Goal: Task Accomplishment & Management: Manage account settings

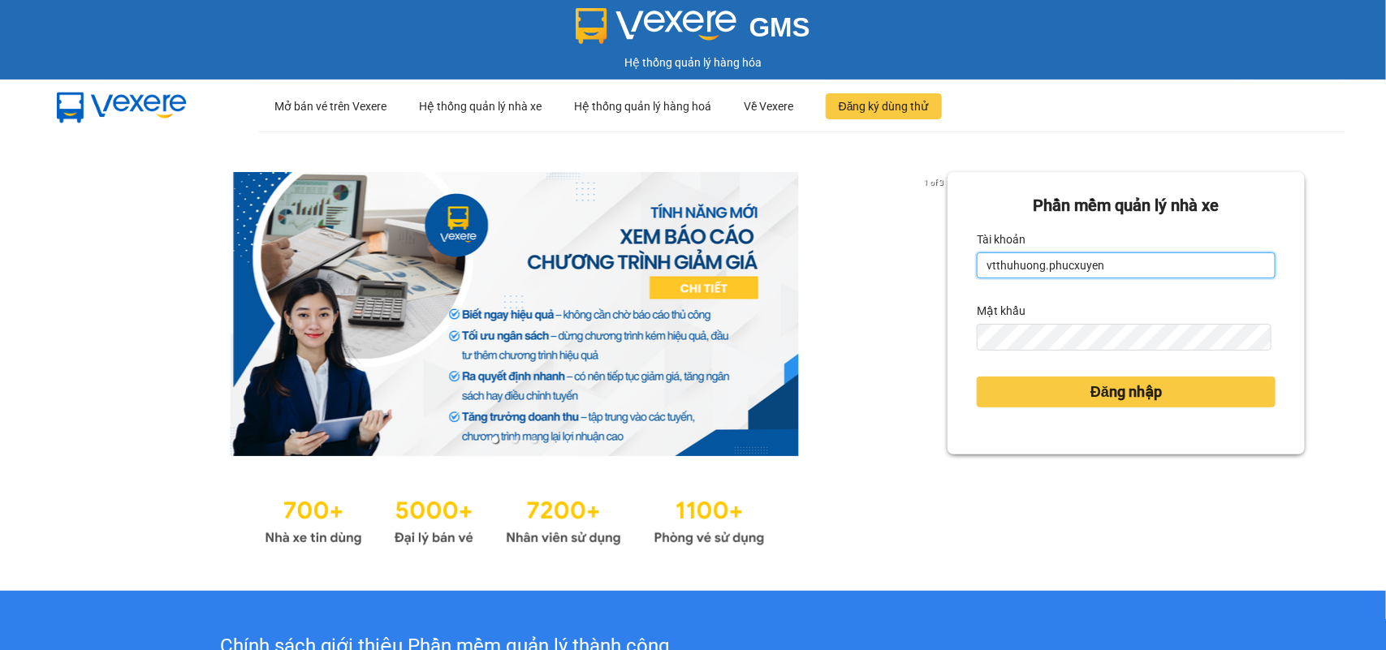
click at [1135, 266] on input "vtthuhuong.phucxuyen" at bounding box center [1126, 266] width 299 height 26
type input "vplt.phucxuyen"
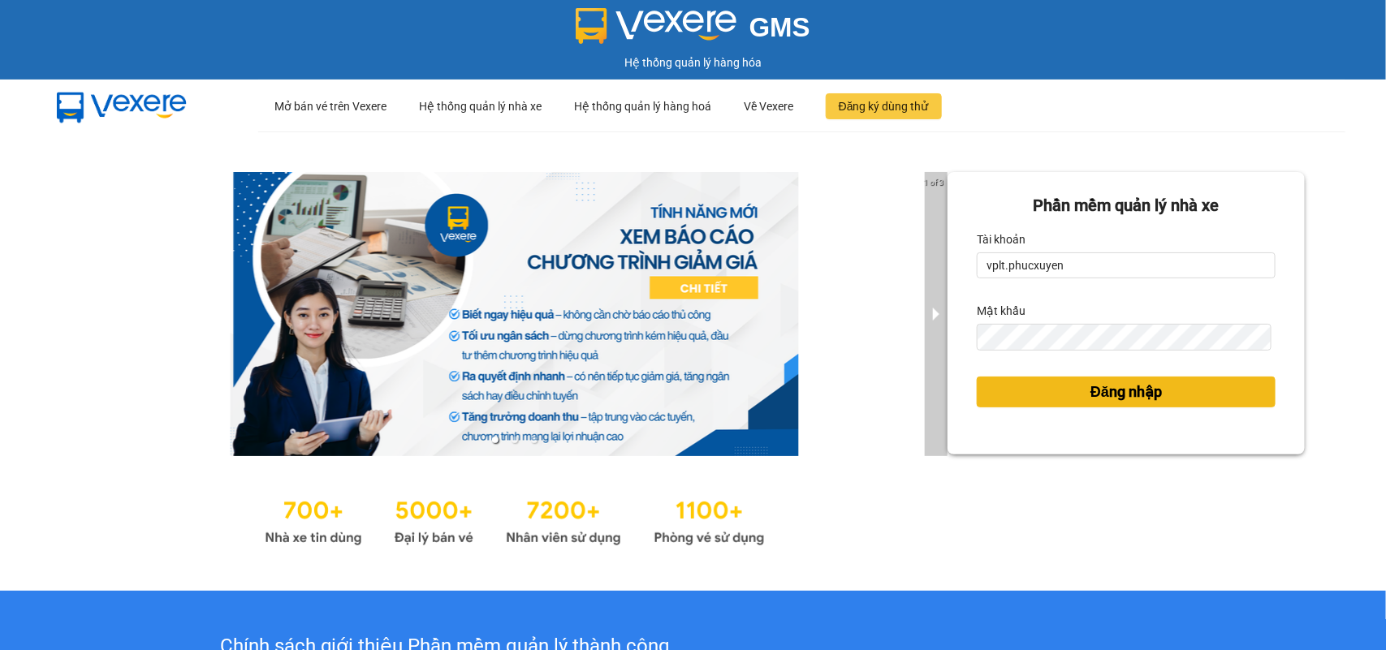
click at [1105, 392] on span "Đăng nhập" at bounding box center [1126, 392] width 71 height 23
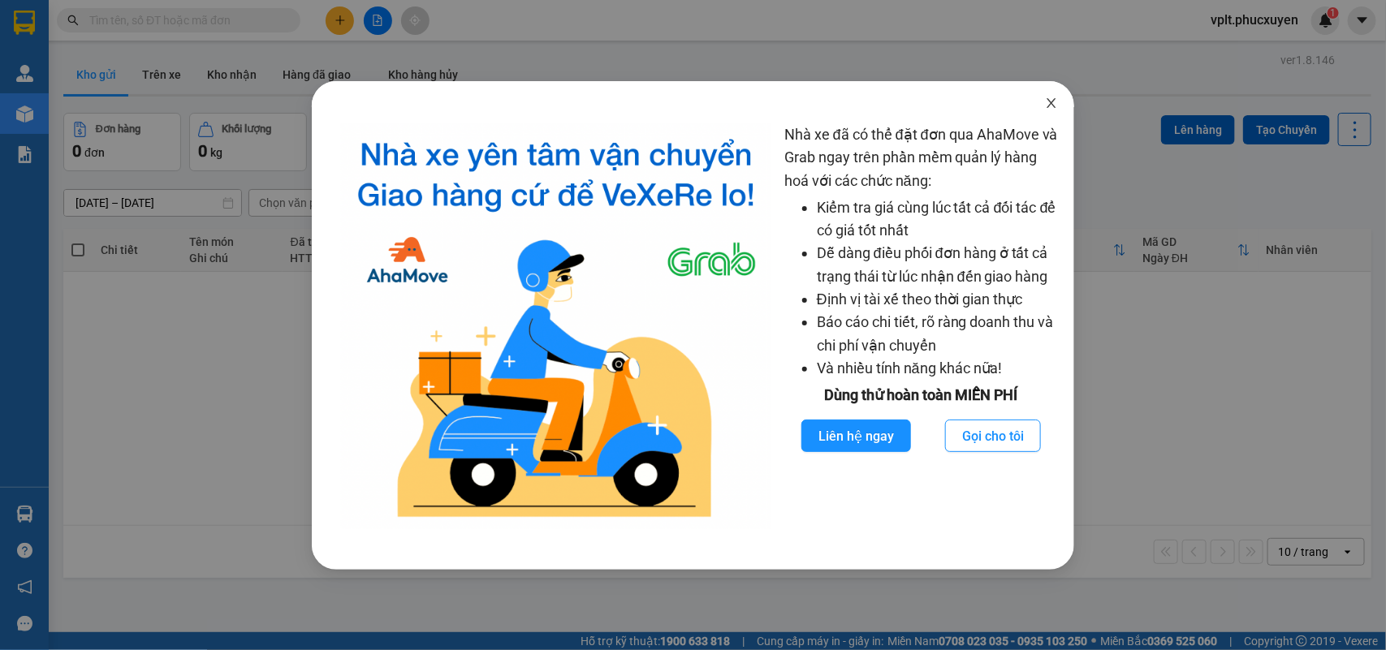
drag, startPoint x: 1056, startPoint y: 102, endPoint x: 806, endPoint y: 102, distance: 250.9
click at [1056, 102] on icon "close" at bounding box center [1051, 103] width 13 height 13
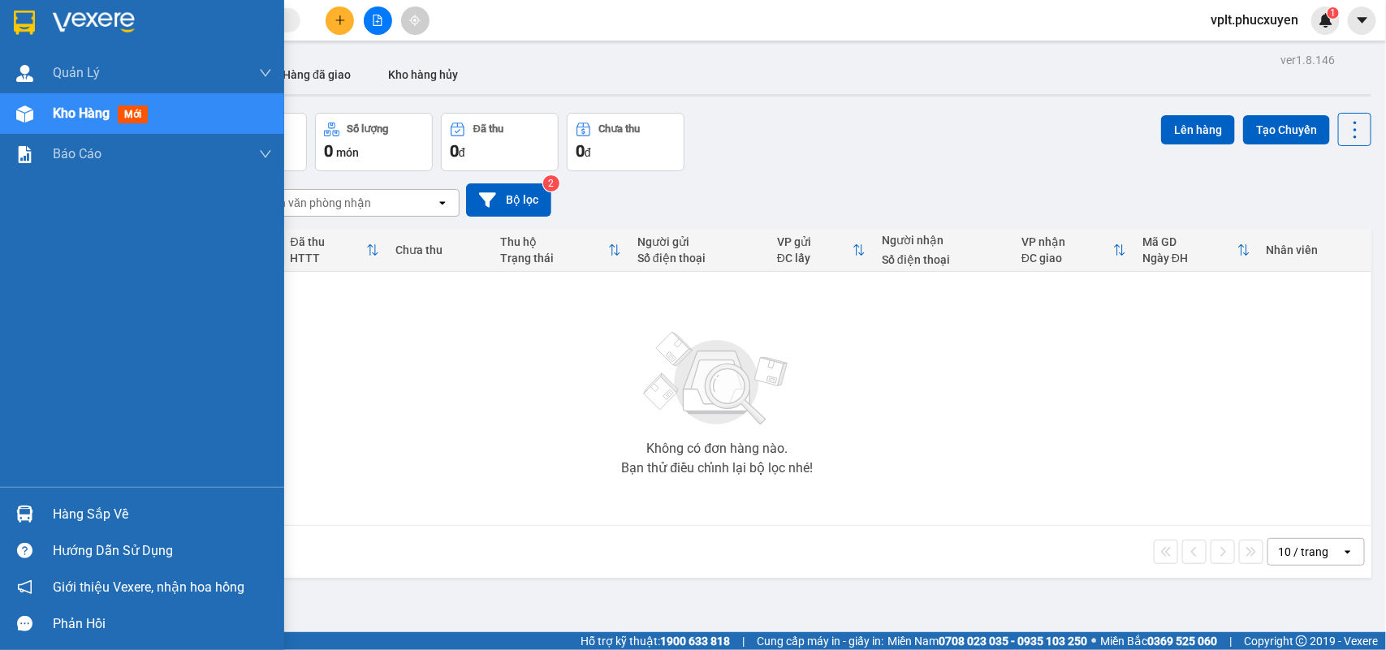
click at [112, 522] on div "Hàng sắp về" at bounding box center [162, 515] width 219 height 24
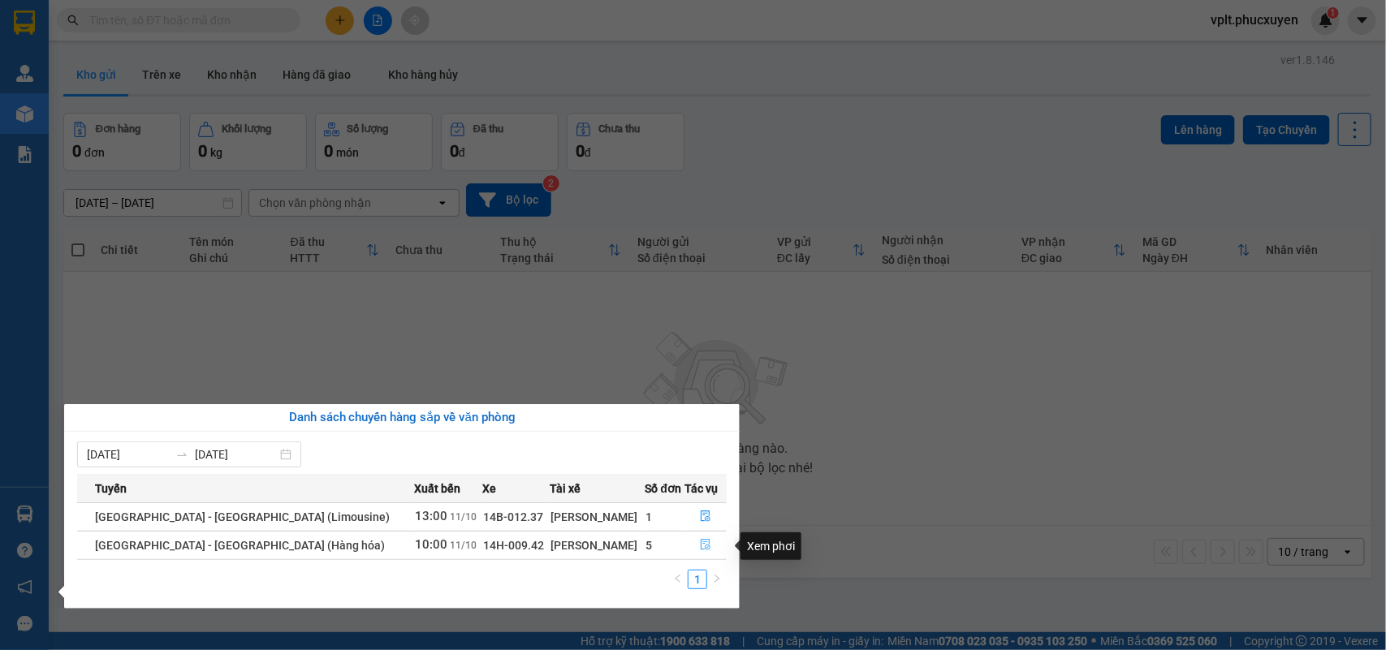
click at [700, 542] on icon "file-done" at bounding box center [705, 544] width 11 height 11
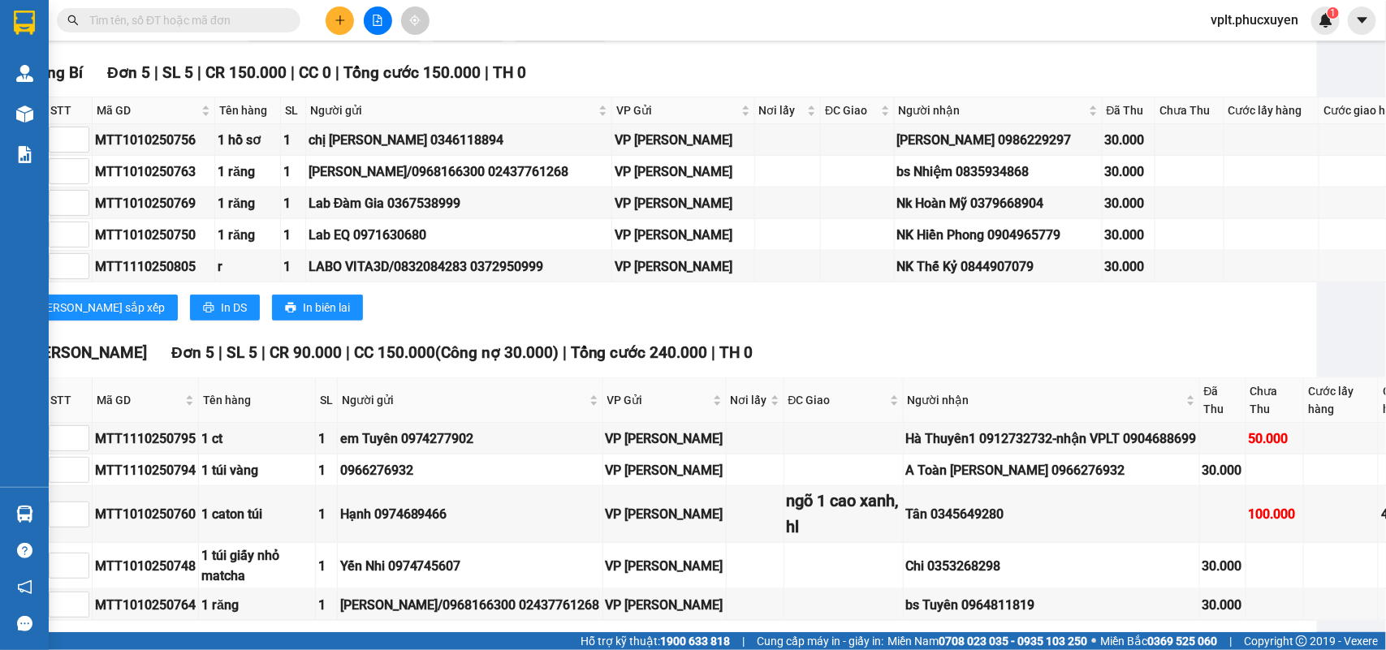
scroll to position [812, 61]
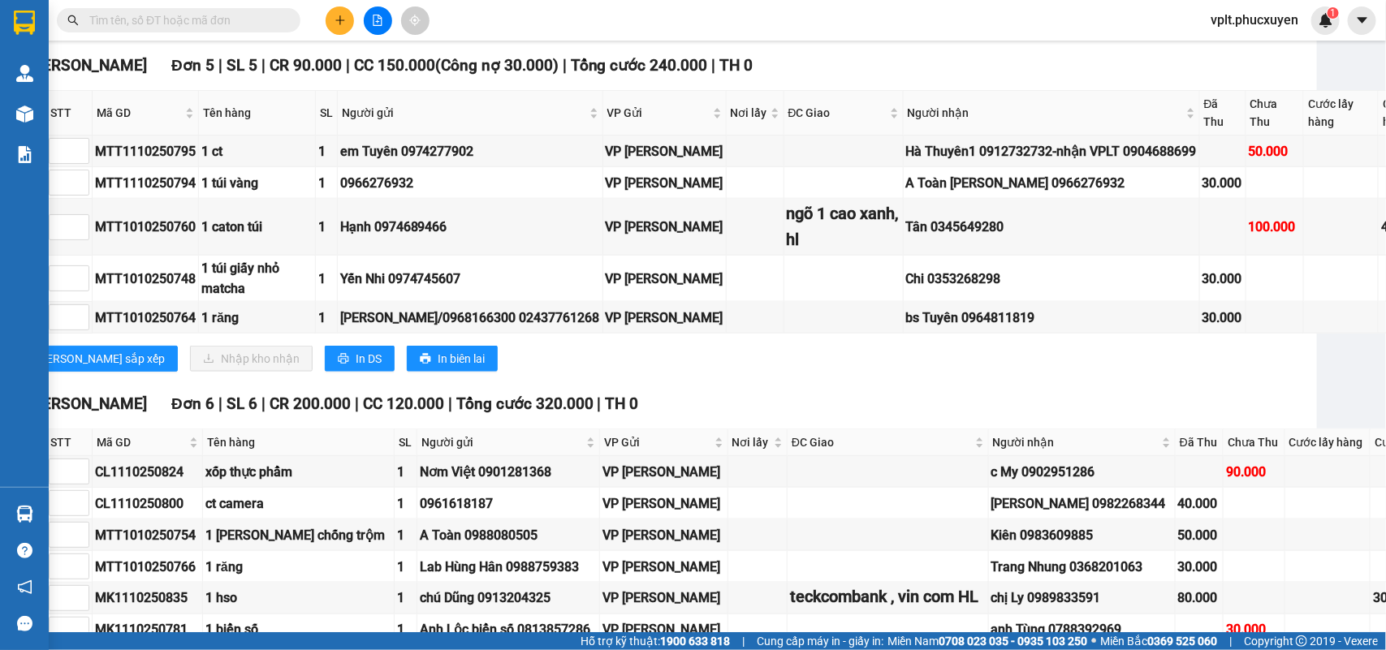
click at [211, 16] on input "text" at bounding box center [185, 20] width 192 height 18
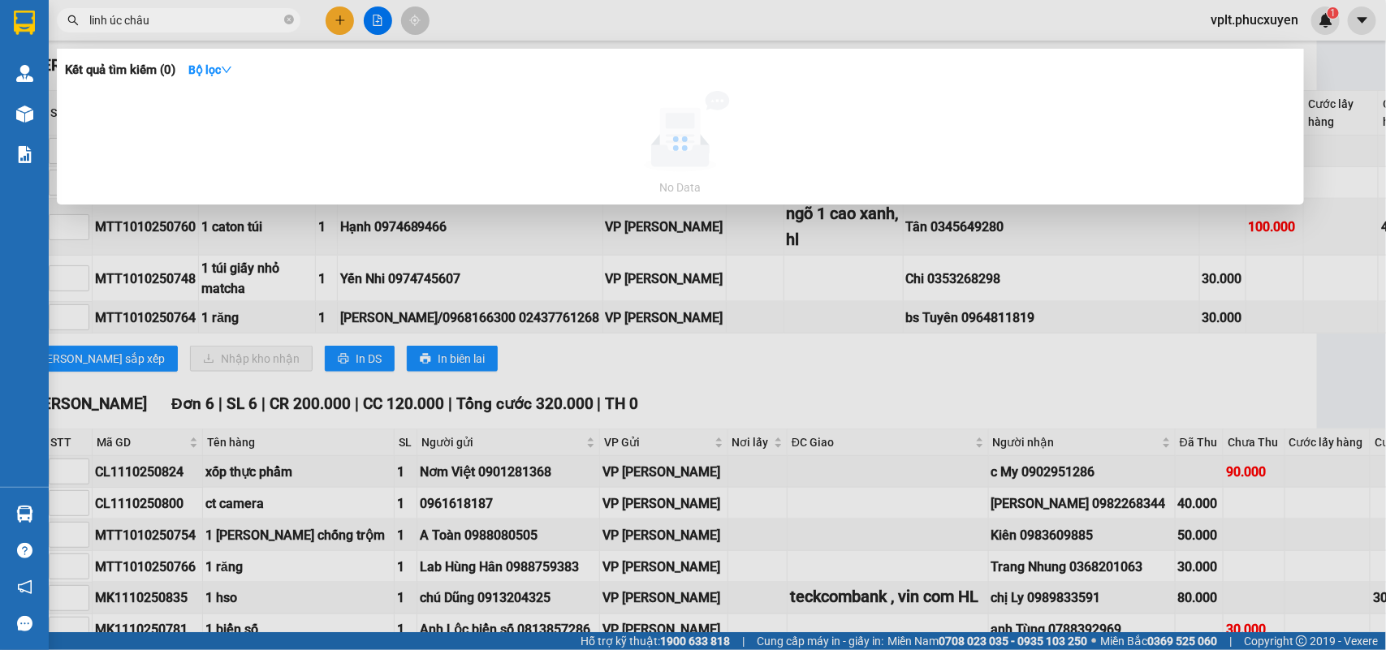
click at [210, 15] on input "linh úc châu" at bounding box center [185, 20] width 192 height 18
type input "linh úc châu"
click at [378, 25] on div at bounding box center [693, 325] width 1386 height 650
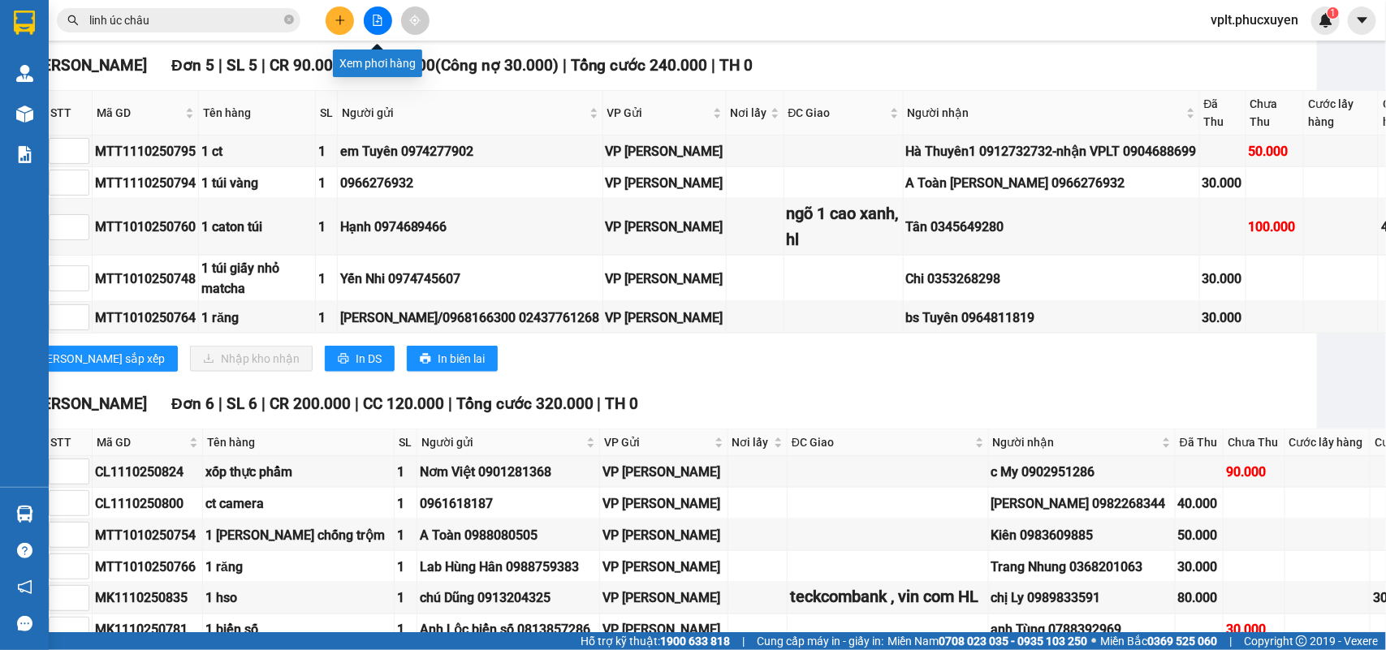
click at [366, 17] on button at bounding box center [378, 20] width 28 height 28
click at [374, 23] on icon "file-add" at bounding box center [378, 20] width 9 height 11
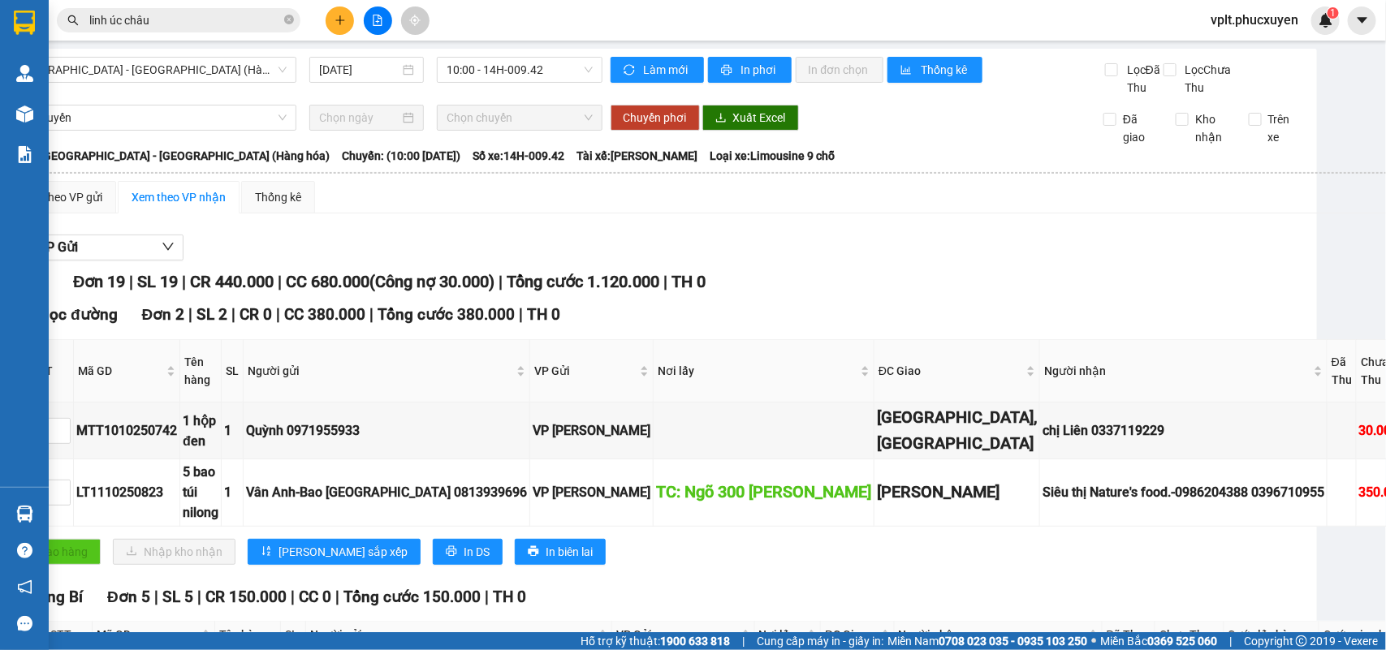
click at [164, 83] on div "[GEOGRAPHIC_DATA] - [GEOGRAPHIC_DATA] (Hàng hóa) [DATE] 10:00 - 14H-009.42" at bounding box center [303, 77] width 598 height 40
click at [169, 65] on span "[GEOGRAPHIC_DATA] - [GEOGRAPHIC_DATA] (Hàng hóa)" at bounding box center [150, 70] width 273 height 24
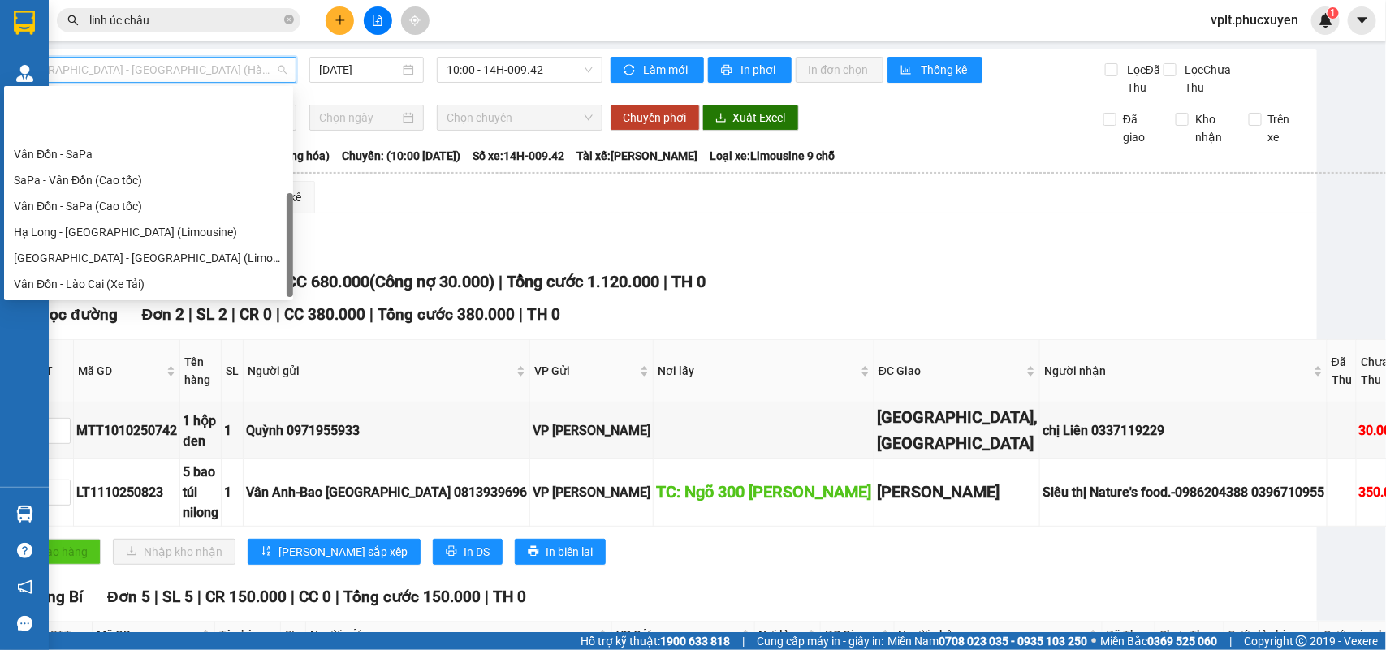
scroll to position [78, 0]
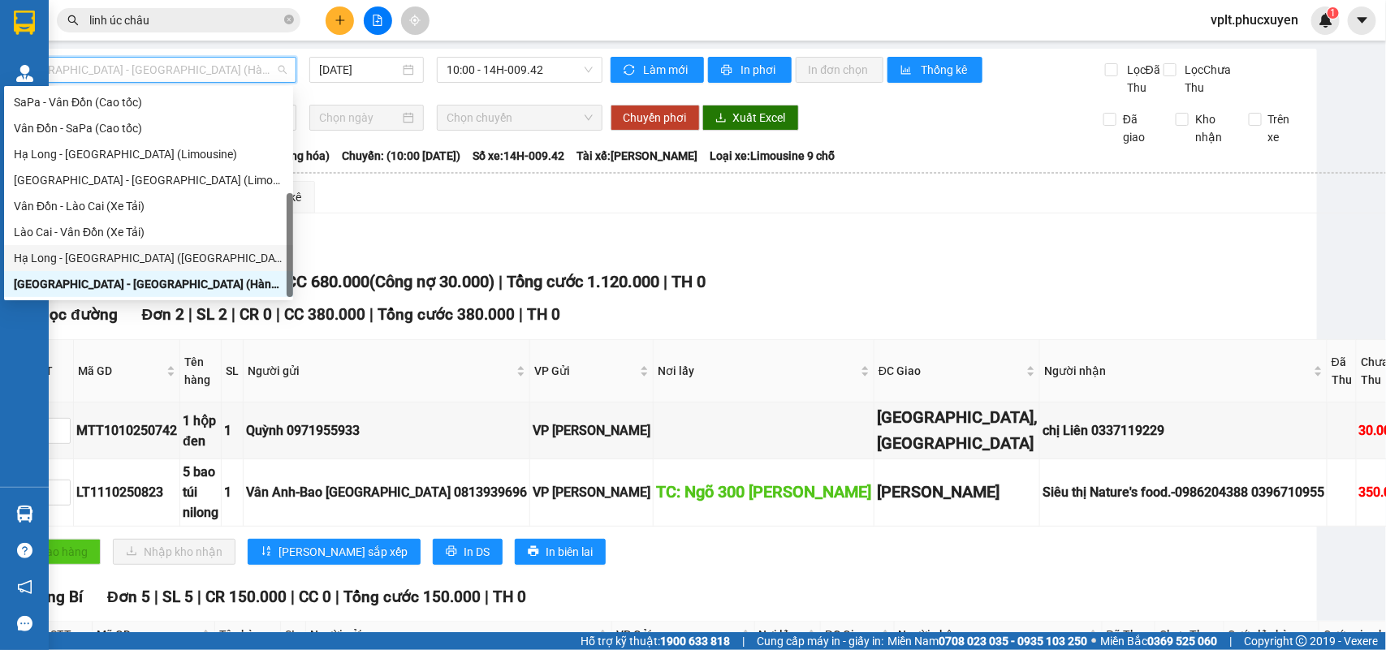
click at [180, 253] on div "Hạ Long - [GEOGRAPHIC_DATA] ([GEOGRAPHIC_DATA])" at bounding box center [149, 258] width 270 height 18
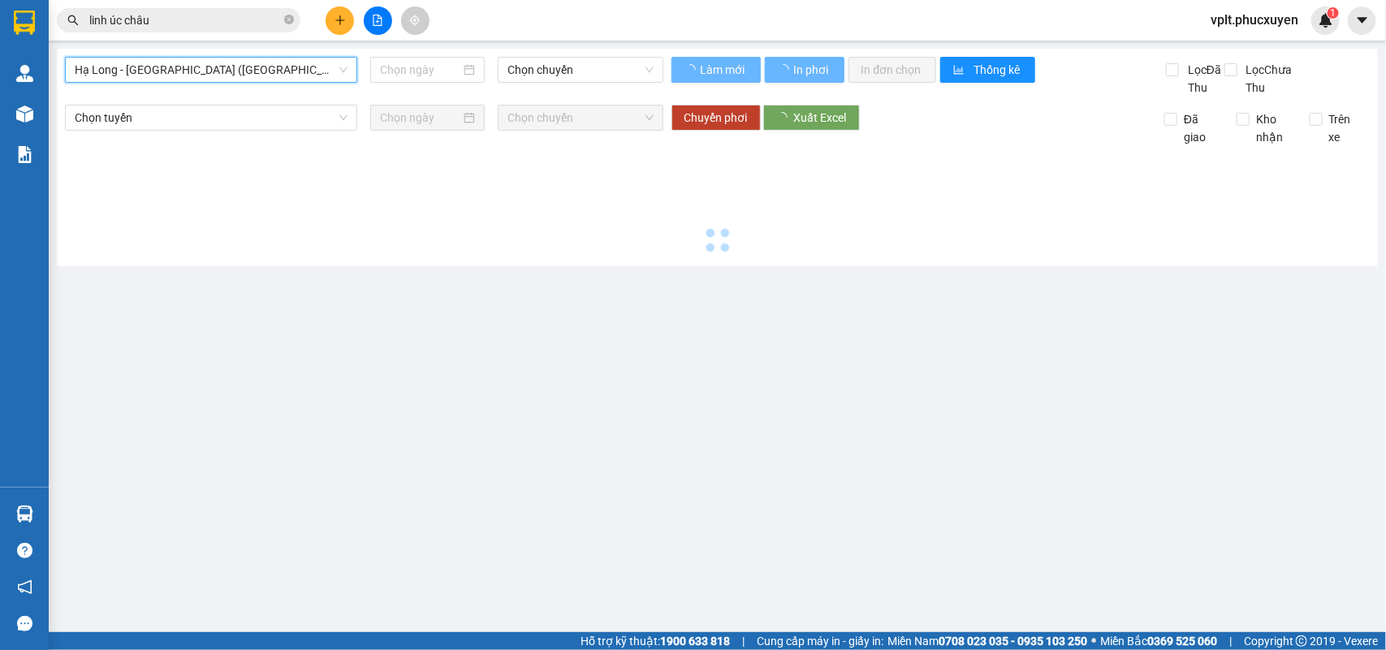
scroll to position [0, 0]
click at [546, 71] on span "Chọn chuyến" at bounding box center [580, 70] width 145 height 24
type input "[DATE]"
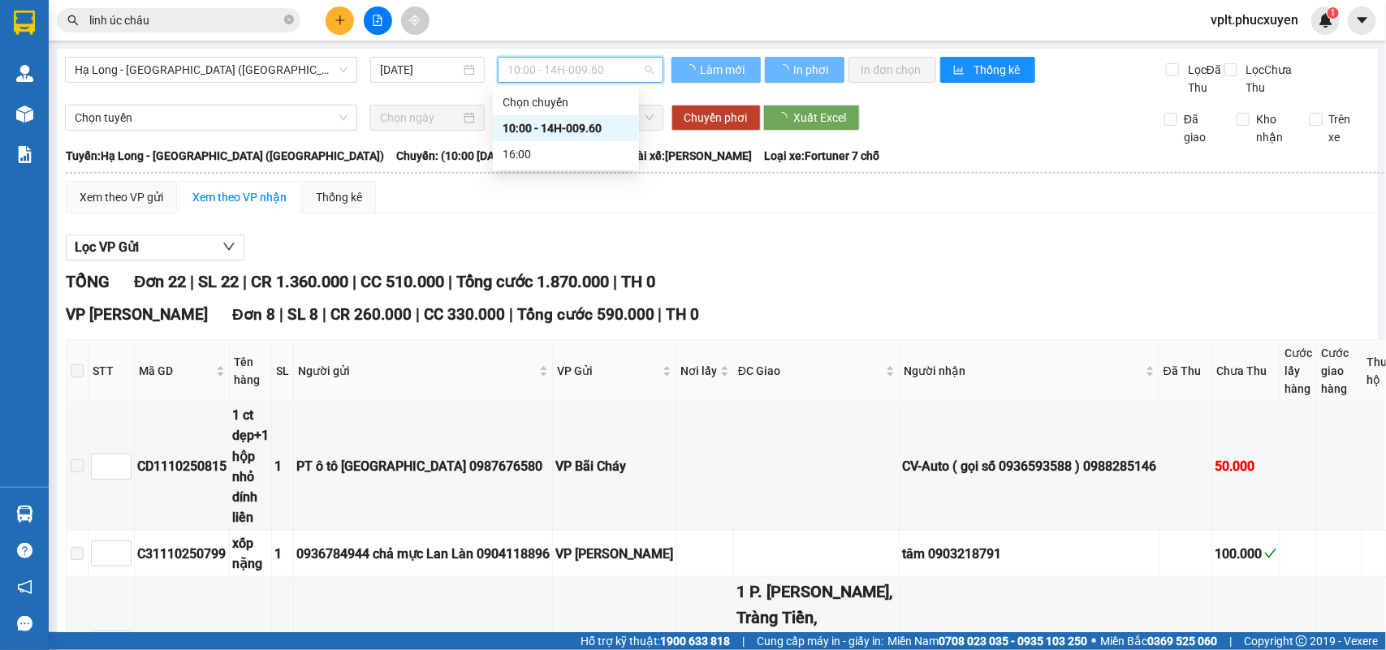
click at [542, 116] on div "10:00 - 14H-009.60" at bounding box center [566, 128] width 146 height 26
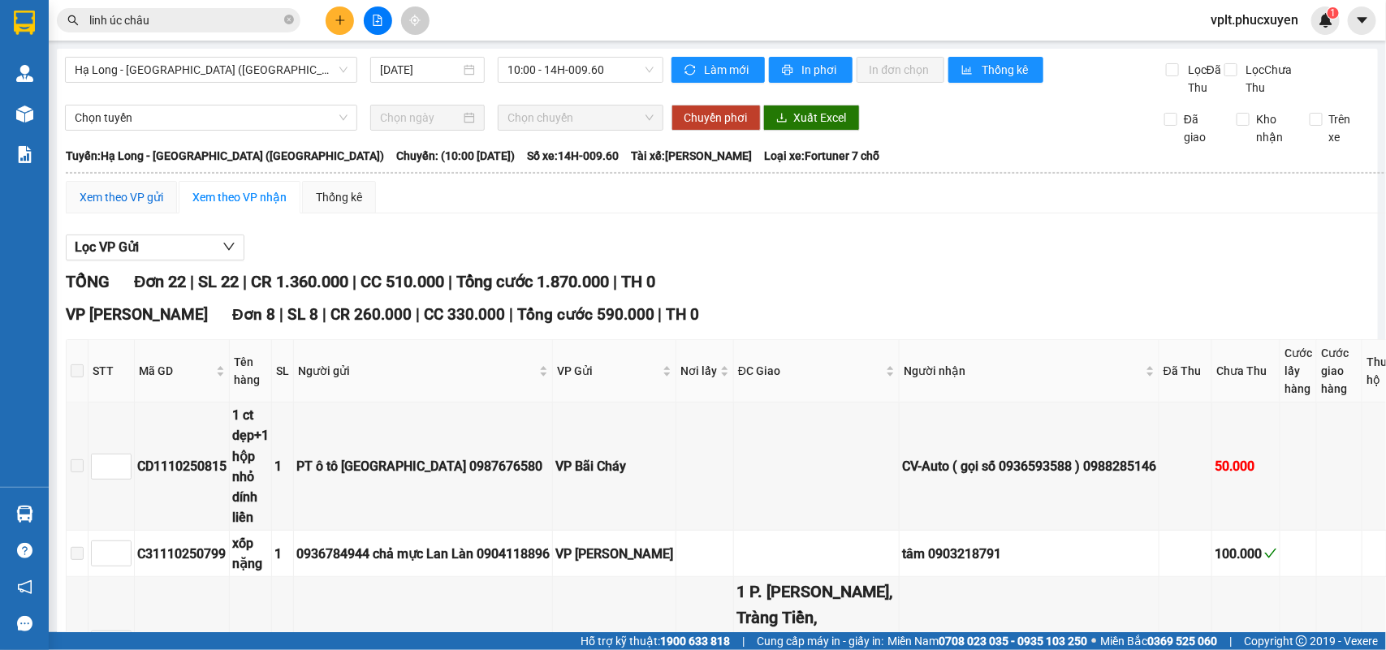
click at [112, 206] on div "Xem theo VP gửi" at bounding box center [122, 197] width 84 height 18
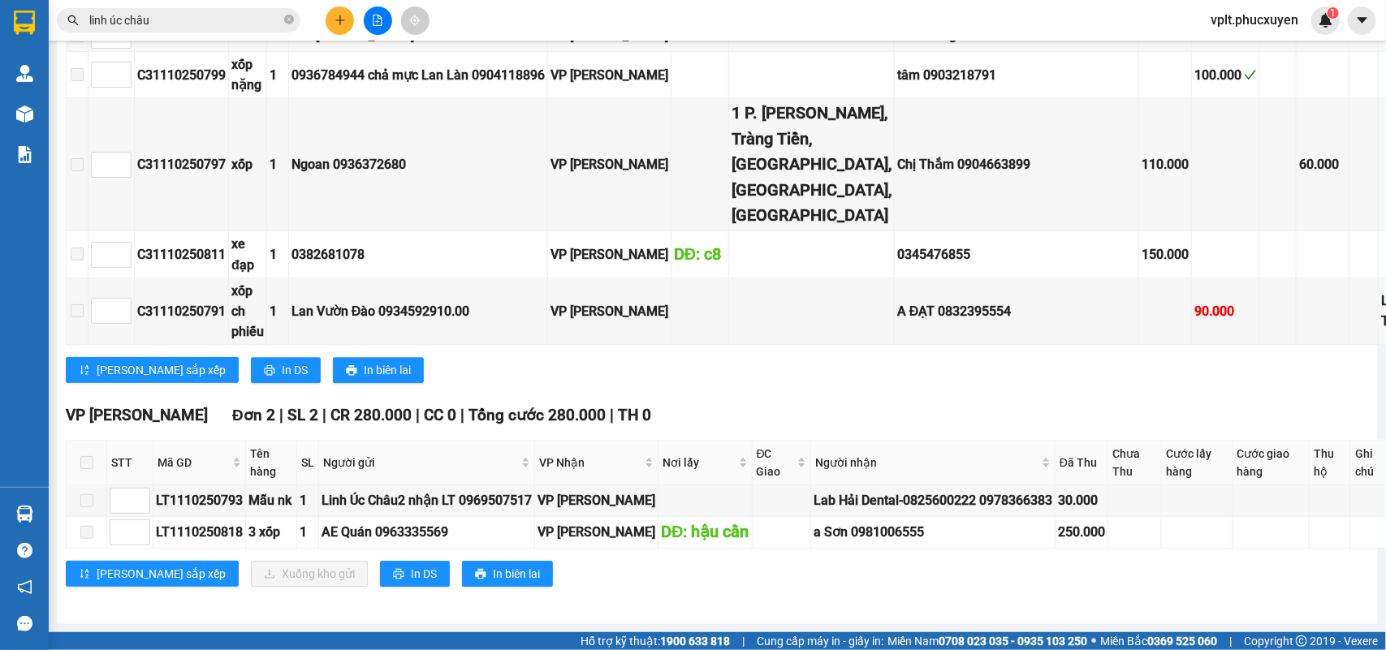
scroll to position [2481, 0]
click at [221, 490] on div "LT1110250793" at bounding box center [199, 500] width 87 height 20
copy div "LT1110250793"
click at [291, 17] on icon "close-circle" at bounding box center [289, 20] width 10 height 10
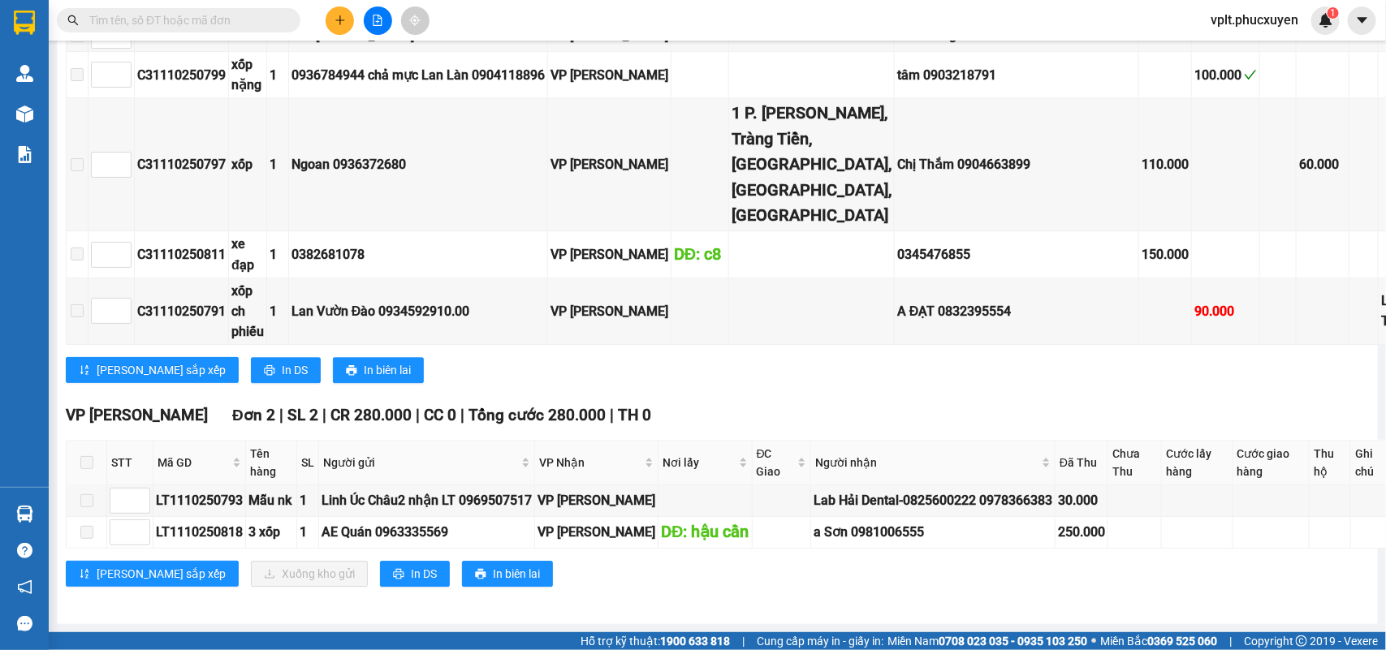
click at [219, 19] on input "text" at bounding box center [185, 20] width 192 height 18
paste input "LT1110250793"
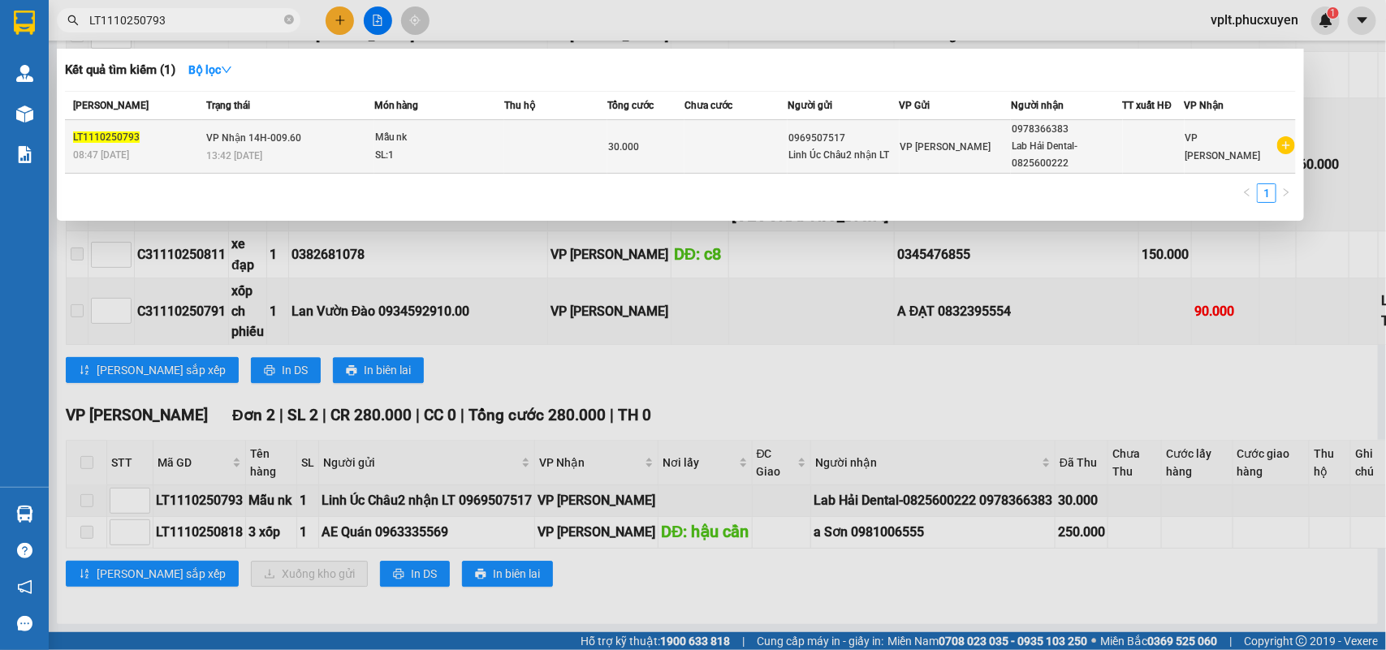
type input "LT1110250793"
click at [496, 145] on div "Mẫu nk" at bounding box center [436, 138] width 122 height 18
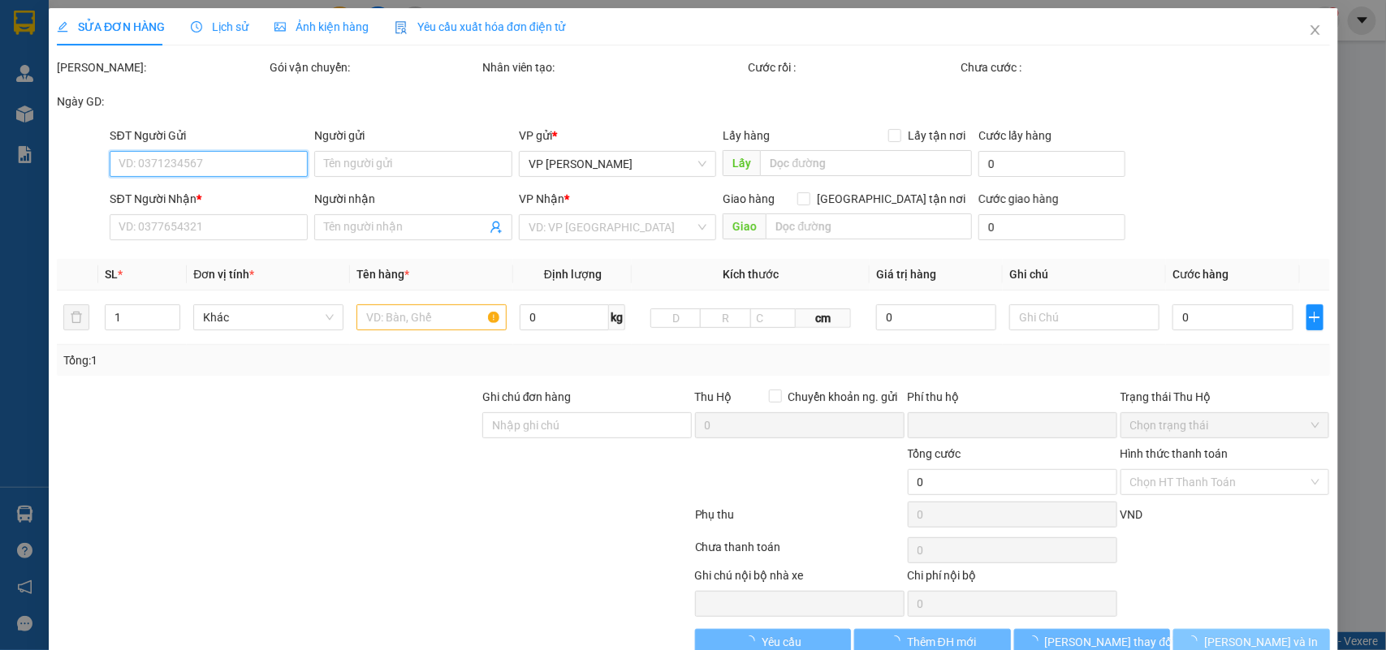
type input "0969507517"
type input "Linh Úc Châu2 nhận LT"
type input "0978366383"
type input "Lab Hải Dental-0825600222"
type input "0"
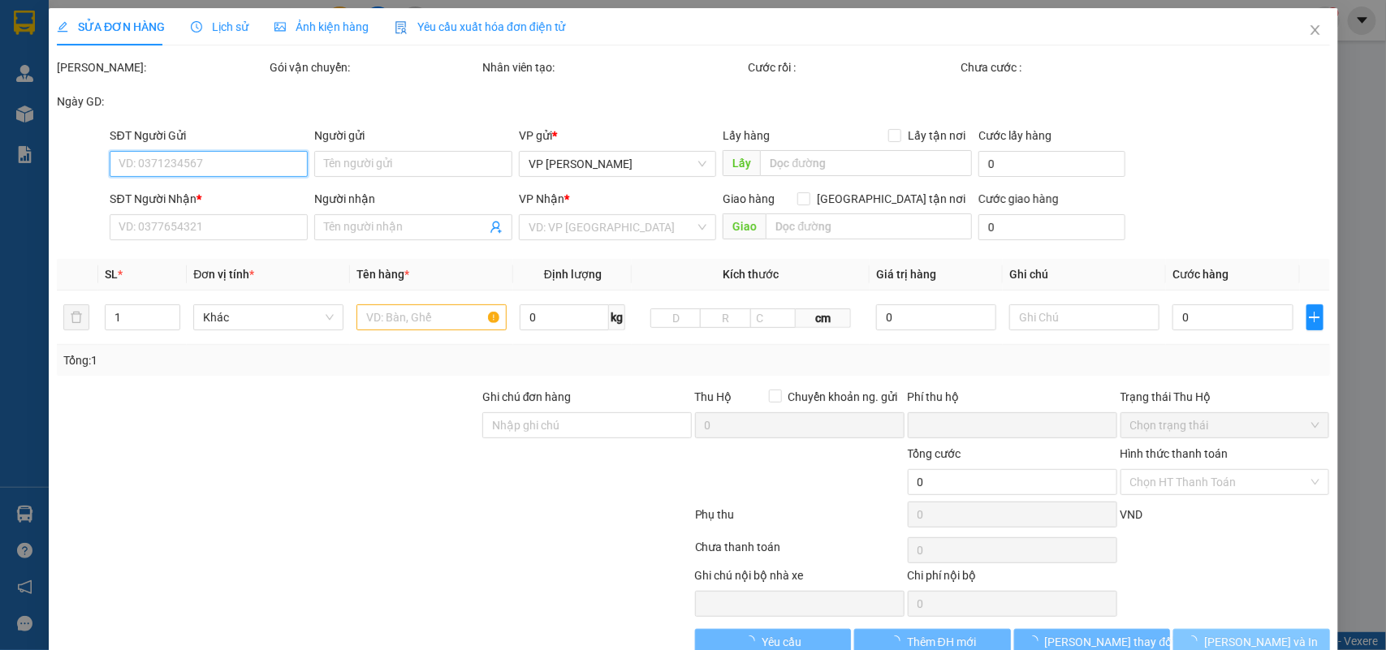
type input "30.000"
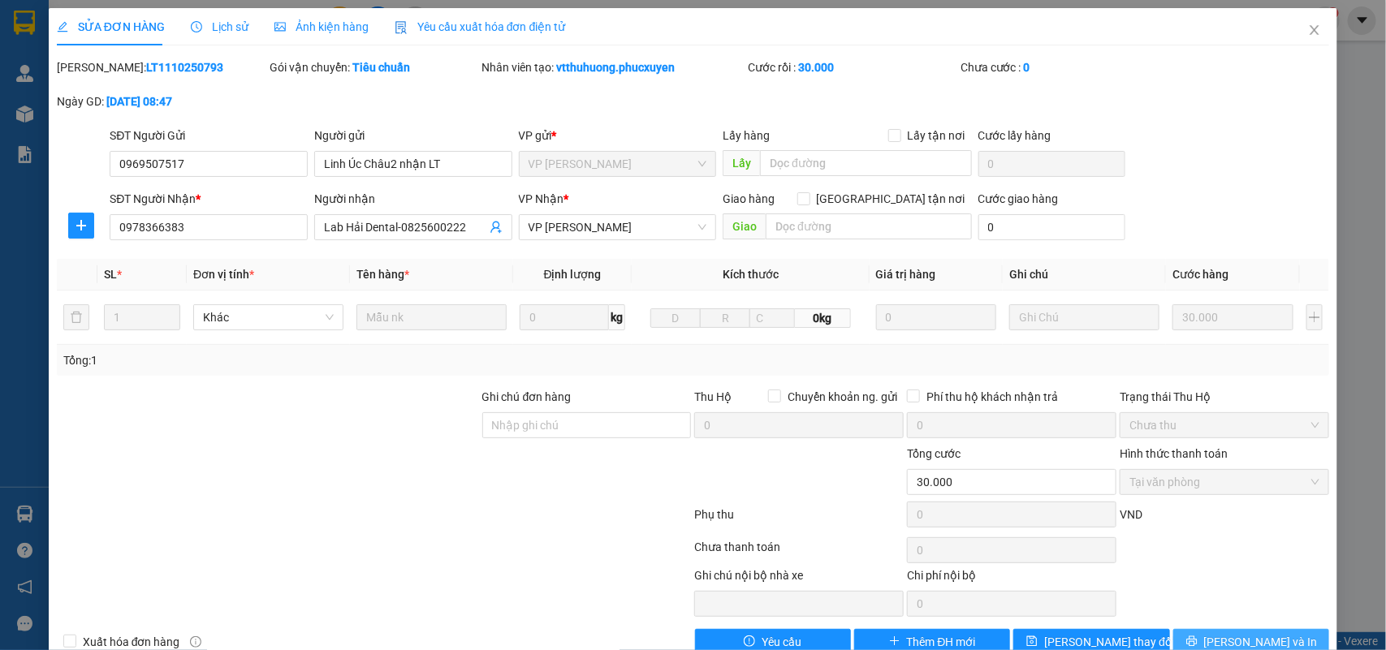
click at [1236, 642] on span "[PERSON_NAME] và In" at bounding box center [1261, 642] width 114 height 18
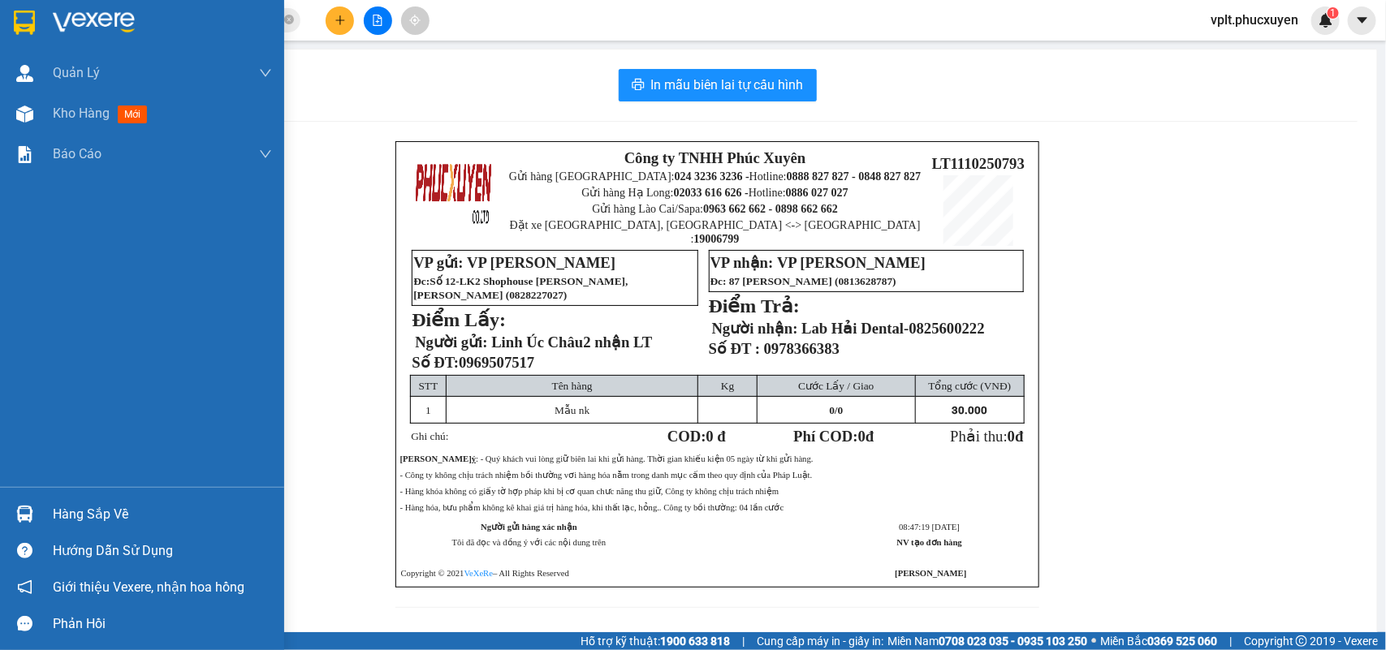
click at [65, 510] on div "Hàng sắp về" at bounding box center [162, 515] width 219 height 24
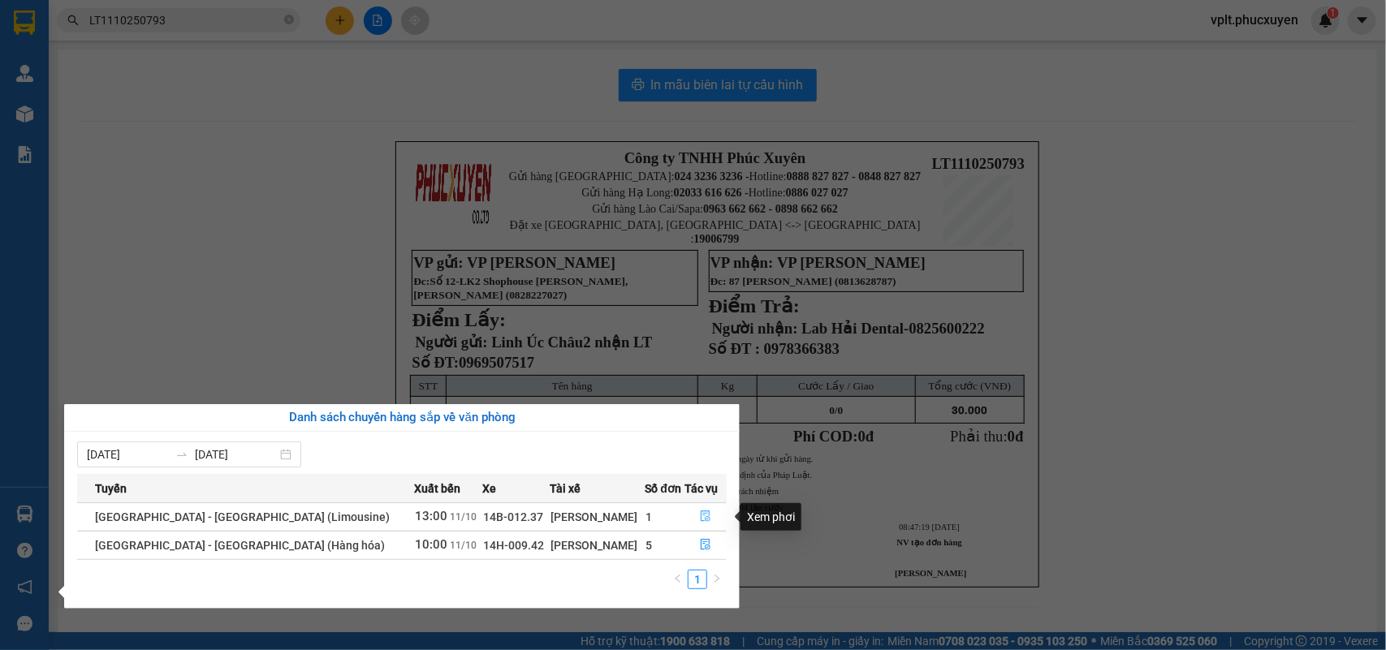
click at [701, 516] on icon "file-done" at bounding box center [705, 516] width 11 height 11
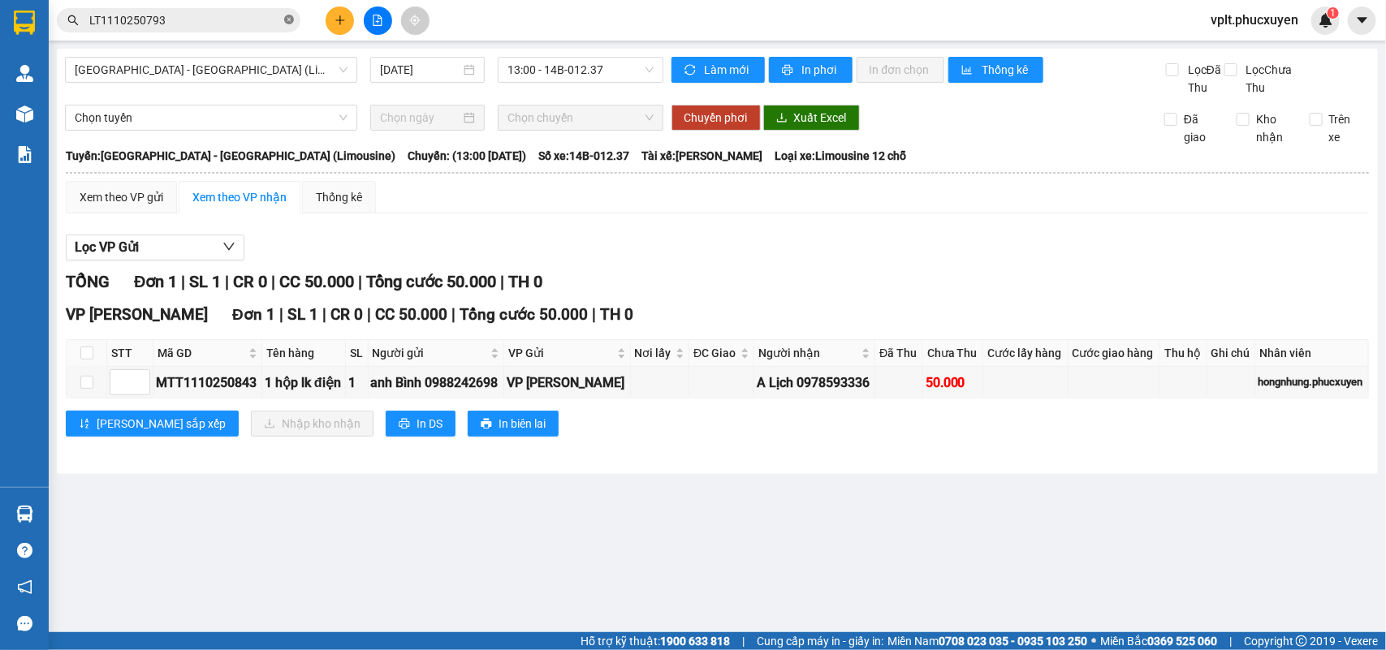
click at [290, 16] on icon "close-circle" at bounding box center [289, 20] width 10 height 10
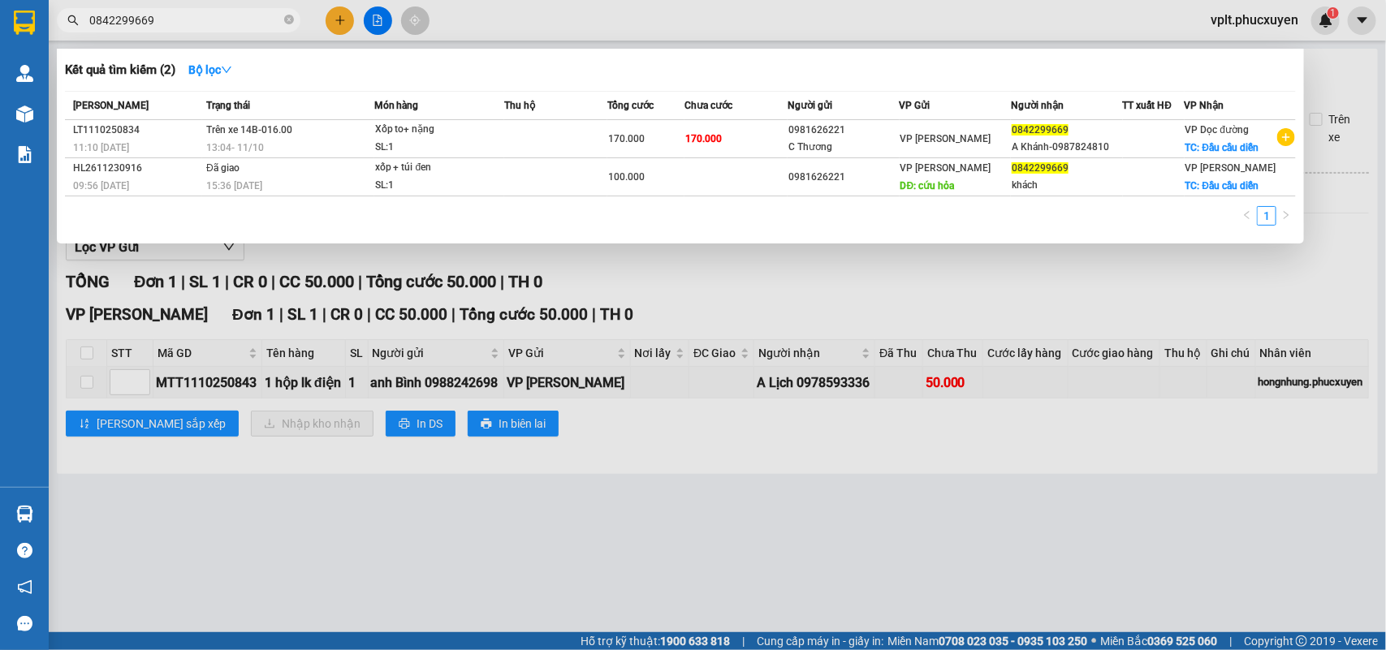
type input "0842299669"
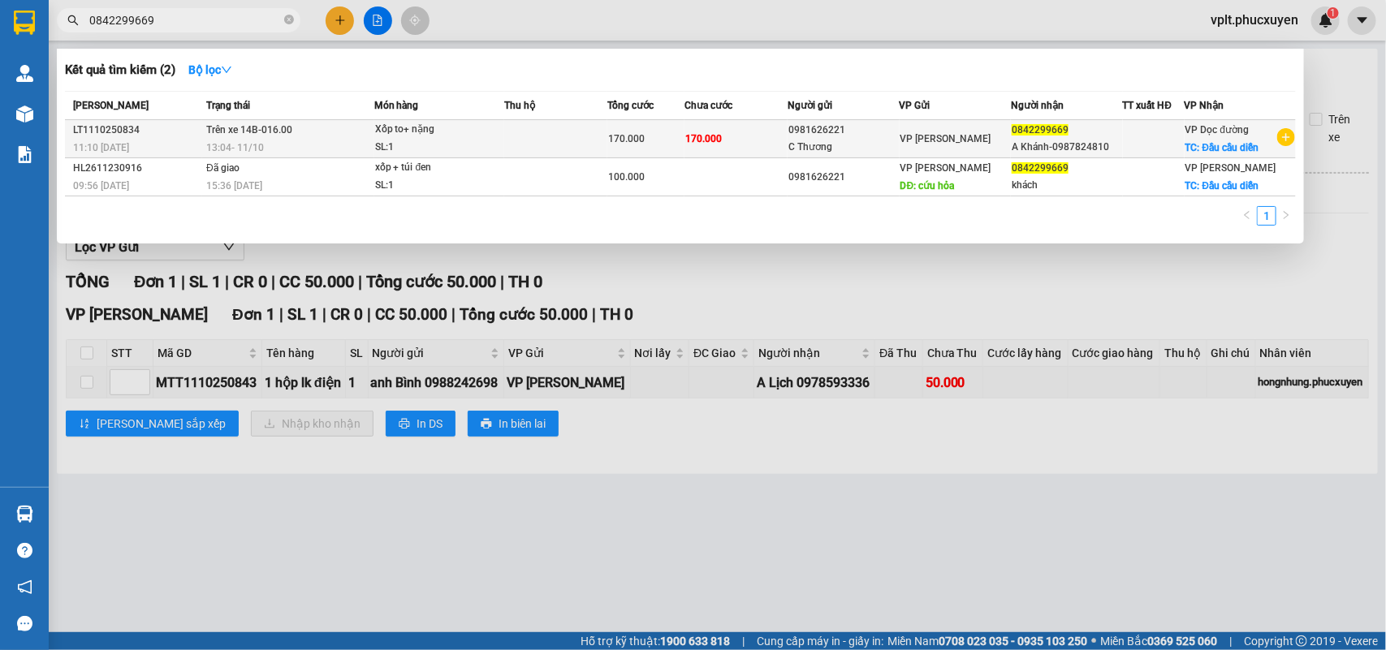
click at [577, 135] on td at bounding box center [555, 139] width 103 height 38
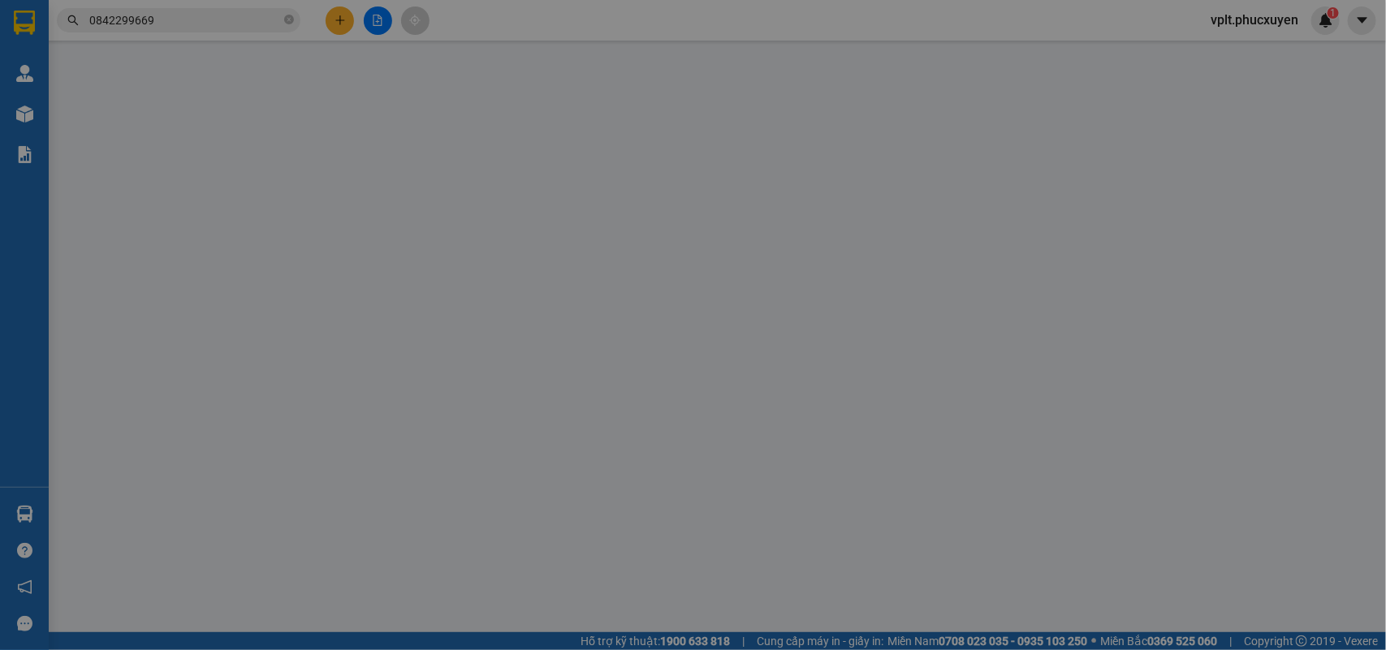
click at [577, 135] on div "VP gửi *" at bounding box center [618, 136] width 198 height 18
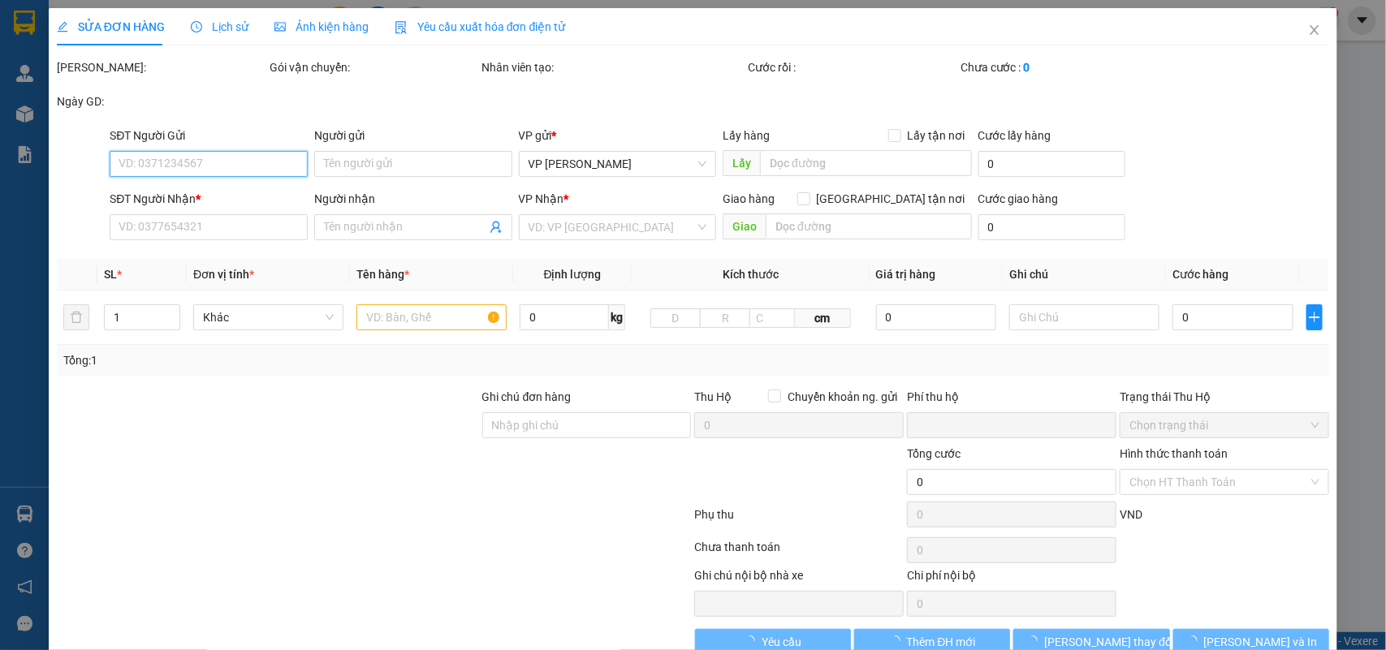
type input "0981626221"
type input "C Thương"
type input "0842299669"
type input "A Khánh-0987824810"
checkbox input "true"
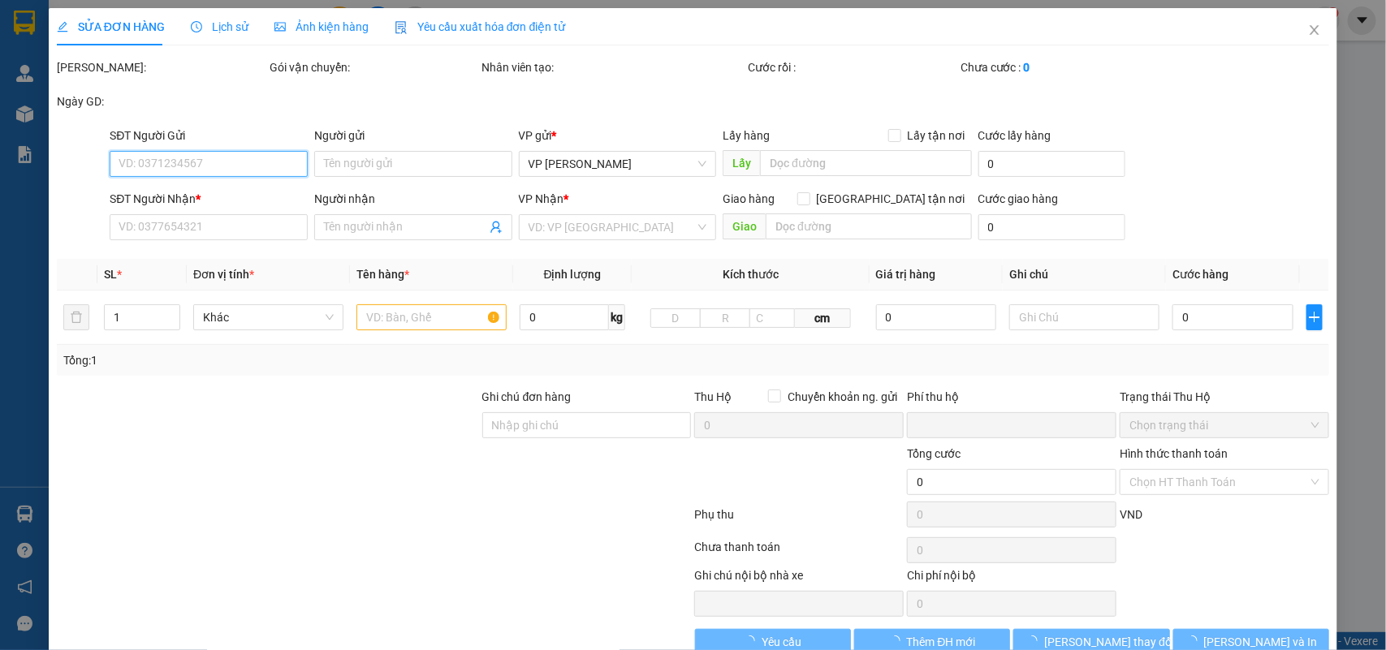
type input "Đầu cầu diễn"
type input "0"
type input "170.000"
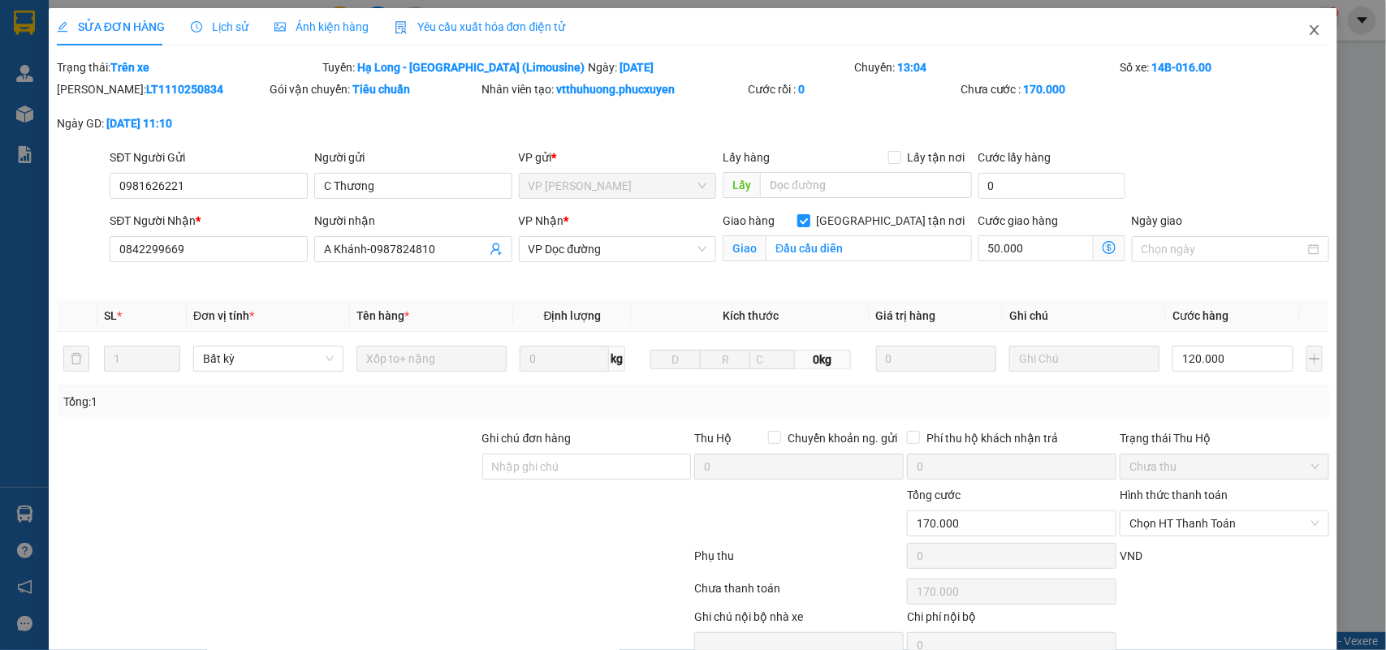
click at [1308, 30] on icon "close" at bounding box center [1314, 30] width 13 height 13
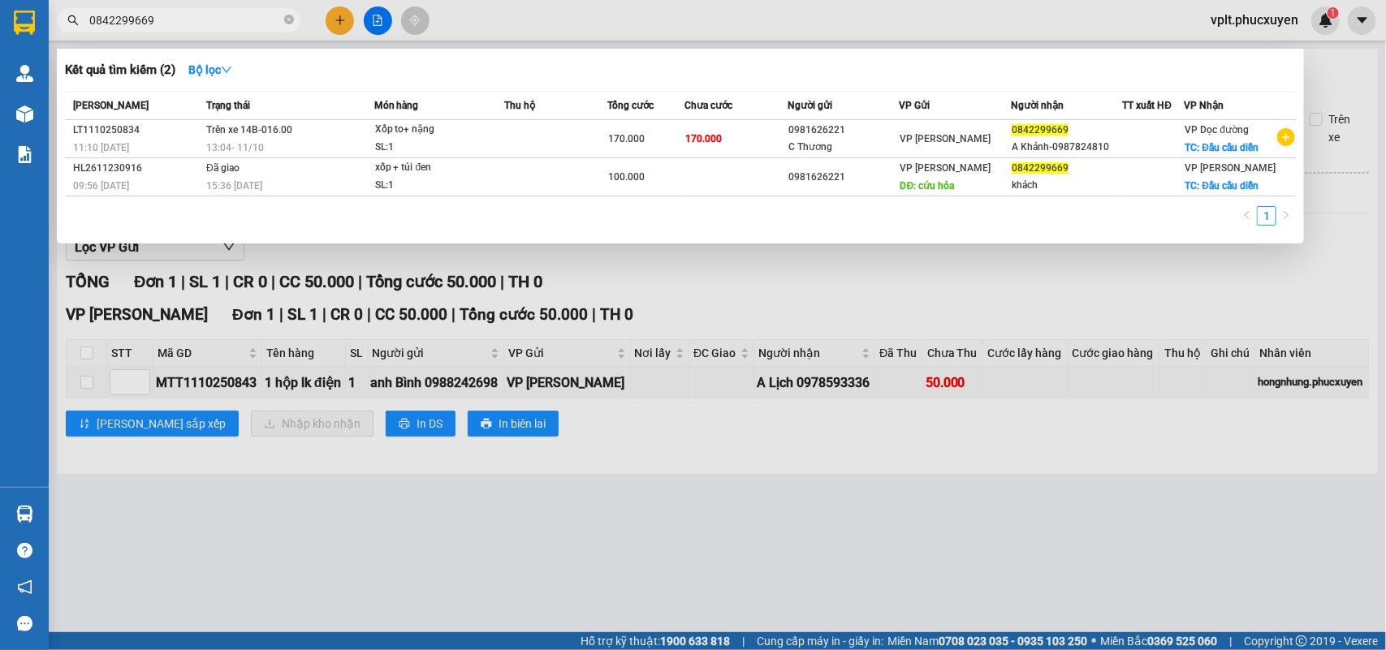
click at [168, 15] on input "0842299669" at bounding box center [185, 20] width 192 height 18
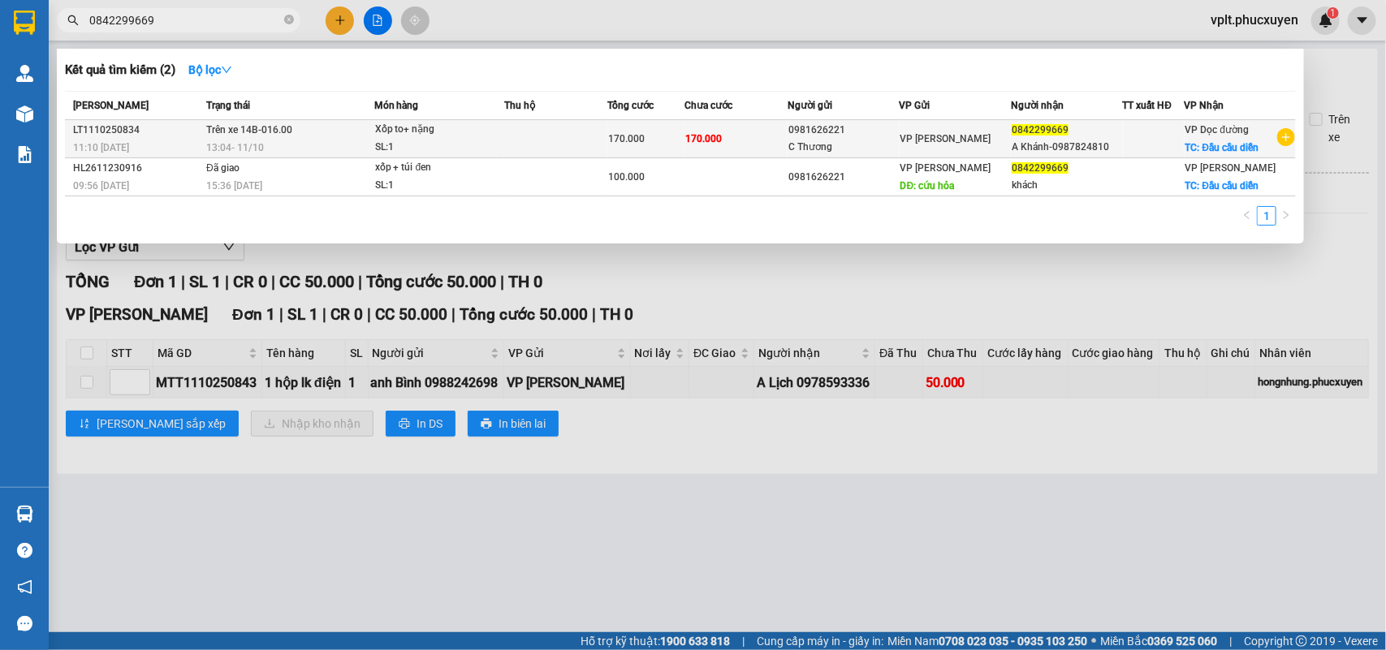
click at [518, 144] on td at bounding box center [555, 139] width 103 height 38
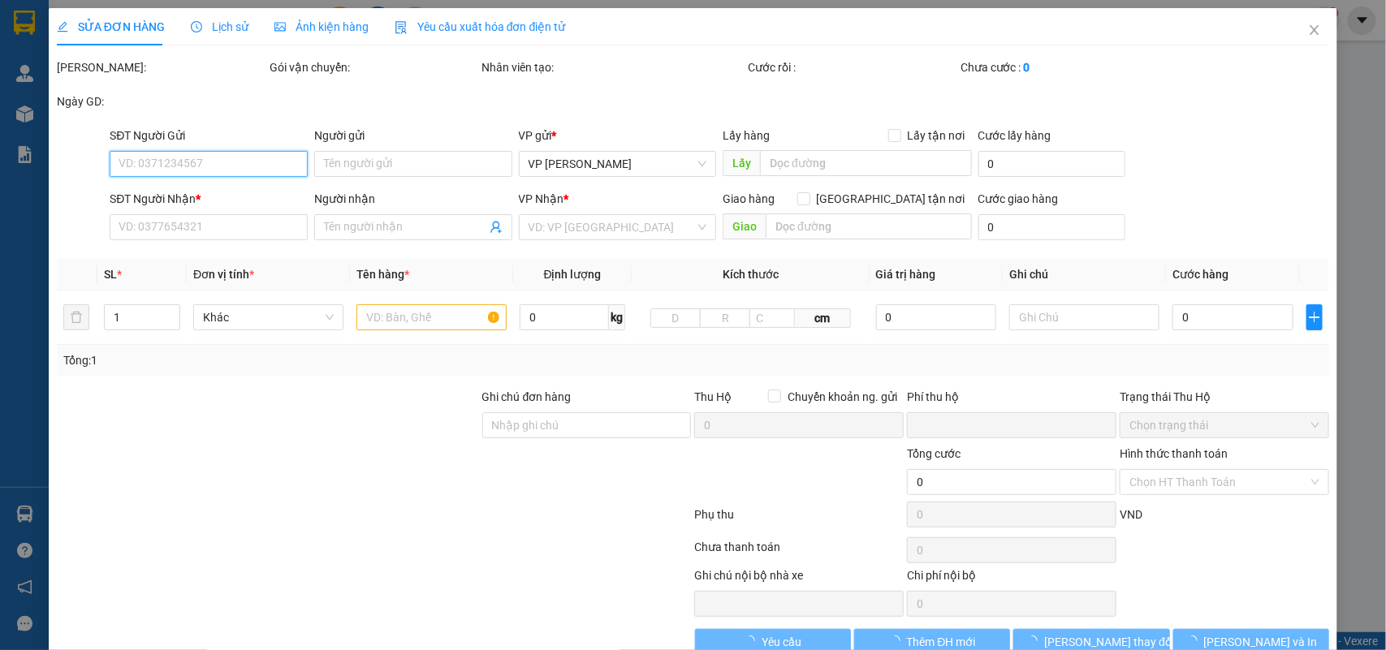
type input "0981626221"
type input "C Thương"
type input "0842299669"
type input "A Khánh-0987824810"
checkbox input "true"
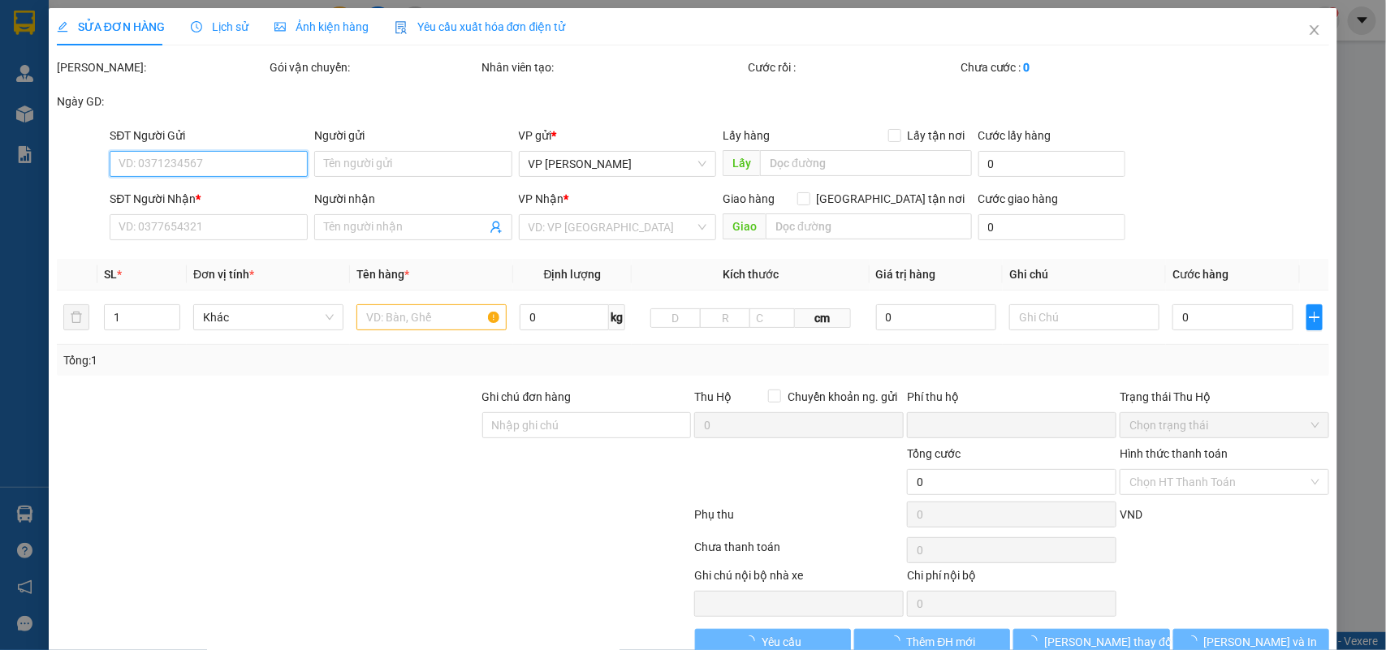
type input "Đầu cầu diễn"
type input "0"
type input "170.000"
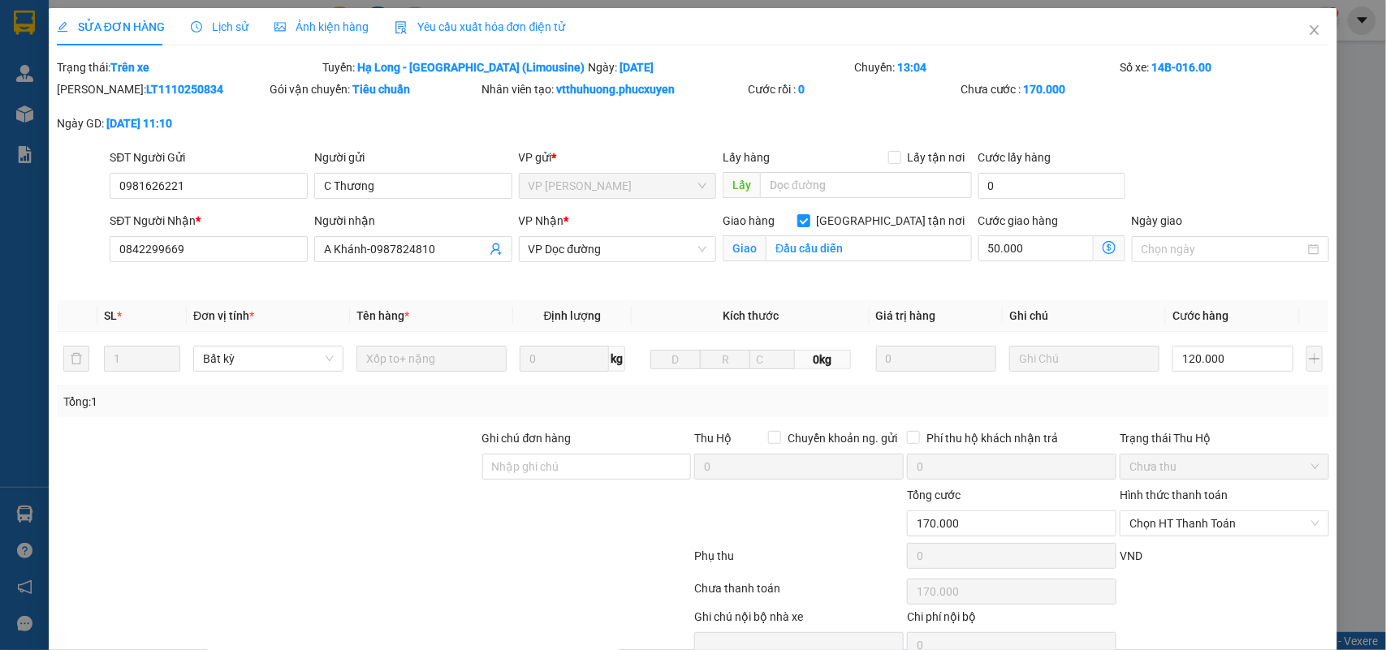
click at [18, 516] on div "SỬA ĐƠN HÀNG Lịch sử Ảnh kiện hàng Yêu cầu xuất hóa đơn điện tử Total Paid Fee …" at bounding box center [693, 325] width 1386 height 650
click at [1302, 21] on span "Close" at bounding box center [1314, 30] width 45 height 45
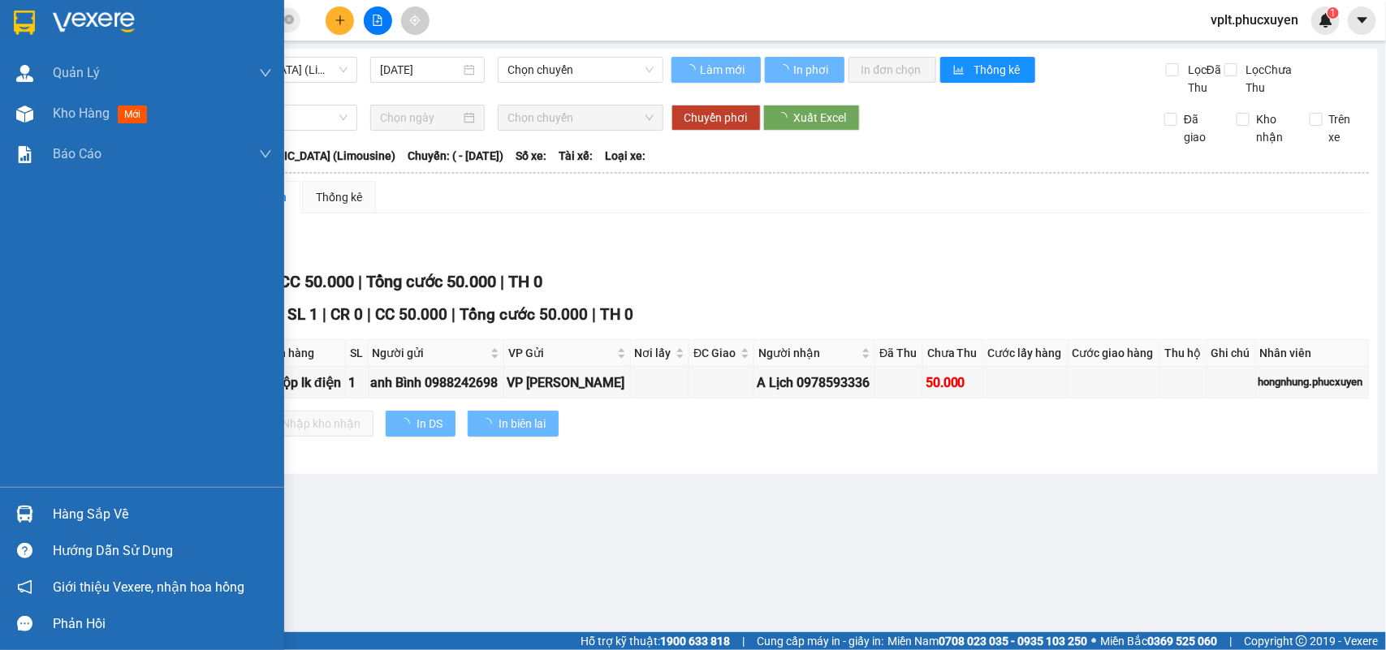
click at [127, 521] on div "Hàng sắp về" at bounding box center [162, 515] width 219 height 24
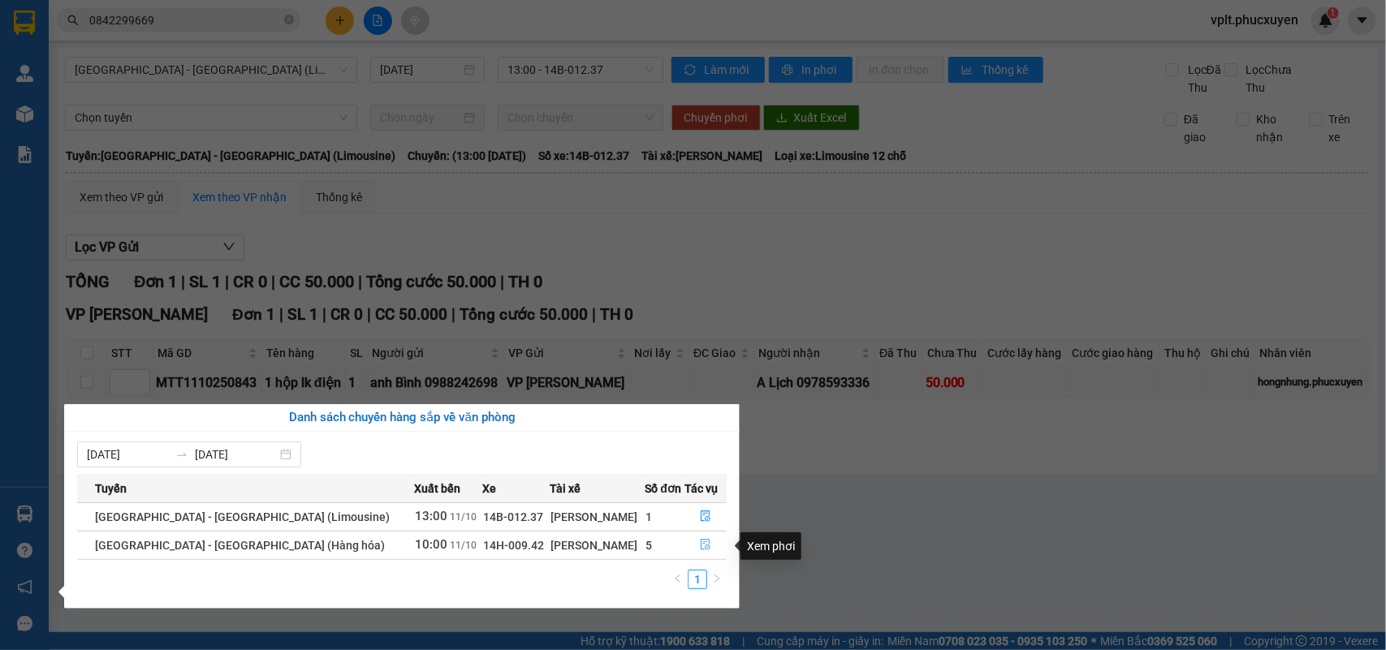
click at [700, 542] on icon "file-done" at bounding box center [705, 544] width 11 height 11
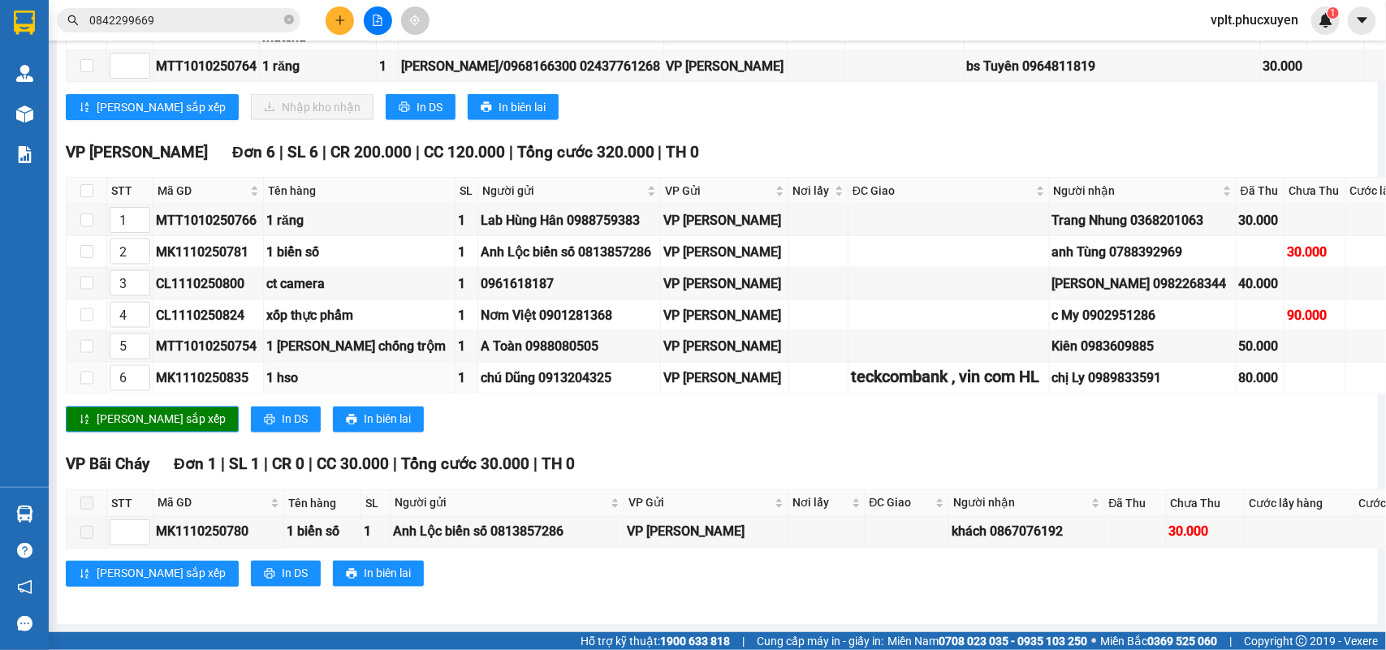
scroll to position [812, 0]
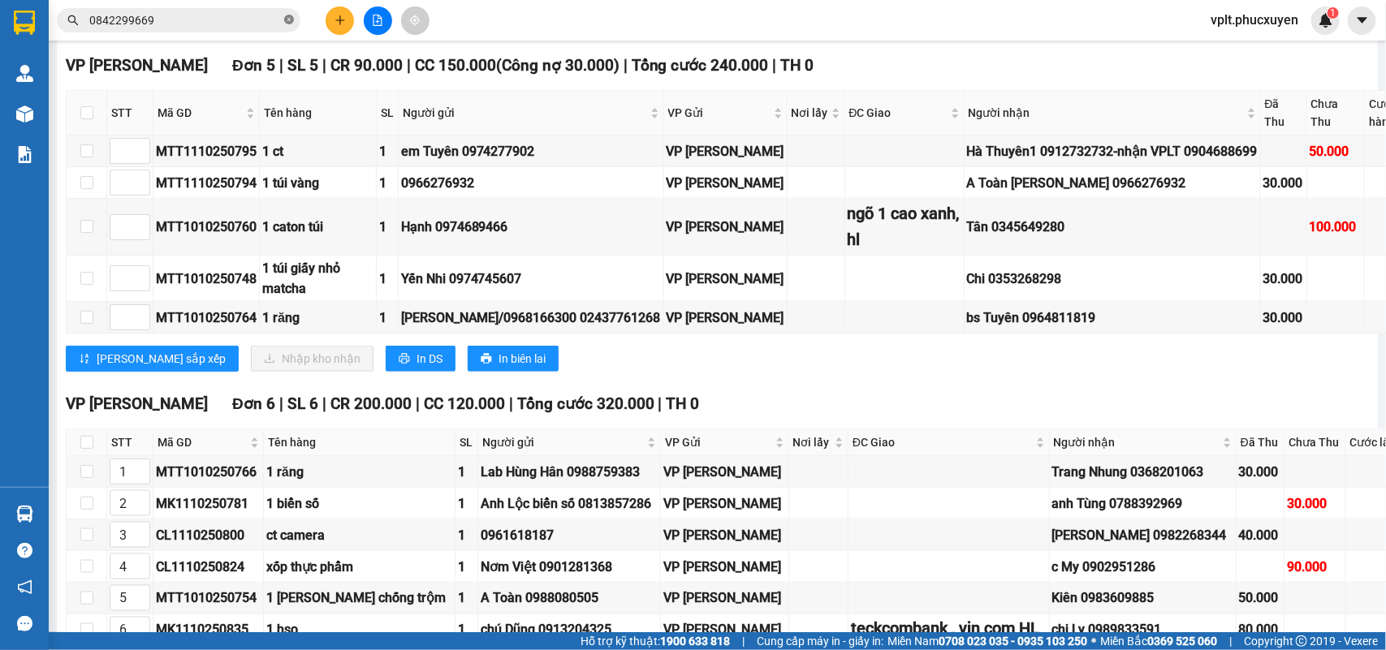
click at [285, 20] on icon "close-circle" at bounding box center [289, 20] width 10 height 10
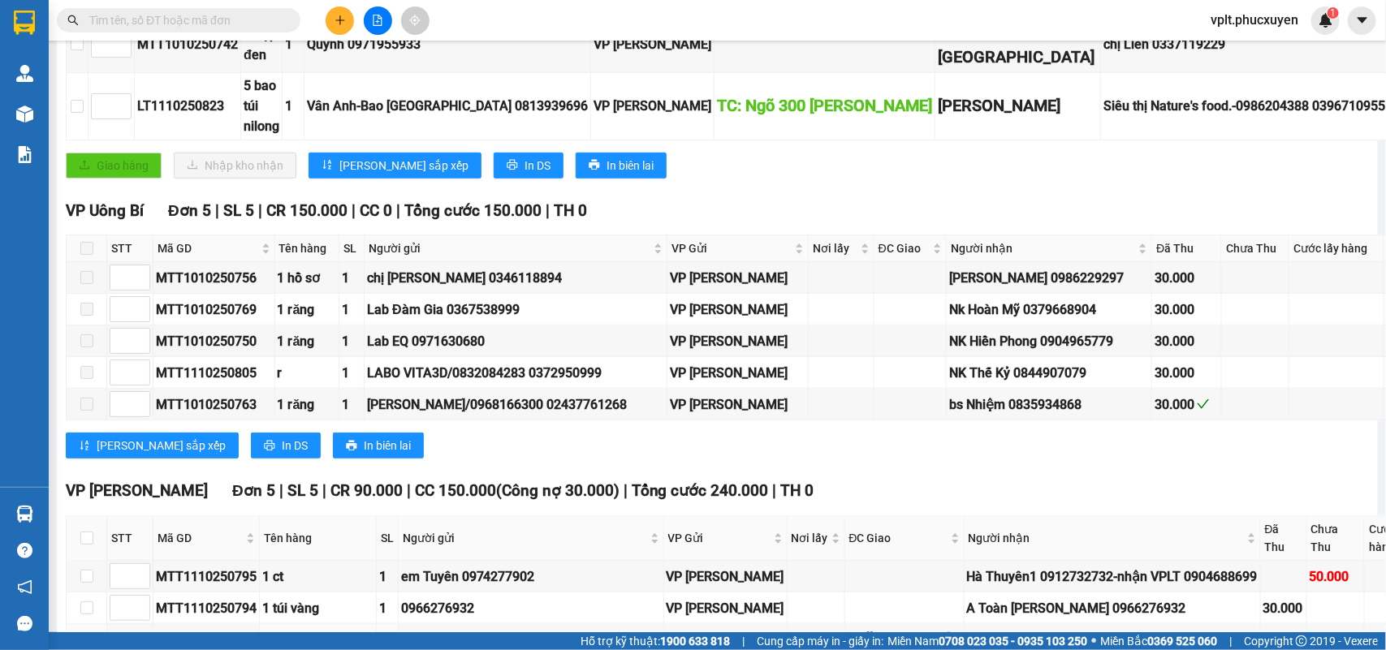
scroll to position [0, 0]
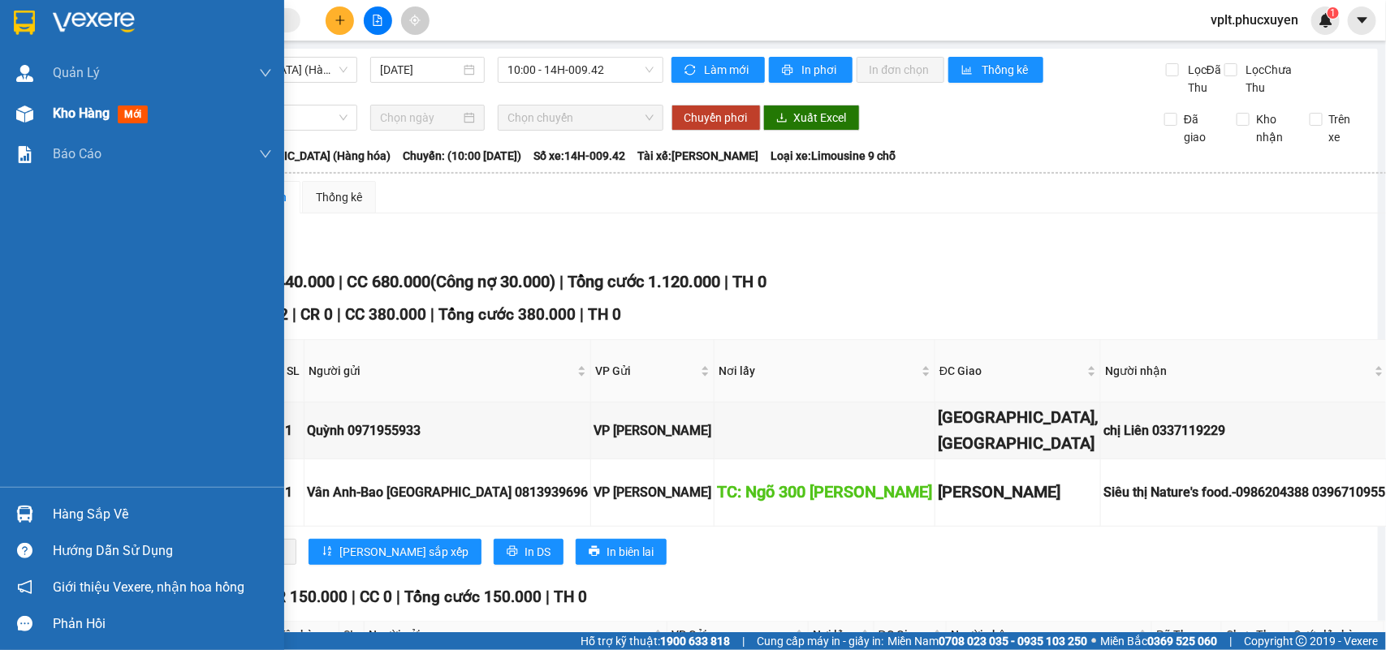
click at [119, 114] on span "mới" at bounding box center [133, 115] width 30 height 18
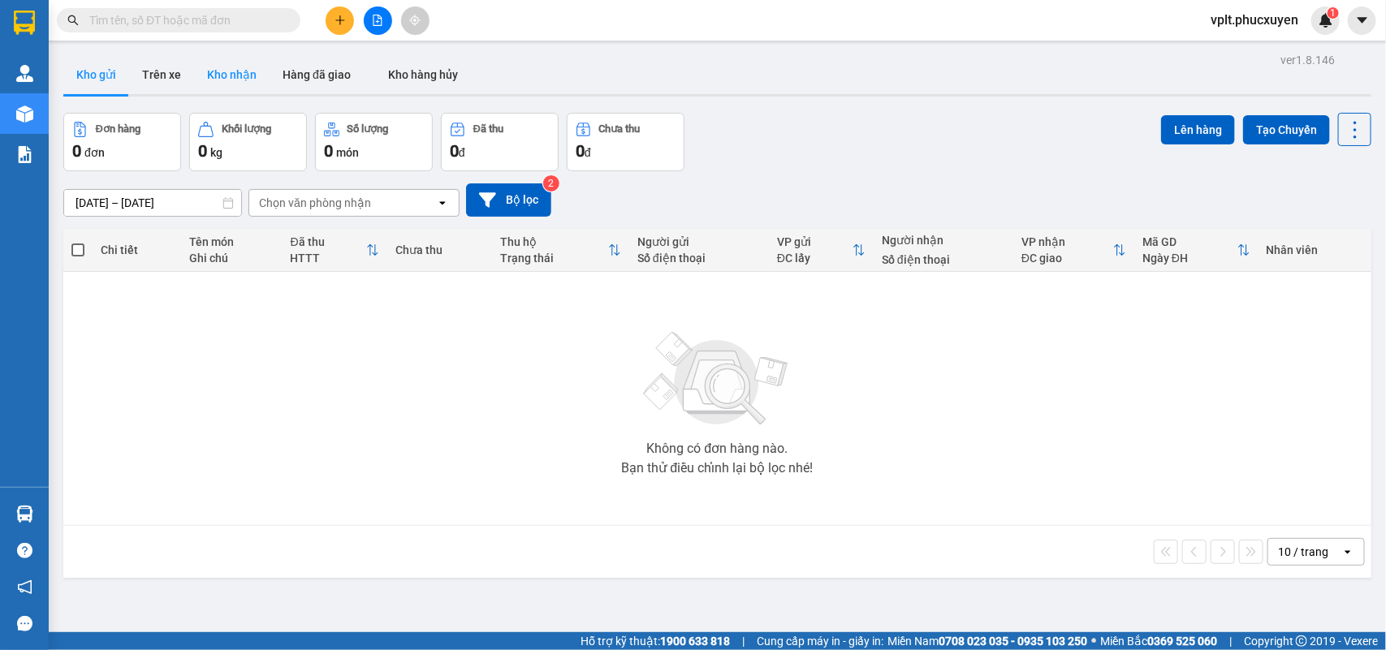
click at [224, 84] on button "Kho nhận" at bounding box center [232, 74] width 76 height 39
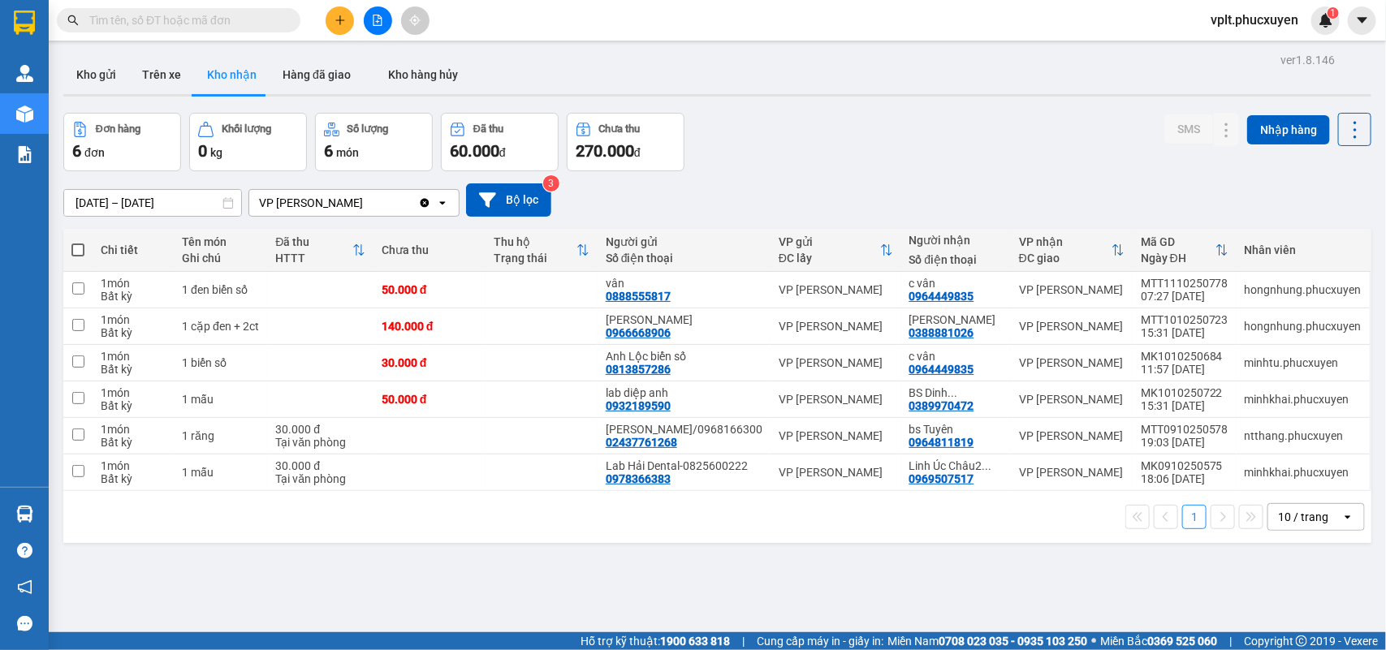
click at [155, 29] on span at bounding box center [179, 20] width 244 height 24
click at [160, 19] on input "text" at bounding box center [185, 20] width 192 height 18
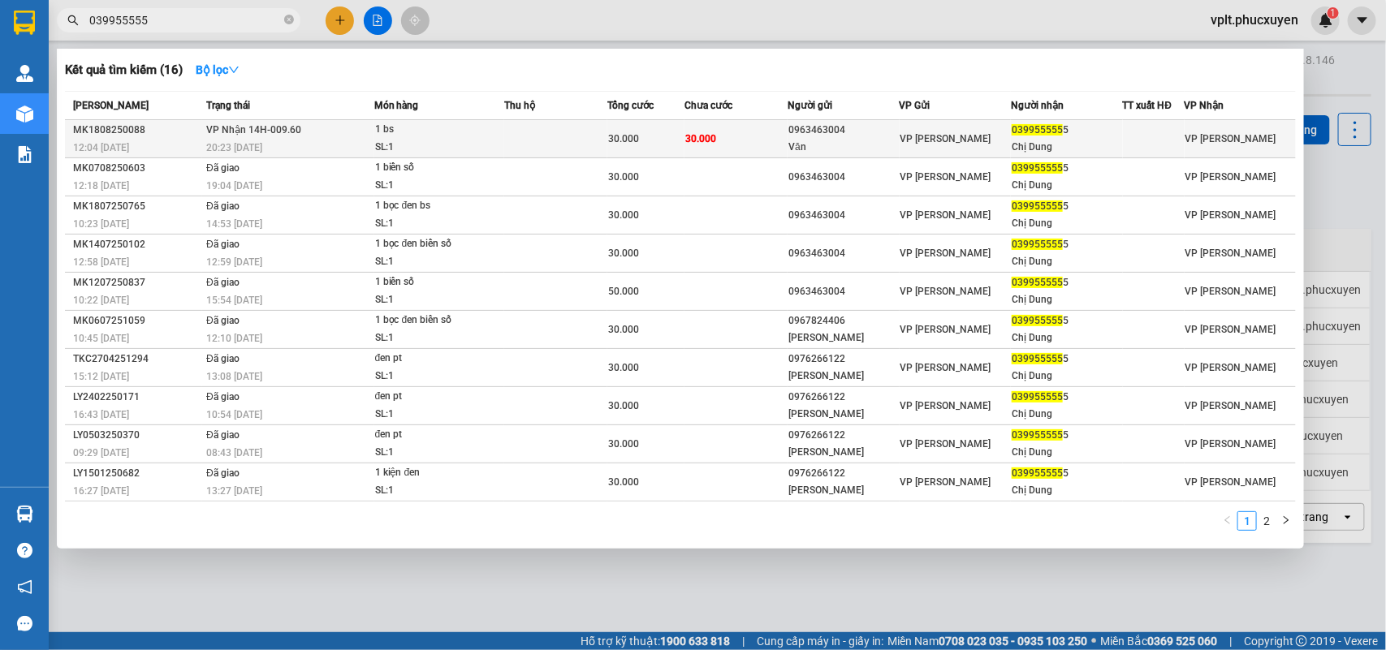
type input "039955555"
click at [343, 127] on td "VP Nhận 14H-009.60 20:23 [DATE]" at bounding box center [287, 139] width 171 height 38
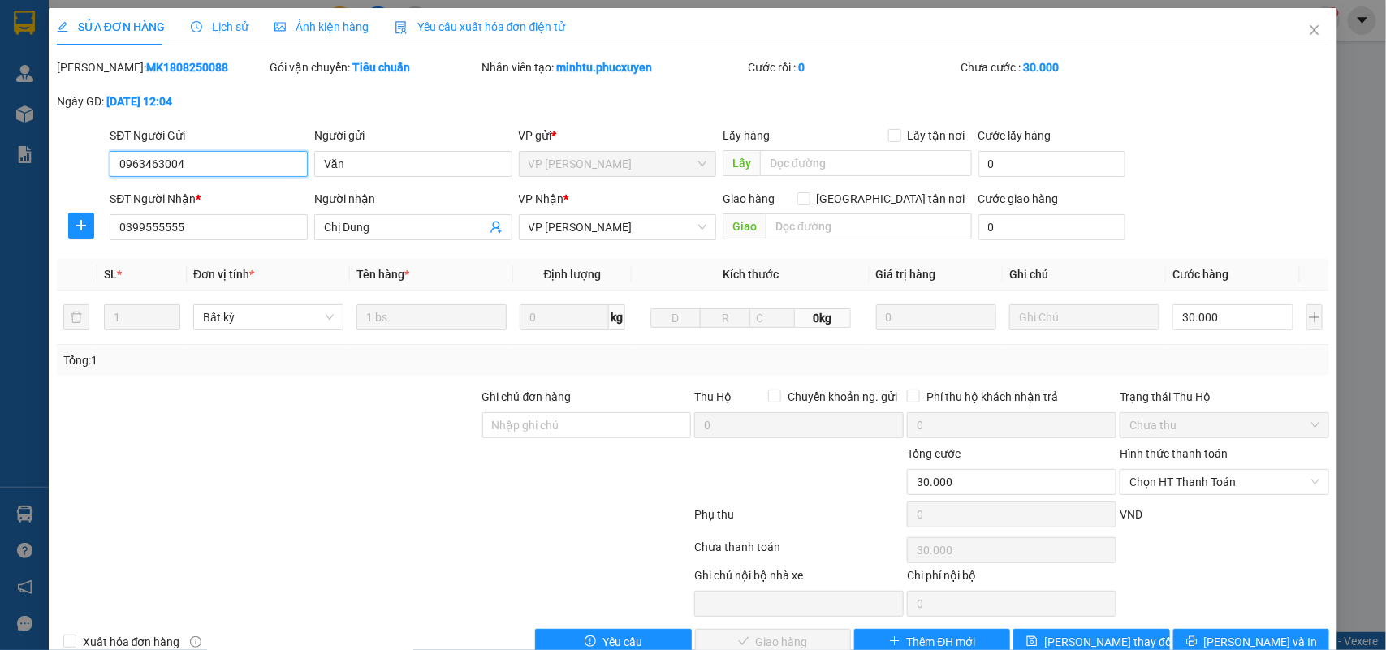
type input "0963463004"
type input "Văn"
type input "0399555555"
type input "Chị Dung"
type input "0"
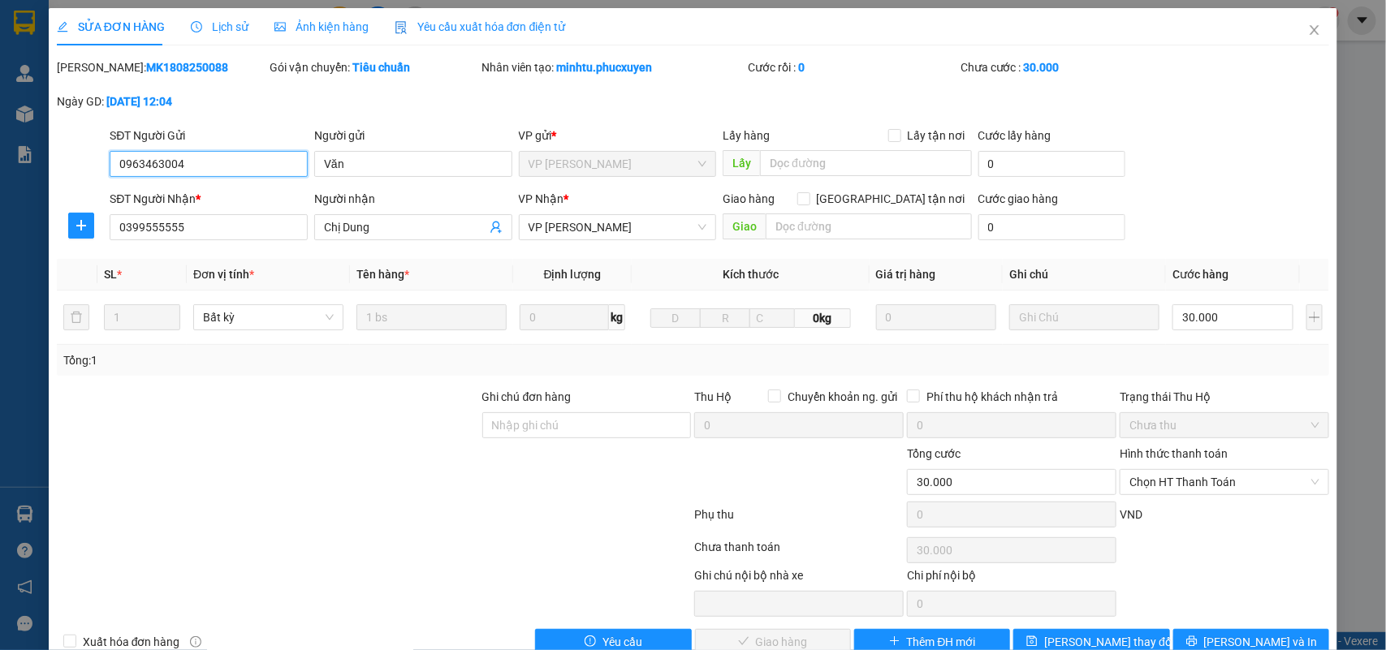
type input "30.000"
click at [1191, 487] on span "Chọn HT Thanh Toán" at bounding box center [1225, 482] width 190 height 24
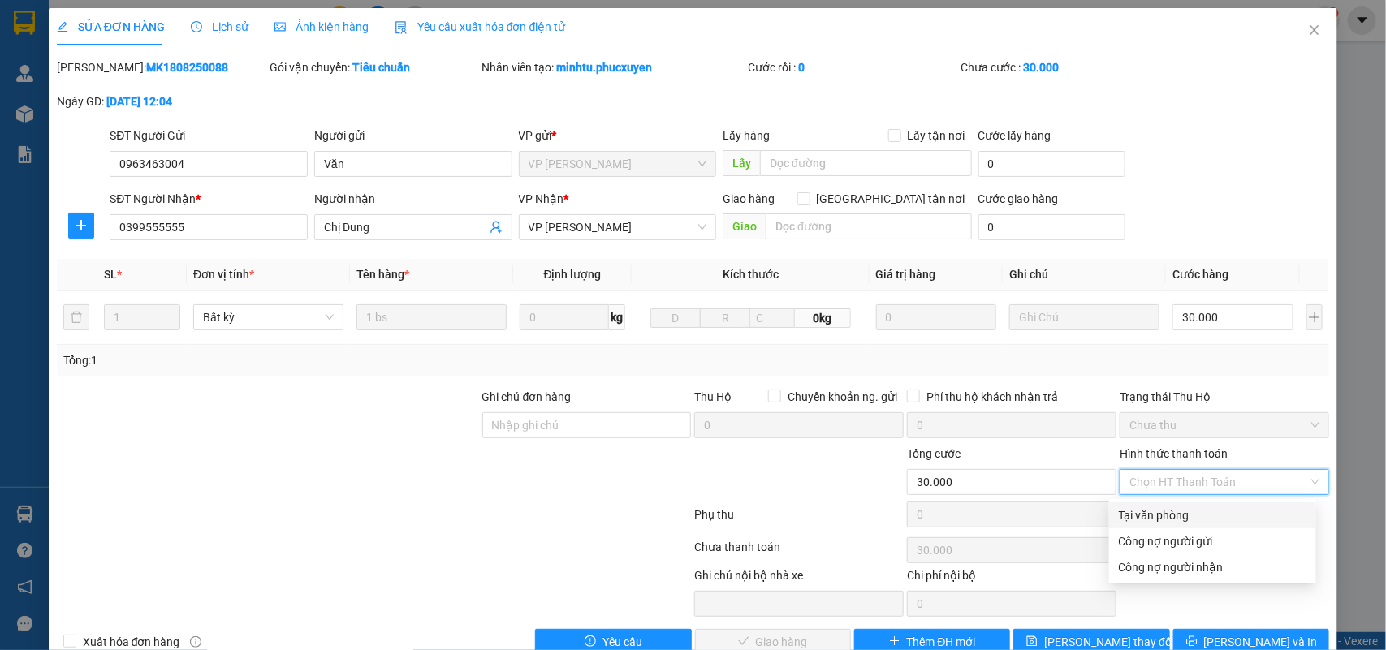
click at [1194, 512] on div "Tại văn phòng" at bounding box center [1213, 516] width 188 height 18
type input "0"
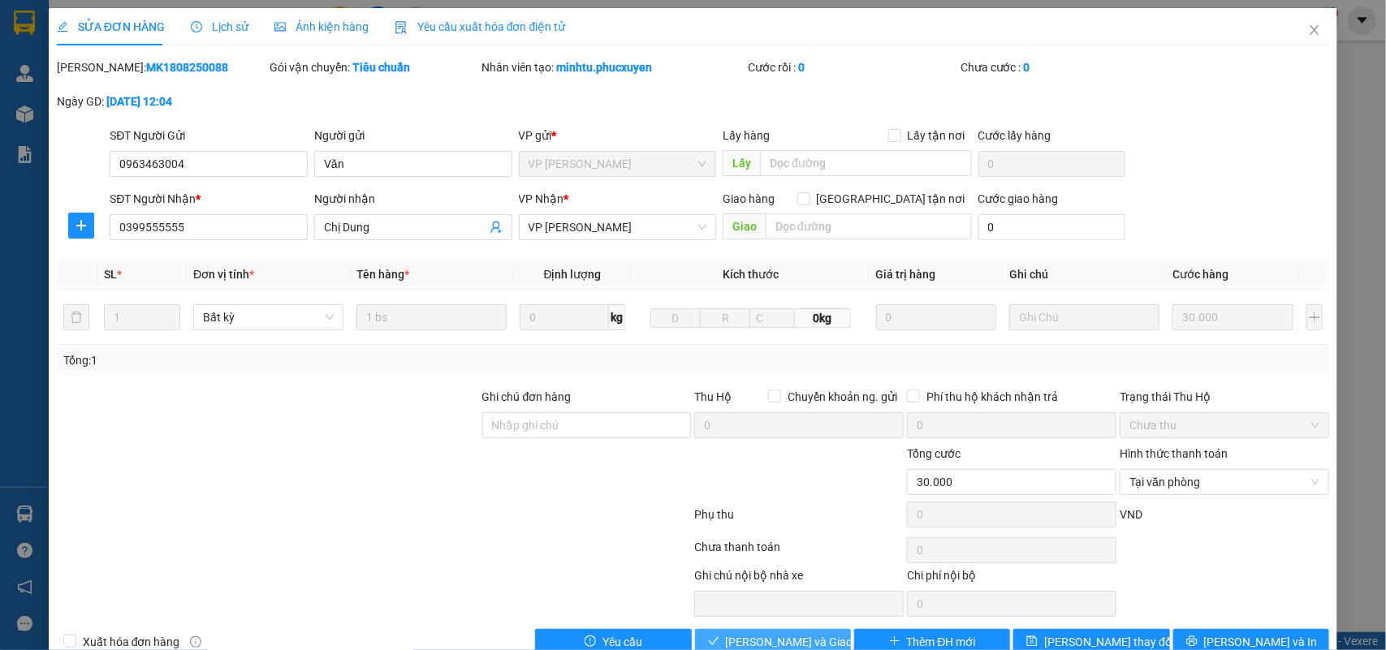
click at [729, 644] on span "[PERSON_NAME] và Giao hàng" at bounding box center [804, 642] width 156 height 18
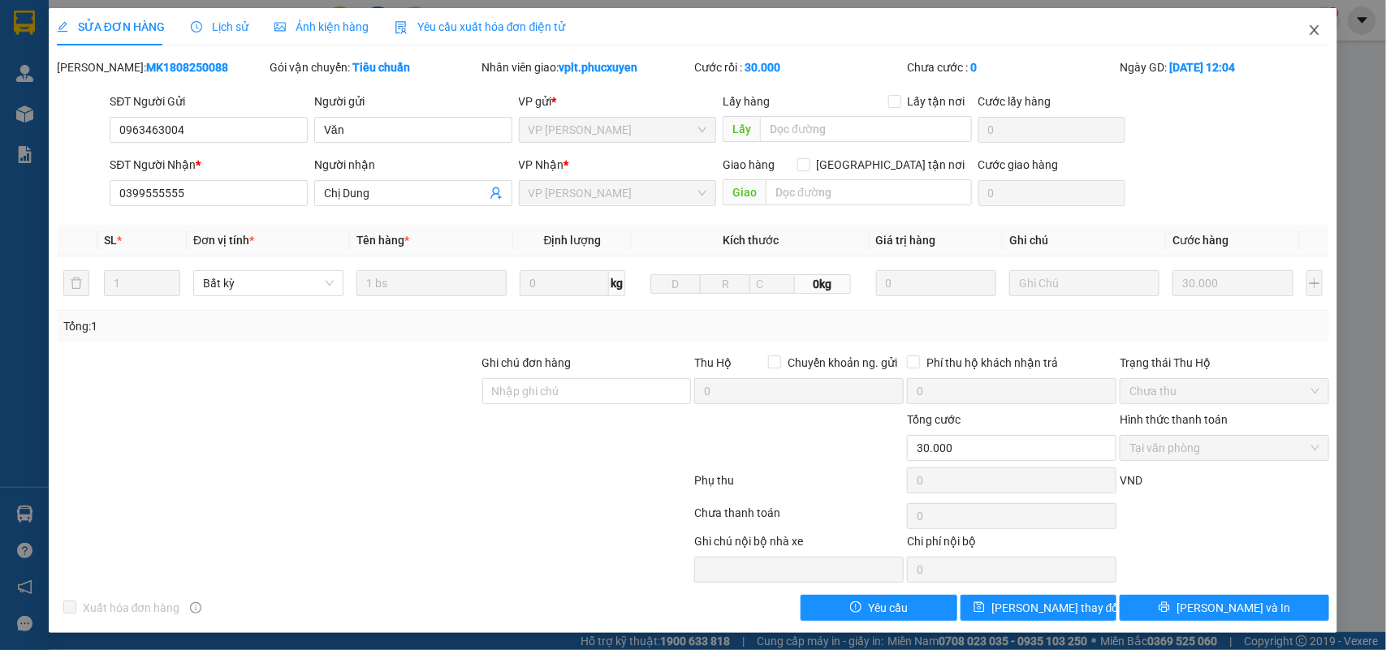
click at [1311, 34] on icon "close" at bounding box center [1315, 30] width 9 height 10
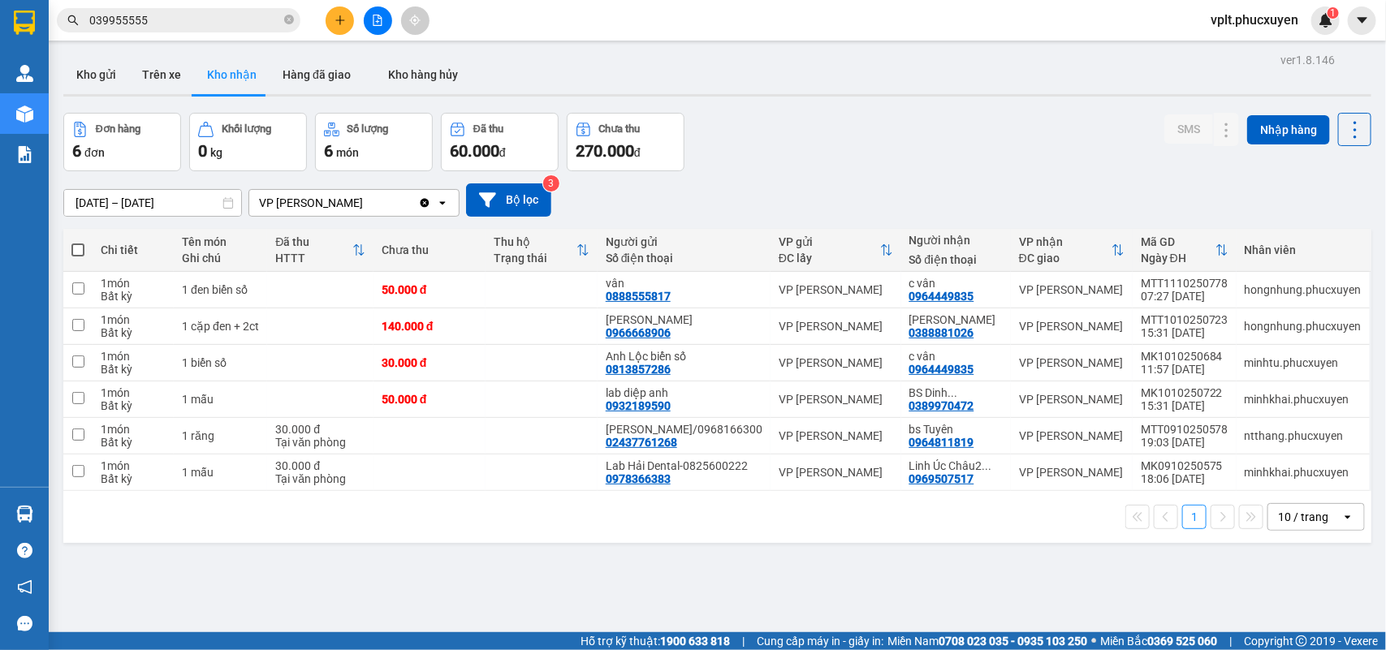
click at [213, 12] on input "039955555" at bounding box center [185, 20] width 192 height 18
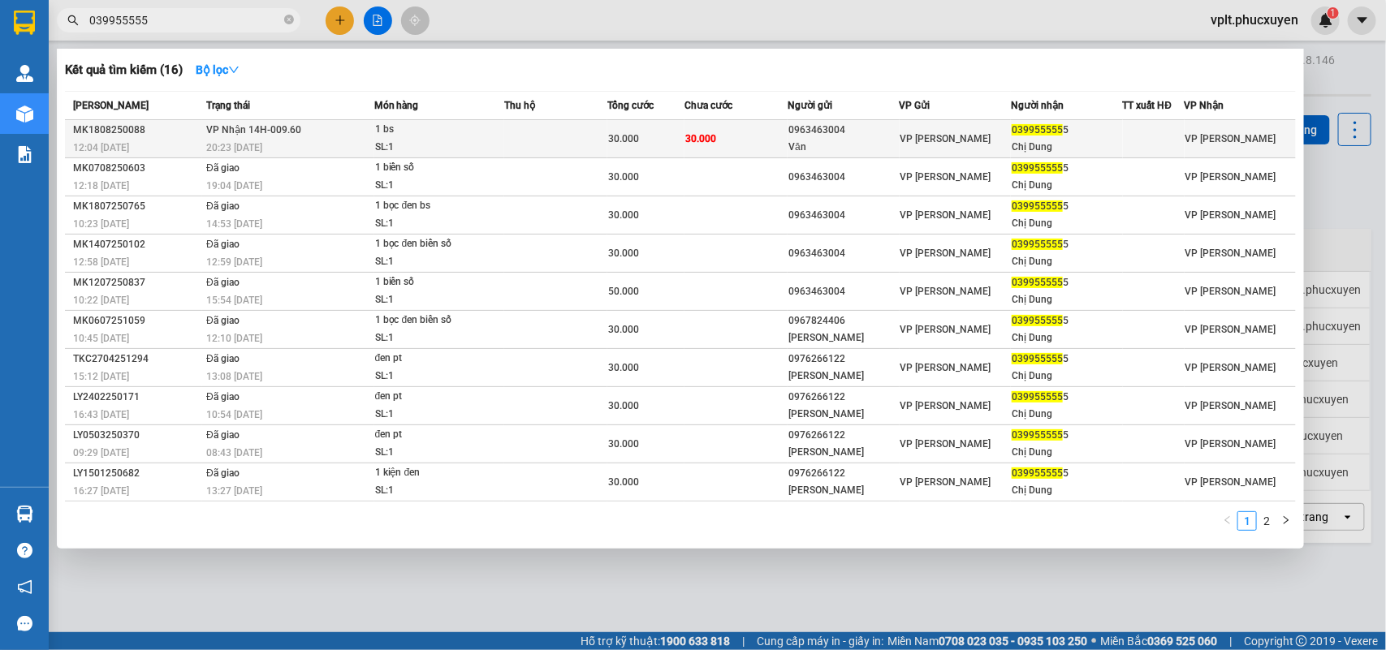
click at [538, 123] on td at bounding box center [555, 139] width 103 height 38
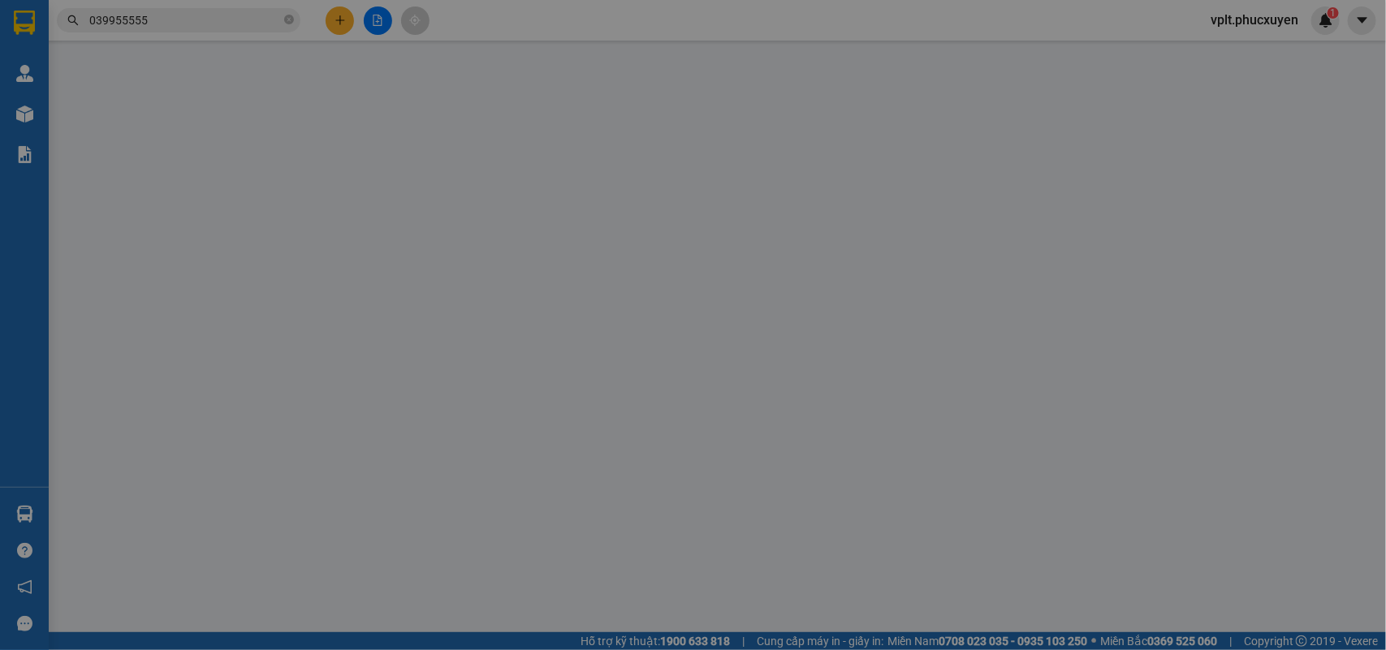
click at [538, 123] on div "[PERSON_NAME]: Gói vận chuyển: Nhân viên tạo: Cước rồi : Chưa cước : Ngày GD:" at bounding box center [693, 92] width 1277 height 68
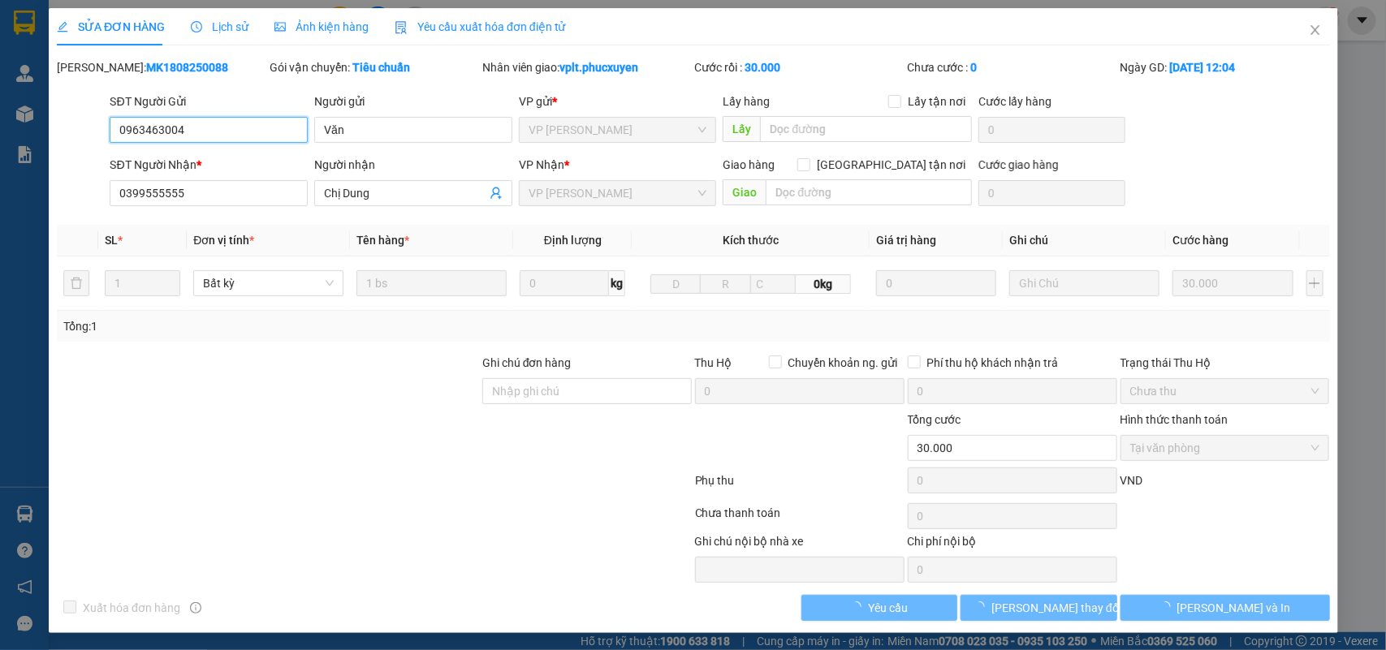
type input "0963463004"
type input "Văn"
type input "0399555555"
type input "Chị Dung"
type input "0"
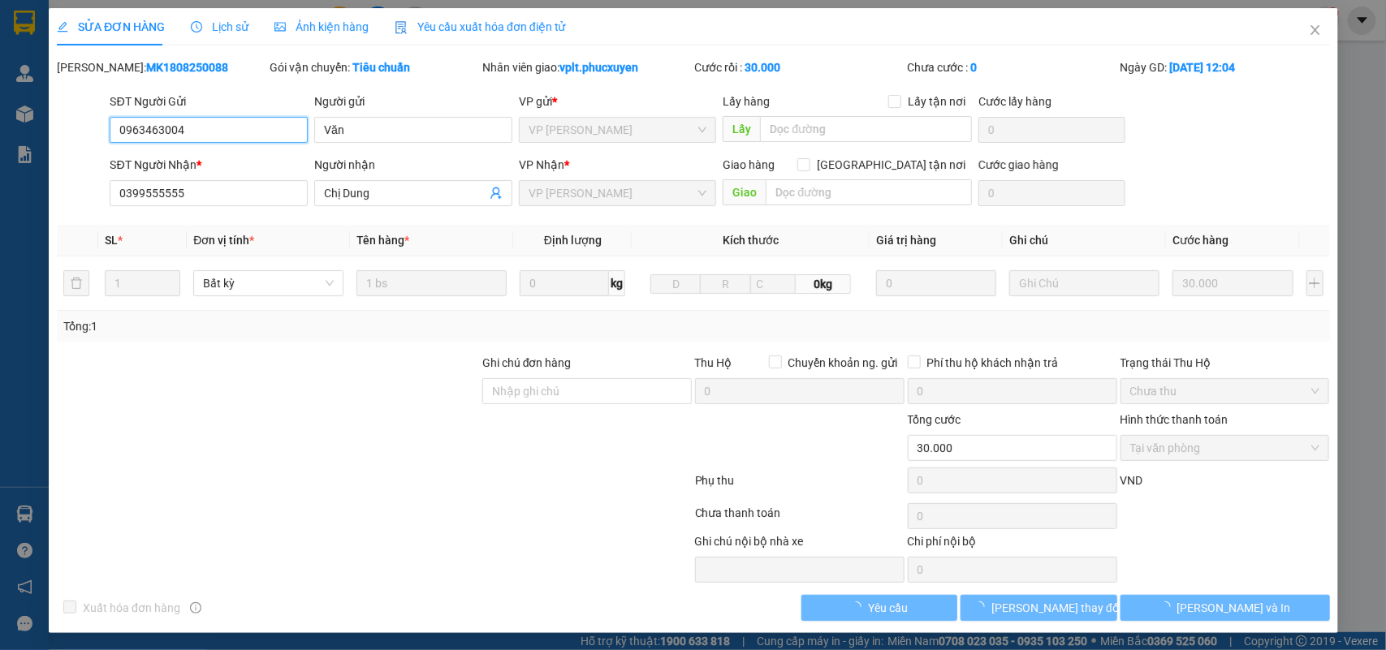
type input "30.000"
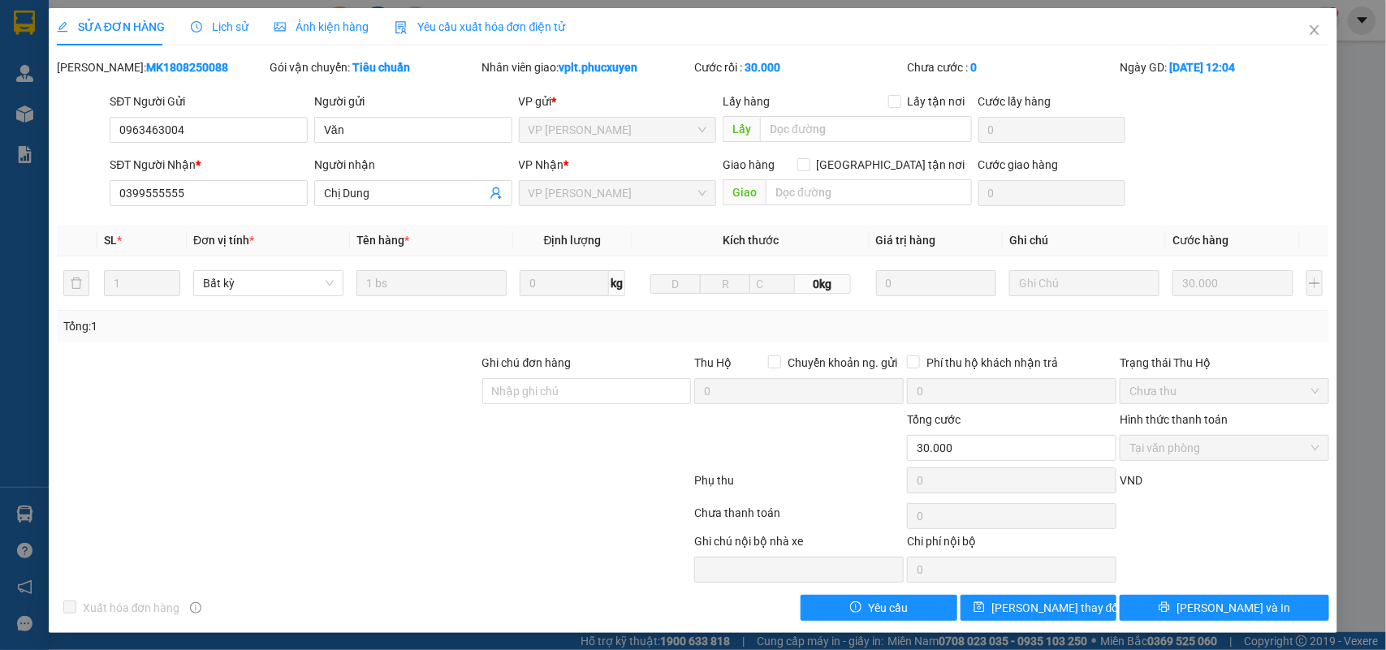
click at [45, 509] on div "SỬA ĐƠN HÀNG Lịch sử Ảnh kiện hàng Yêu cầu xuất hóa đơn điện tử Total Paid Fee …" at bounding box center [693, 325] width 1386 height 650
click at [1308, 29] on icon "close" at bounding box center [1314, 30] width 13 height 13
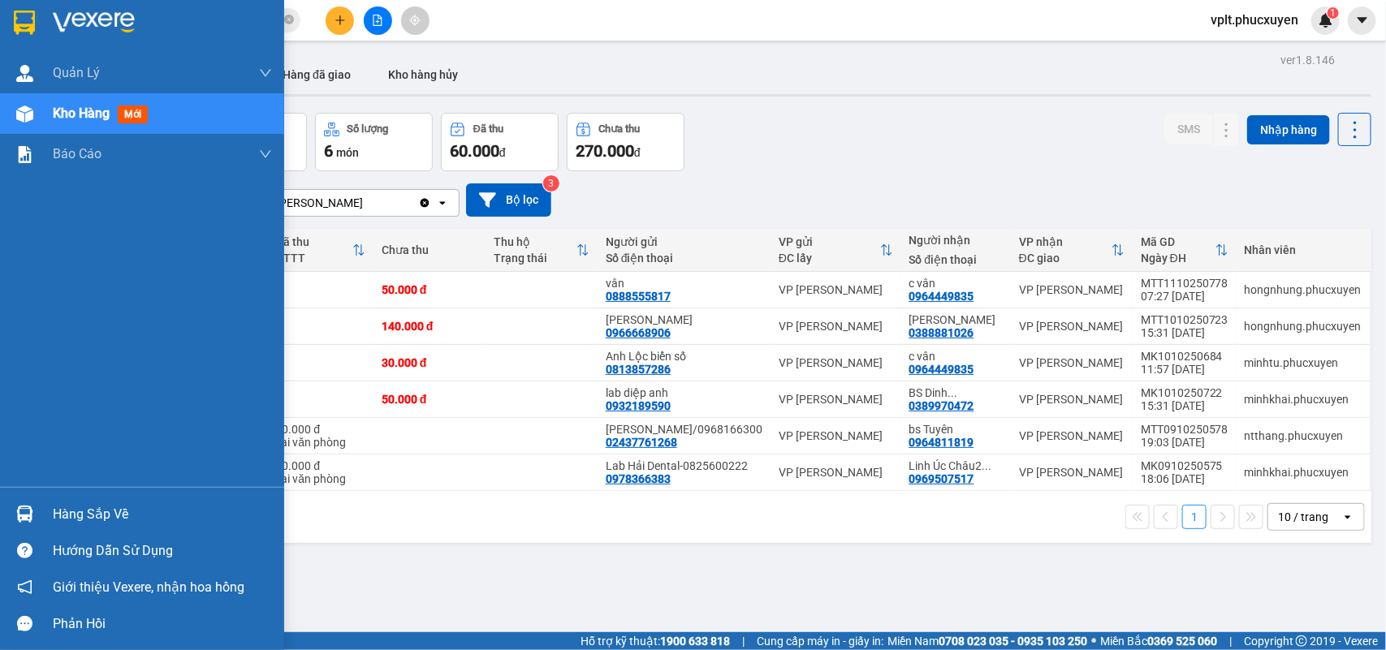
click at [85, 516] on div "Hàng sắp về" at bounding box center [162, 515] width 219 height 24
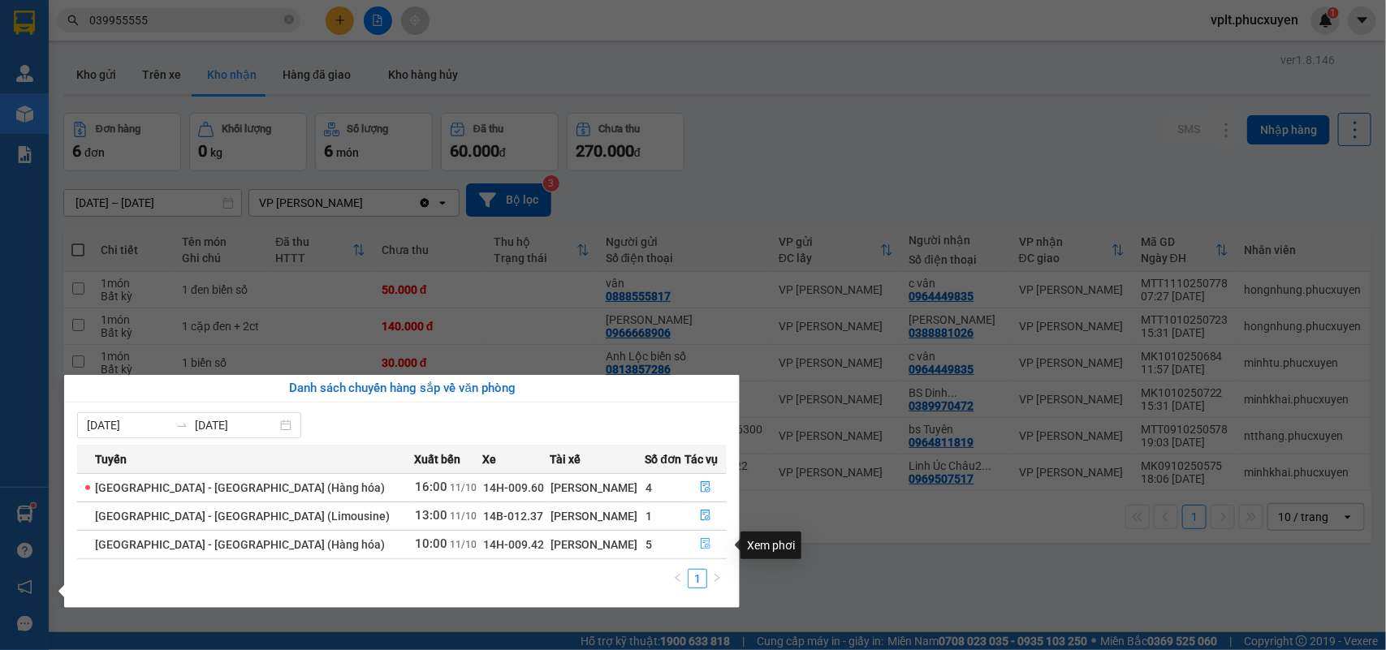
click at [692, 541] on button "button" at bounding box center [706, 545] width 41 height 26
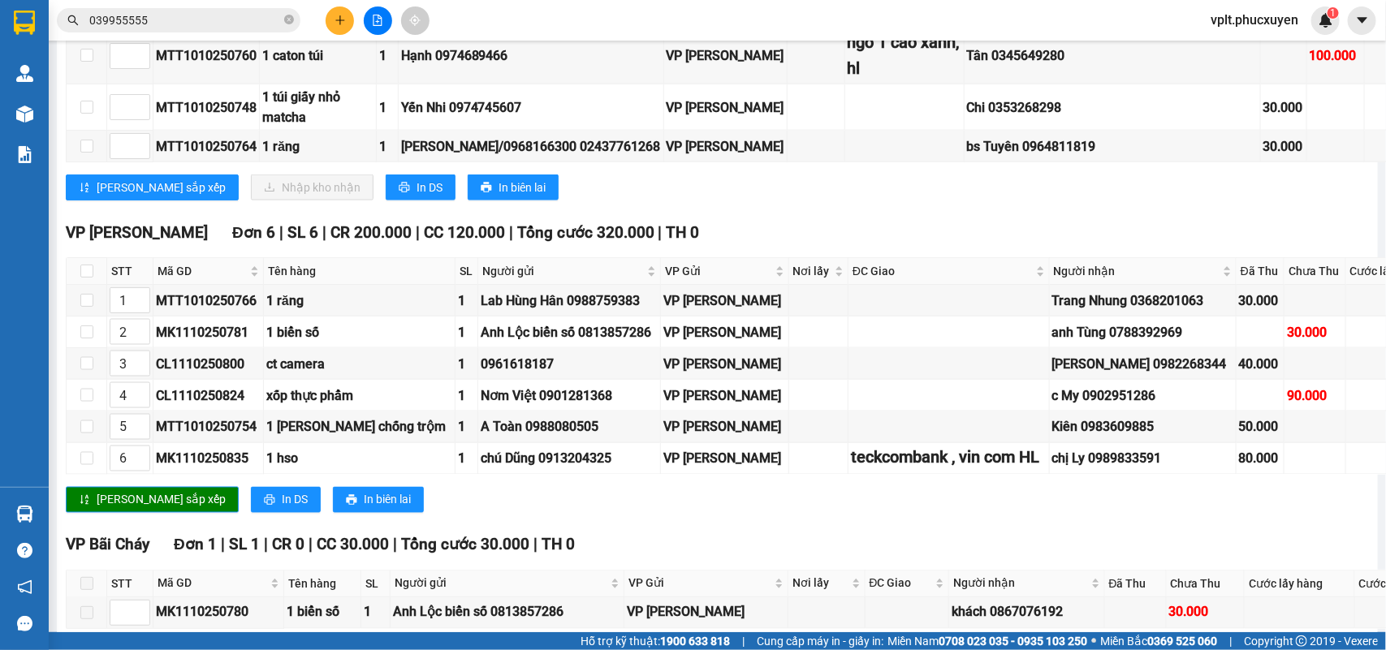
scroll to position [812, 0]
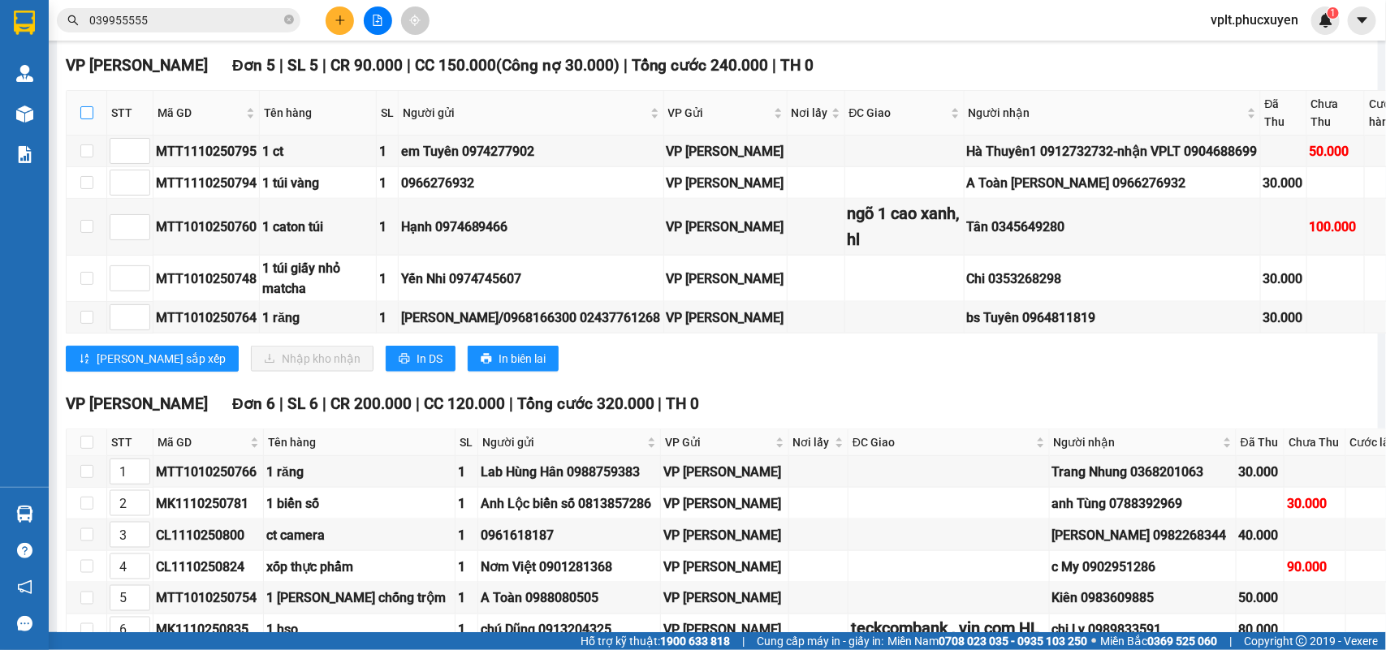
click at [85, 119] on input "checkbox" at bounding box center [86, 112] width 13 height 13
checkbox input "true"
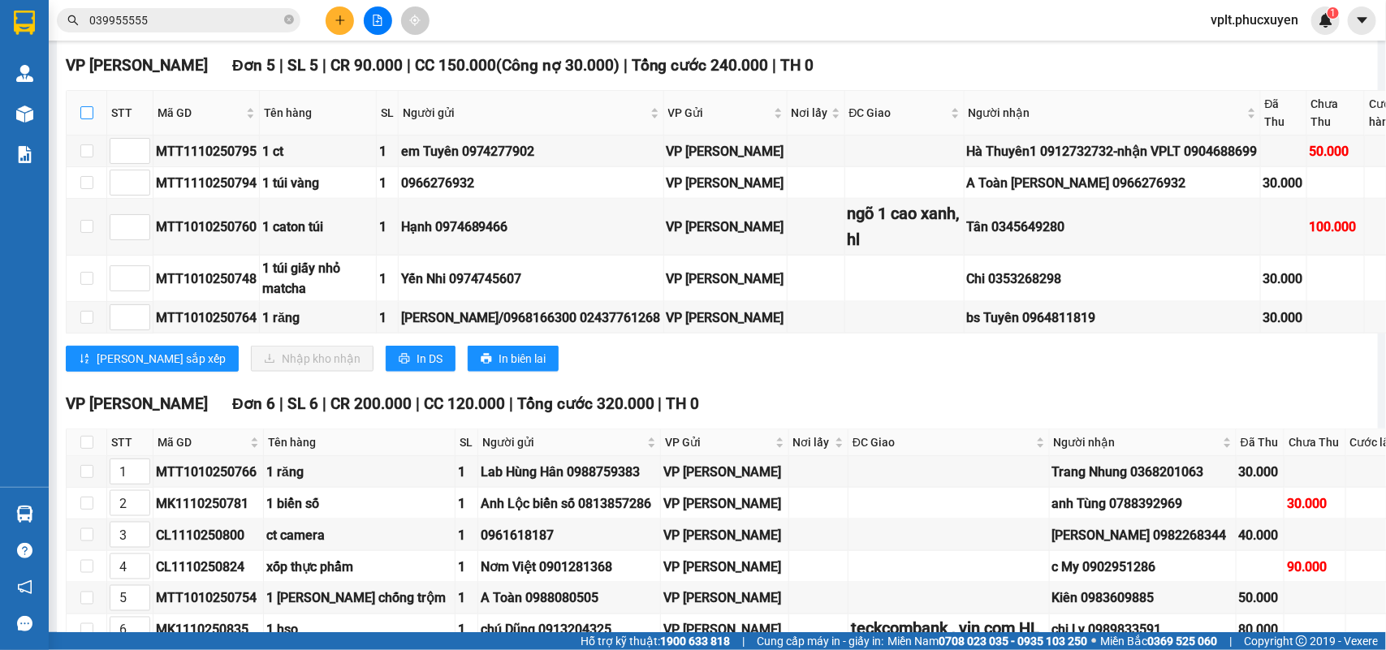
checkbox input "true"
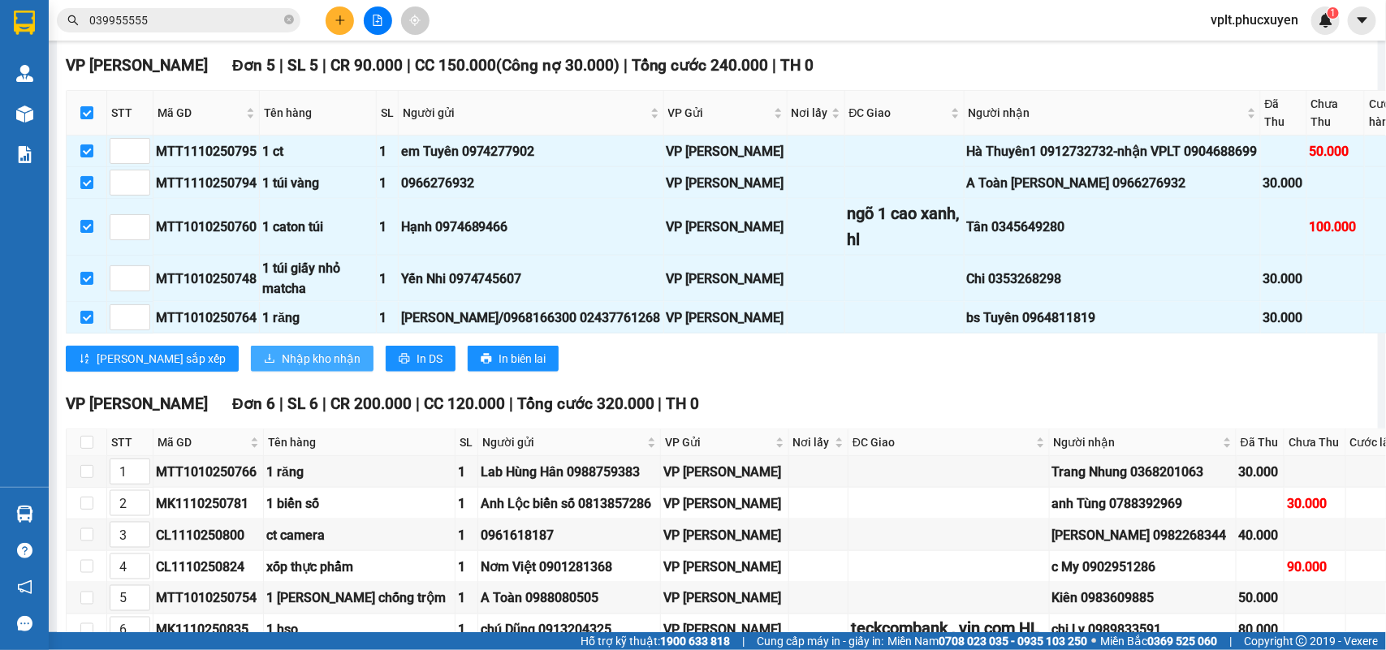
click at [261, 372] on button "Nhập kho nhận" at bounding box center [312, 359] width 123 height 26
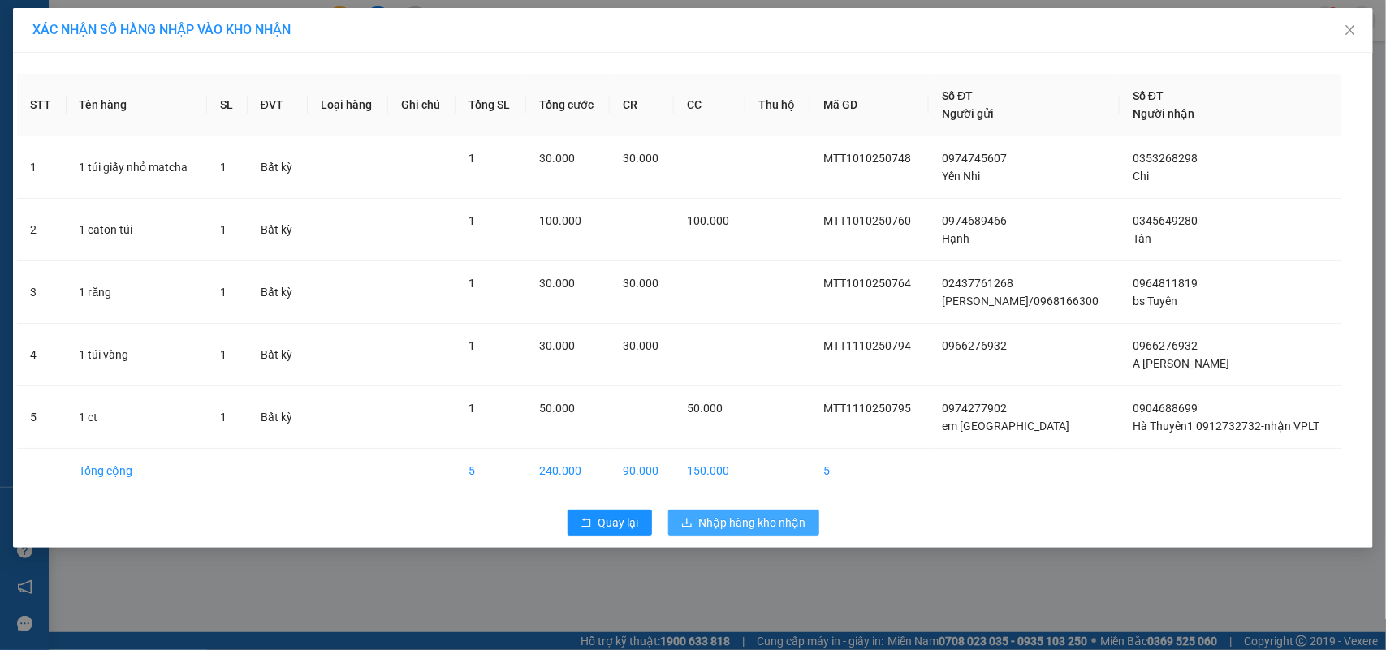
click at [741, 528] on span "Nhập hàng kho nhận" at bounding box center [752, 523] width 107 height 18
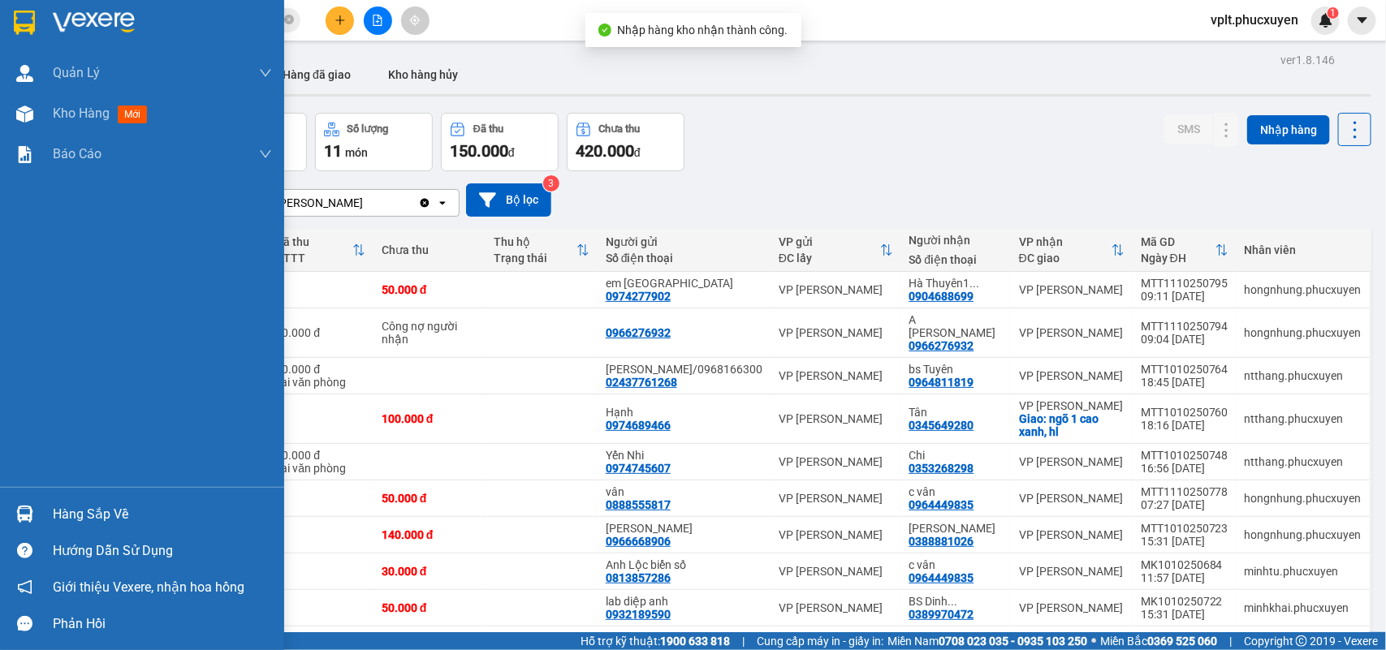
click at [153, 514] on div "Hàng sắp về" at bounding box center [162, 515] width 219 height 24
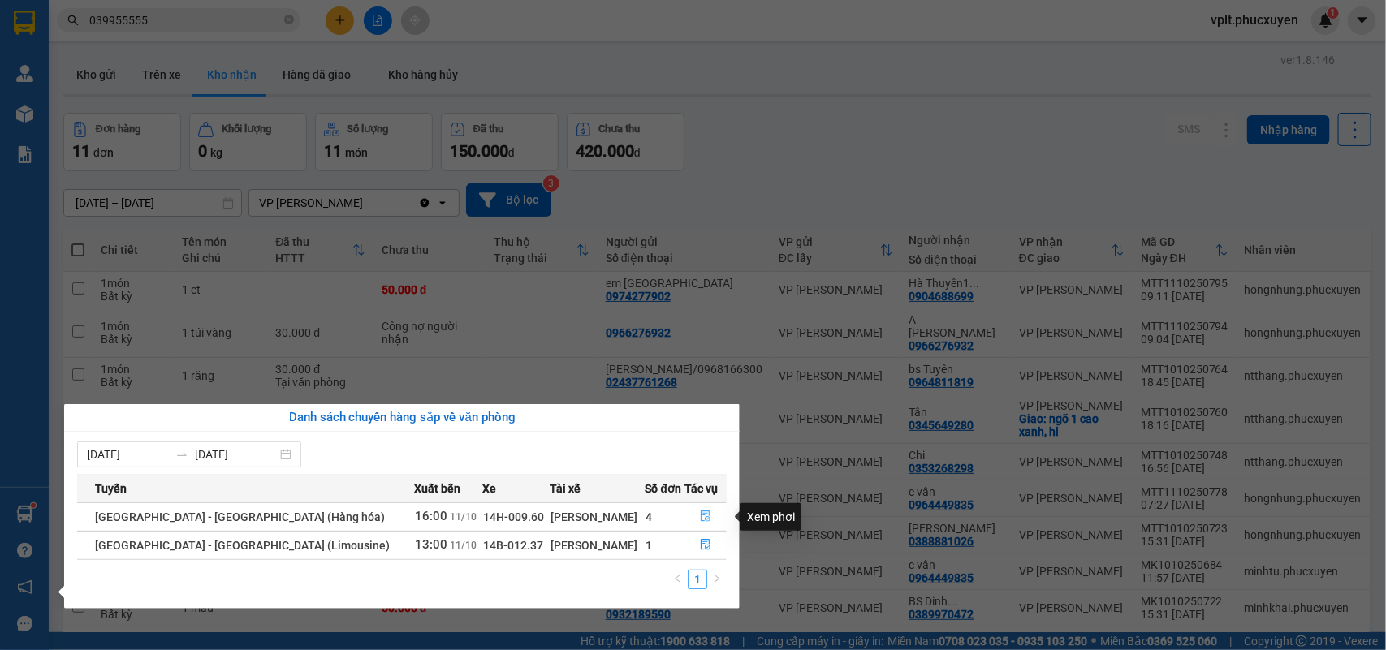
click at [702, 514] on icon "file-done" at bounding box center [707, 516] width 10 height 11
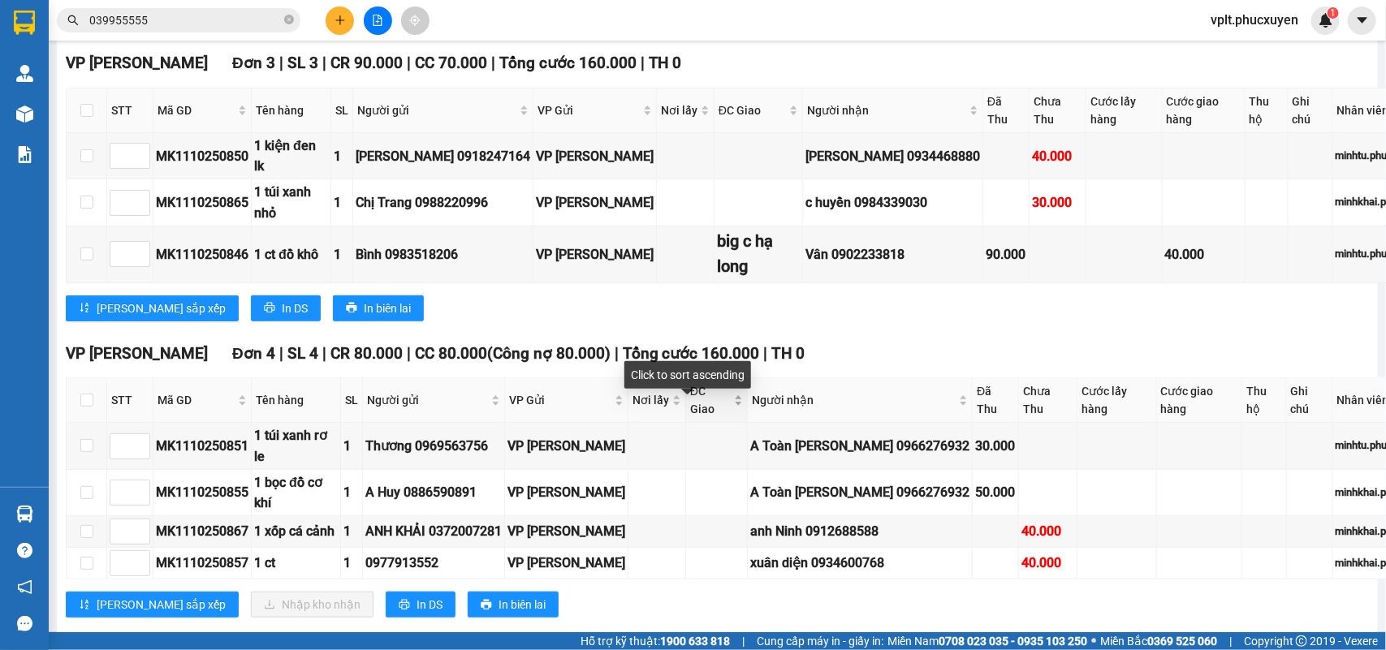
scroll to position [609, 0]
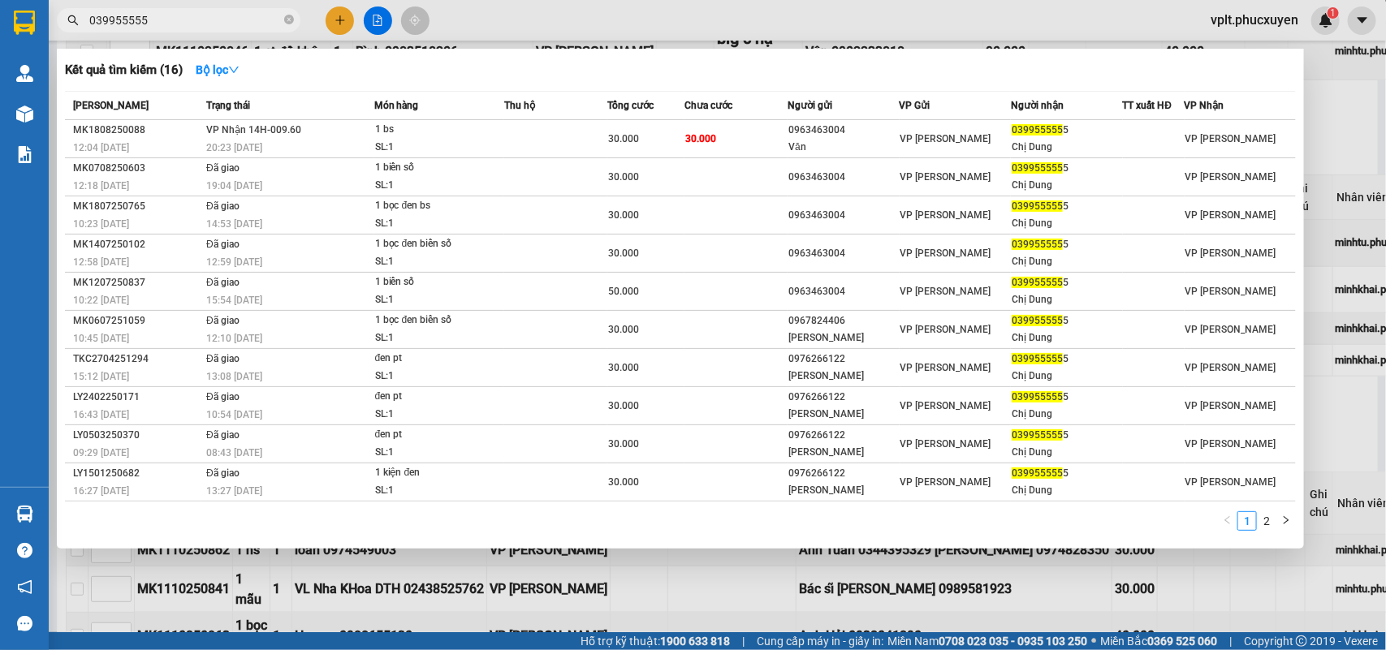
click at [220, 17] on input "039955555" at bounding box center [185, 20] width 192 height 18
click at [285, 19] on icon "close-circle" at bounding box center [289, 20] width 10 height 10
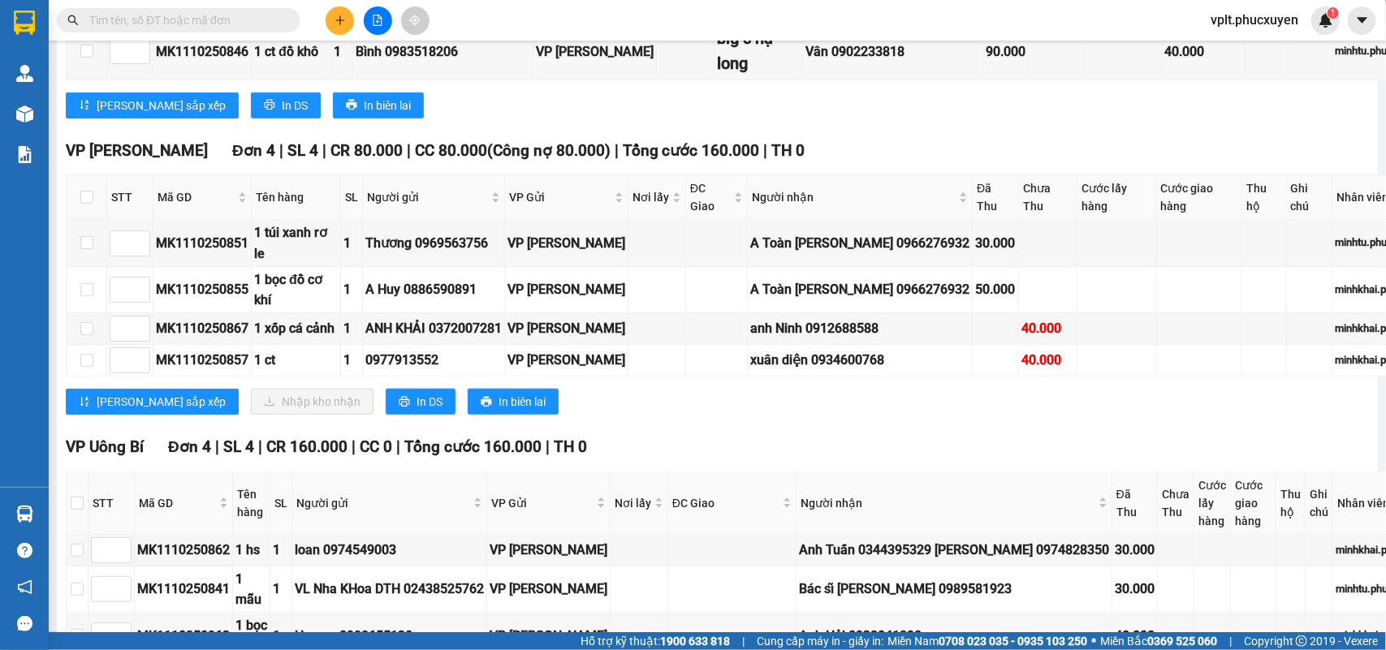
click at [135, 21] on input "text" at bounding box center [185, 20] width 192 height 18
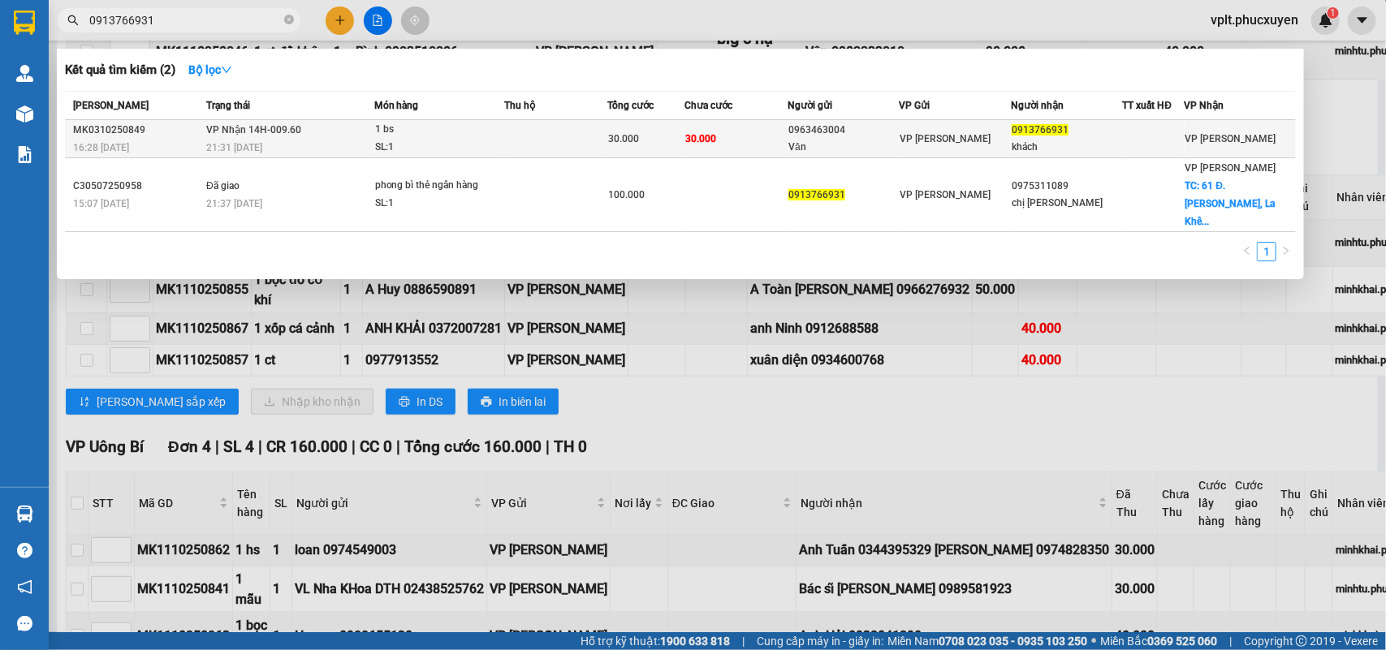
type input "0913766931"
click at [309, 128] on td "VP Nhận 14H-009.60 21:31 [DATE]" at bounding box center [287, 139] width 171 height 38
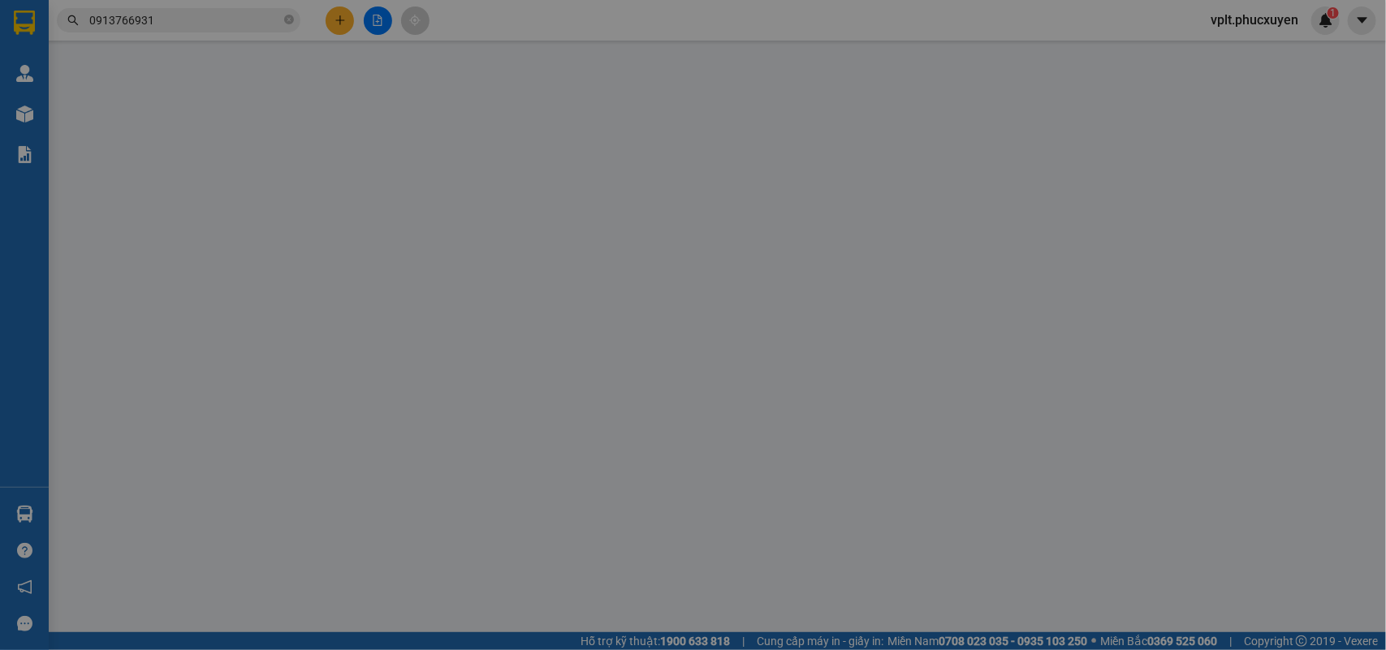
click at [311, 128] on div "Người gửi Tên người gửi" at bounding box center [413, 155] width 205 height 57
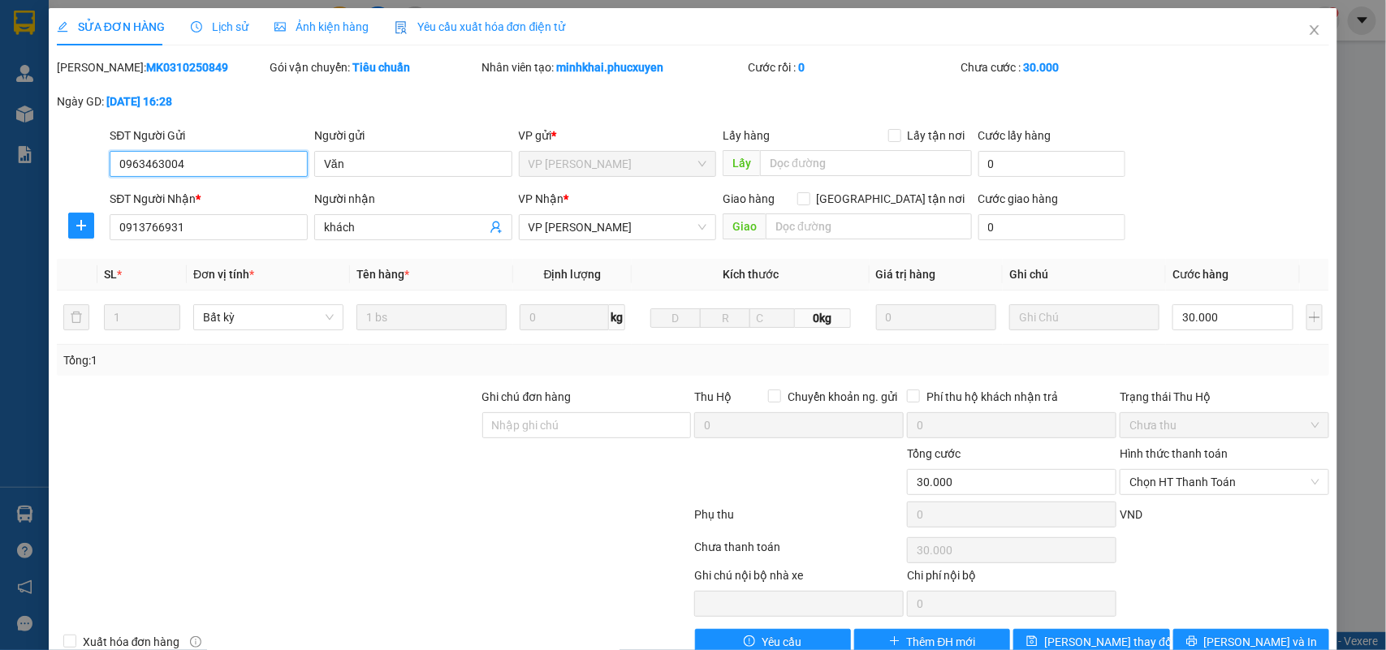
type input "0963463004"
type input "Văn"
type input "0913766931"
type input "khách"
type input "0"
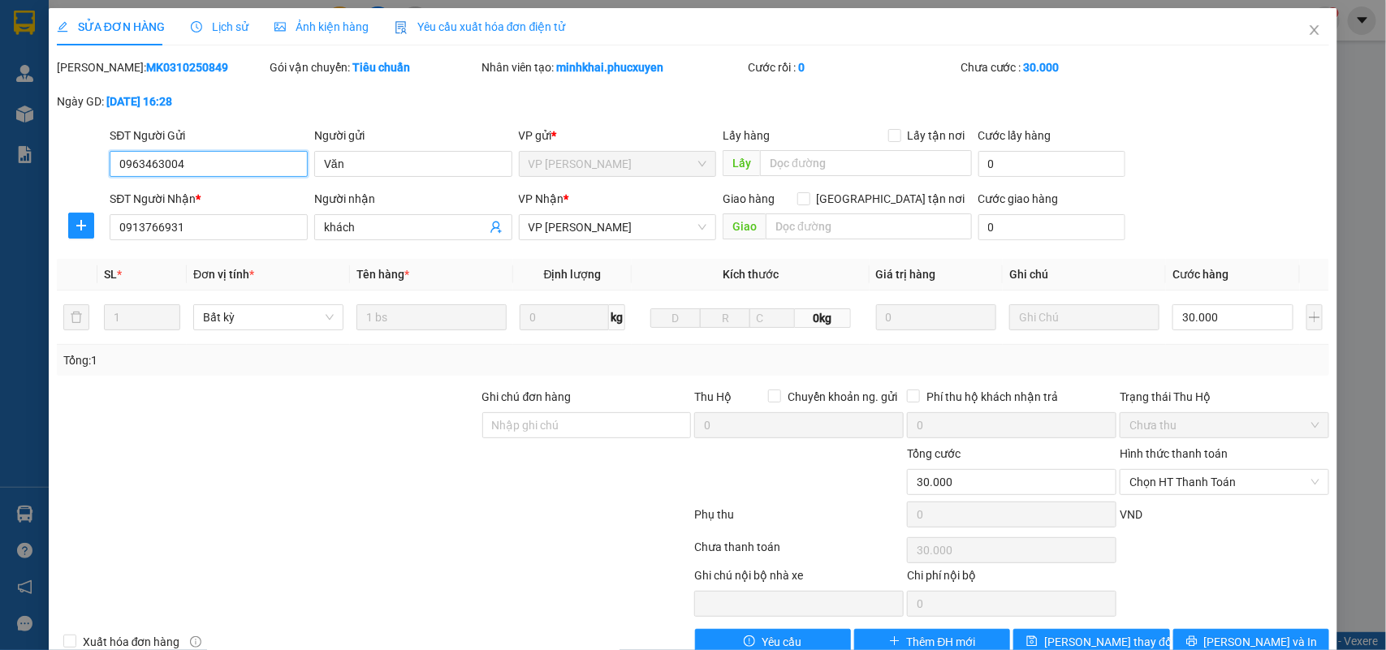
type input "30.000"
click at [1307, 30] on span "Close" at bounding box center [1314, 30] width 45 height 45
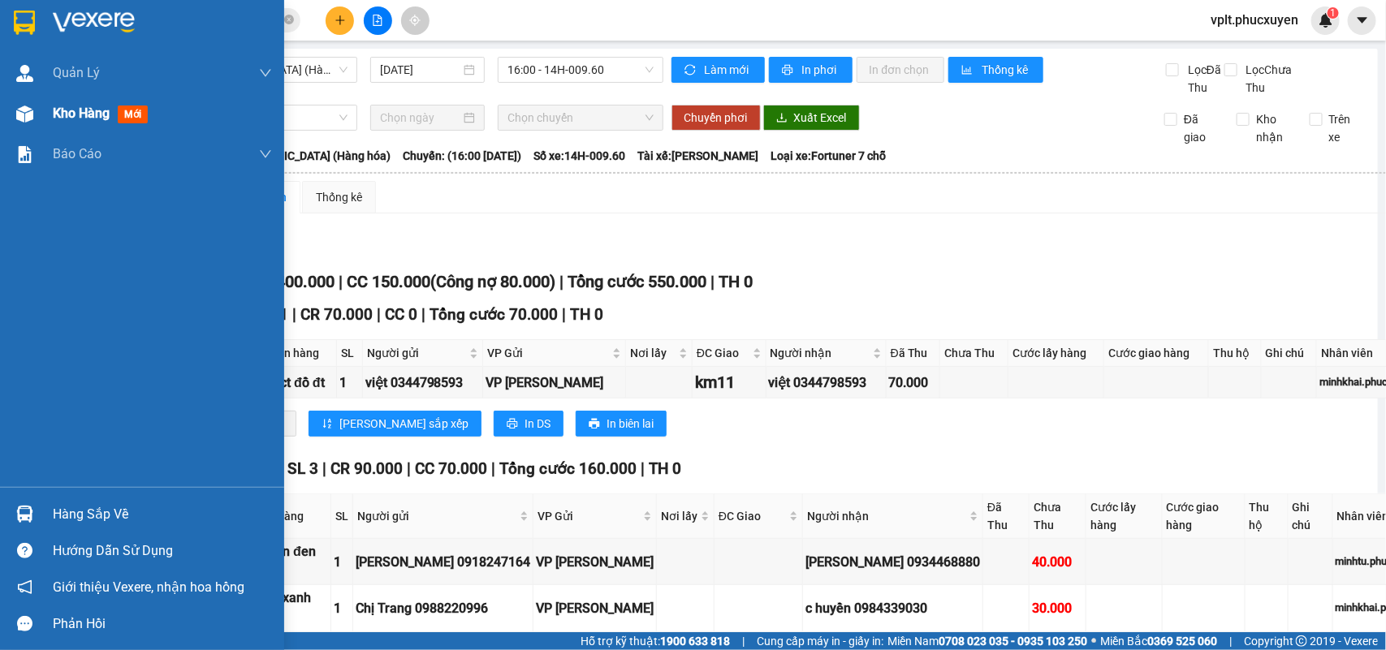
click at [71, 107] on span "Kho hàng" at bounding box center [81, 113] width 57 height 15
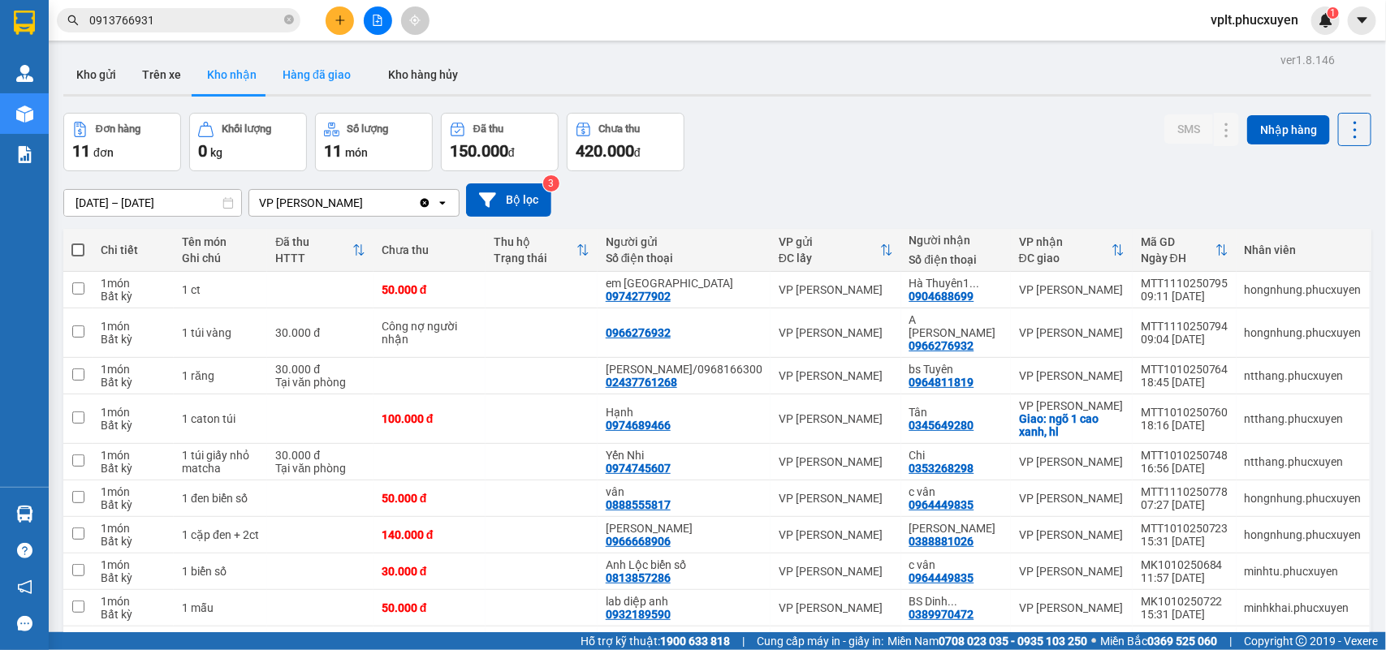
click at [323, 67] on button "Hàng đã giao" at bounding box center [317, 74] width 94 height 39
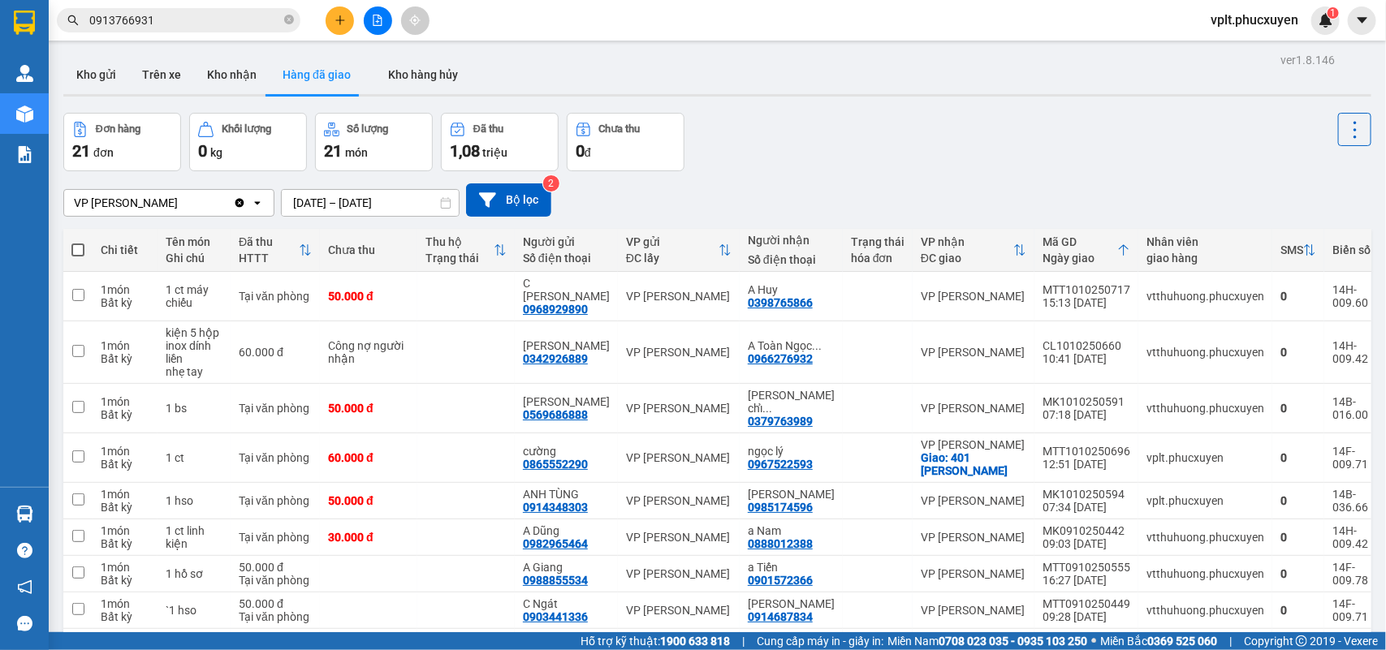
click at [200, 23] on input "0913766931" at bounding box center [185, 20] width 192 height 18
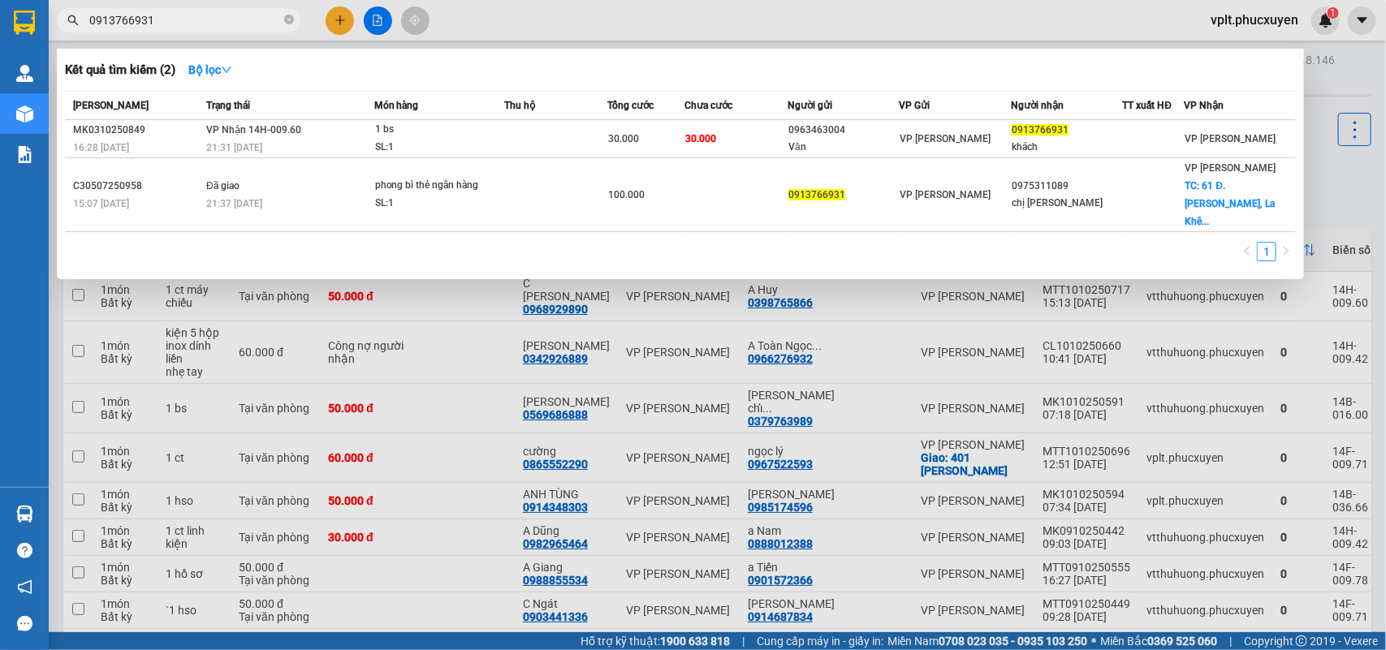
click at [561, 39] on div at bounding box center [693, 325] width 1386 height 650
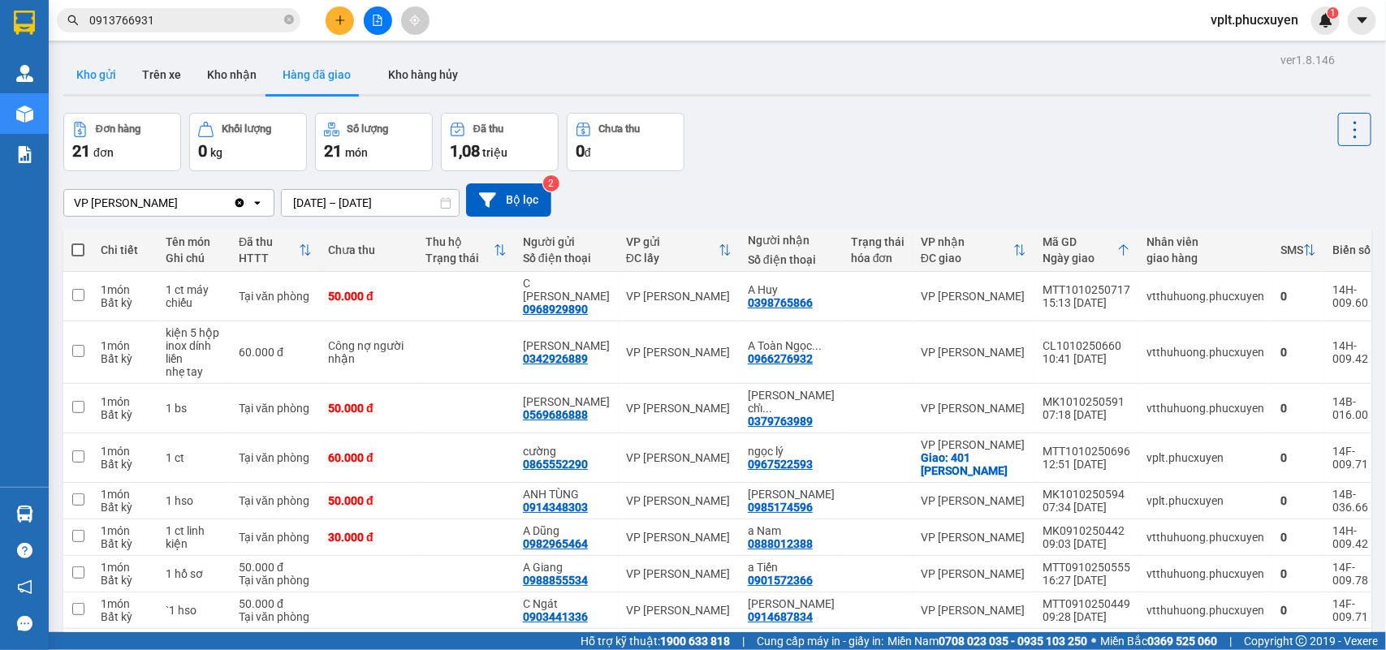
click at [112, 75] on button "Kho gửi" at bounding box center [96, 74] width 66 height 39
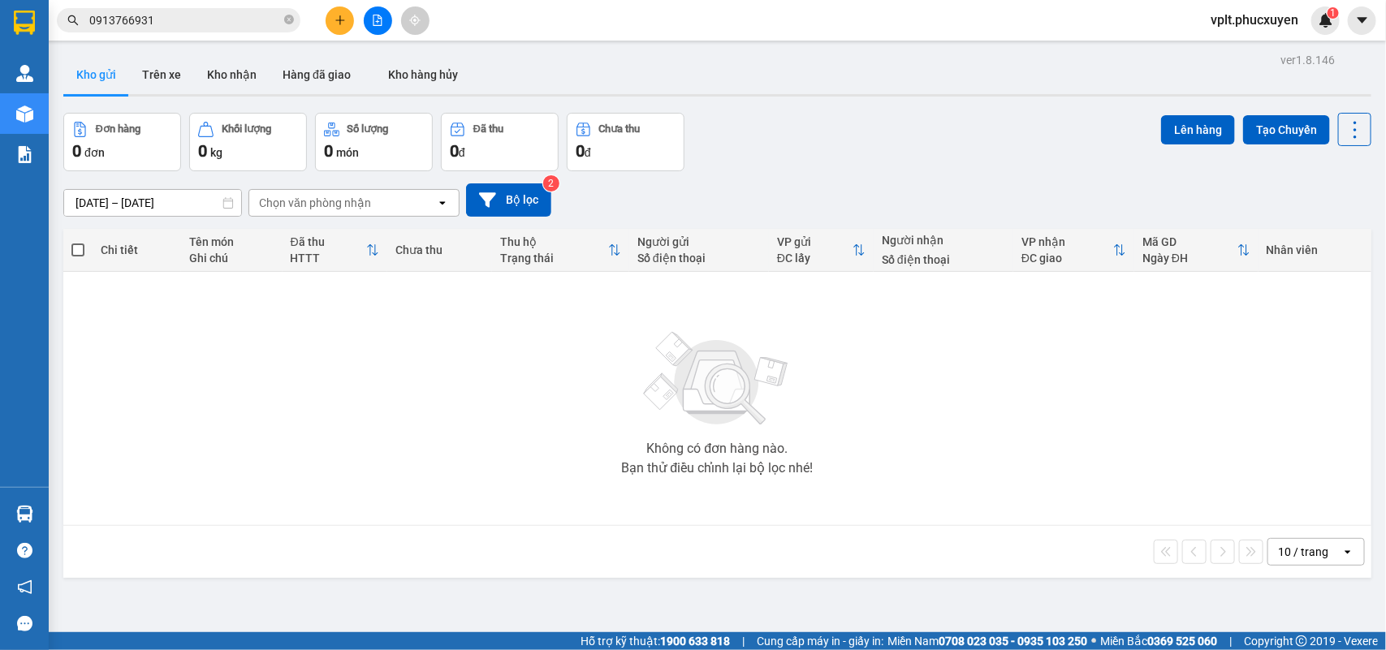
click at [138, 200] on input "[DATE] – [DATE]" at bounding box center [152, 203] width 177 height 26
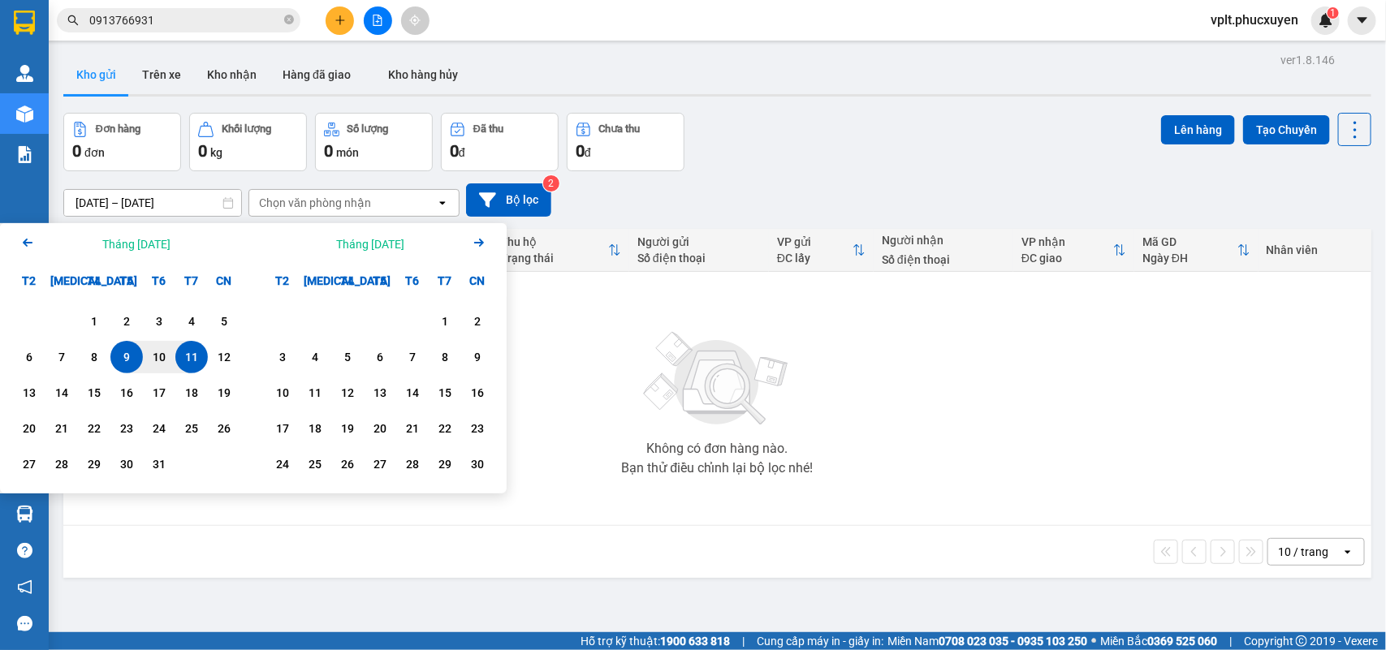
click at [25, 236] on icon "Arrow Left" at bounding box center [27, 242] width 19 height 19
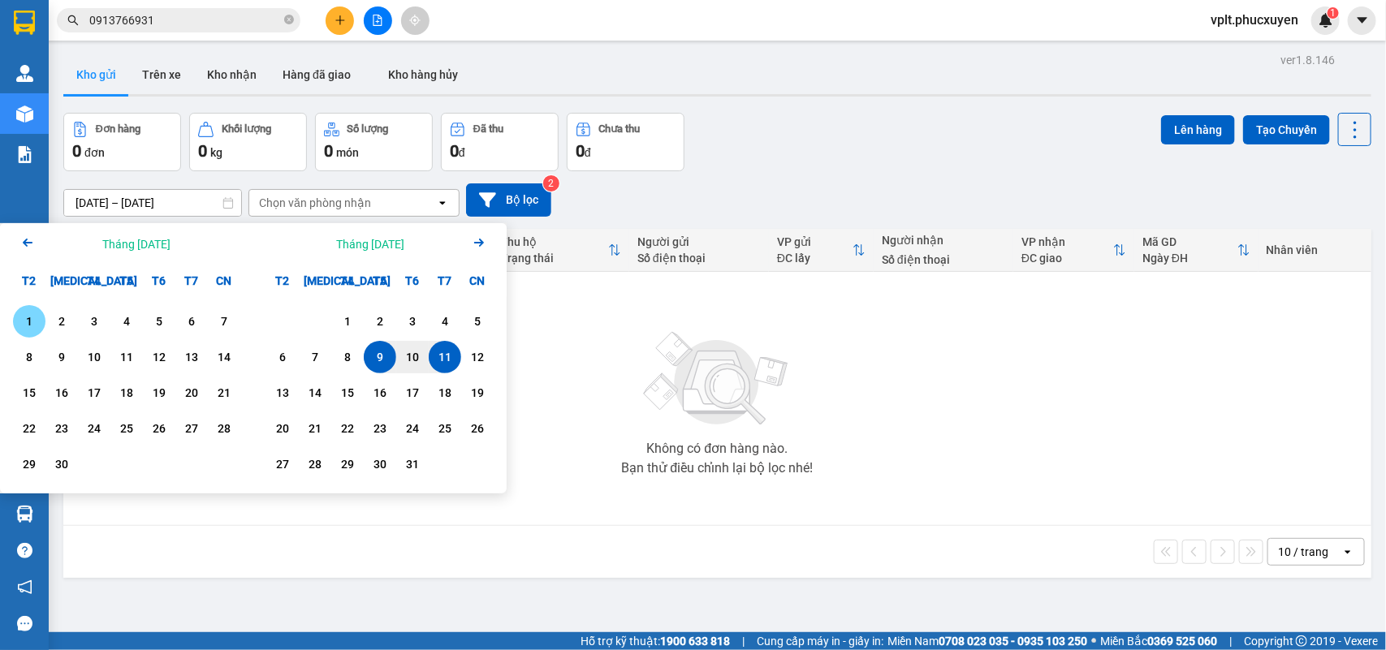
click at [25, 236] on icon "Arrow Left" at bounding box center [27, 242] width 19 height 19
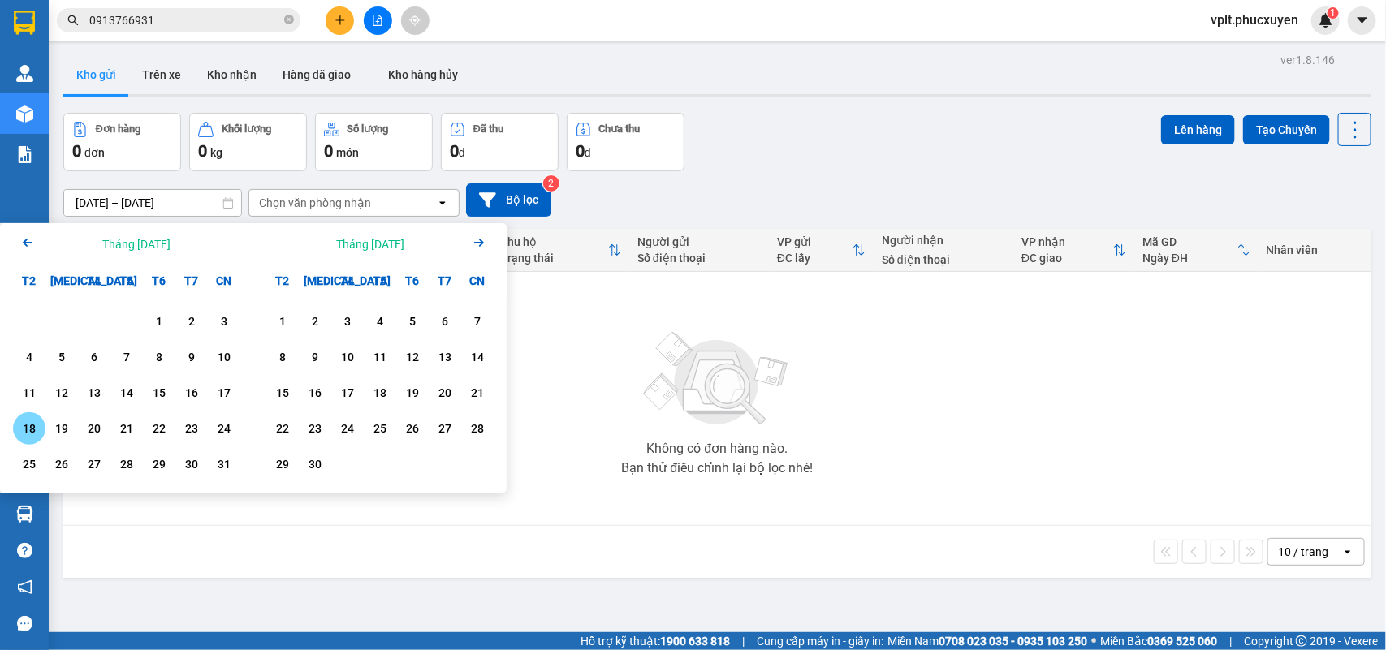
click at [29, 427] on div "18" at bounding box center [29, 428] width 23 height 19
click at [625, 329] on div "Không có đơn hàng nào. Bạn thử điều chỉnh lại bộ lọc nhé!" at bounding box center [717, 399] width 1292 height 244
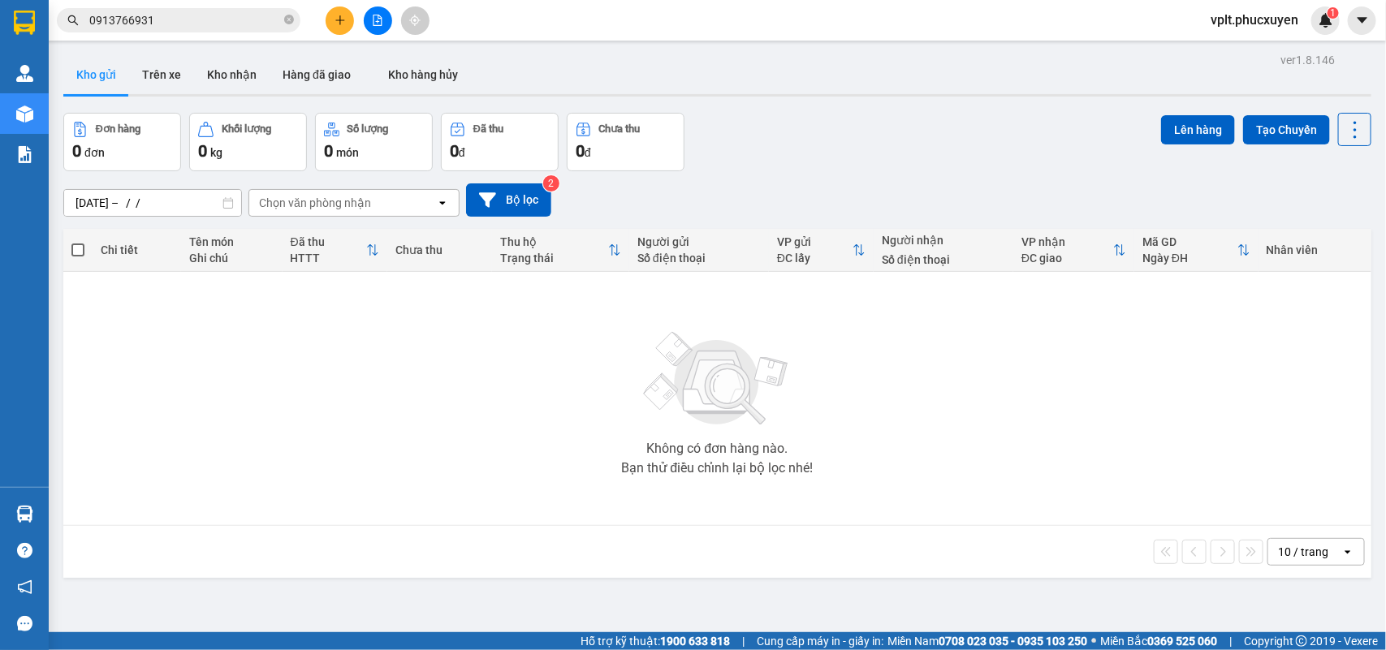
click at [207, 199] on input "[DATE] – / /" at bounding box center [152, 203] width 177 height 26
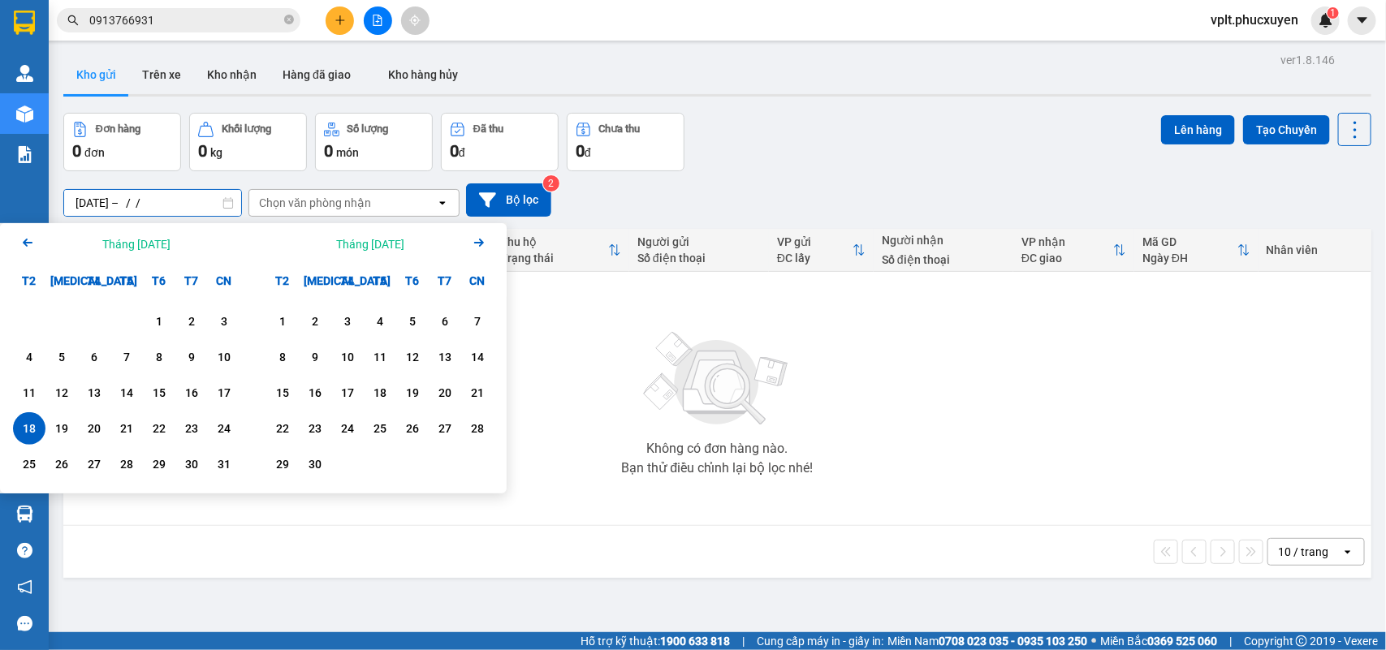
click at [471, 242] on icon "Arrow Right" at bounding box center [478, 242] width 19 height 19
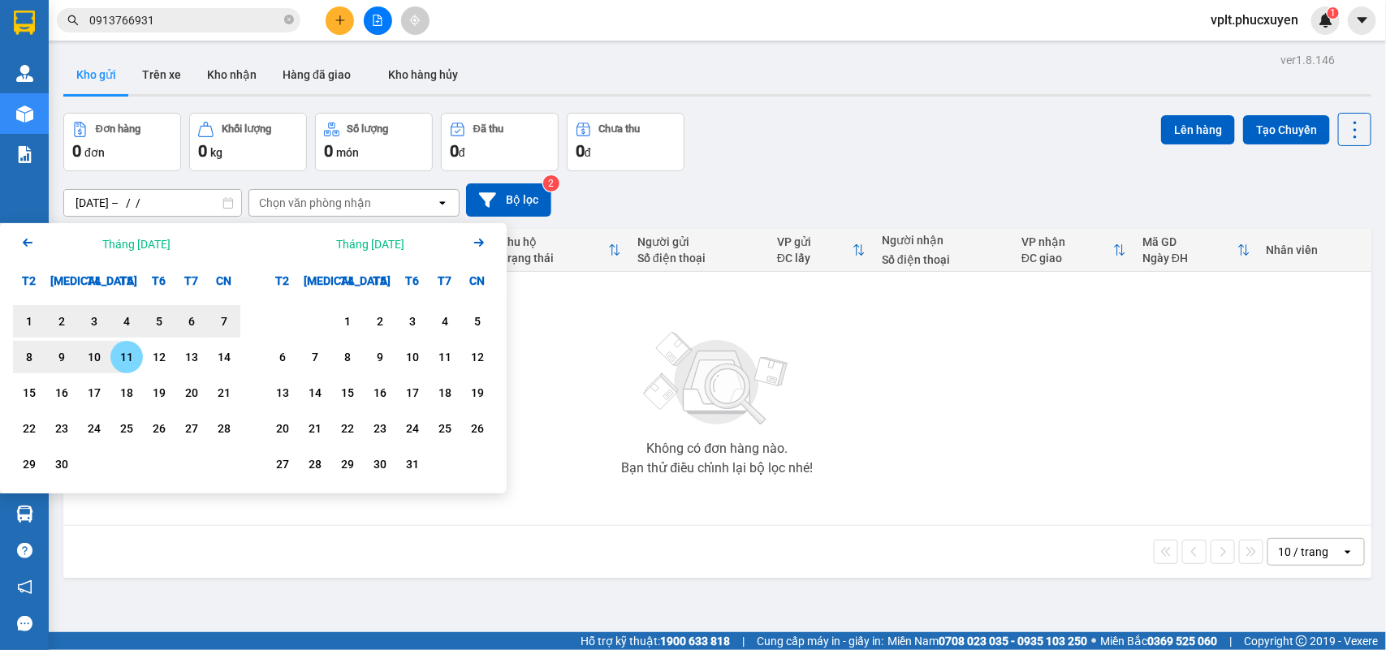
click at [128, 356] on div "11" at bounding box center [126, 357] width 23 height 19
type input "[DATE] – [DATE]"
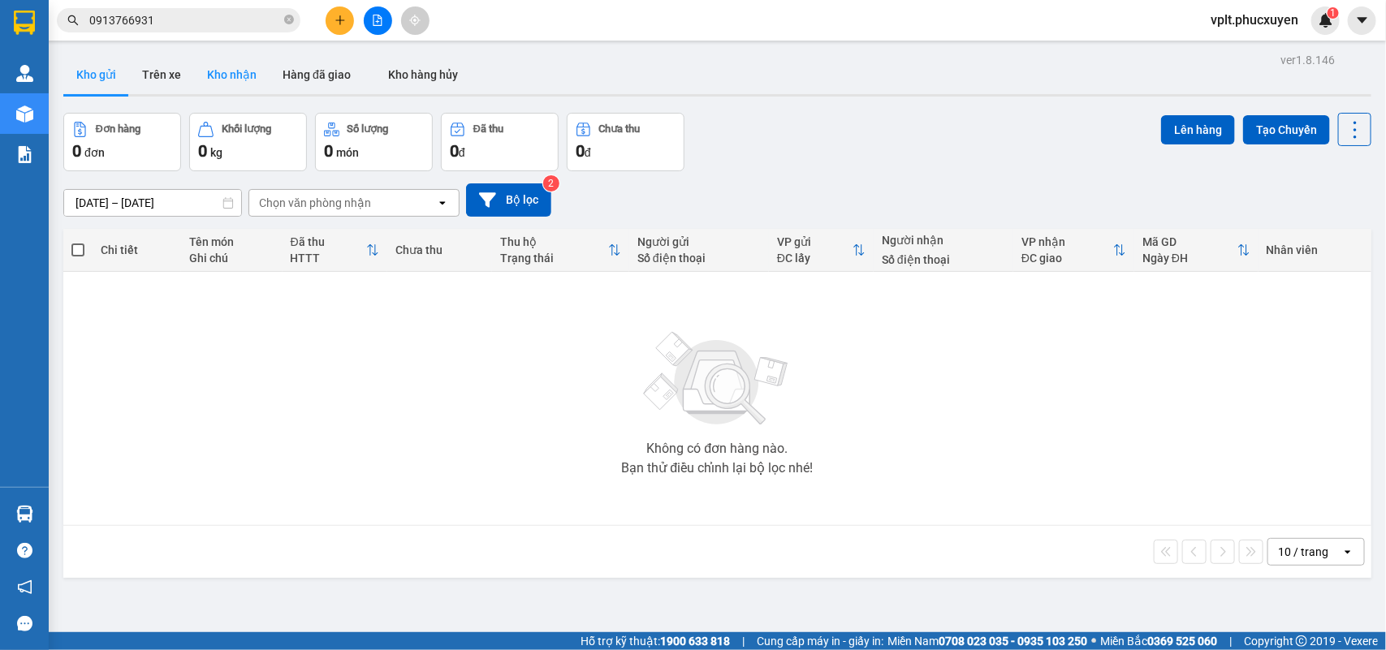
click at [242, 75] on button "Kho nhận" at bounding box center [232, 74] width 76 height 39
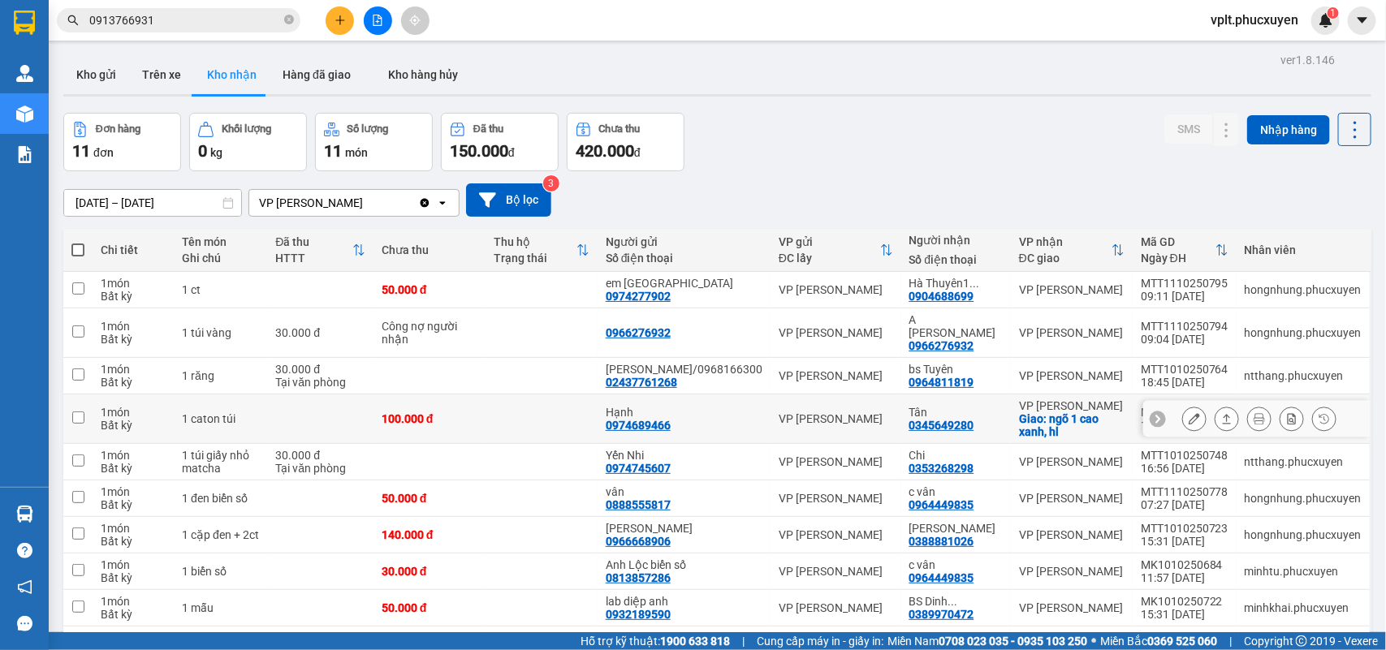
scroll to position [114, 0]
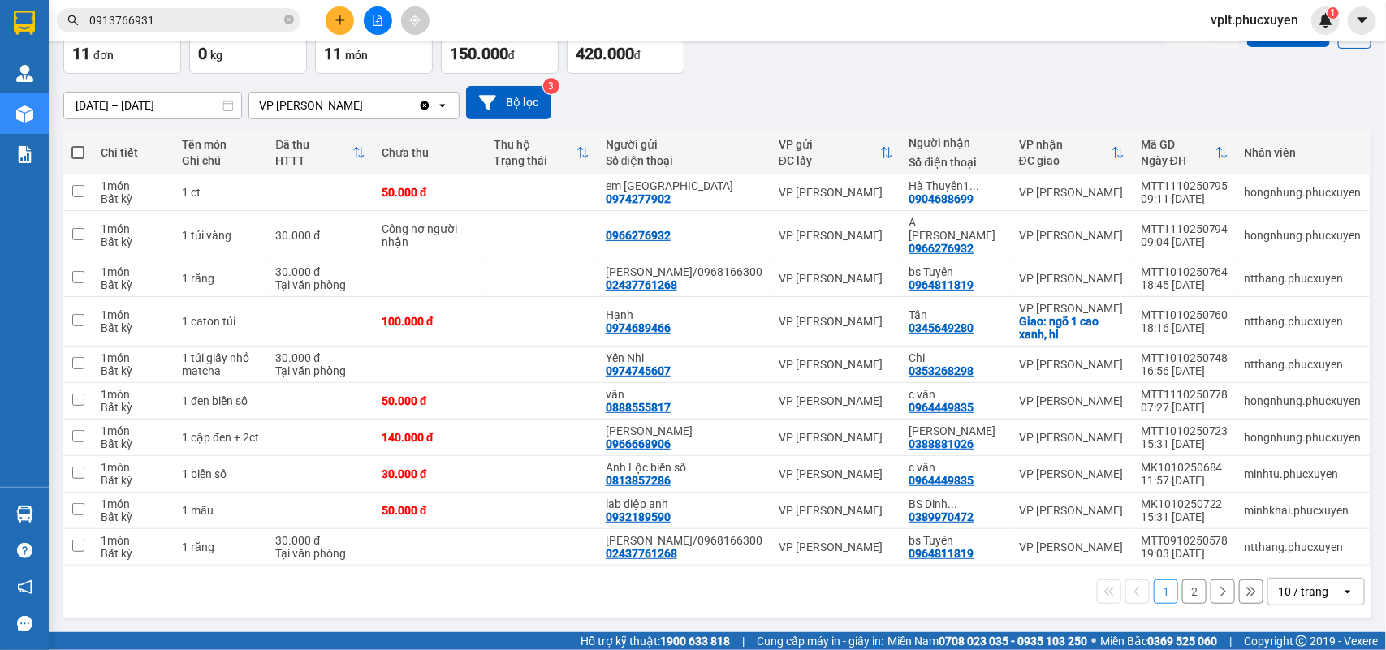
click at [1182, 591] on button "2" at bounding box center [1194, 592] width 24 height 24
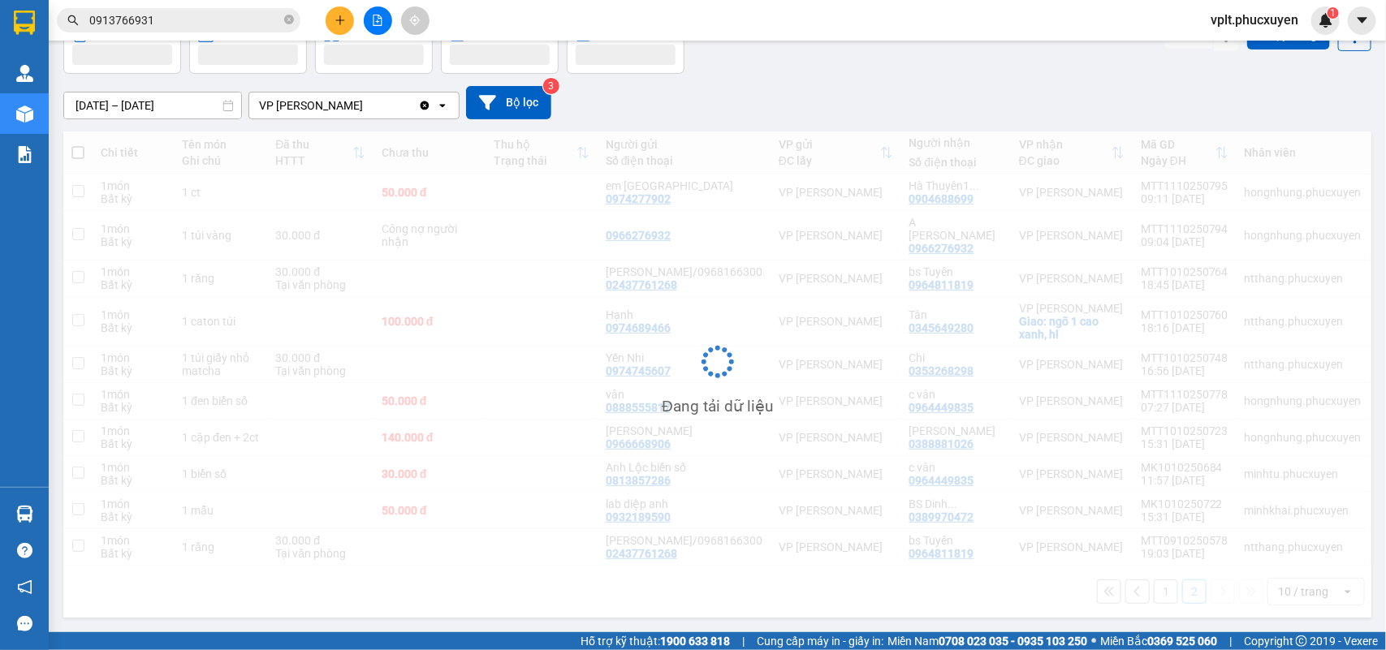
scroll to position [75, 0]
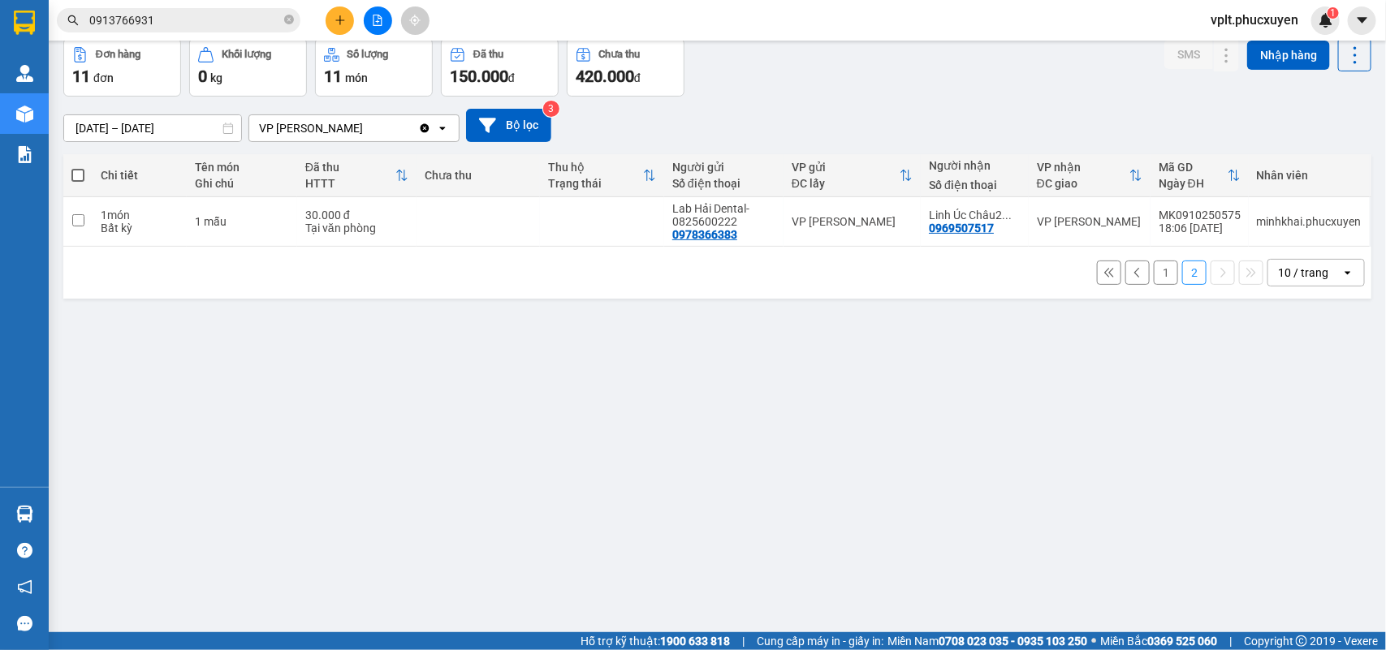
click at [132, 131] on input "[DATE] – [DATE]" at bounding box center [152, 128] width 177 height 26
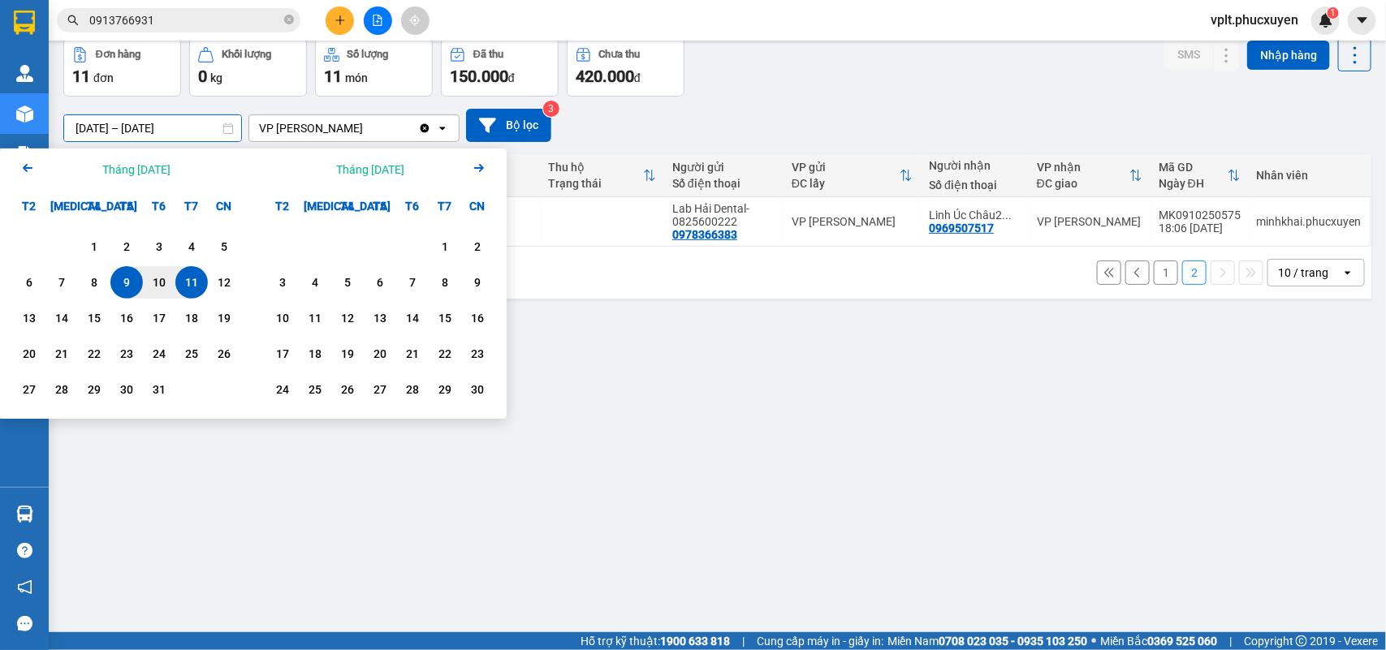
click at [16, 164] on div "Arrow Left Tháng [DATE]" at bounding box center [126, 169] width 253 height 41
click at [22, 166] on icon "Arrow Left" at bounding box center [27, 167] width 19 height 19
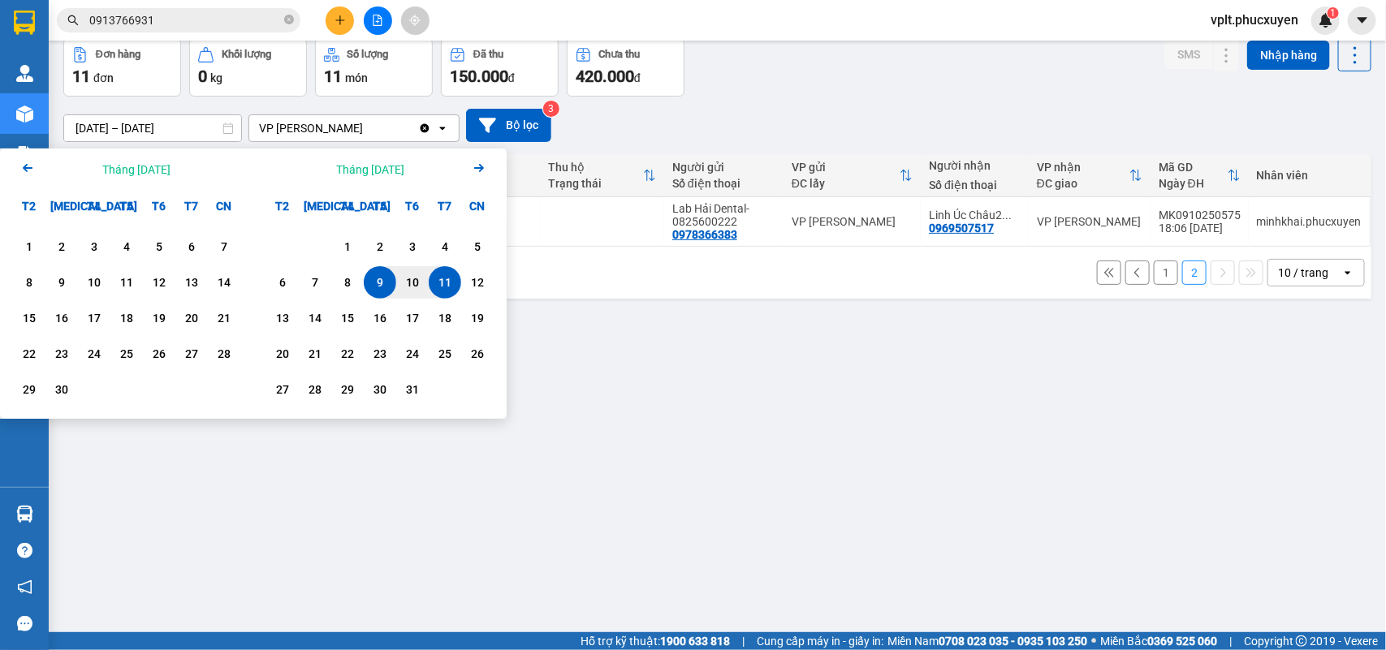
click at [24, 162] on icon "Arrow Left" at bounding box center [27, 167] width 19 height 19
click at [789, 382] on div "ver 1.8.146 Kho gửi Trên xe Kho nhận Hàng đã giao Kho hàng hủy Đơn hàng 11 đơn …" at bounding box center [717, 299] width 1321 height 650
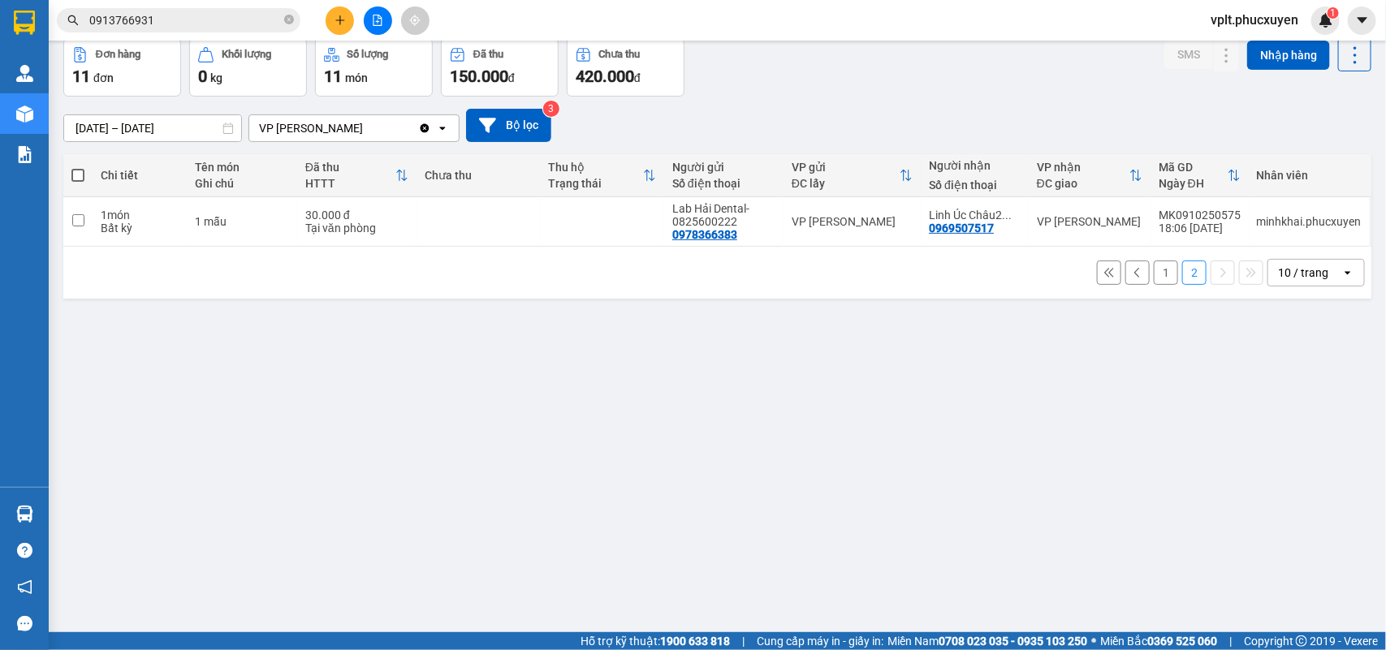
click at [188, 136] on div "ver 1.8.146 Kho gửi Trên xe Kho nhận Hàng đã giao Kho hàng hủy Đơn hàng 11 đơn …" at bounding box center [717, 299] width 1321 height 650
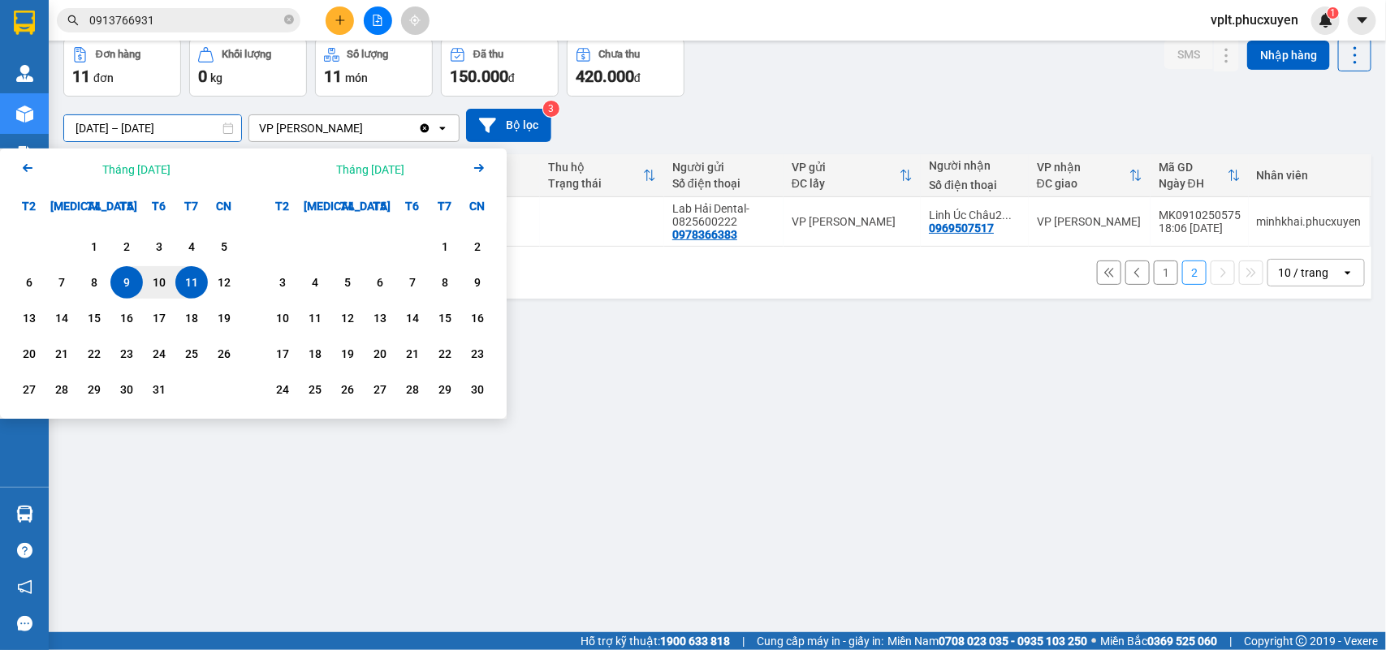
click at [26, 163] on icon "Arrow Left" at bounding box center [27, 167] width 19 height 19
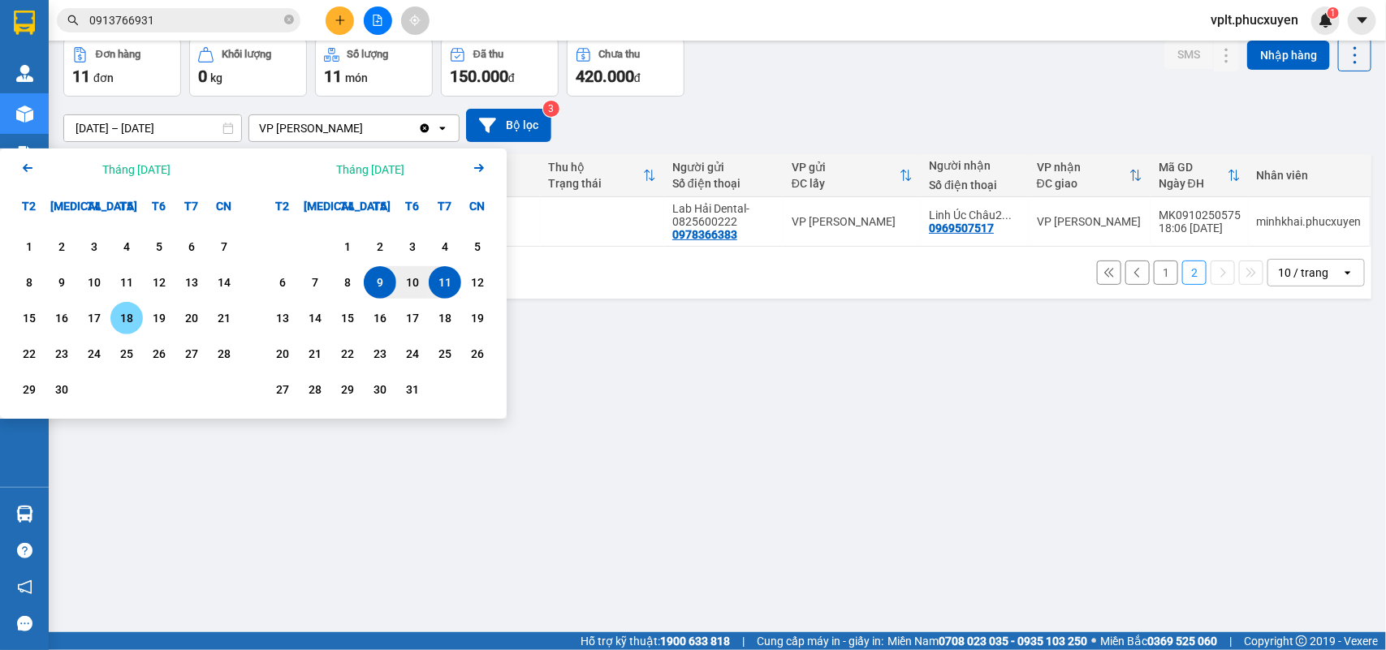
click at [128, 318] on div "18" at bounding box center [126, 318] width 23 height 19
click at [480, 171] on icon "Next month." at bounding box center [479, 168] width 10 height 8
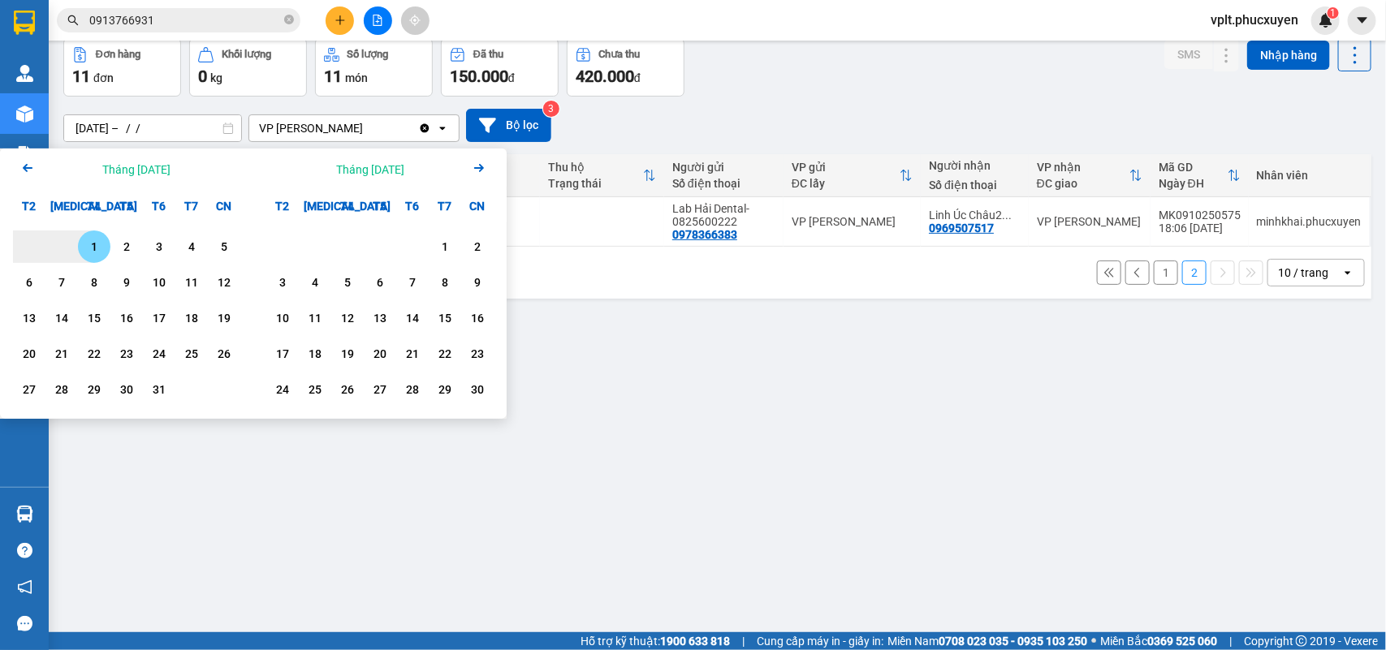
click at [192, 126] on input "[DATE] – / /" at bounding box center [152, 128] width 177 height 26
click at [199, 131] on input "[DATE] – / /" at bounding box center [152, 128] width 177 height 26
click at [78, 290] on div "8" at bounding box center [94, 282] width 32 height 32
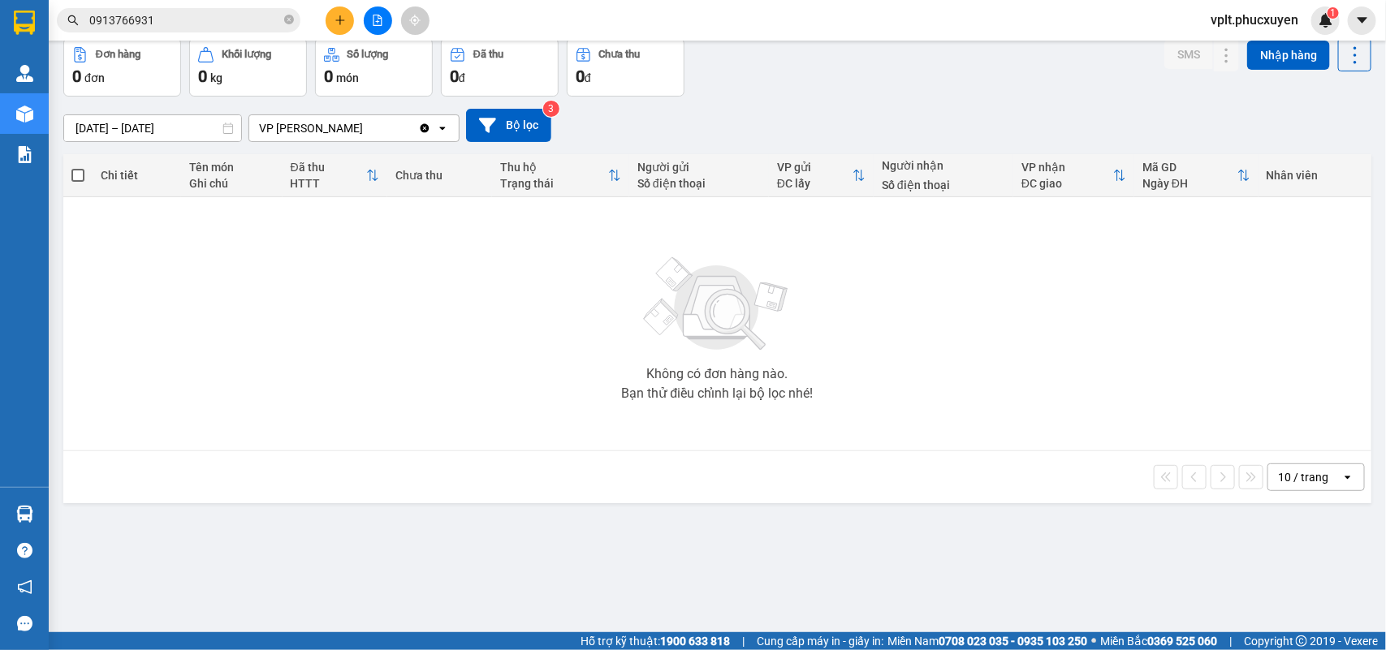
click at [110, 130] on input "[DATE] – [DATE]" at bounding box center [152, 128] width 177 height 26
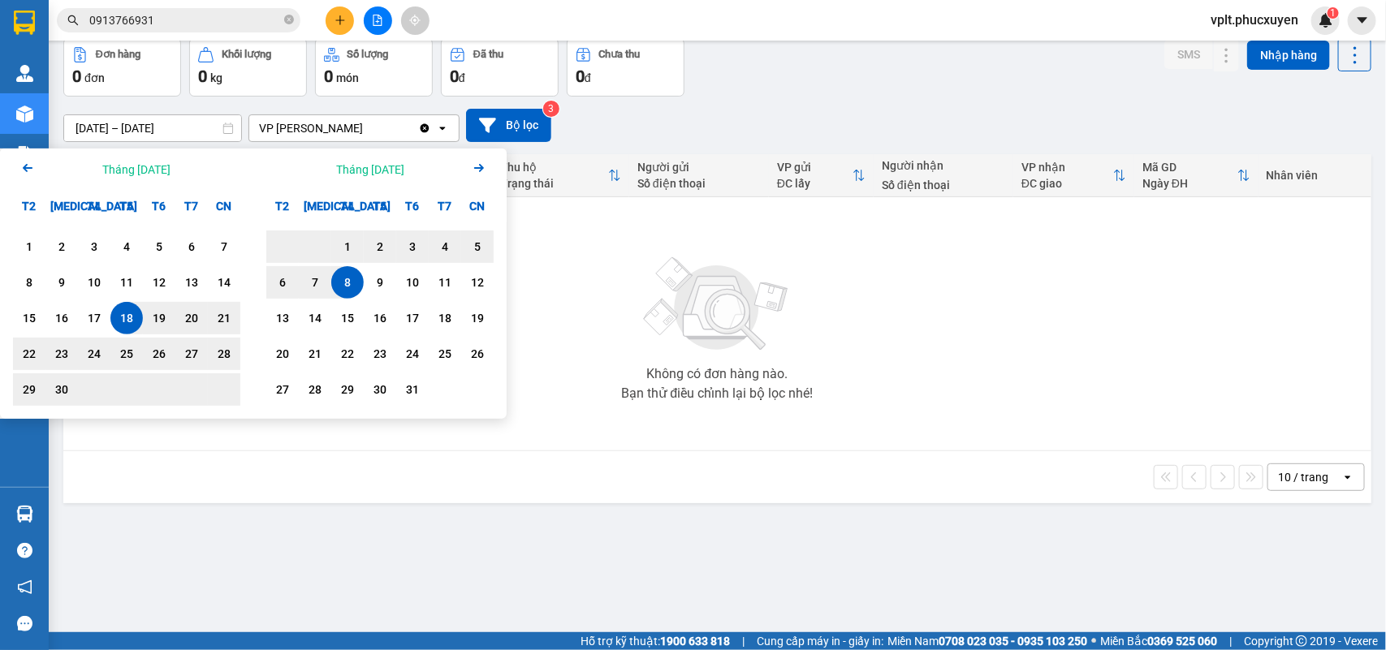
click at [27, 164] on icon "Previous month." at bounding box center [28, 168] width 10 height 8
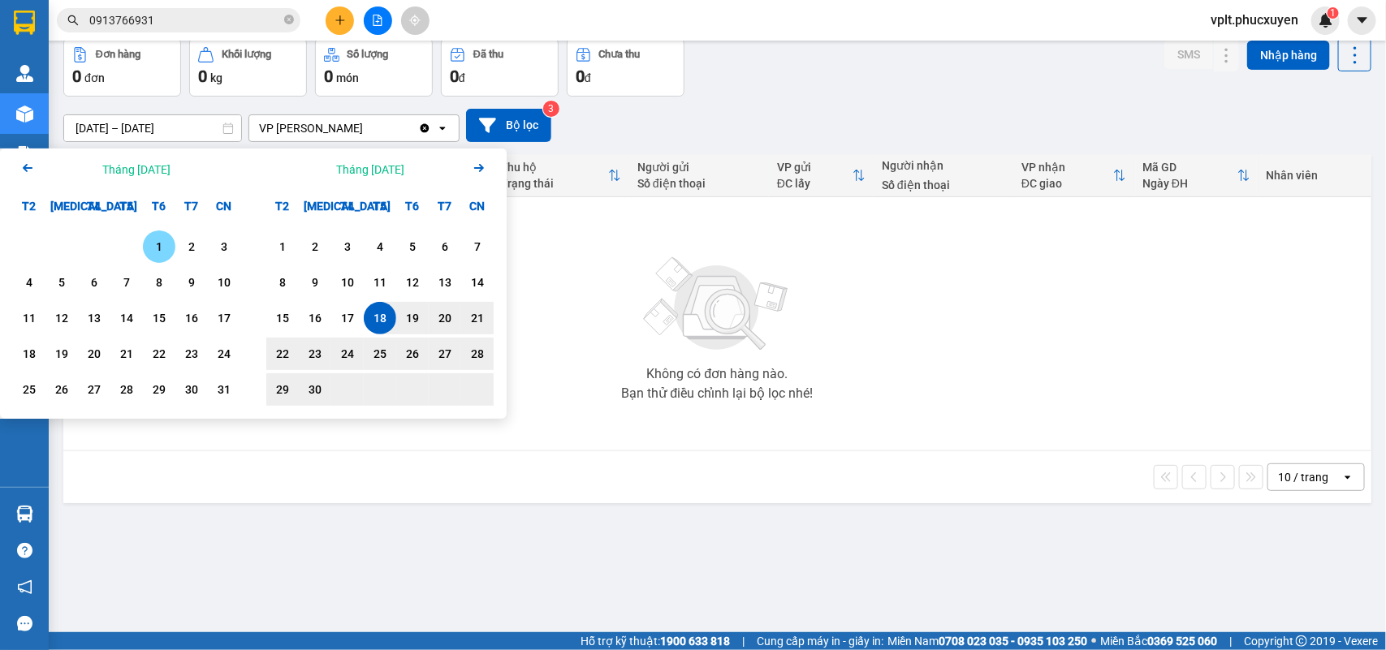
click at [146, 244] on div "1" at bounding box center [159, 247] width 32 height 32
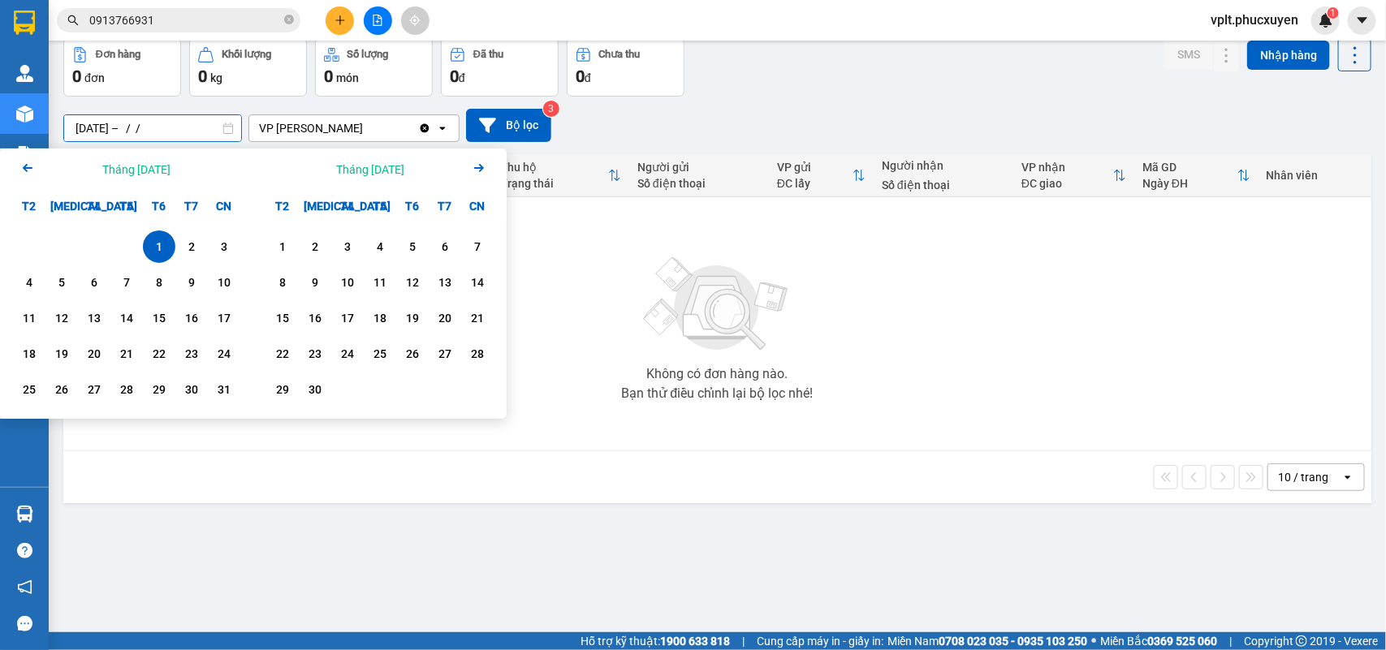
click at [197, 126] on input "[DATE] – / /" at bounding box center [152, 128] width 177 height 26
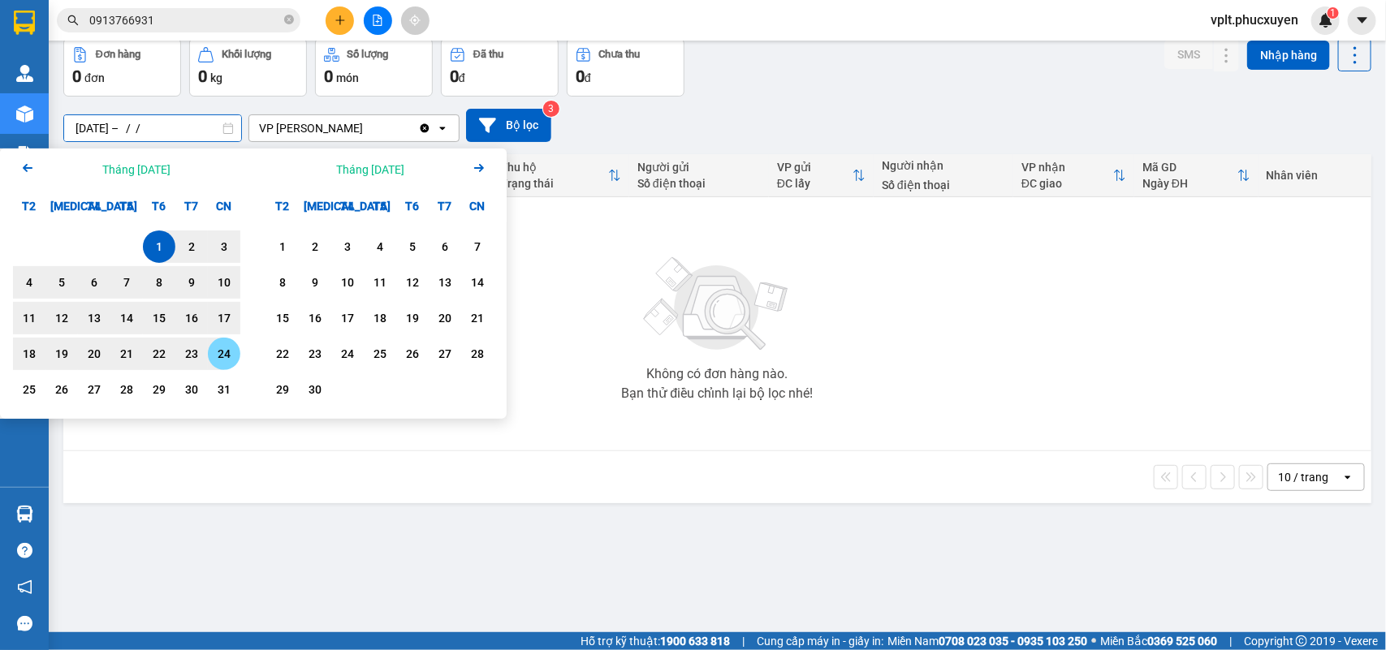
click at [224, 346] on div "24" at bounding box center [224, 353] width 23 height 19
type input "[DATE] – [DATE]"
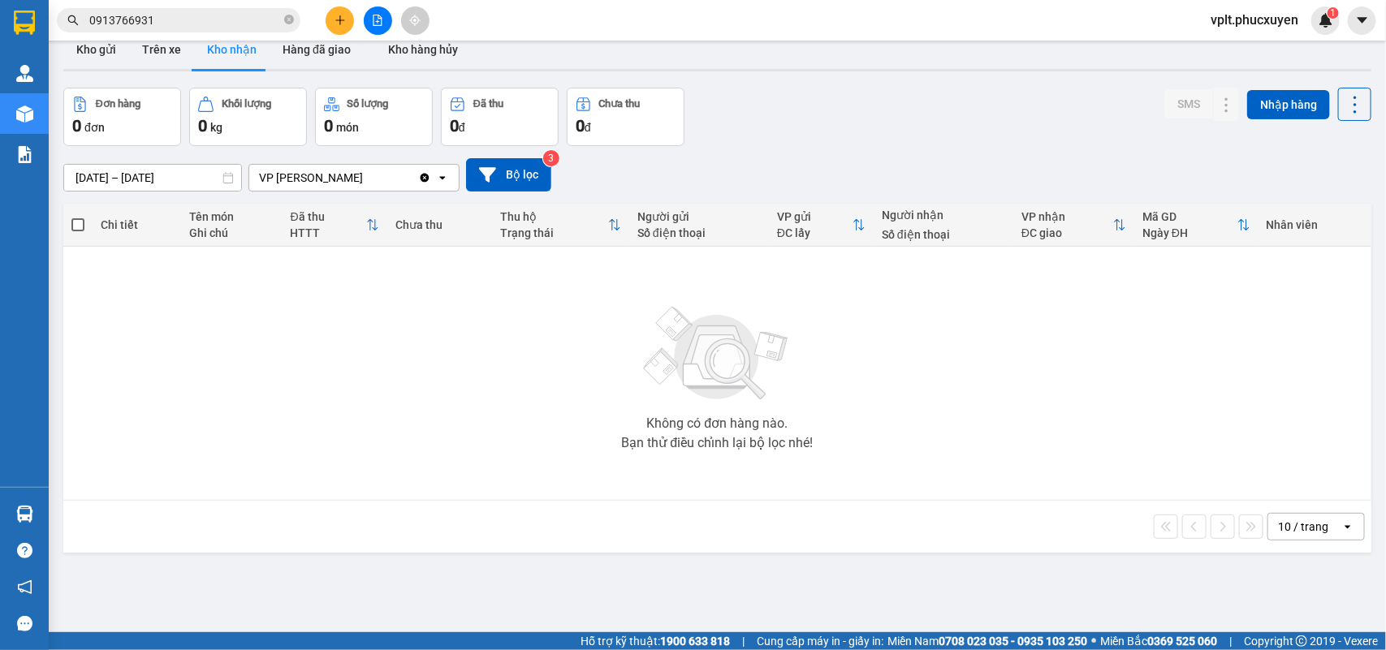
scroll to position [0, 0]
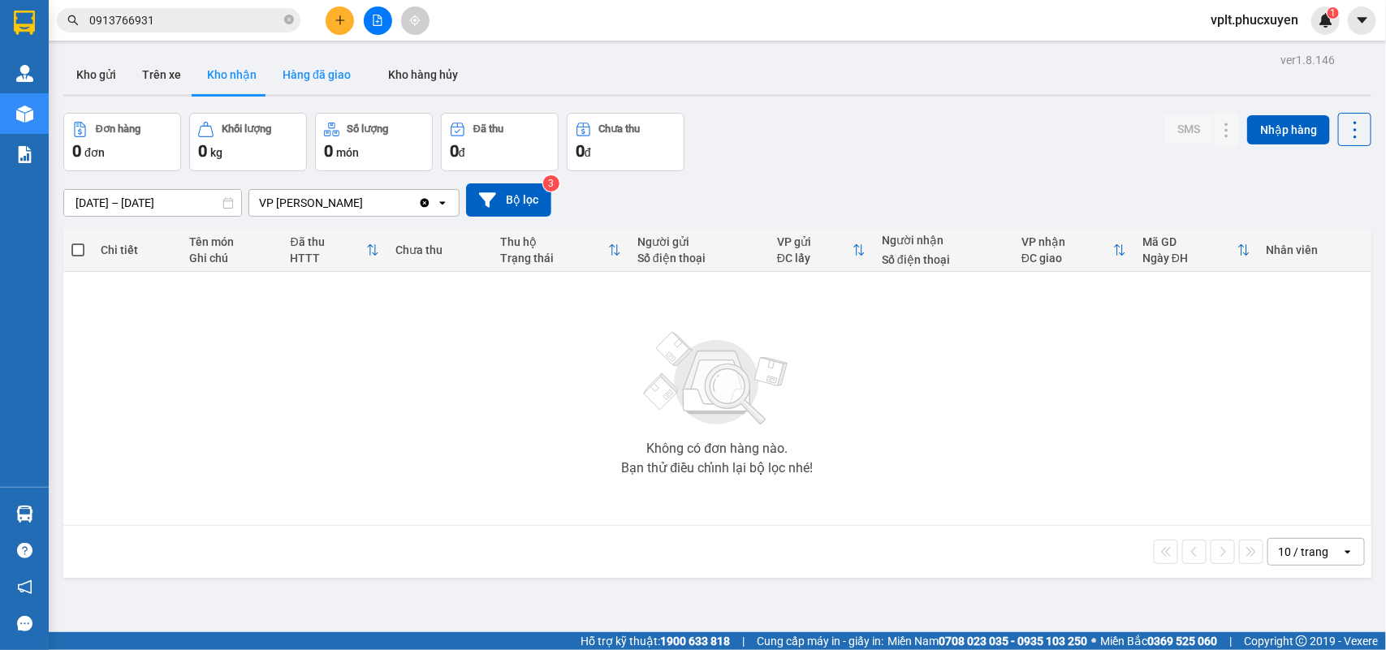
click at [301, 65] on button "Hàng đã giao" at bounding box center [317, 74] width 94 height 39
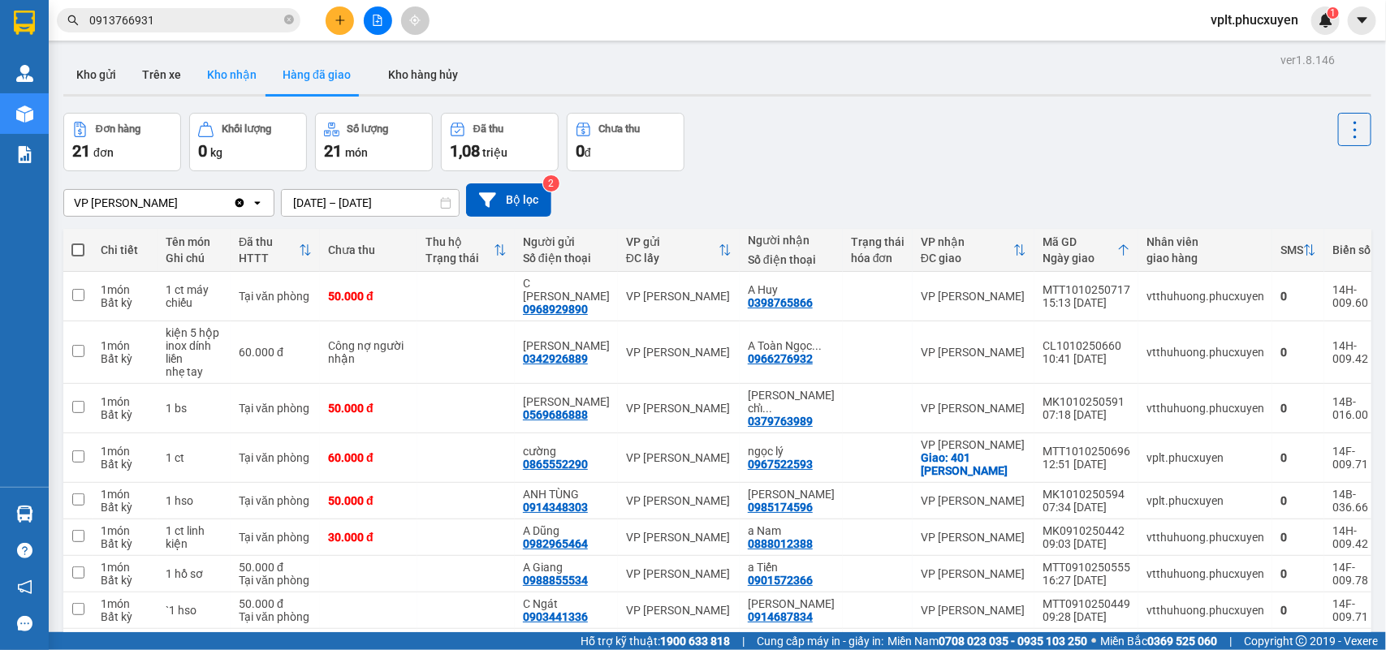
click at [229, 71] on button "Kho nhận" at bounding box center [232, 74] width 76 height 39
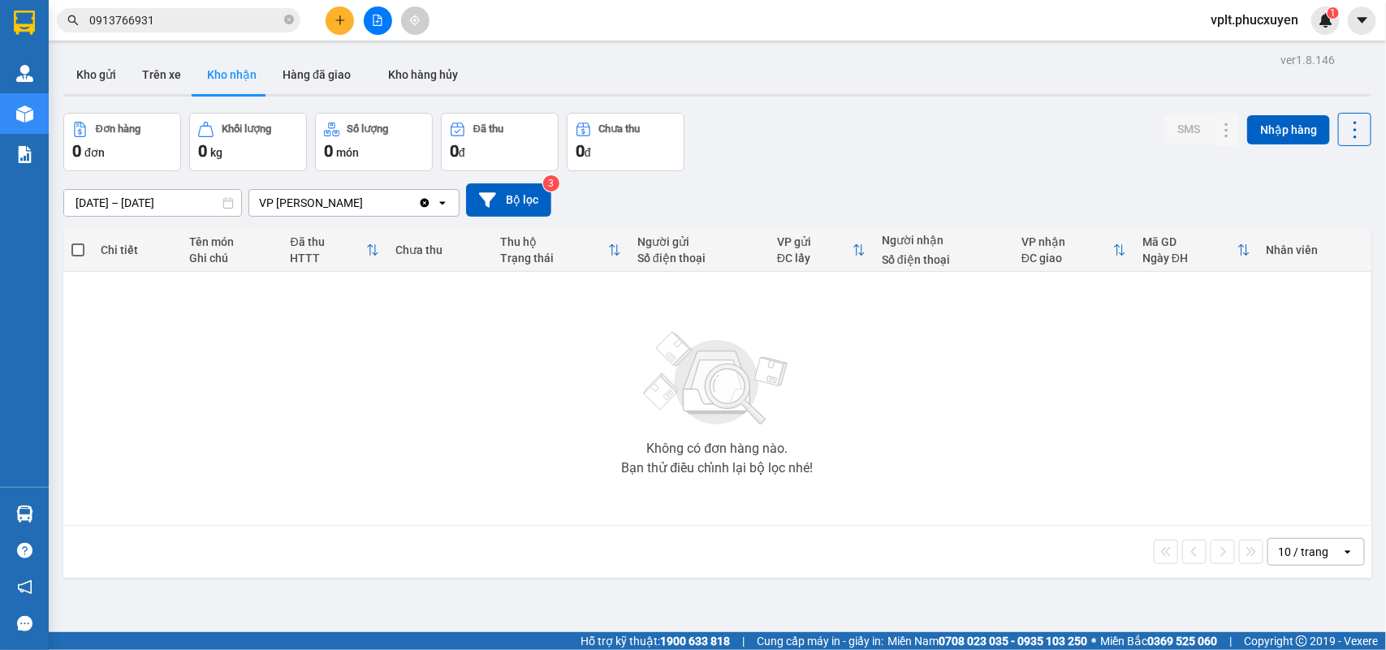
click at [225, 203] on icon at bounding box center [227, 202] width 11 height 11
click at [138, 200] on input "[DATE] – [DATE]" at bounding box center [152, 203] width 177 height 26
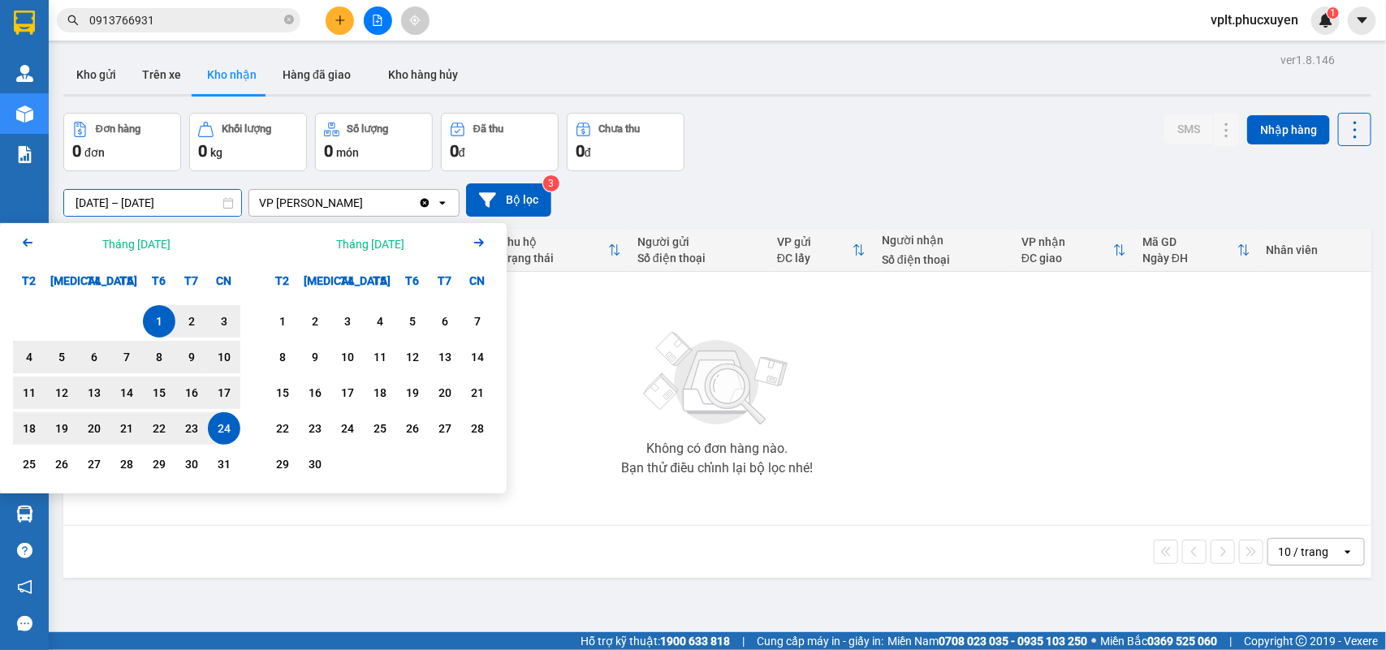
click at [477, 244] on icon "Arrow Right" at bounding box center [478, 242] width 19 height 19
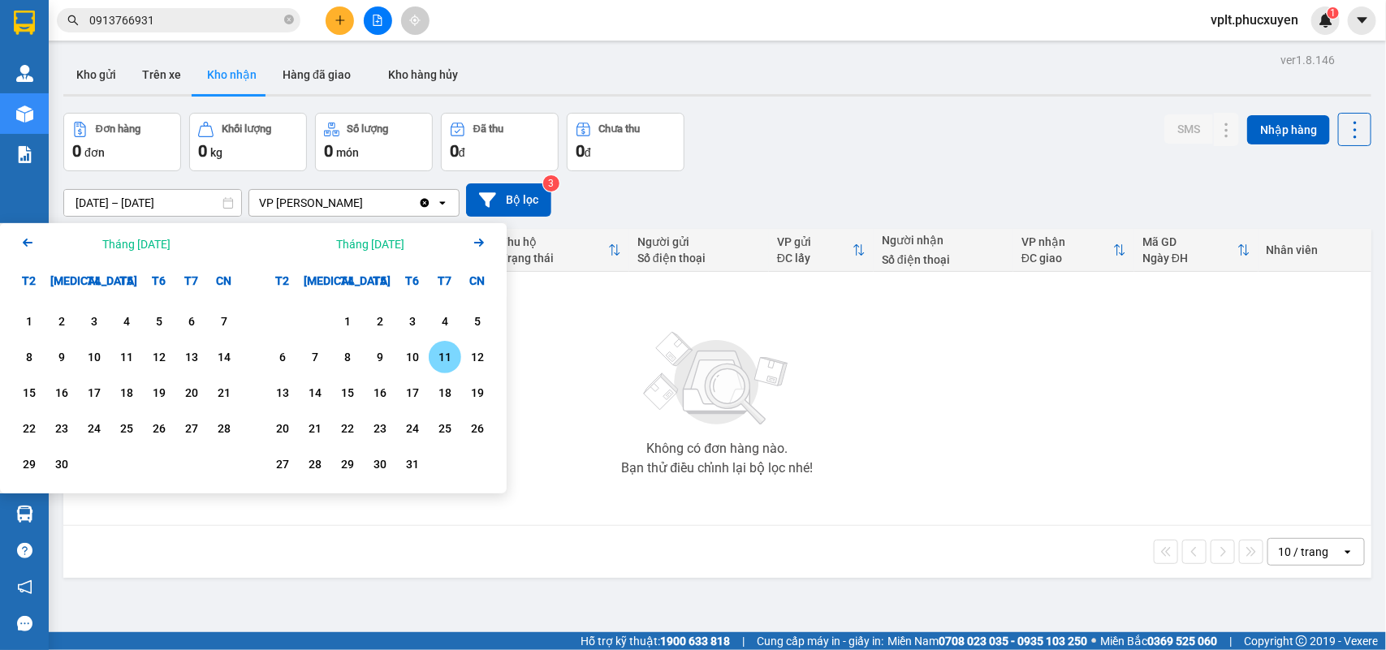
click at [434, 349] on div "11" at bounding box center [445, 357] width 23 height 19
click at [445, 358] on div "11" at bounding box center [445, 357] width 23 height 19
type input "[DATE] – [DATE]"
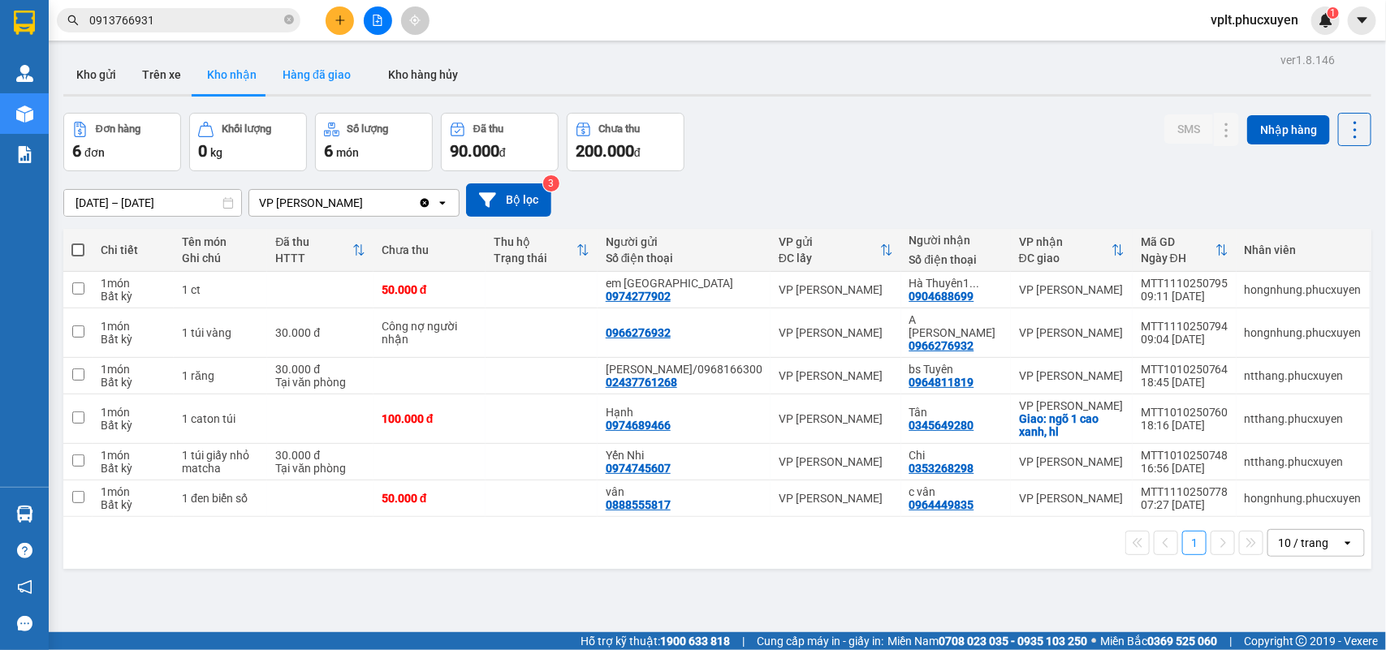
click at [315, 85] on button "Hàng đã giao" at bounding box center [317, 74] width 94 height 39
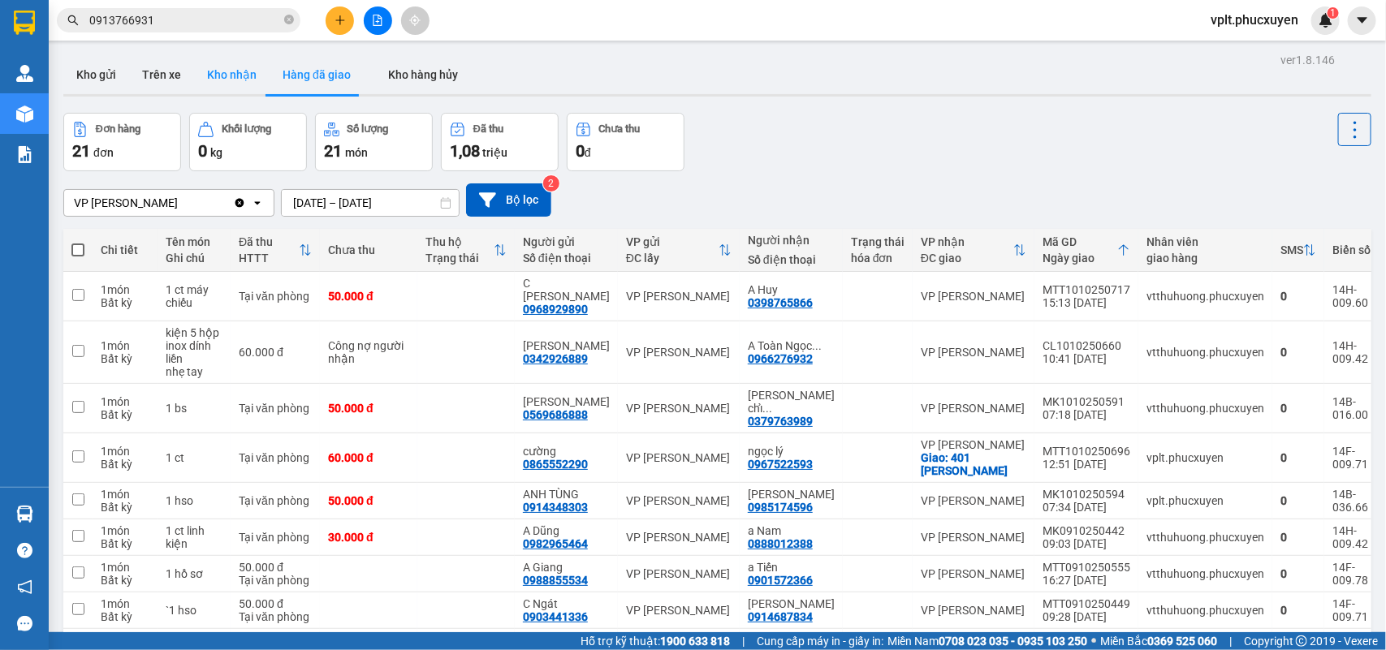
click at [195, 78] on button "Kho nhận" at bounding box center [232, 74] width 76 height 39
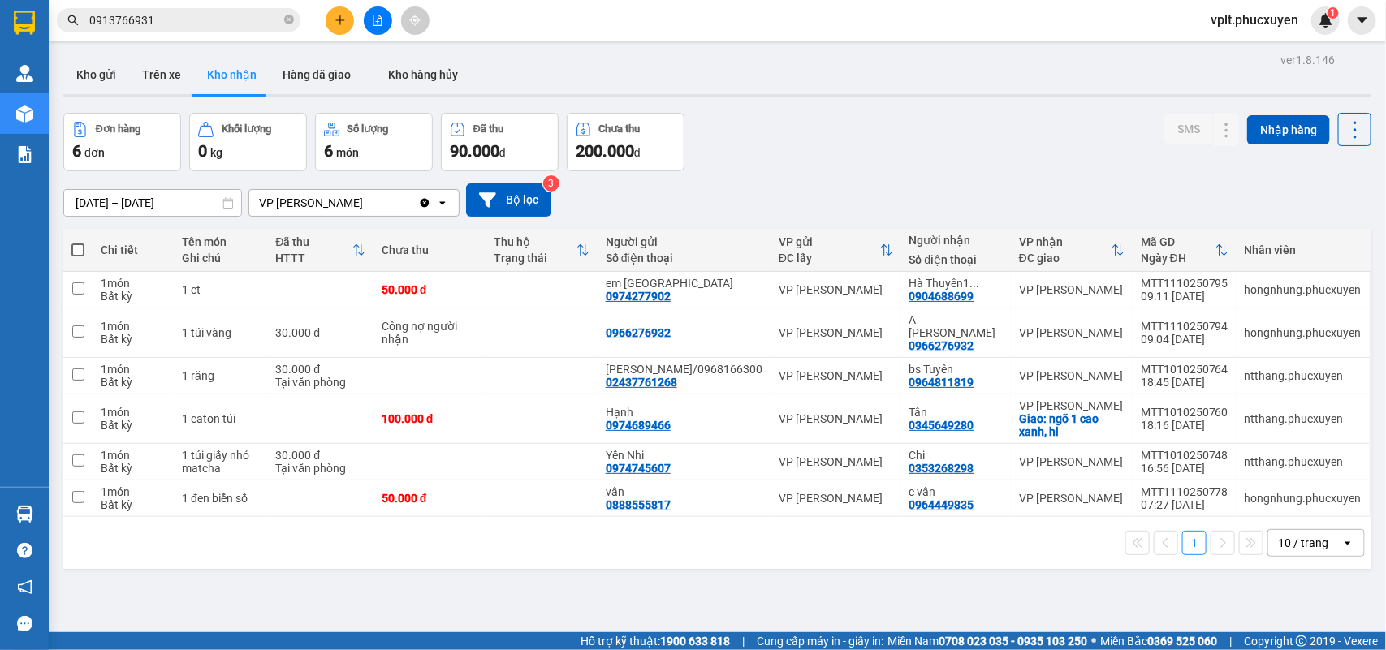
click at [208, 26] on input "0913766931" at bounding box center [185, 20] width 192 height 18
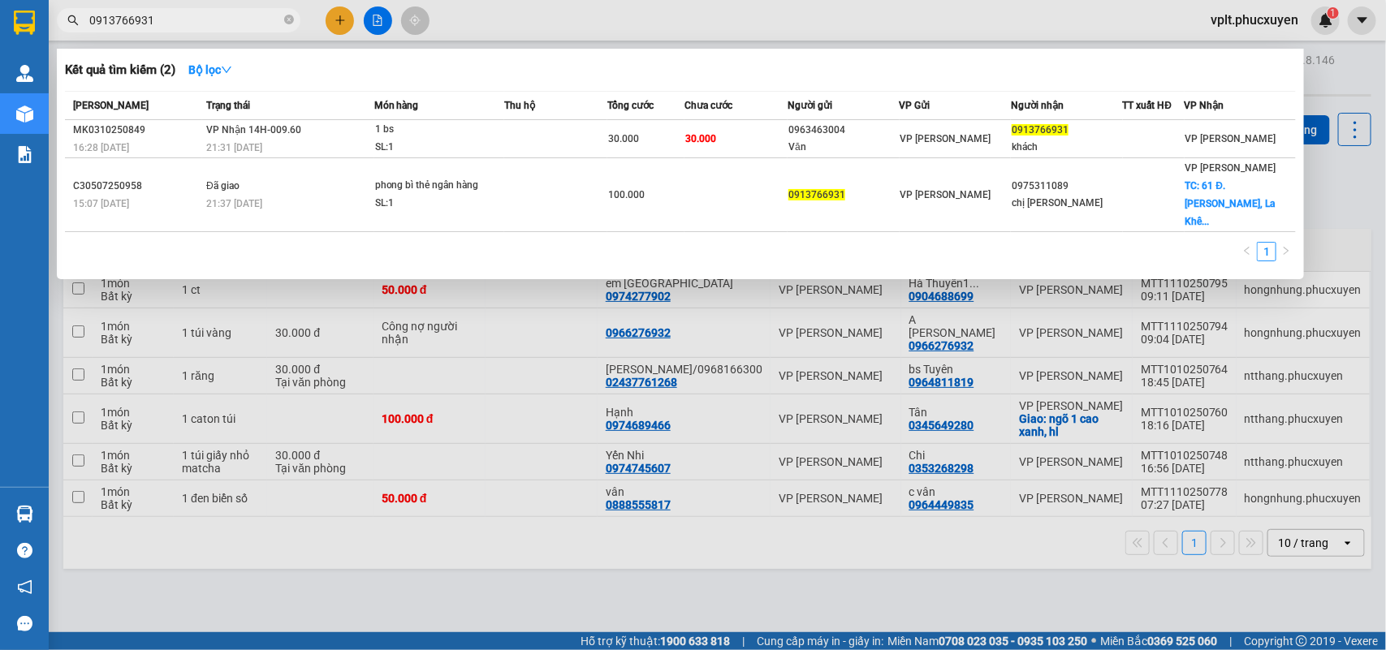
click at [529, 602] on div at bounding box center [693, 325] width 1386 height 650
click at [175, 27] on input "0913766931" at bounding box center [185, 20] width 192 height 18
click at [408, 611] on div at bounding box center [693, 325] width 1386 height 650
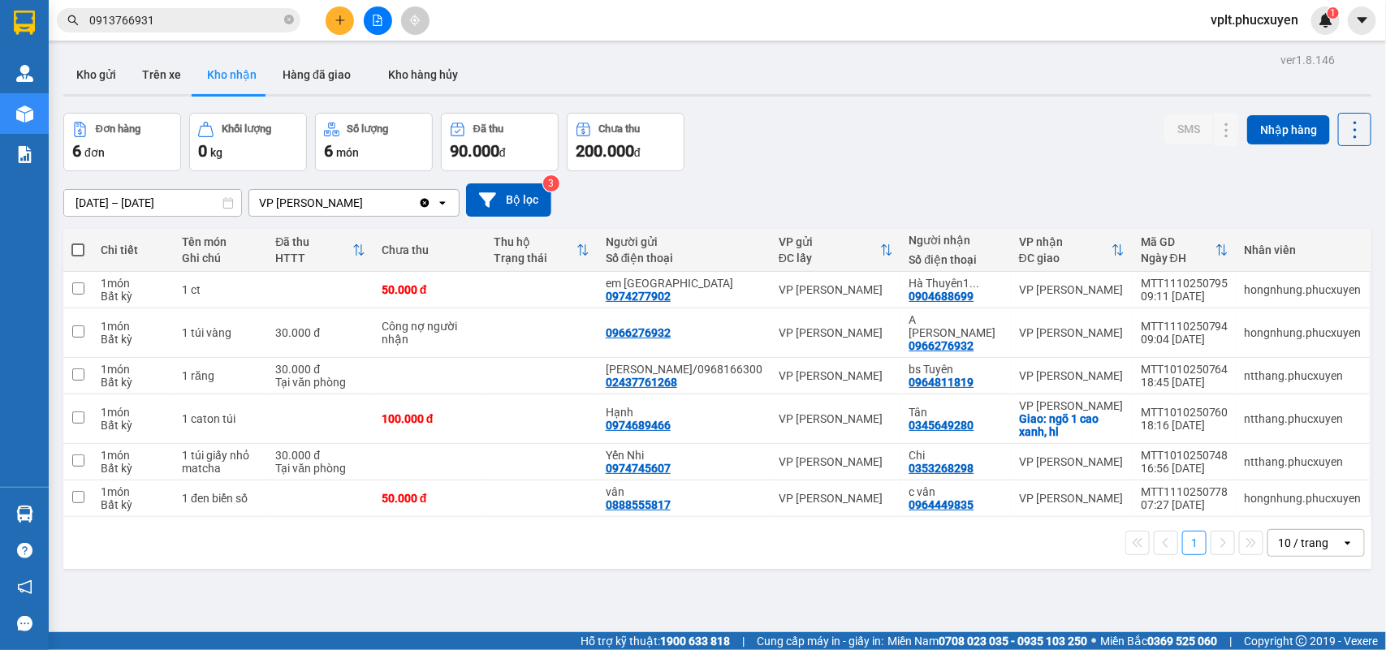
click at [143, 207] on input "[DATE] – [DATE]" at bounding box center [152, 203] width 177 height 26
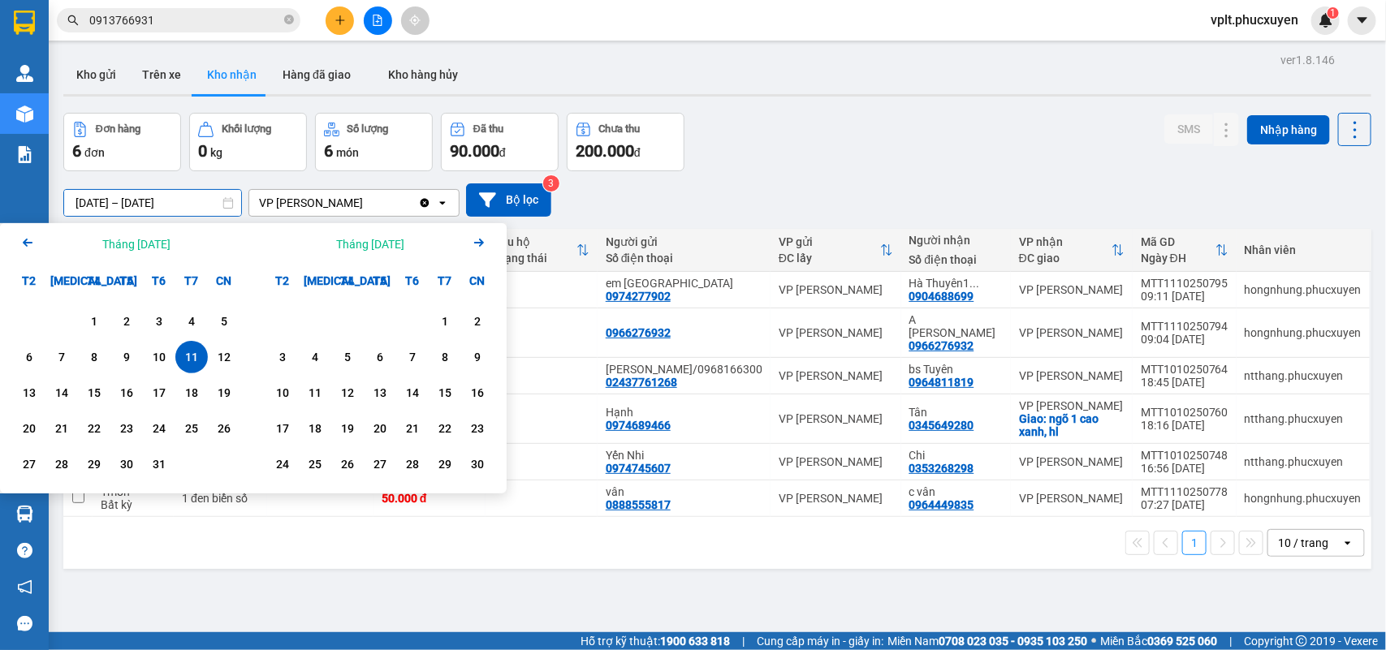
click at [26, 245] on icon "Previous month." at bounding box center [28, 243] width 10 height 8
click at [31, 387] on div "11" at bounding box center [29, 392] width 23 height 19
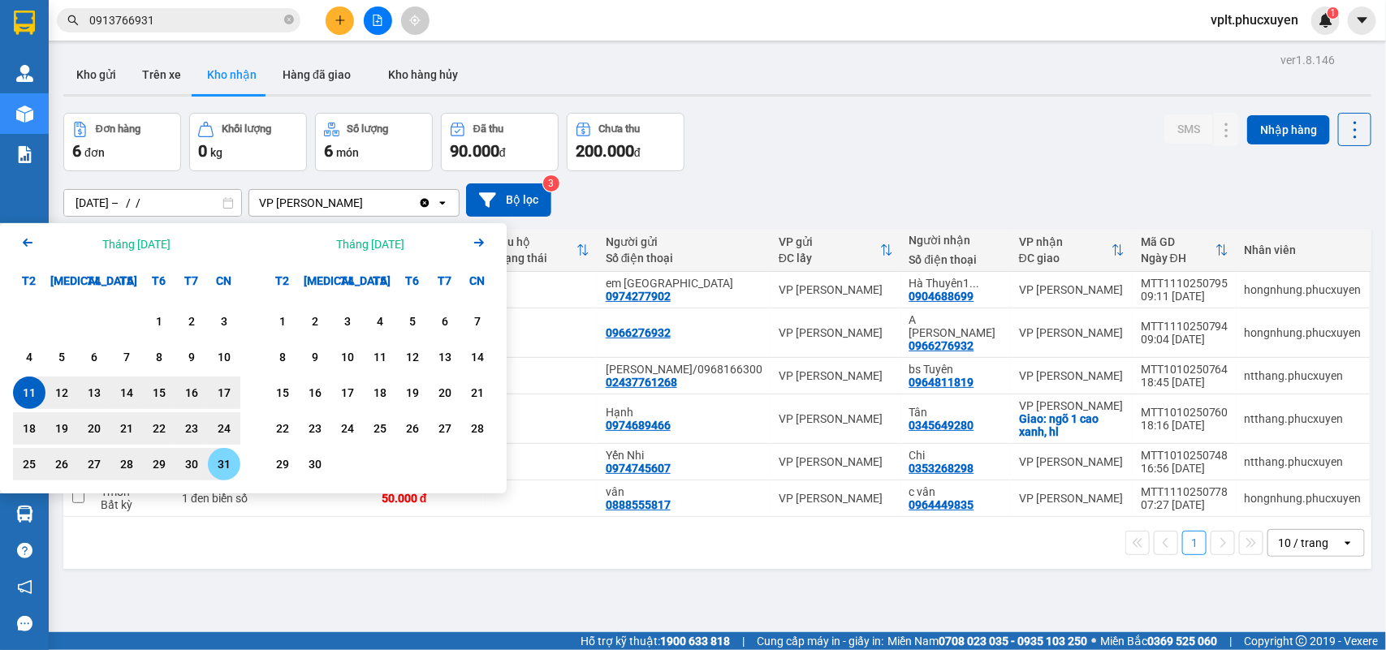
click at [230, 469] on div "31" at bounding box center [224, 464] width 23 height 19
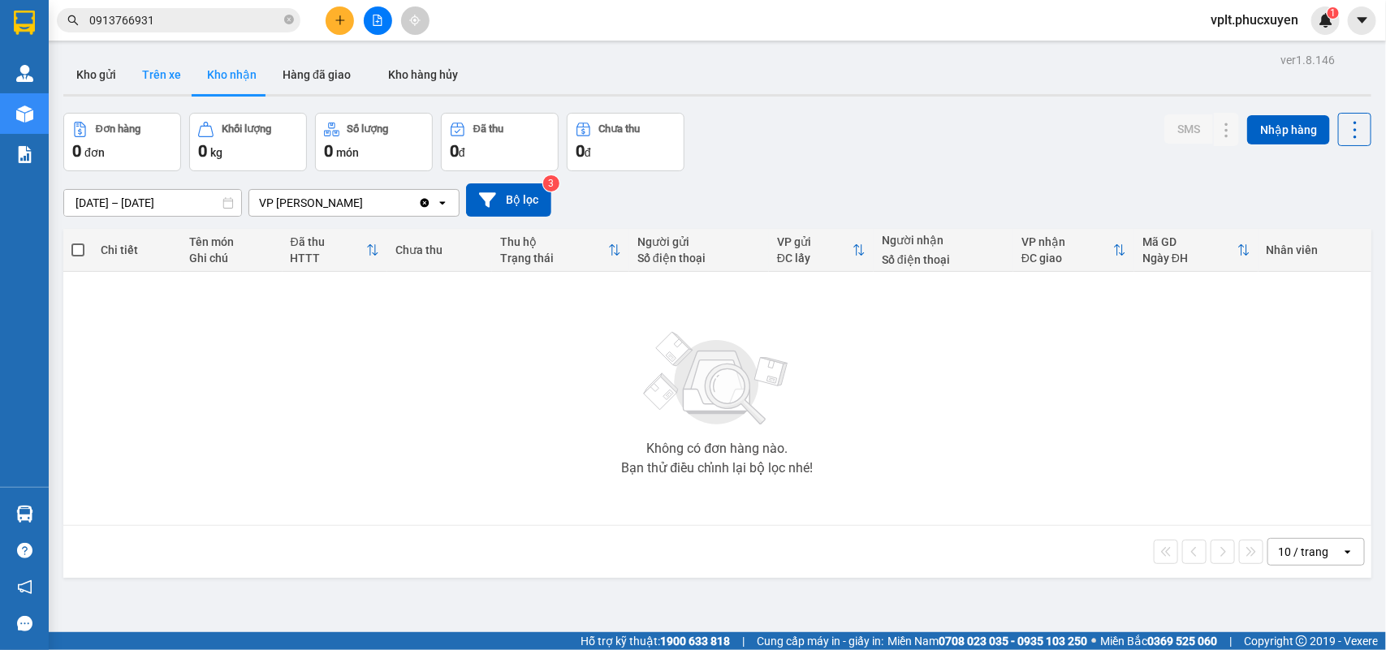
click at [155, 76] on button "Trên xe" at bounding box center [161, 74] width 65 height 39
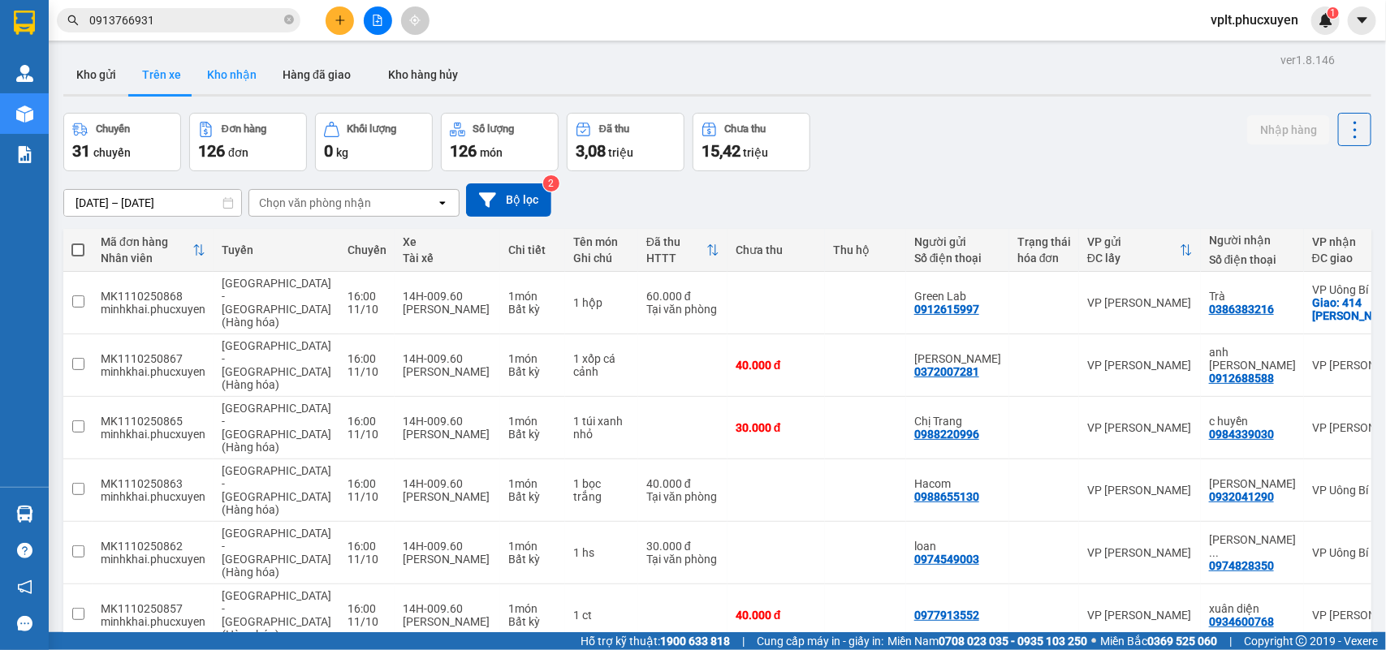
click at [240, 67] on button "Kho nhận" at bounding box center [232, 74] width 76 height 39
type input "[DATE] – [DATE]"
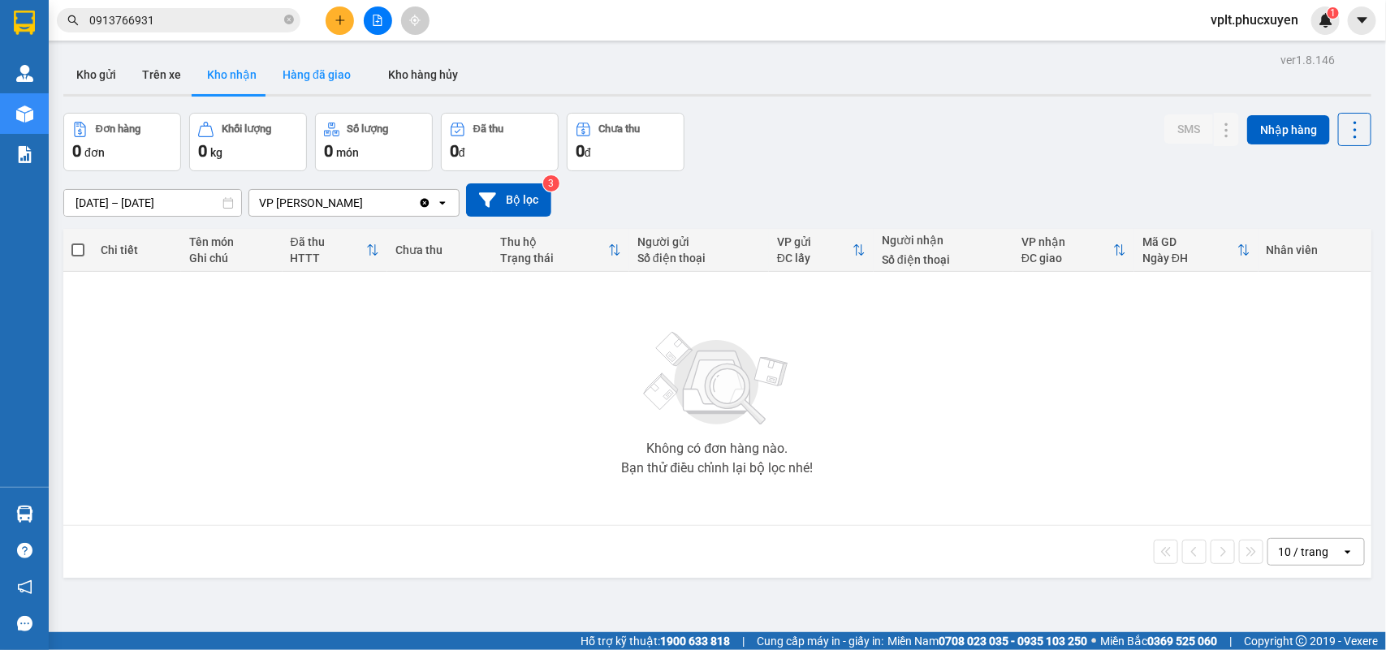
click at [326, 74] on button "Hàng đã giao" at bounding box center [317, 74] width 94 height 39
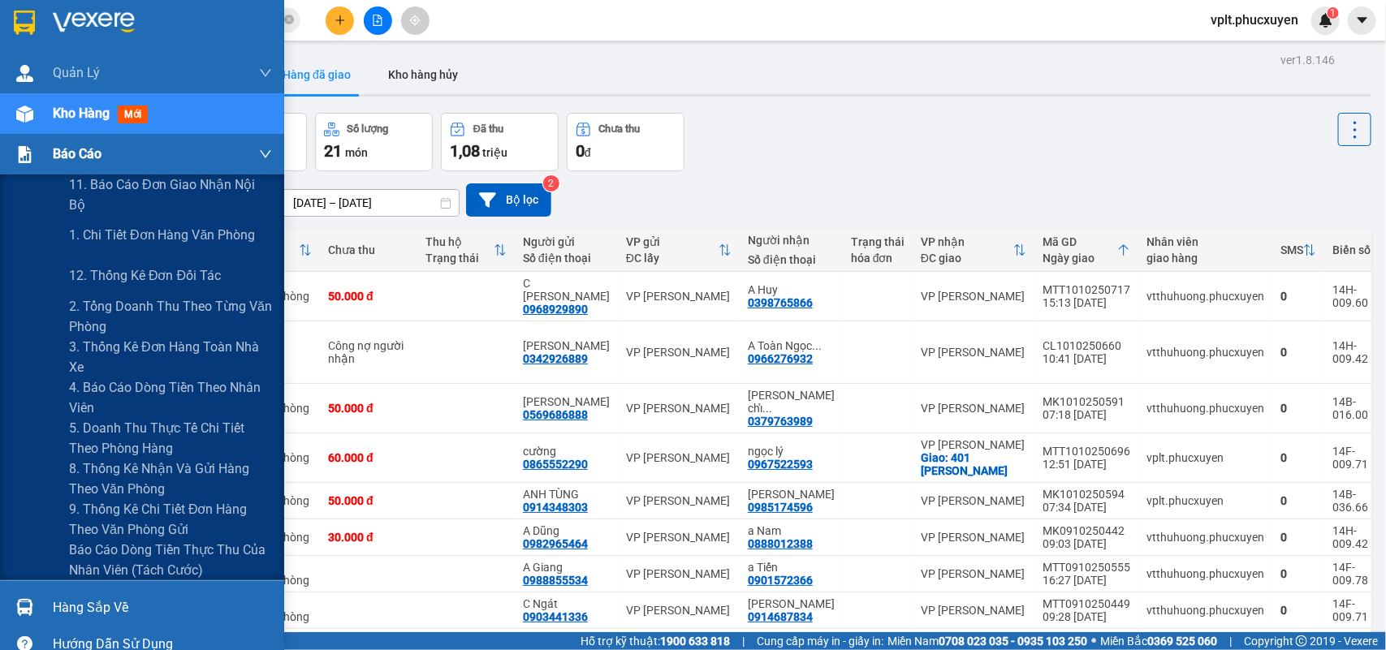
click at [90, 162] on span "Báo cáo" at bounding box center [77, 154] width 49 height 20
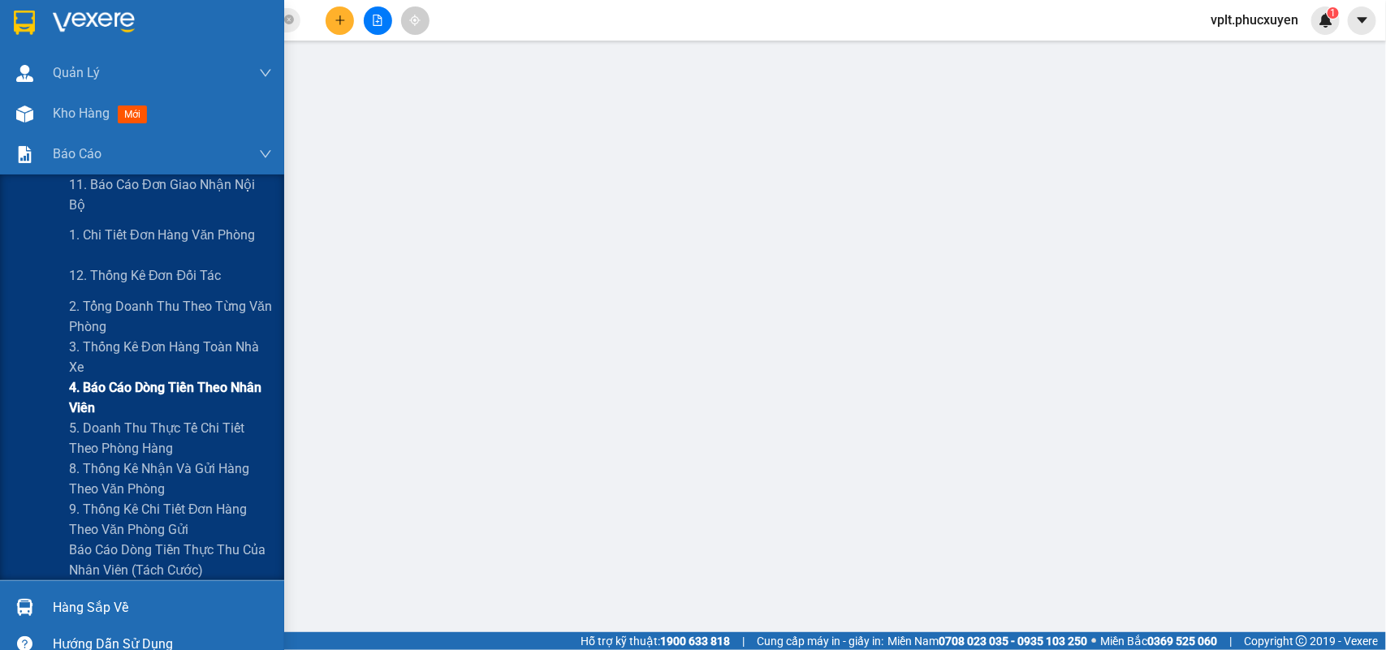
click at [136, 388] on span "4. Báo cáo dòng tiền theo nhân viên" at bounding box center [170, 398] width 203 height 41
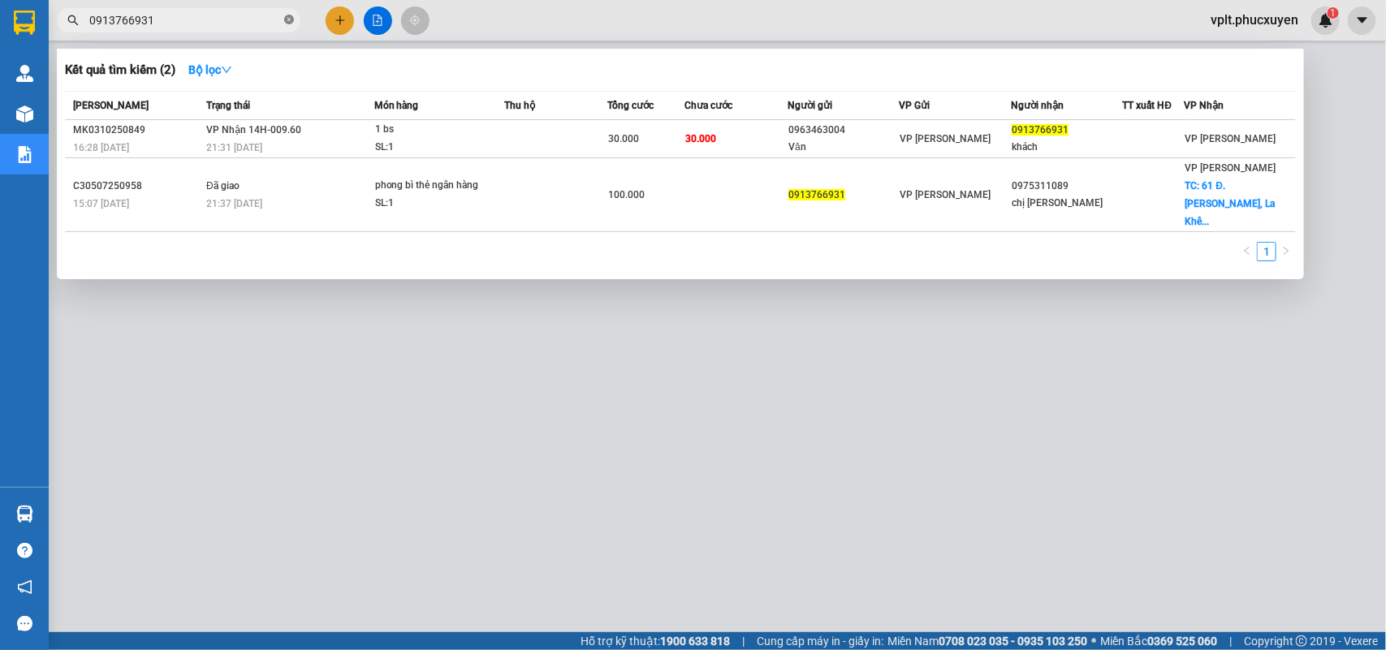
click at [288, 23] on icon "close-circle" at bounding box center [289, 20] width 10 height 10
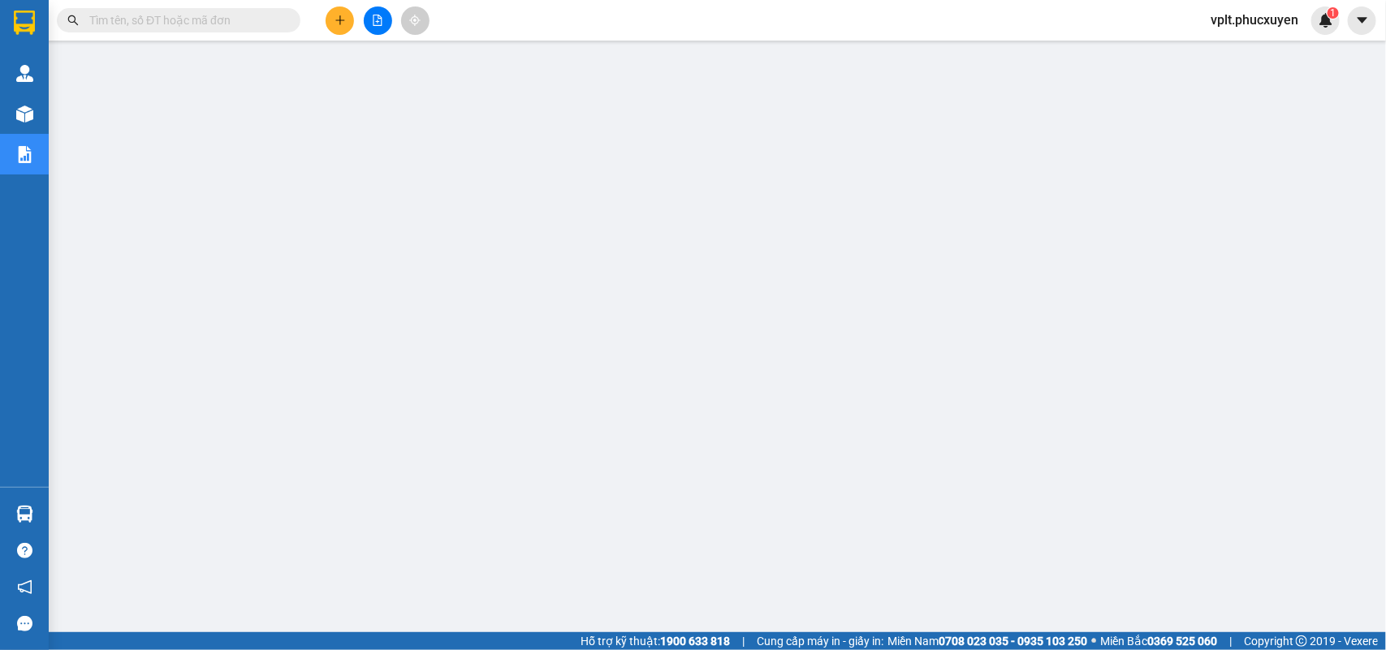
click at [219, 23] on input "text" at bounding box center [185, 20] width 192 height 18
drag, startPoint x: 218, startPoint y: 23, endPoint x: 116, endPoint y: 14, distance: 101.9
click at [116, 14] on input "text" at bounding box center [185, 20] width 192 height 18
paste input "MK1808250088"
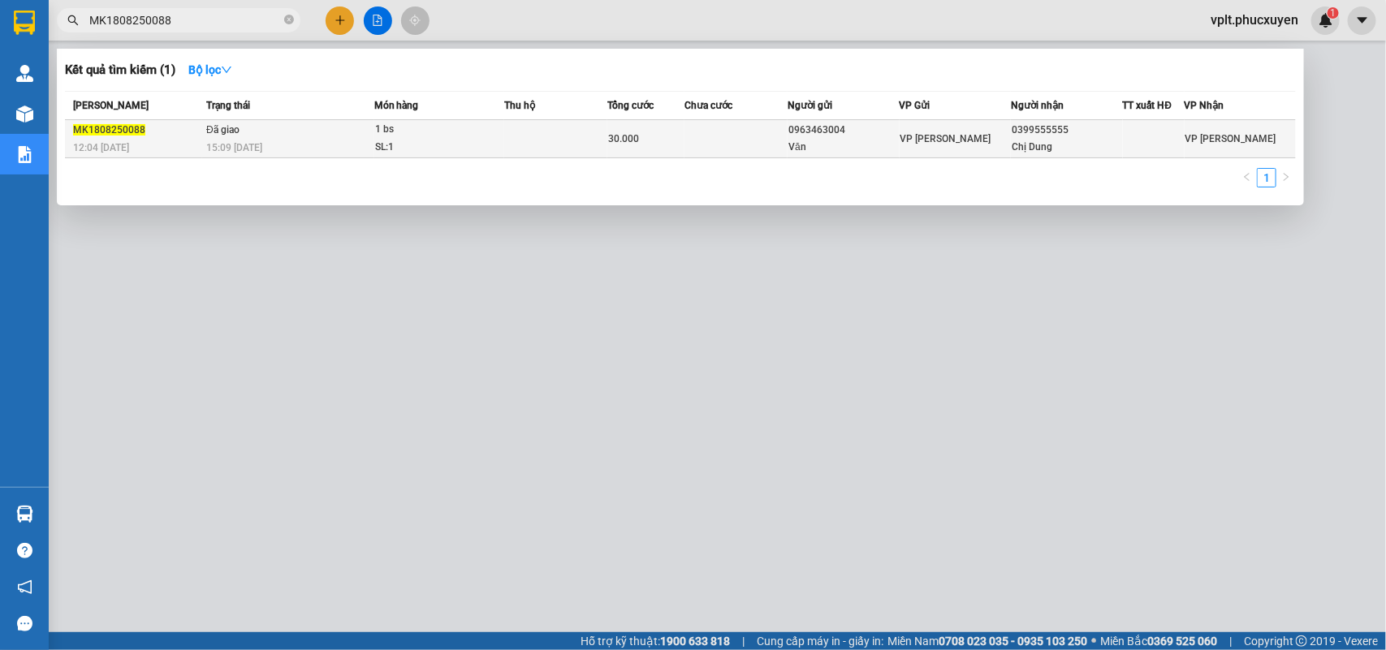
type input "MK1808250088"
click at [280, 139] on div "15:09 [DATE]" at bounding box center [289, 148] width 166 height 18
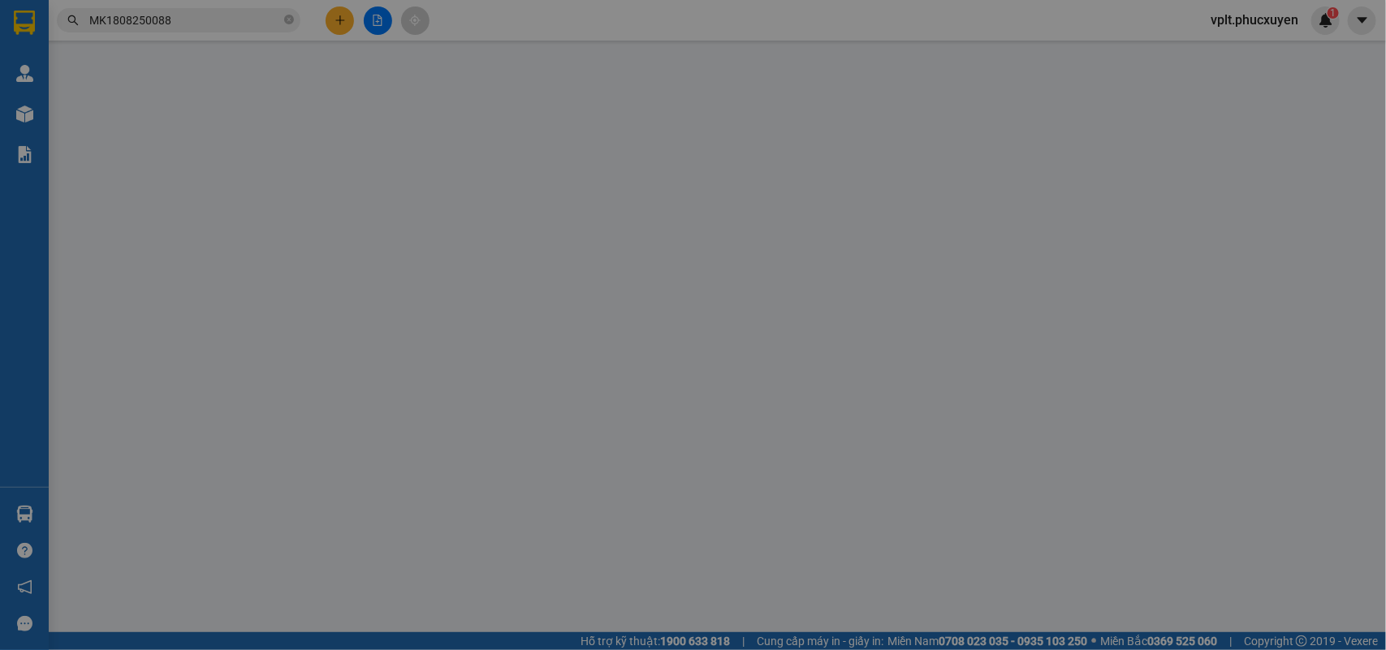
type input "0963463004"
type input "Văn"
type input "0399555555"
type input "Chị Dung"
type input "0"
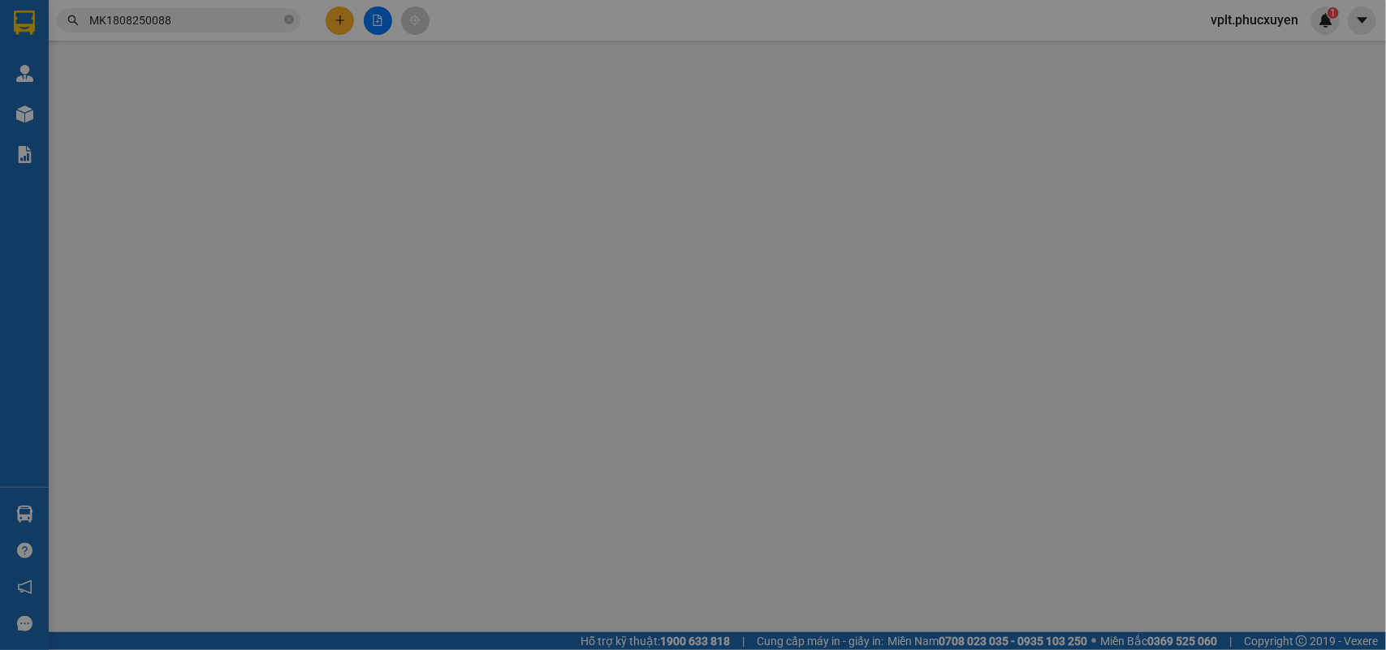
type input "30.000"
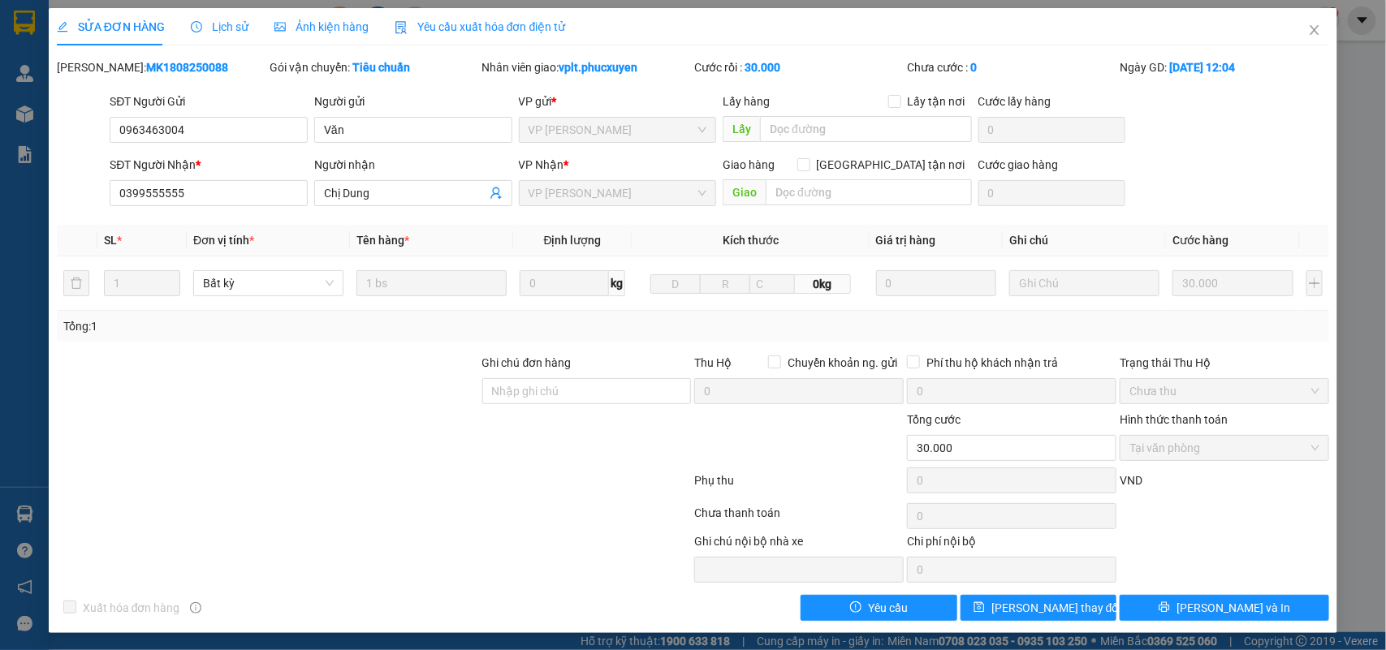
click at [209, 29] on span "Lịch sử" at bounding box center [220, 26] width 58 height 13
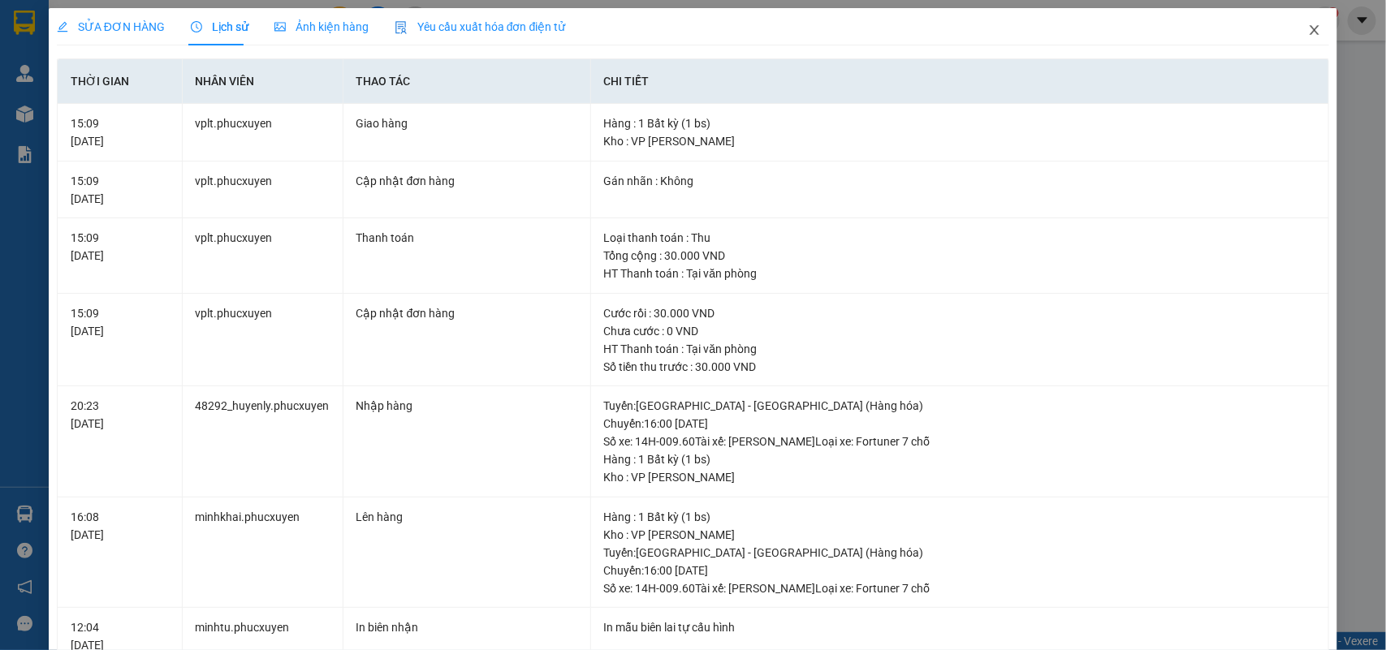
click at [1308, 24] on icon "close" at bounding box center [1314, 30] width 13 height 13
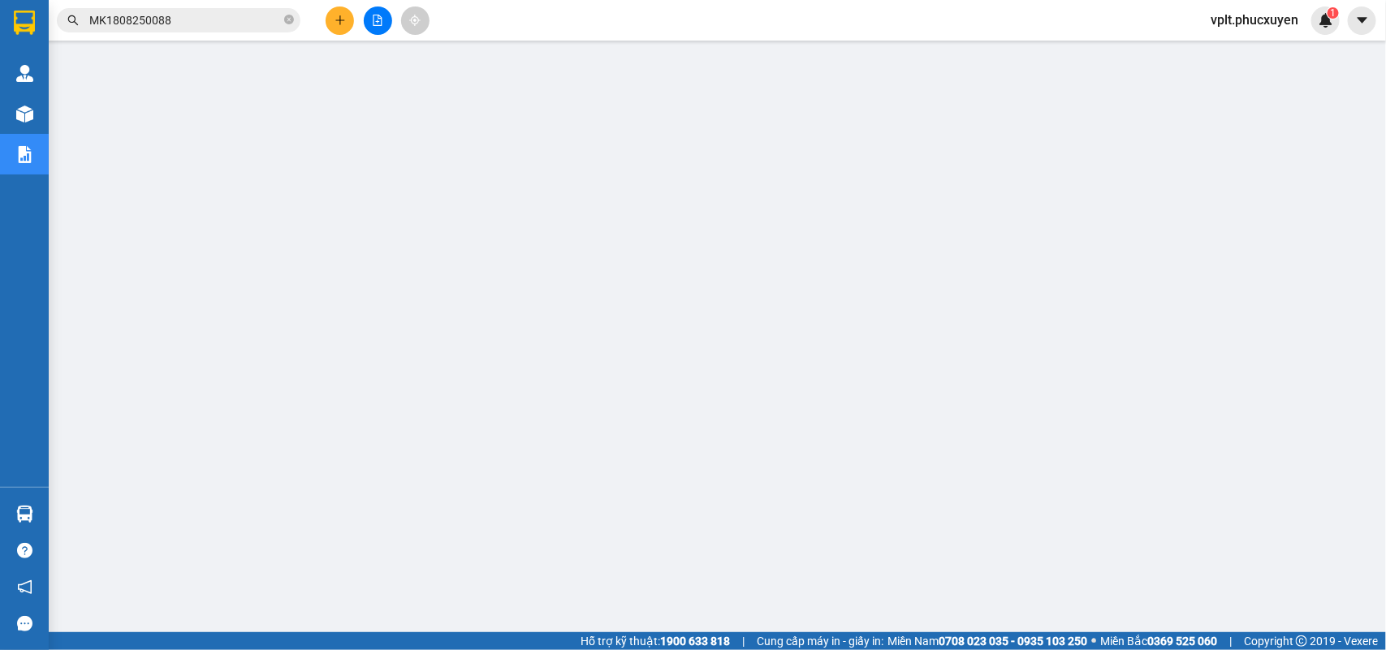
click at [223, 25] on input "MK1808250088" at bounding box center [185, 20] width 192 height 18
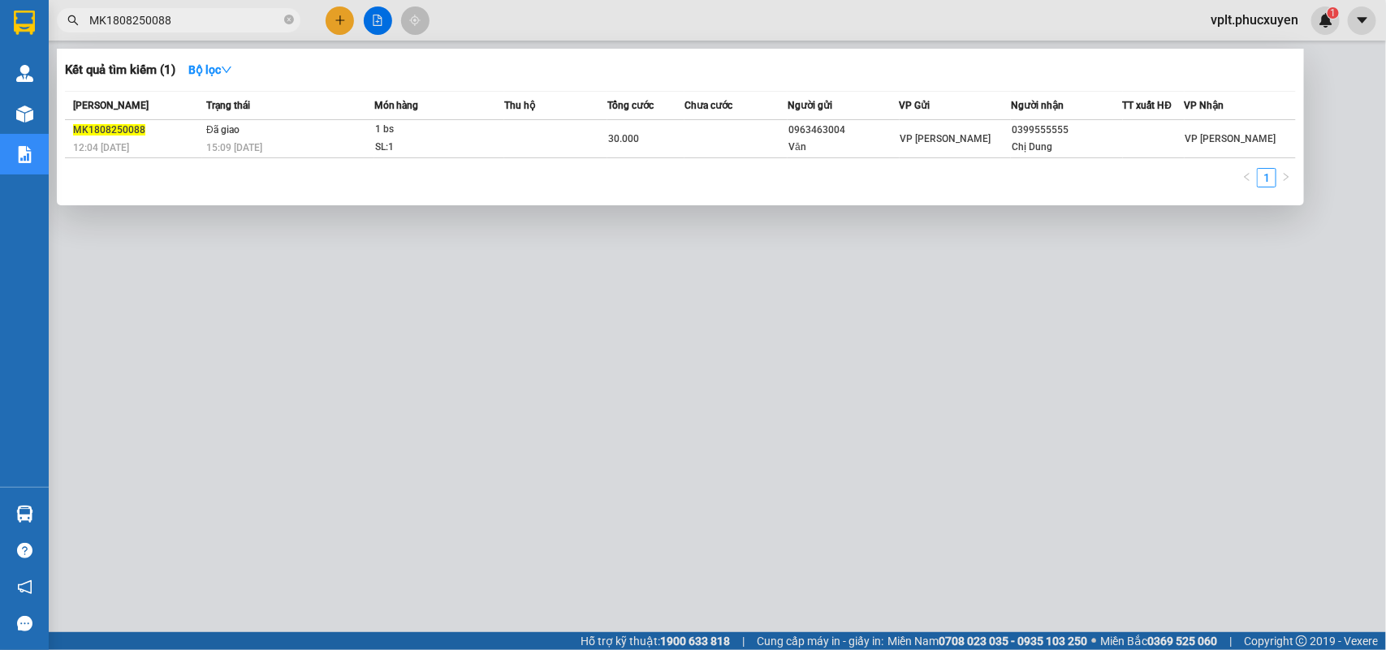
click at [334, 526] on div at bounding box center [693, 325] width 1386 height 650
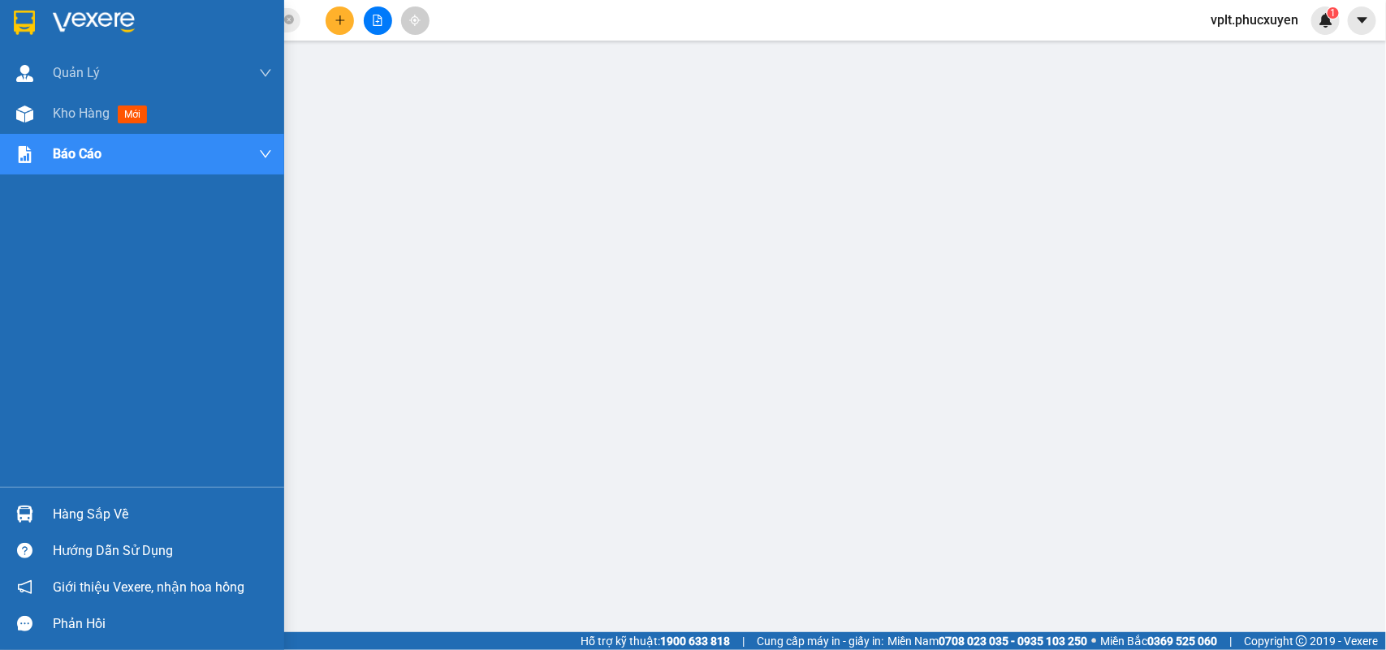
click at [135, 509] on div "Hàng sắp về" at bounding box center [162, 515] width 219 height 24
click at [82, 112] on span "Kho hàng" at bounding box center [81, 113] width 57 height 15
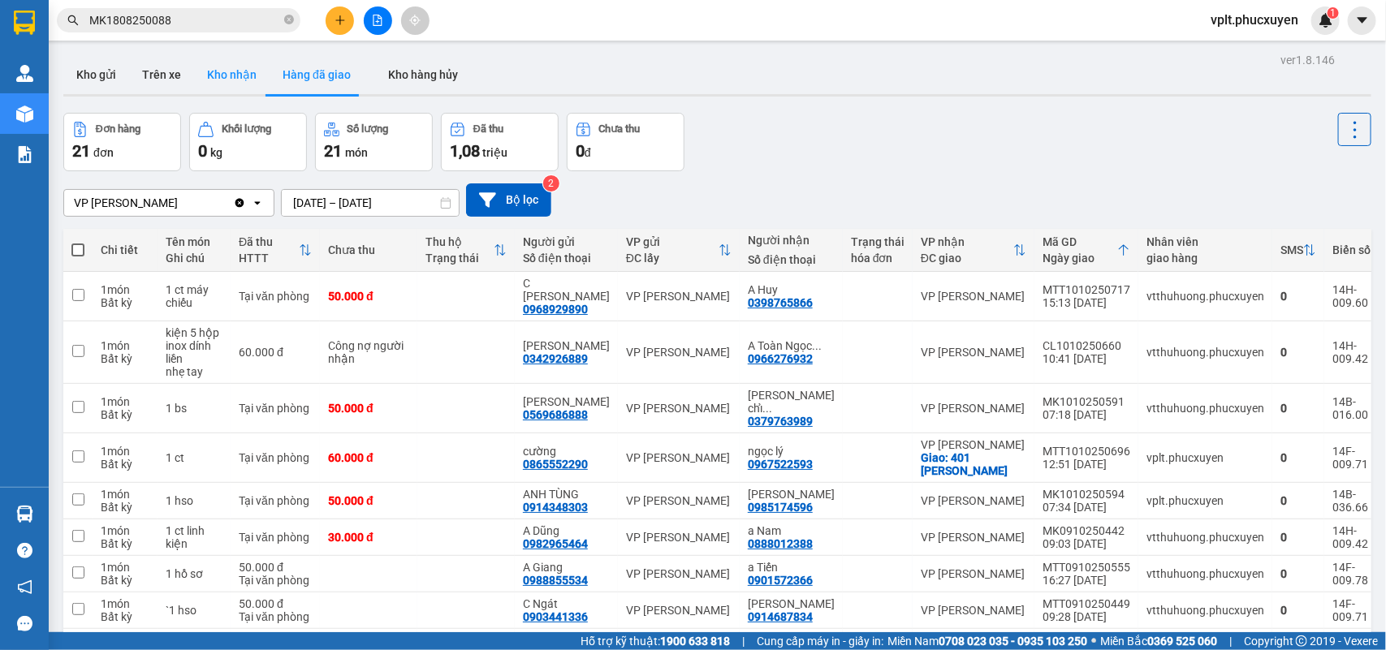
click at [244, 76] on button "Kho nhận" at bounding box center [232, 74] width 76 height 39
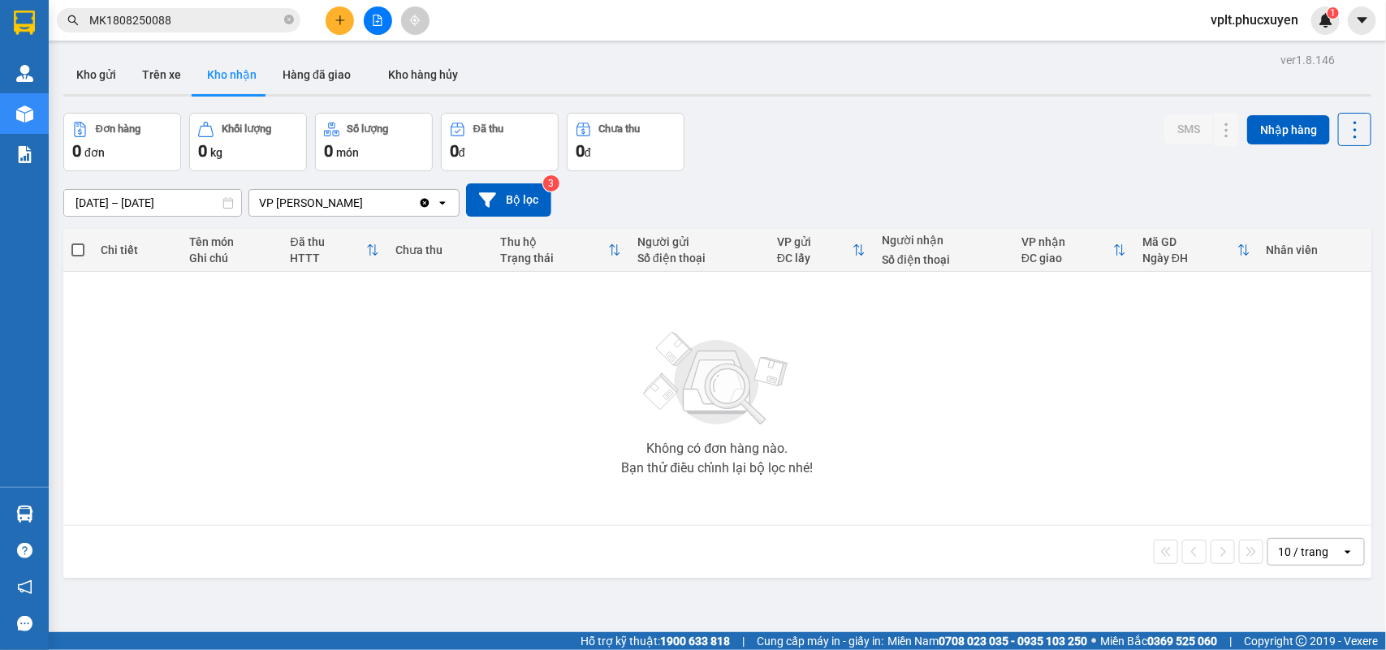
click at [213, 196] on input "[DATE] – [DATE]" at bounding box center [152, 203] width 177 height 26
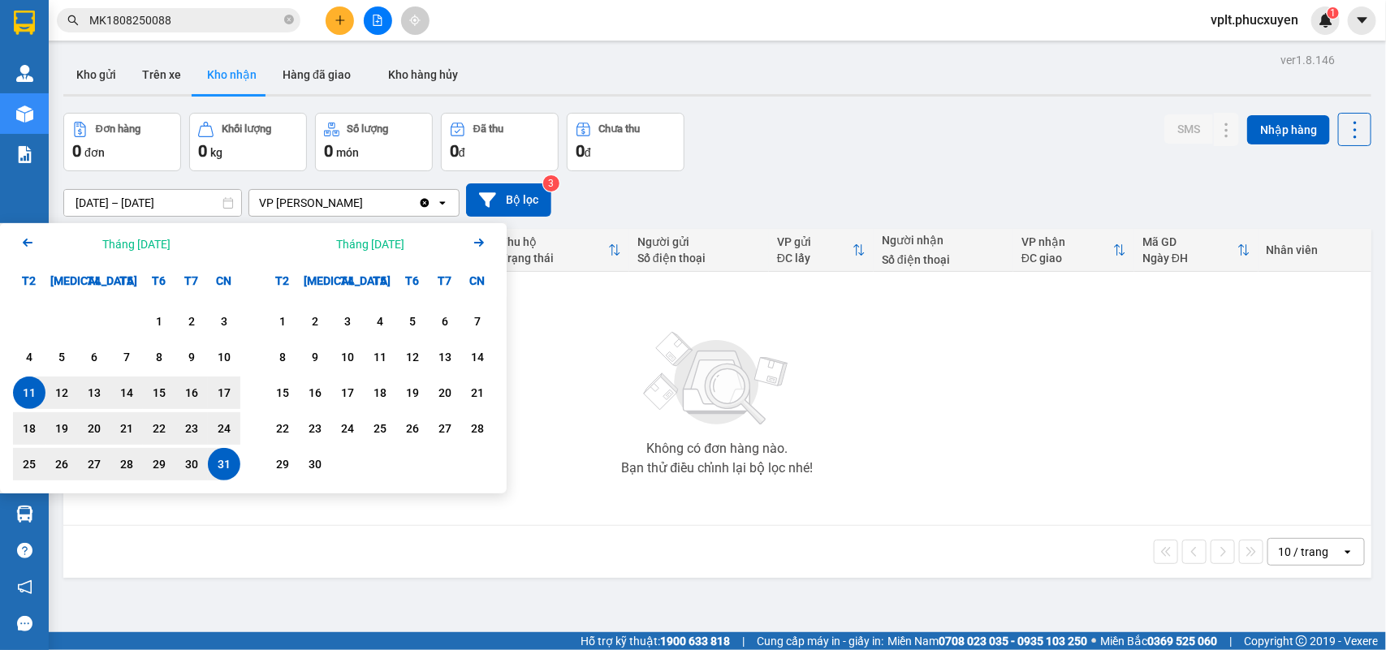
click at [477, 241] on icon "Arrow Right" at bounding box center [478, 242] width 19 height 19
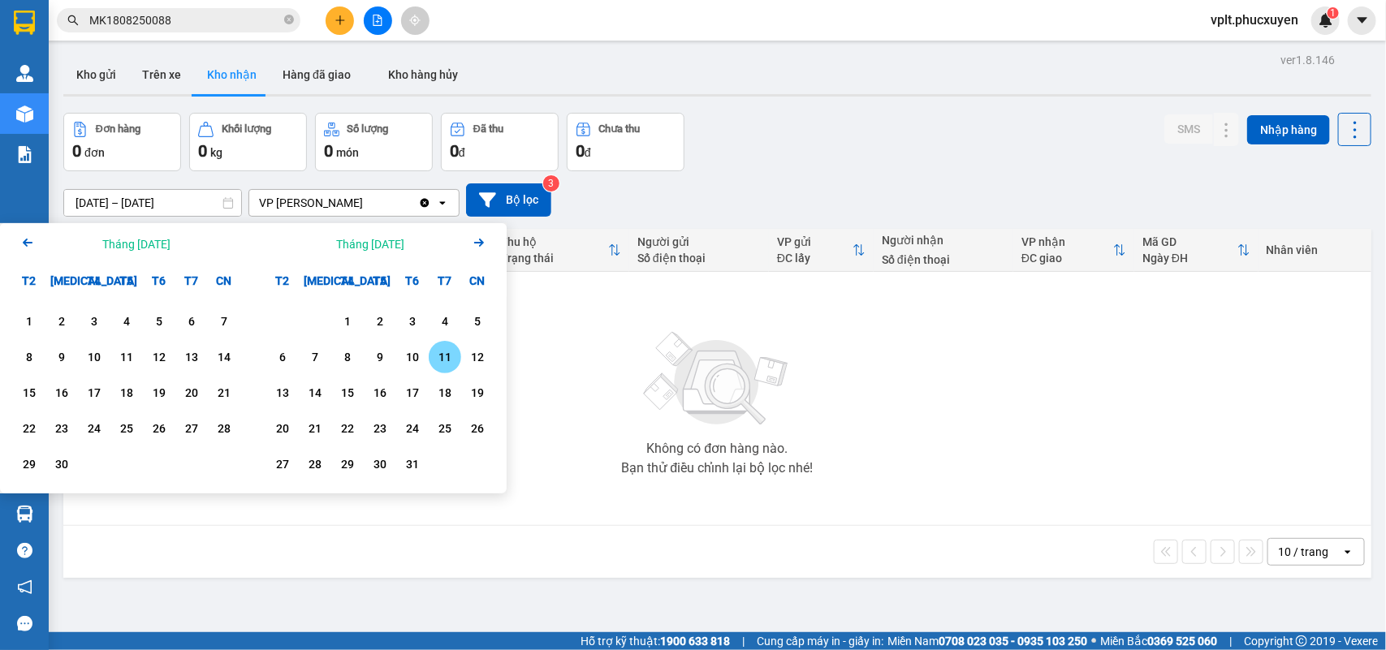
click at [441, 354] on div "11" at bounding box center [445, 357] width 23 height 19
type input "[DATE] – [DATE]"
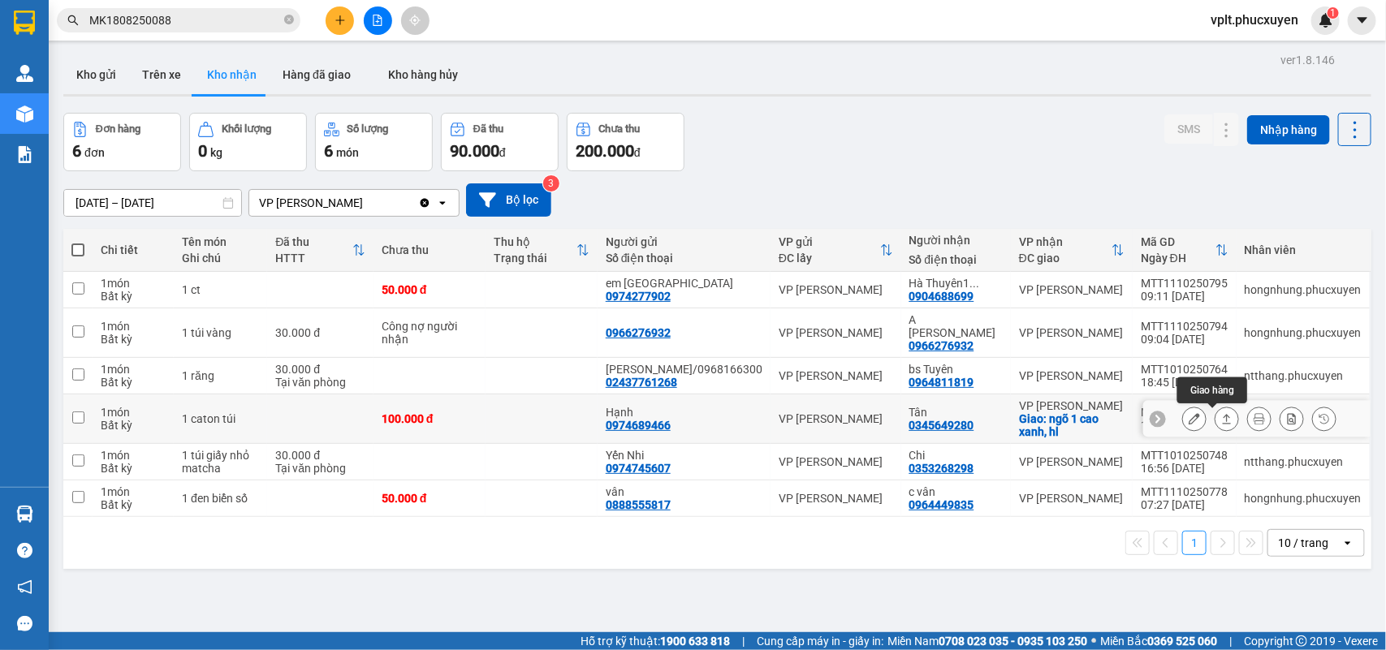
click at [1223, 424] on icon at bounding box center [1227, 419] width 9 height 10
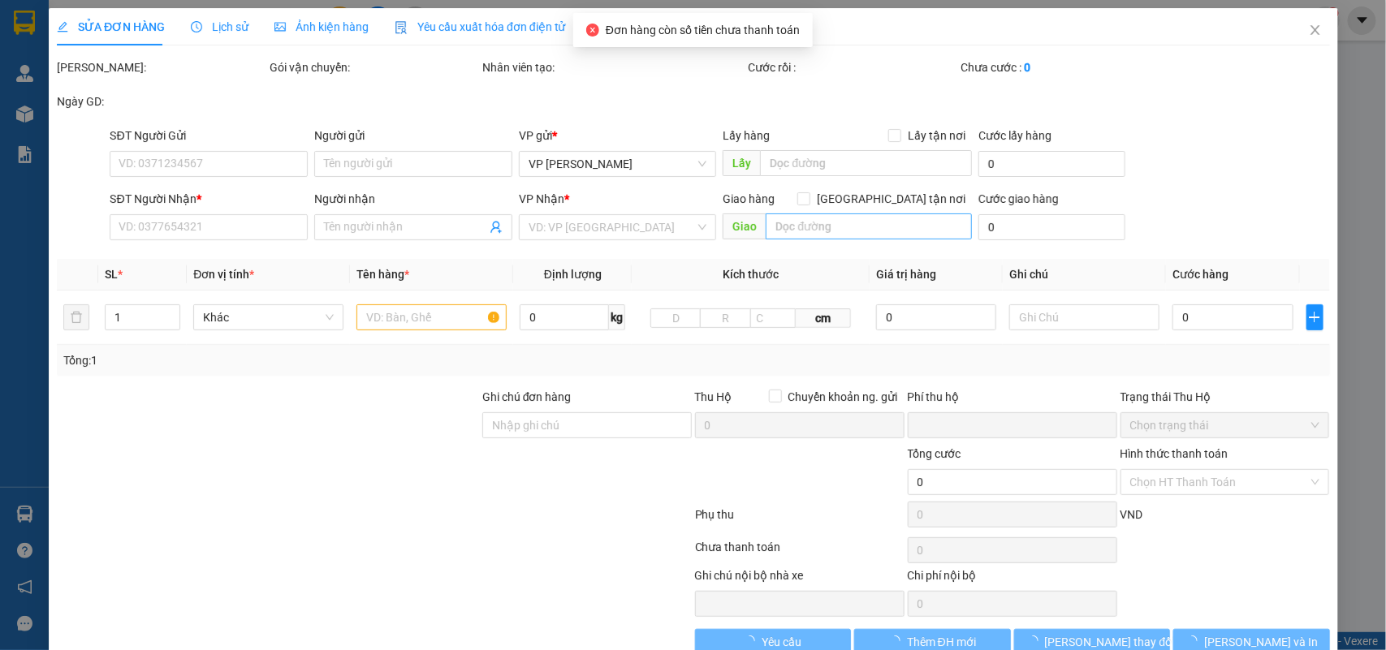
type input "0974689466"
type input "Hạnh"
type input "0345649280"
type input "Tân"
checkbox input "true"
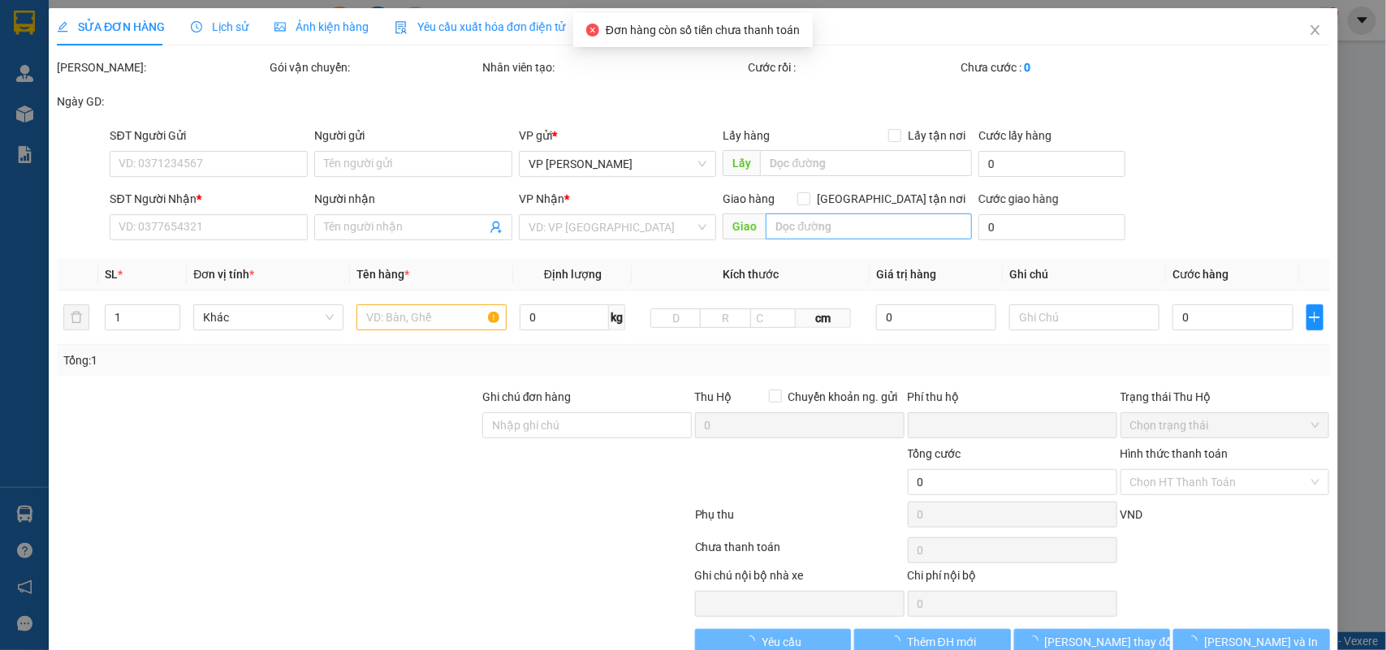
type input "ngõ 1 cao xanh, hl"
type input "0"
type input "100.000"
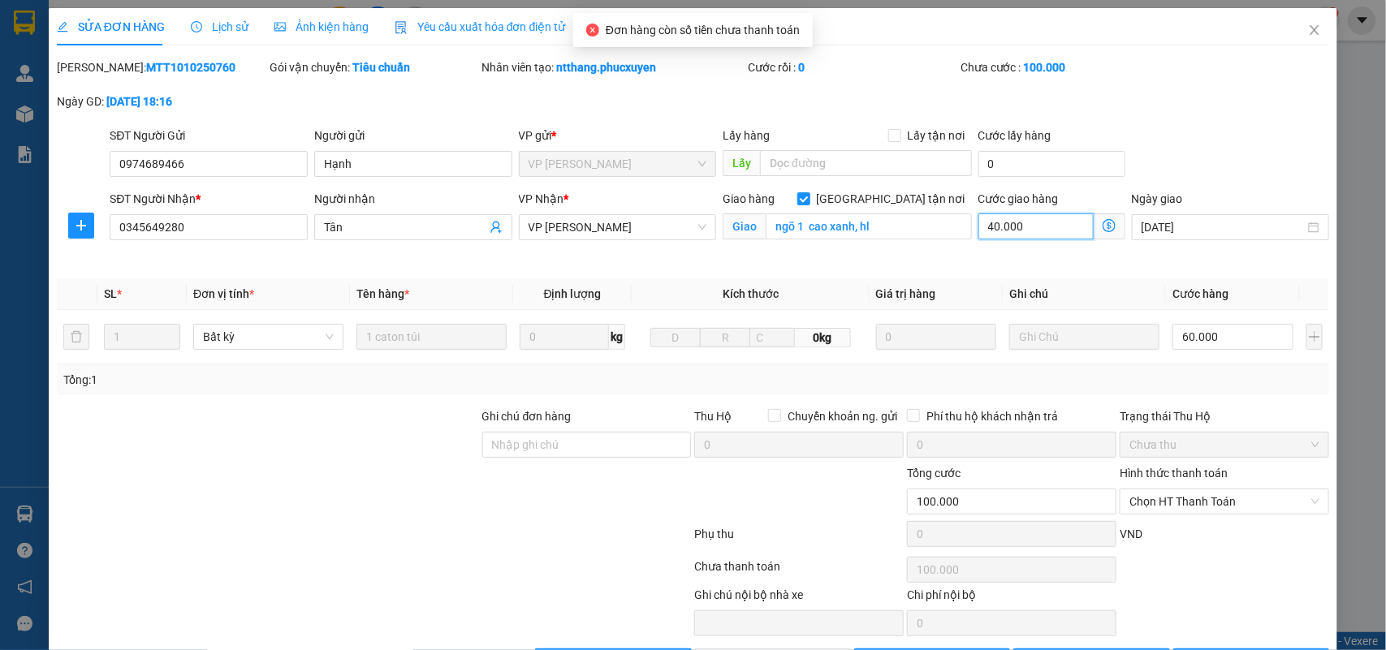
click at [987, 228] on input "40.000" at bounding box center [1035, 227] width 115 height 26
type input "60.000"
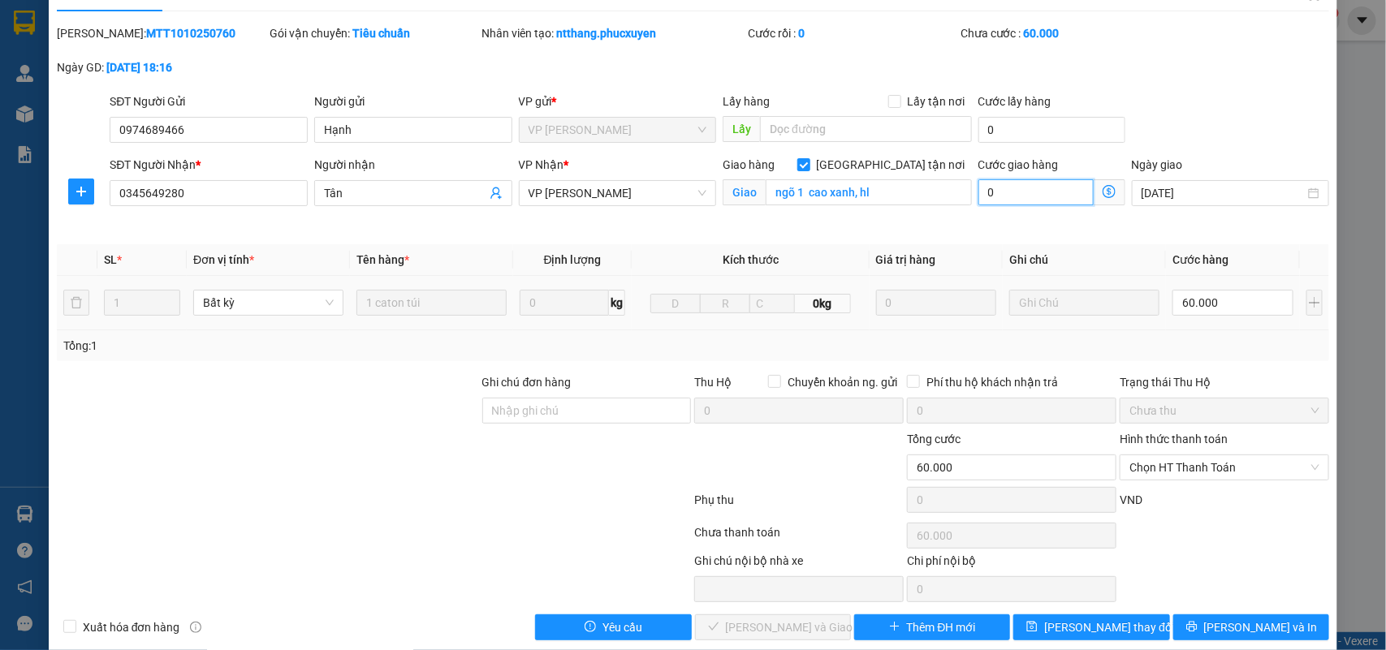
scroll to position [58, 0]
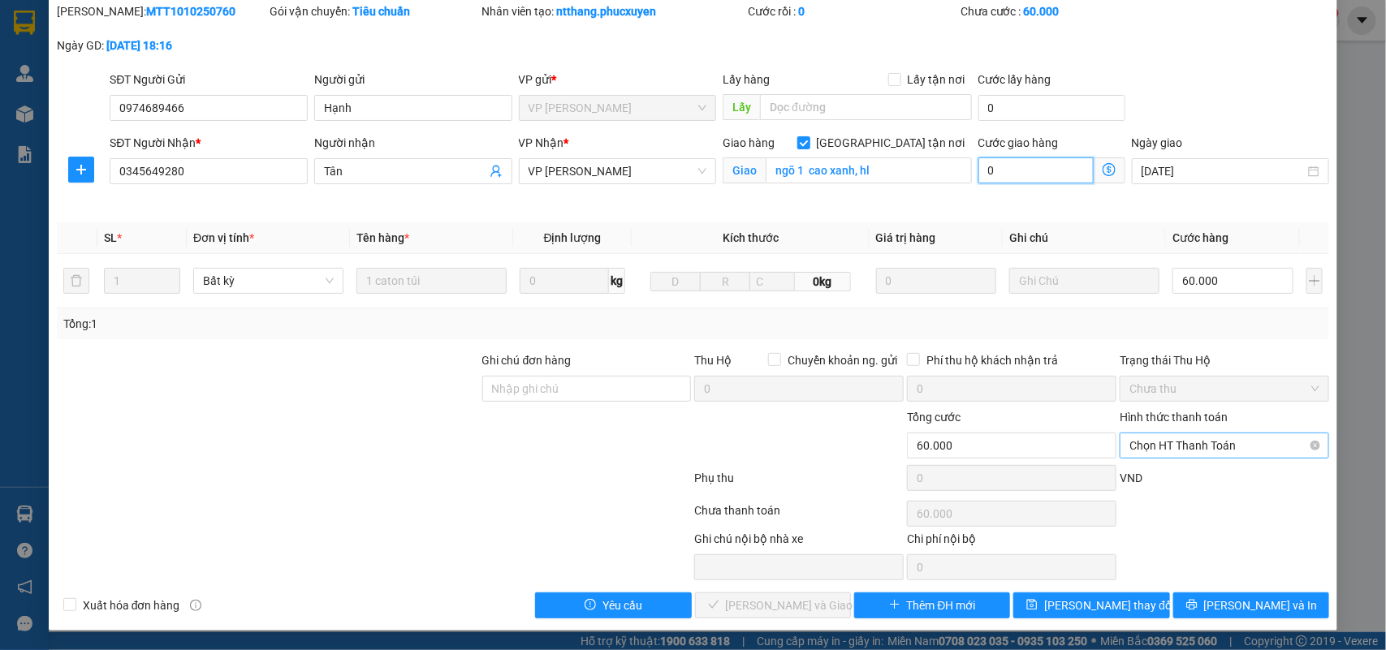
click at [1151, 456] on span "Chọn HT Thanh Toán" at bounding box center [1225, 446] width 190 height 24
type input "0"
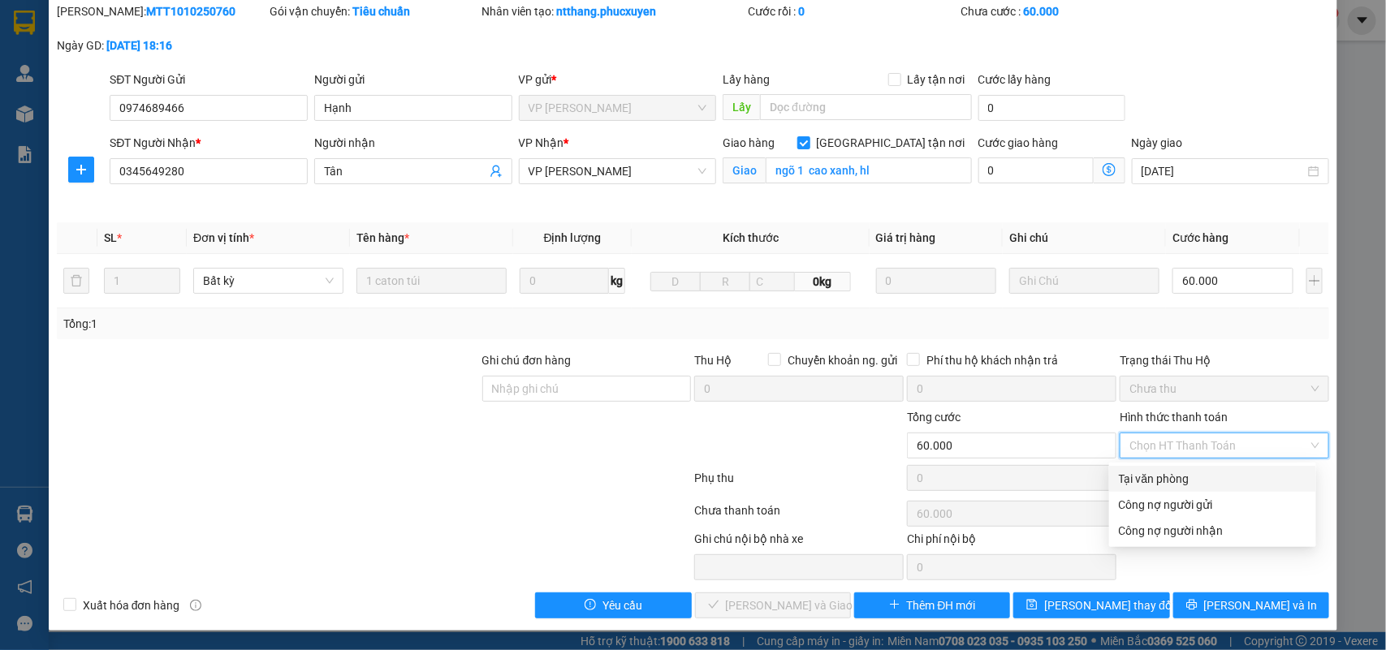
click at [1145, 471] on div "Tại văn phòng" at bounding box center [1213, 479] width 188 height 18
type input "0"
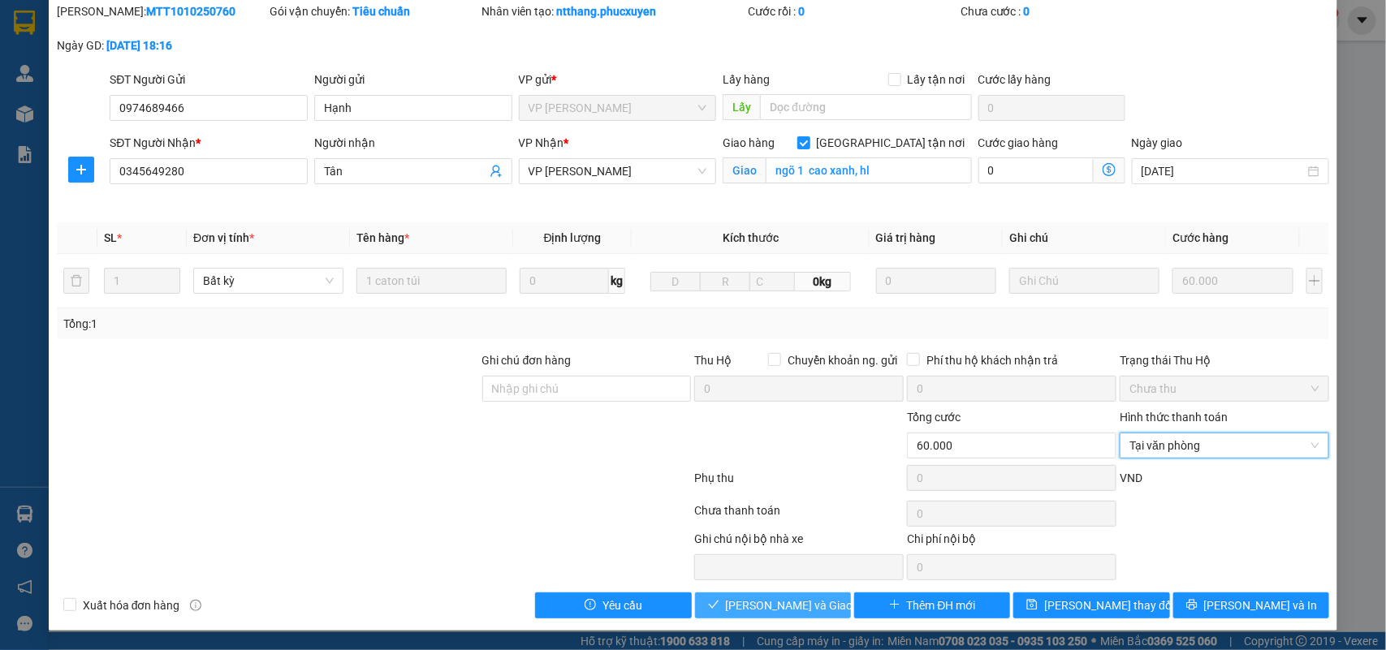
click at [818, 598] on button "[PERSON_NAME] và Giao hàng" at bounding box center [773, 606] width 156 height 26
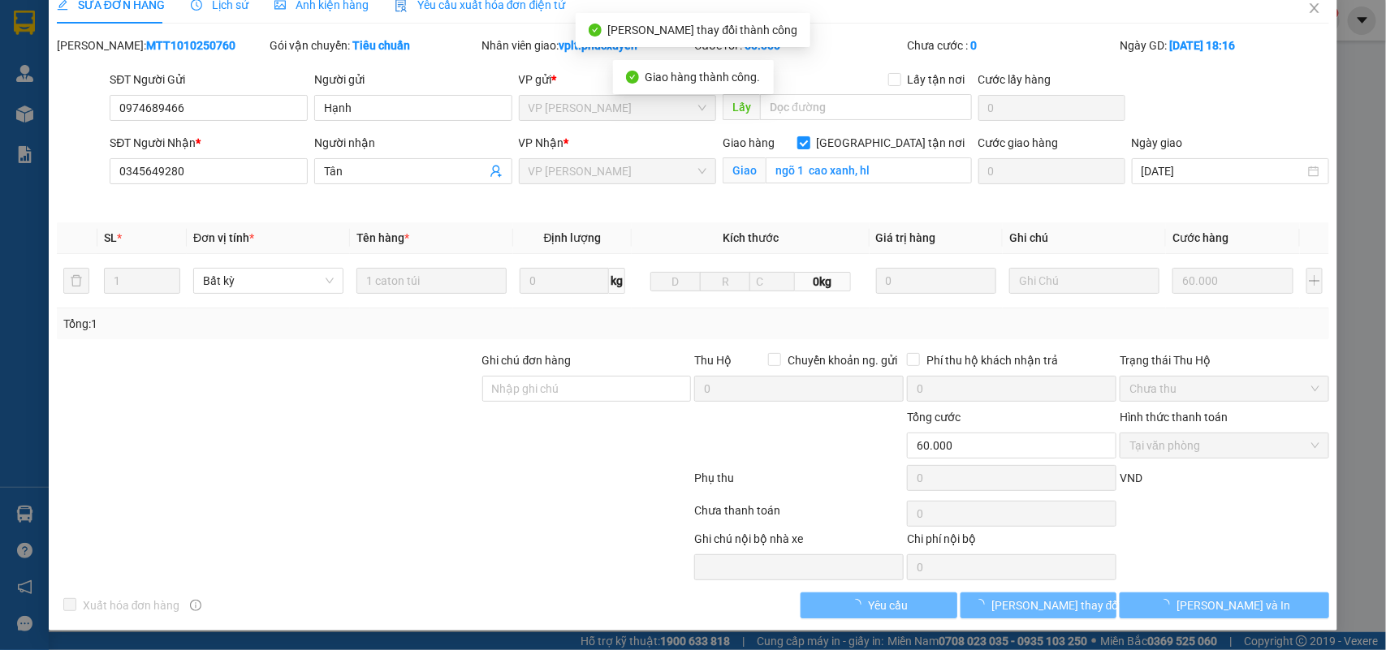
scroll to position [23, 0]
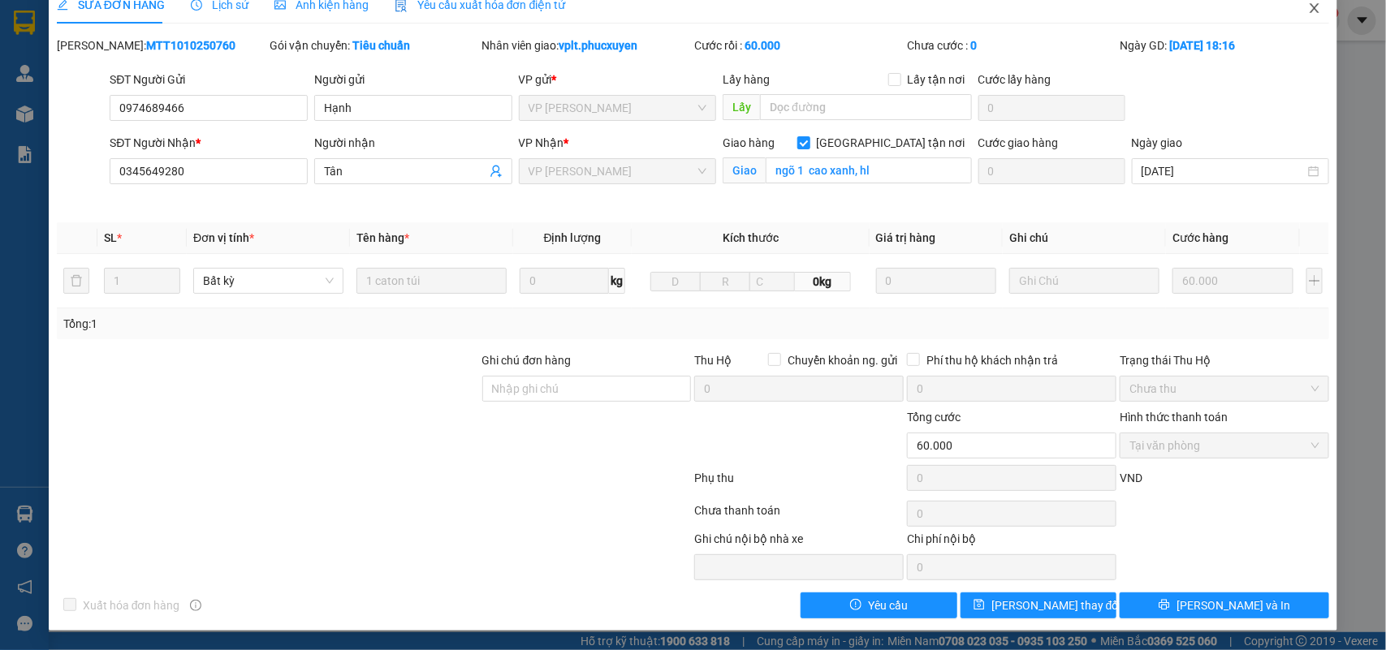
click at [1308, 4] on icon "close" at bounding box center [1314, 8] width 13 height 13
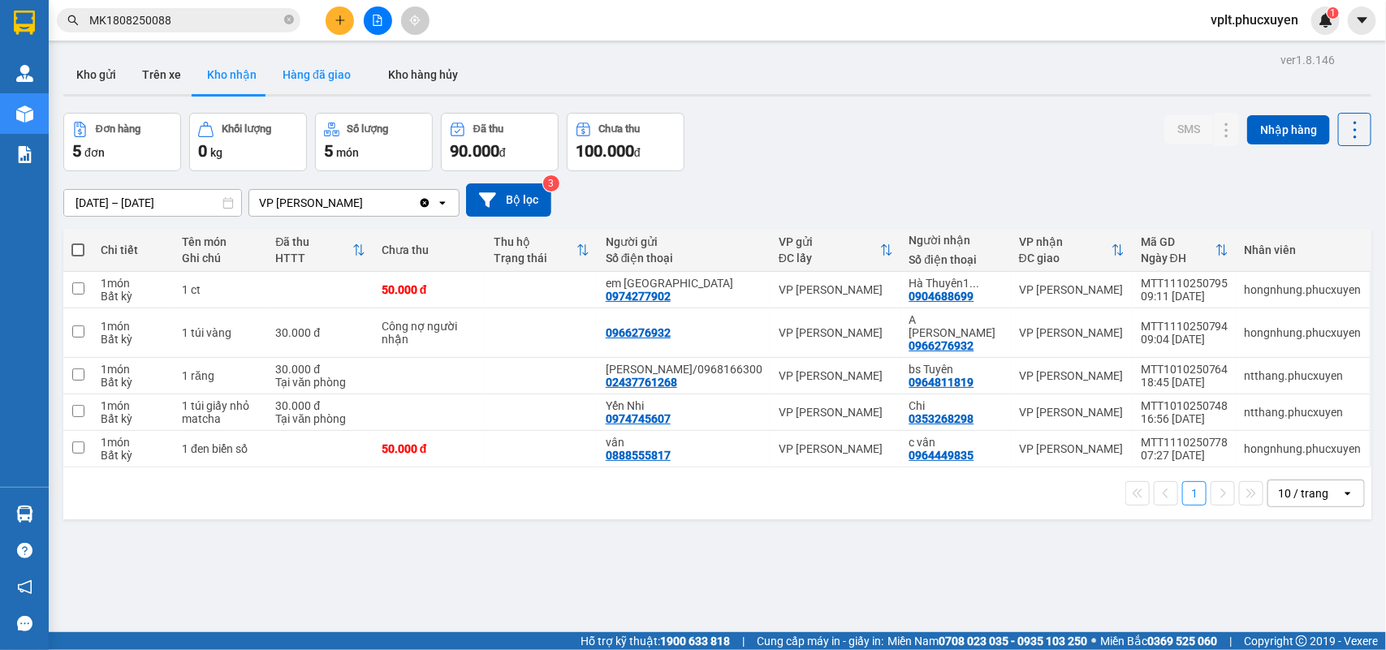
click at [300, 77] on button "Hàng đã giao" at bounding box center [317, 74] width 94 height 39
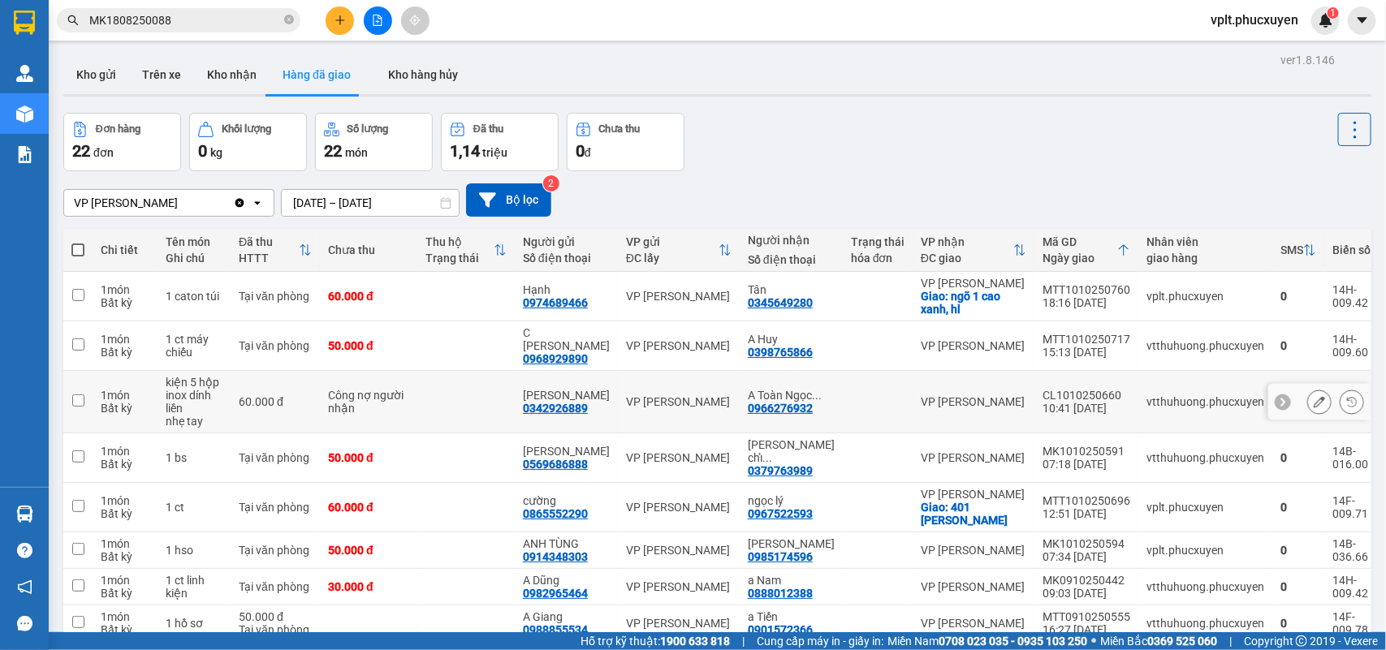
scroll to position [132, 0]
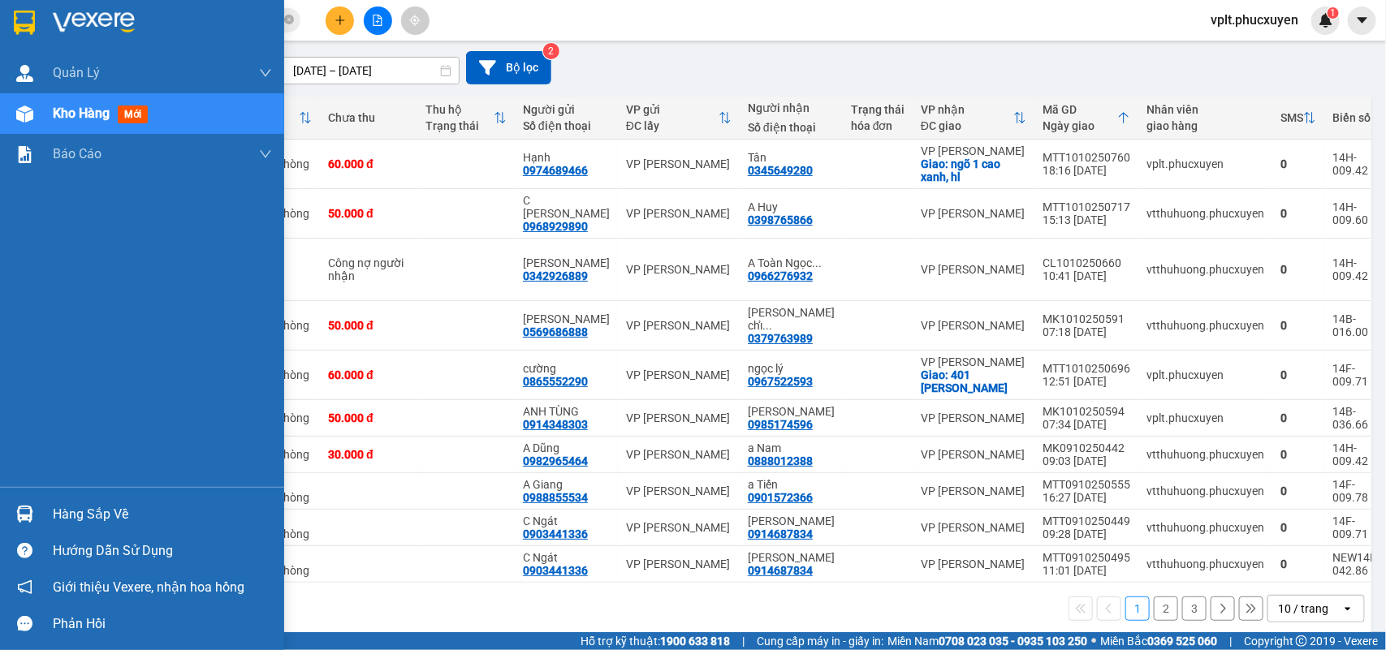
click at [94, 516] on div "Hàng sắp về" at bounding box center [162, 515] width 219 height 24
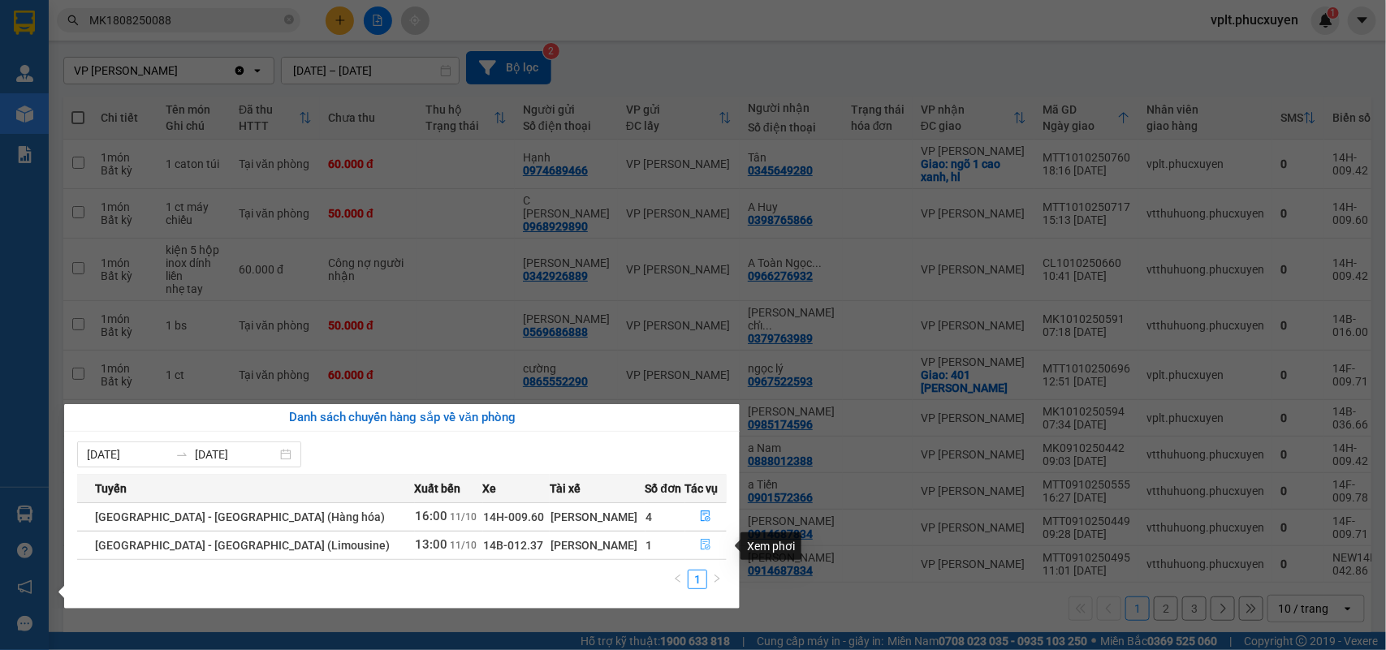
click at [702, 546] on icon "file-done" at bounding box center [707, 544] width 10 height 11
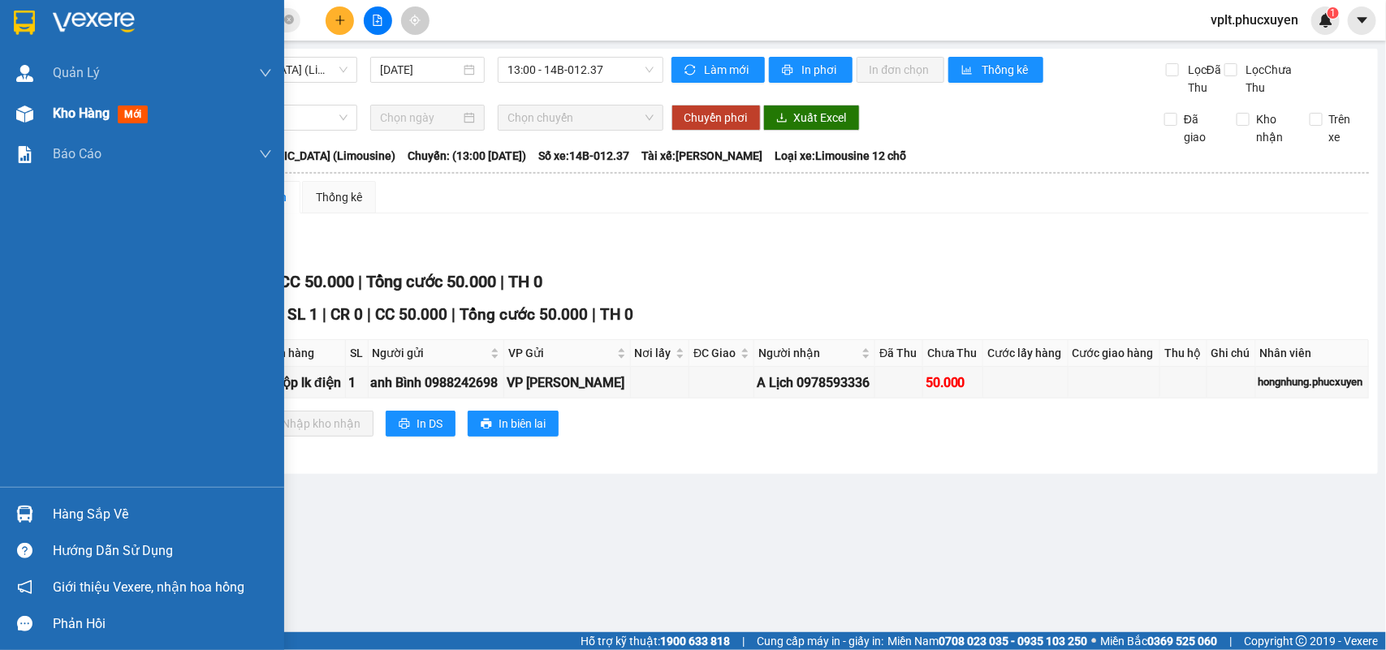
click at [74, 106] on span "Kho hàng" at bounding box center [81, 113] width 57 height 15
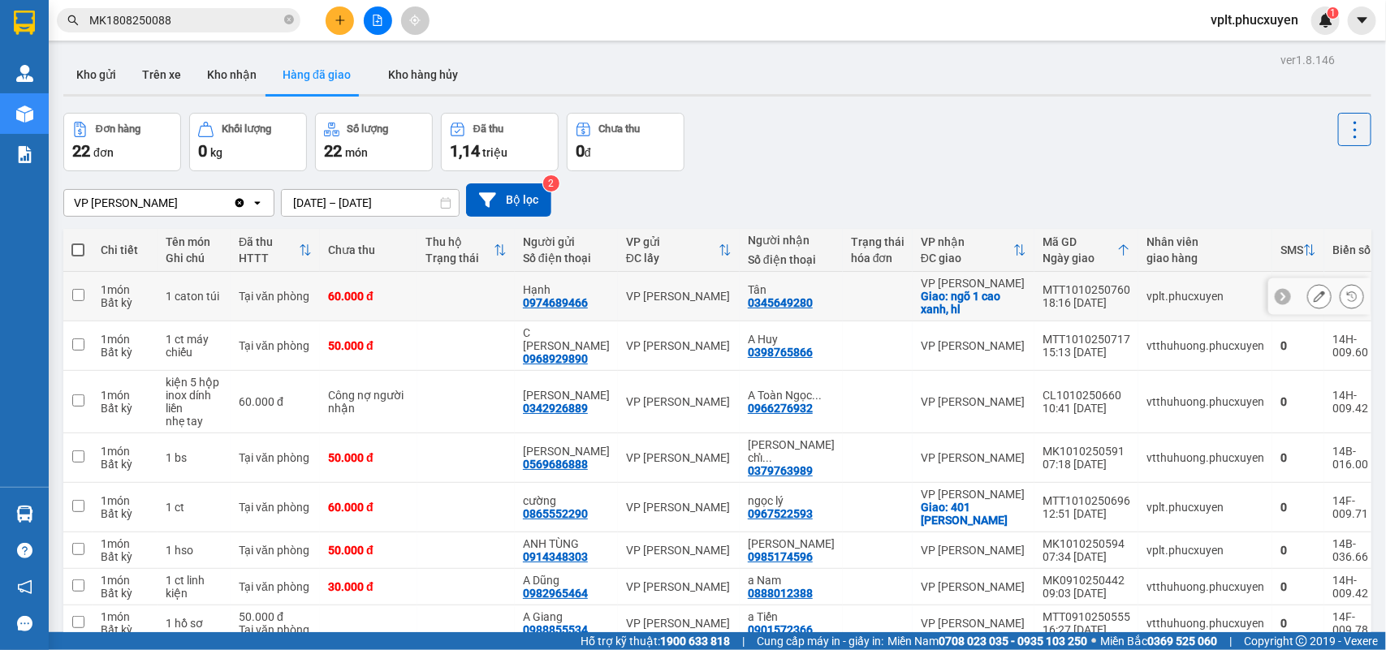
click at [769, 305] on div "0345649280" at bounding box center [780, 302] width 65 height 13
drag, startPoint x: 769, startPoint y: 305, endPoint x: 741, endPoint y: 305, distance: 27.6
click at [748, 305] on div "0345649280" at bounding box center [780, 302] width 65 height 13
copy div "0345649280"
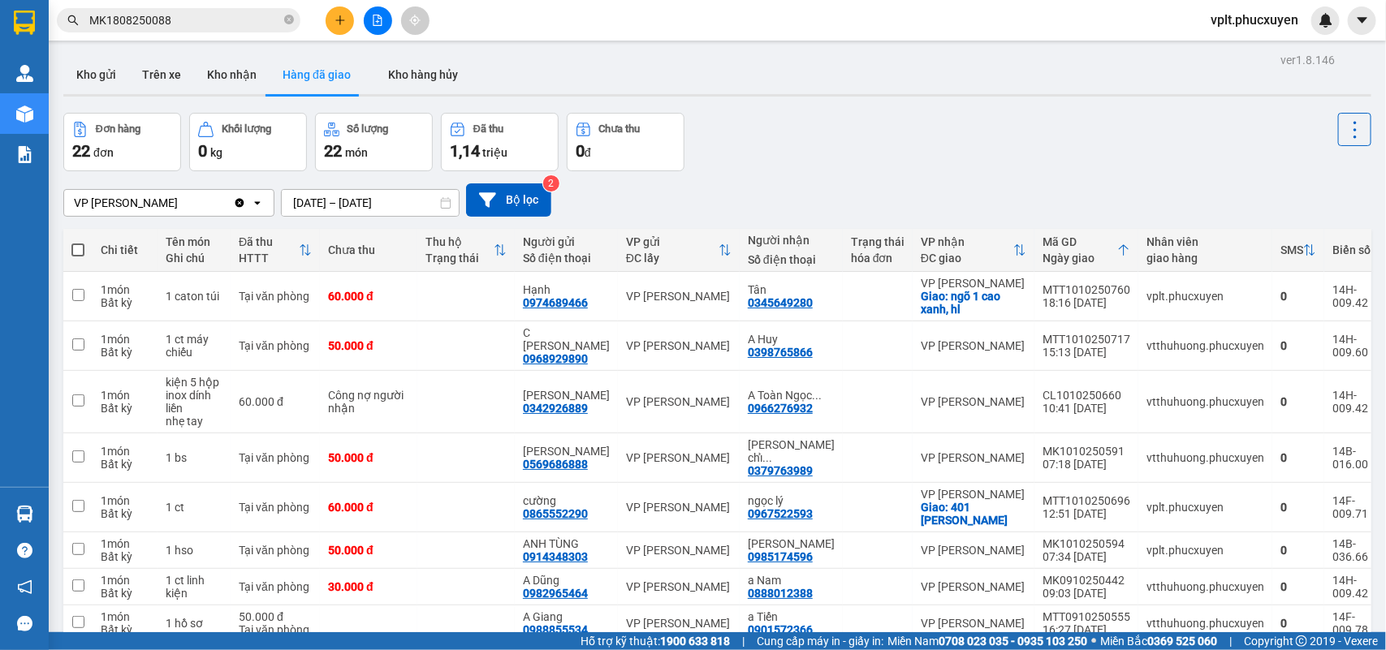
click at [287, 21] on icon "close-circle" at bounding box center [289, 20] width 10 height 10
click at [240, 21] on input "text" at bounding box center [185, 20] width 192 height 18
paste input "0345649280"
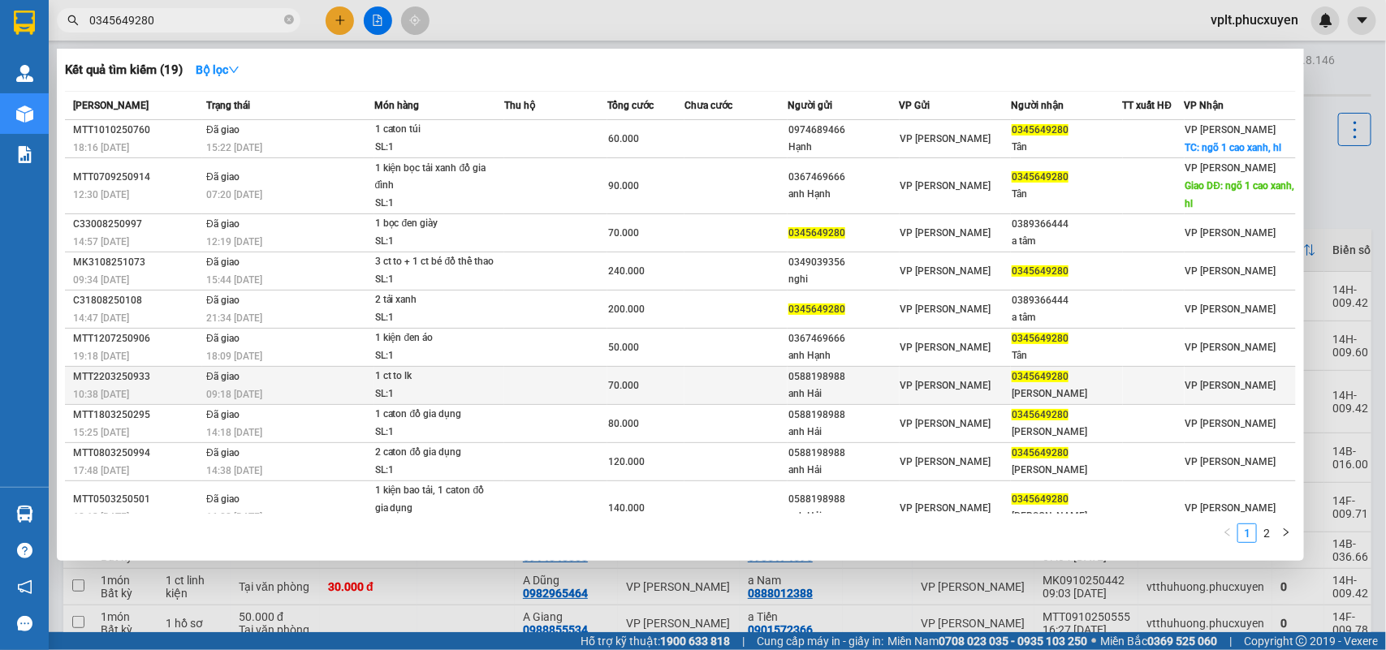
scroll to position [35, 0]
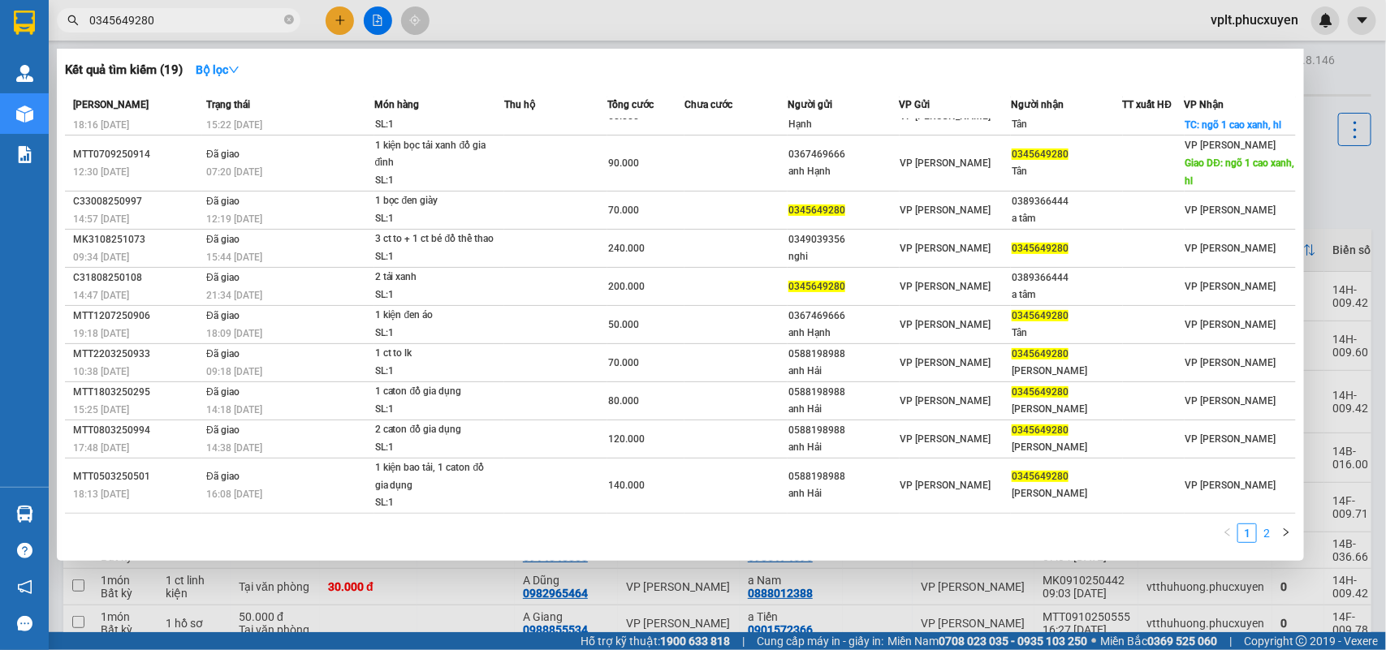
type input "0345649280"
click at [1264, 540] on link "2" at bounding box center [1267, 534] width 18 height 18
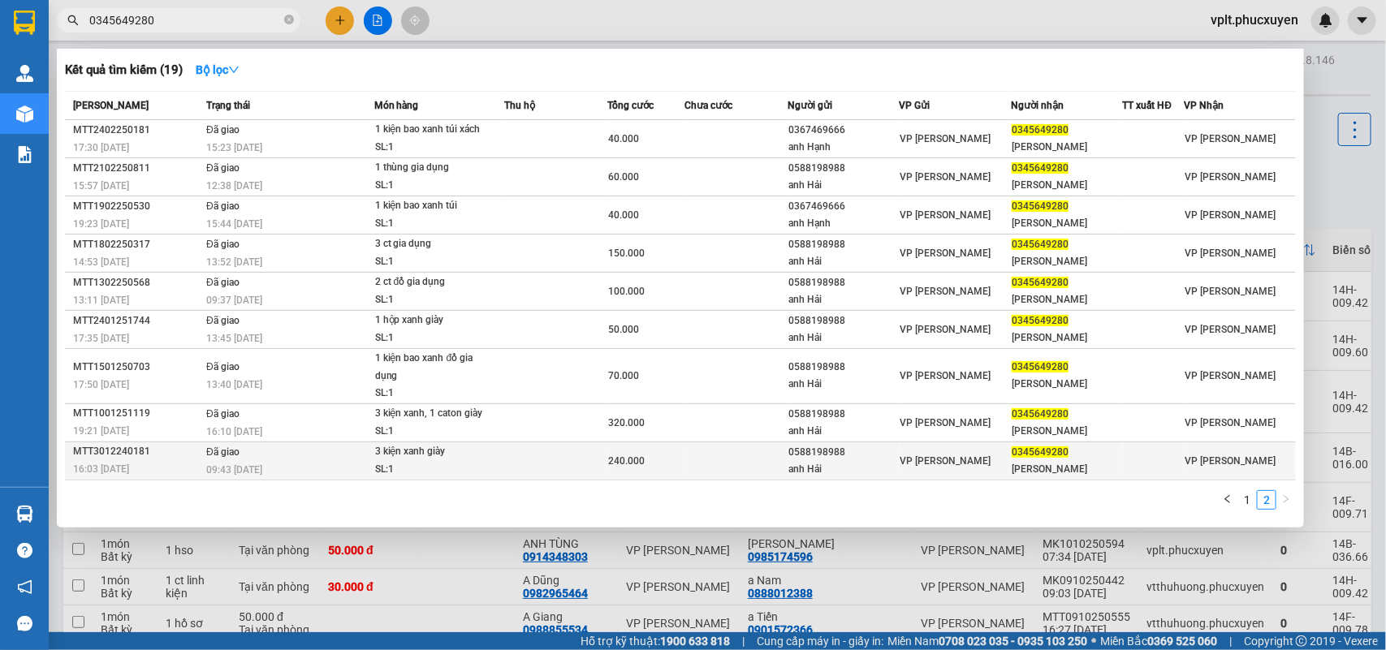
scroll to position [0, 0]
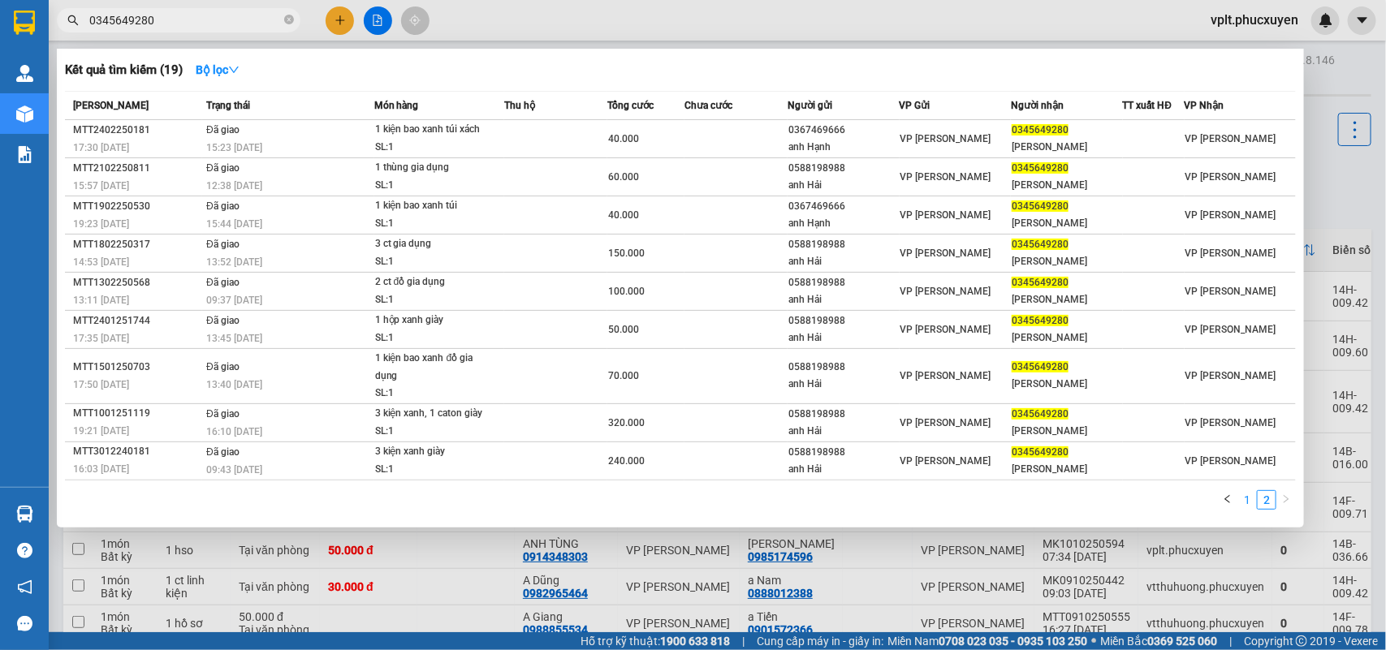
click at [1245, 492] on link "1" at bounding box center [1247, 500] width 18 height 18
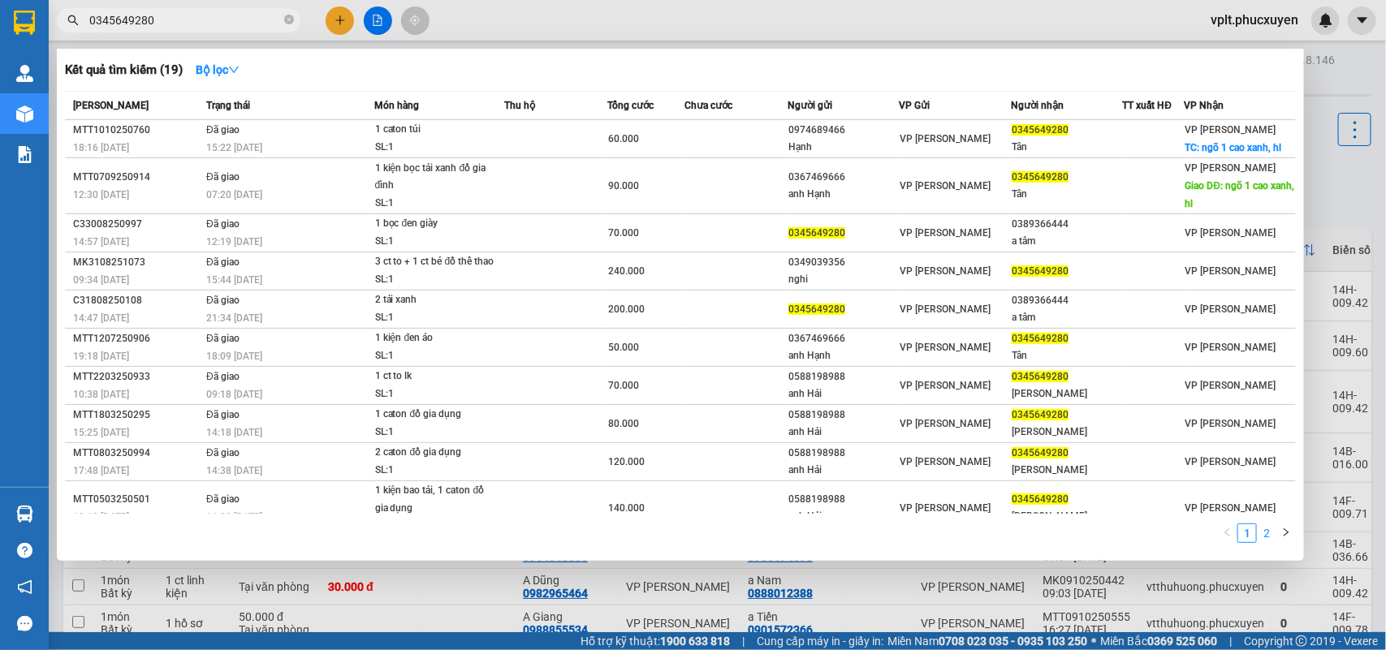
click at [1267, 536] on link "2" at bounding box center [1267, 534] width 18 height 18
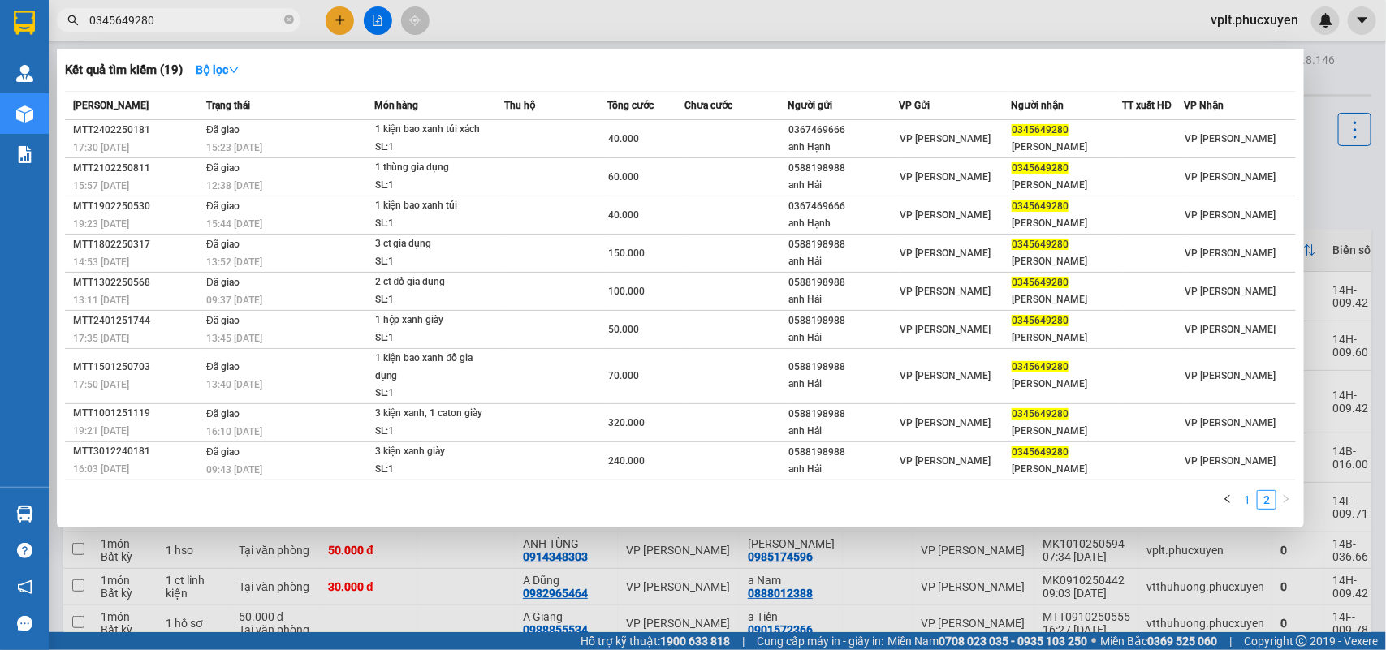
click at [1247, 491] on link "1" at bounding box center [1247, 500] width 18 height 18
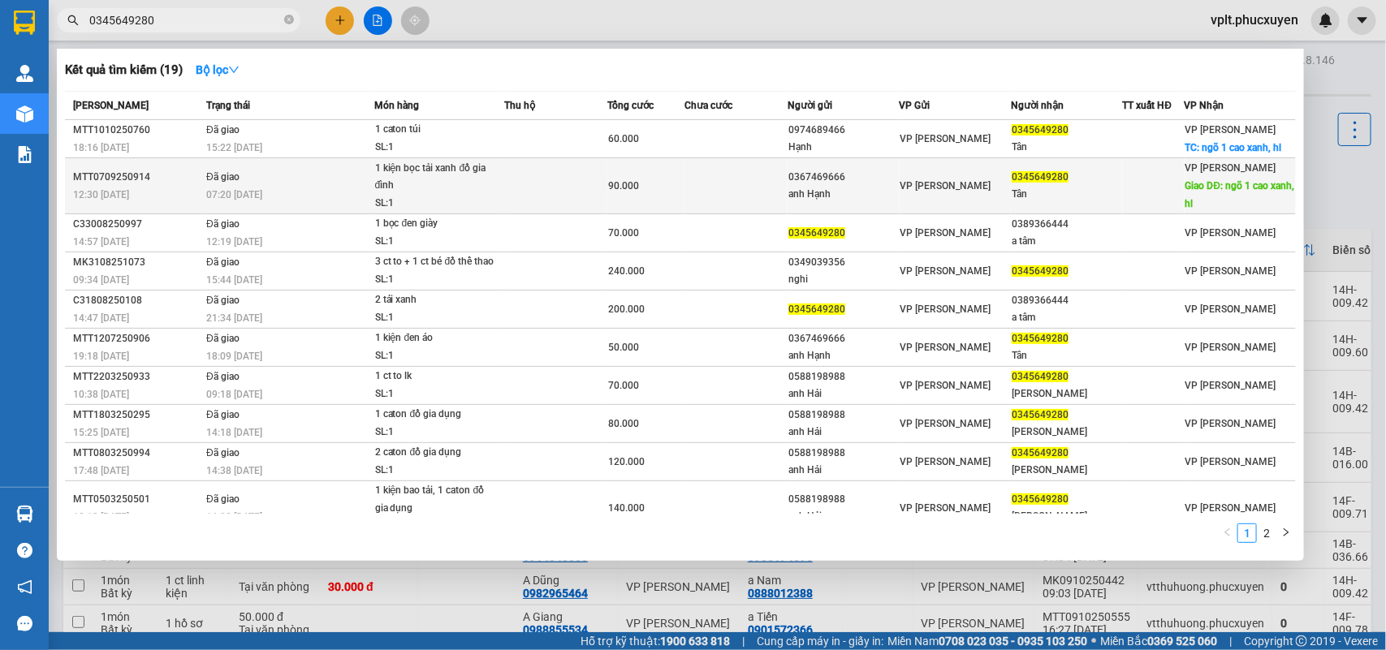
click at [685, 177] on td at bounding box center [736, 186] width 103 height 56
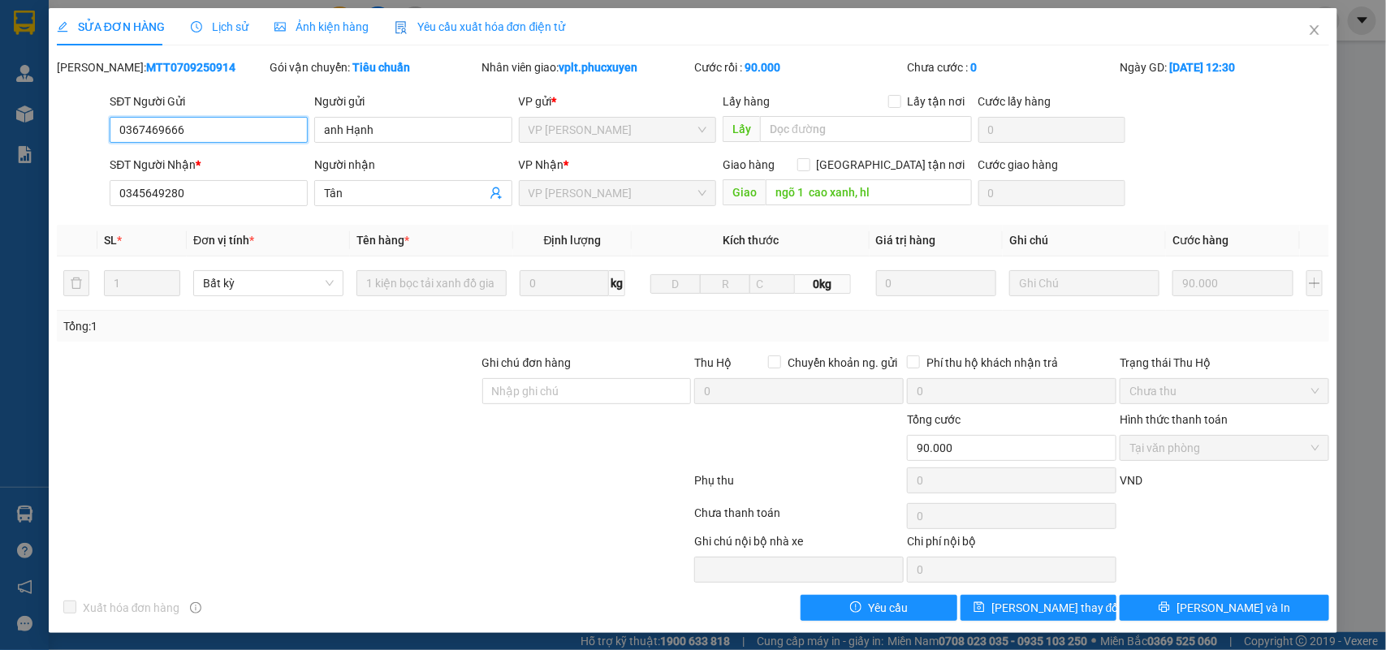
type input "0367469666"
type input "anh Hạnh"
type input "0345649280"
type input "Tân"
type input "ngõ 1 cao xanh, hl"
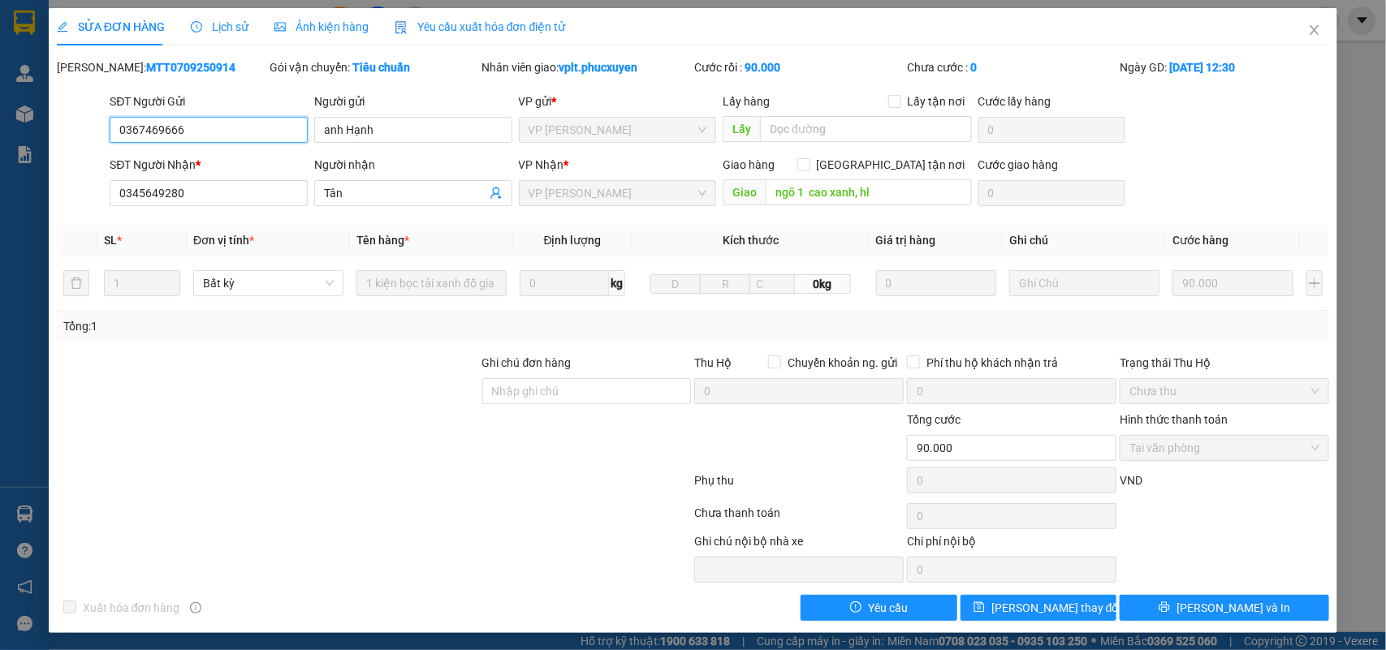
type input "0"
type input "90.000"
click at [1311, 27] on icon "close" at bounding box center [1315, 30] width 9 height 10
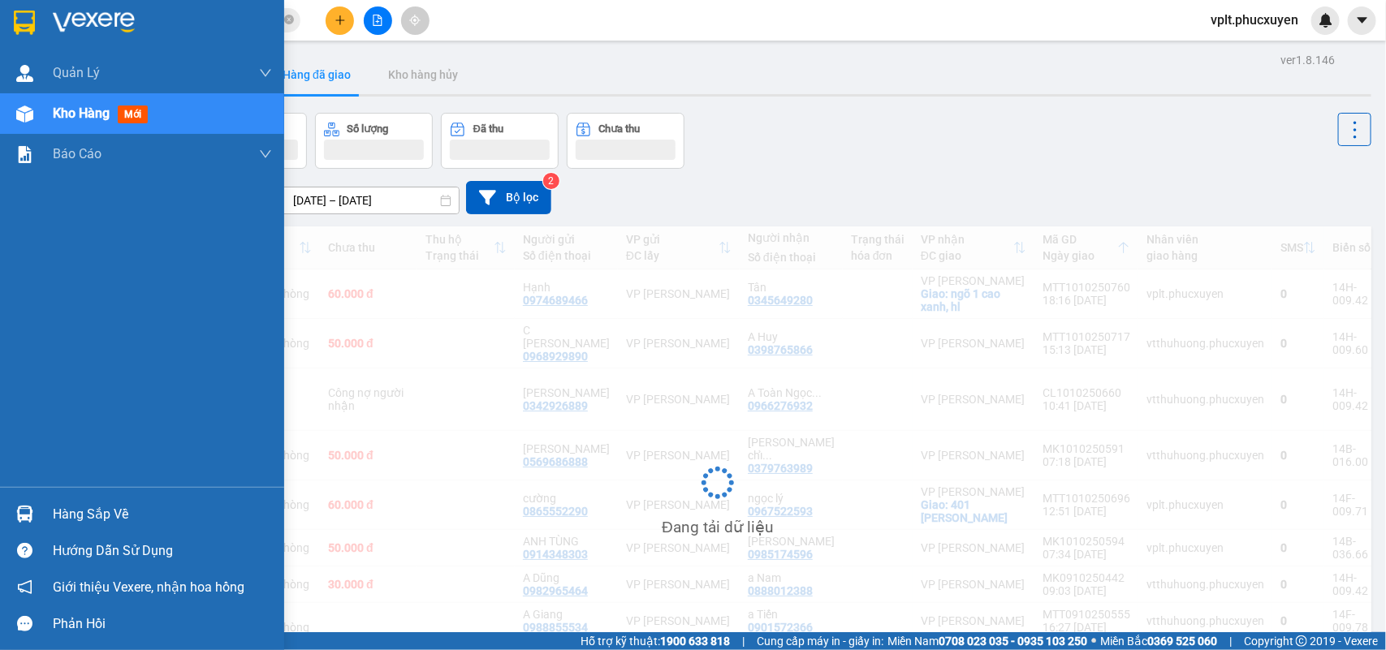
click at [50, 500] on div "Hàng sắp về" at bounding box center [142, 514] width 284 height 37
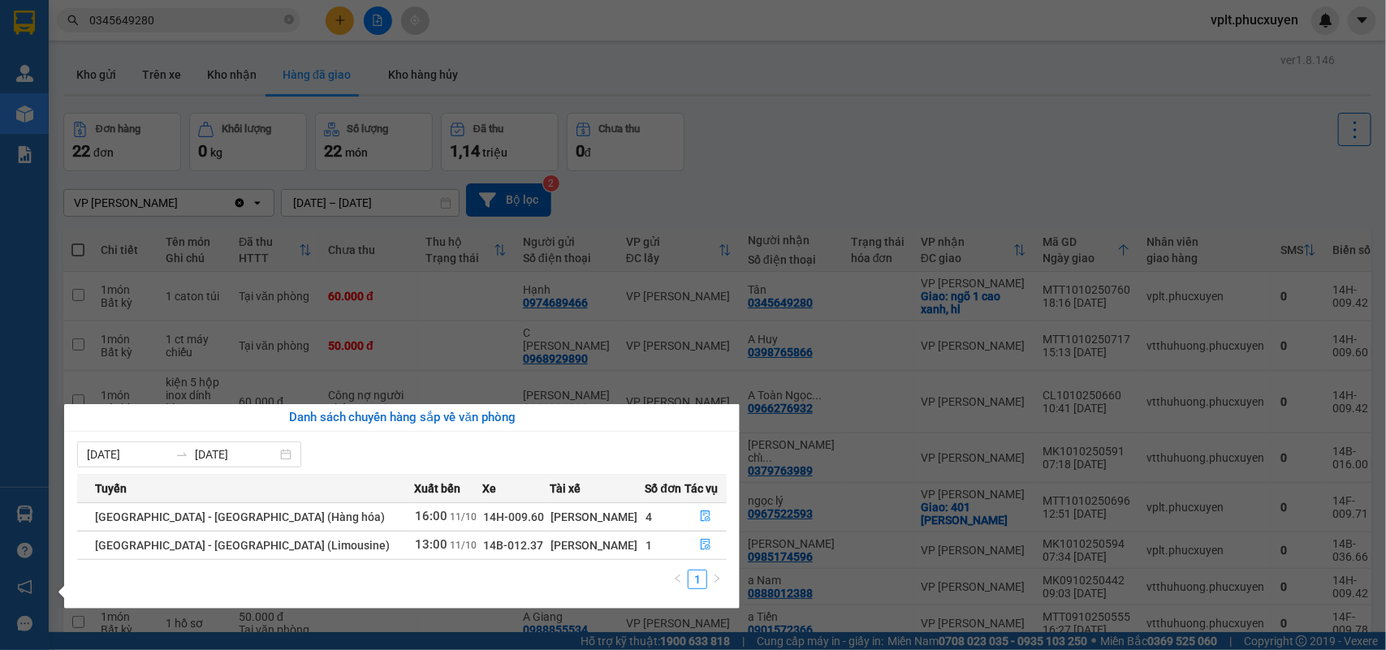
click at [847, 607] on section "Kết quả tìm kiếm ( 19 ) Bộ lọc Mã ĐH Trạng thái Món hàng Thu hộ Tổng cước Chưa …" at bounding box center [693, 325] width 1386 height 650
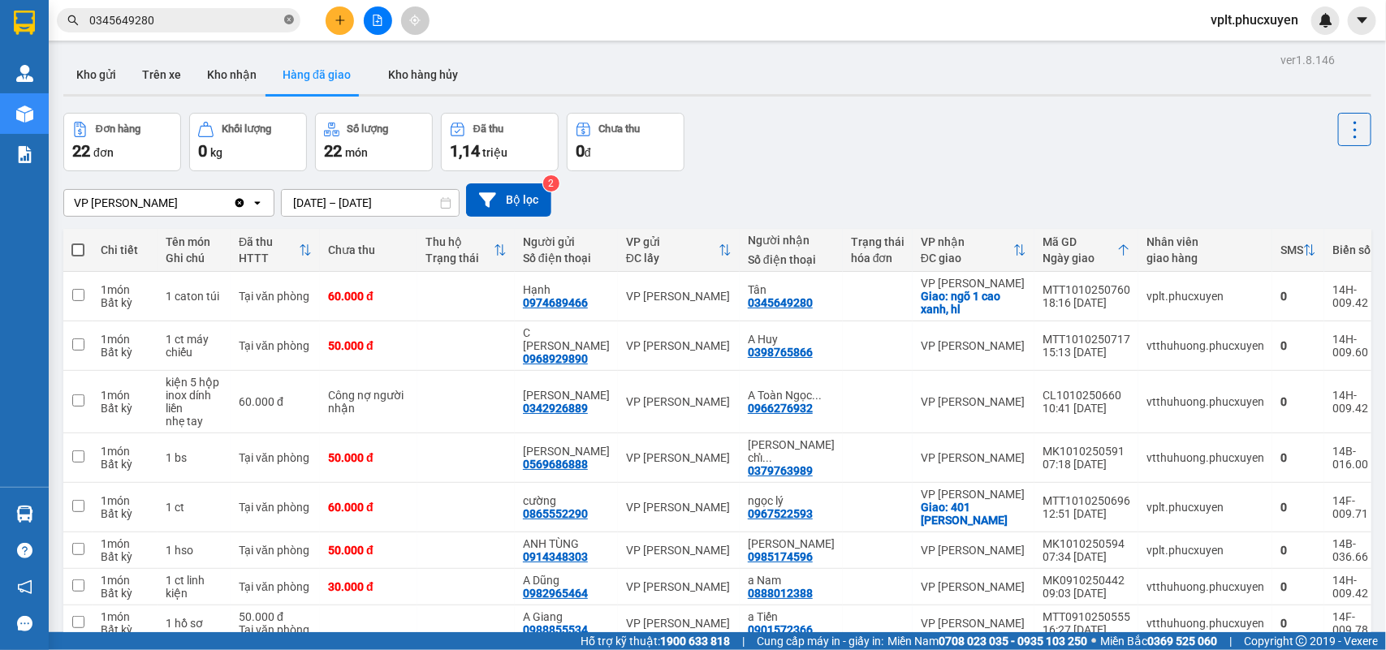
click at [291, 23] on icon "close-circle" at bounding box center [289, 20] width 10 height 10
click at [216, 19] on input "text" at bounding box center [185, 20] width 192 height 18
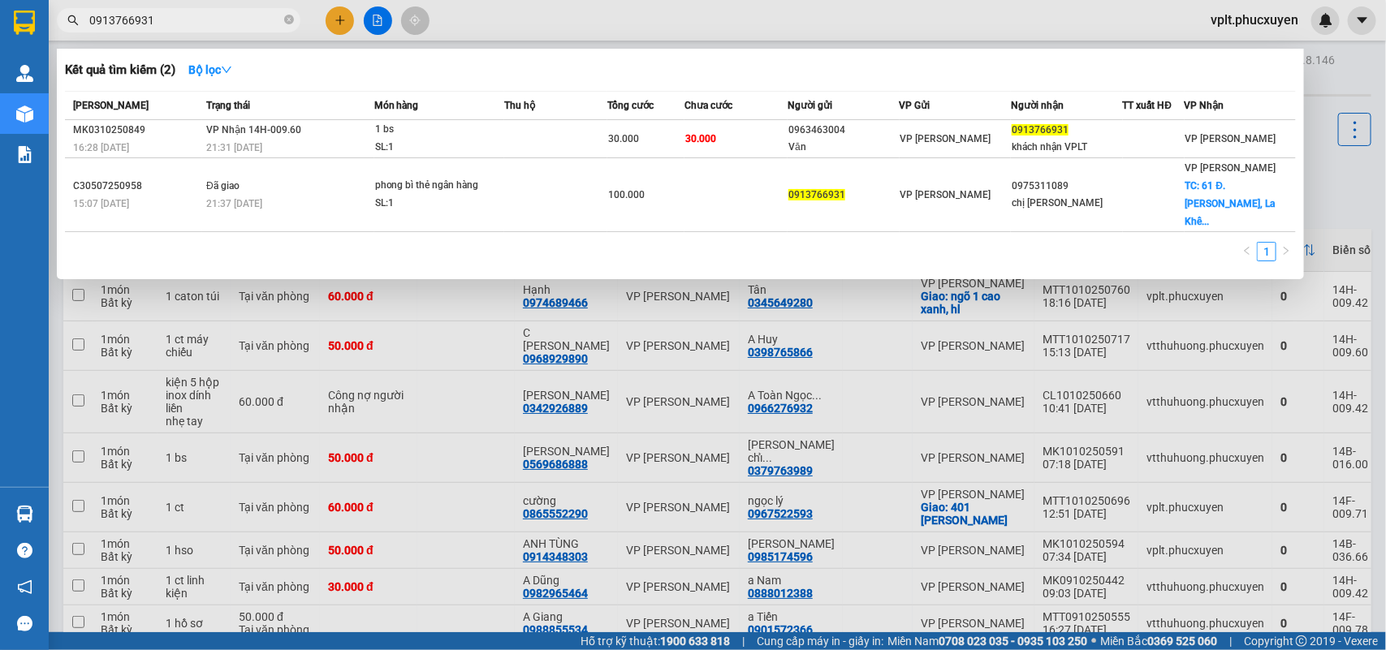
type input "0913766931"
click at [1308, 195] on div at bounding box center [693, 325] width 1386 height 650
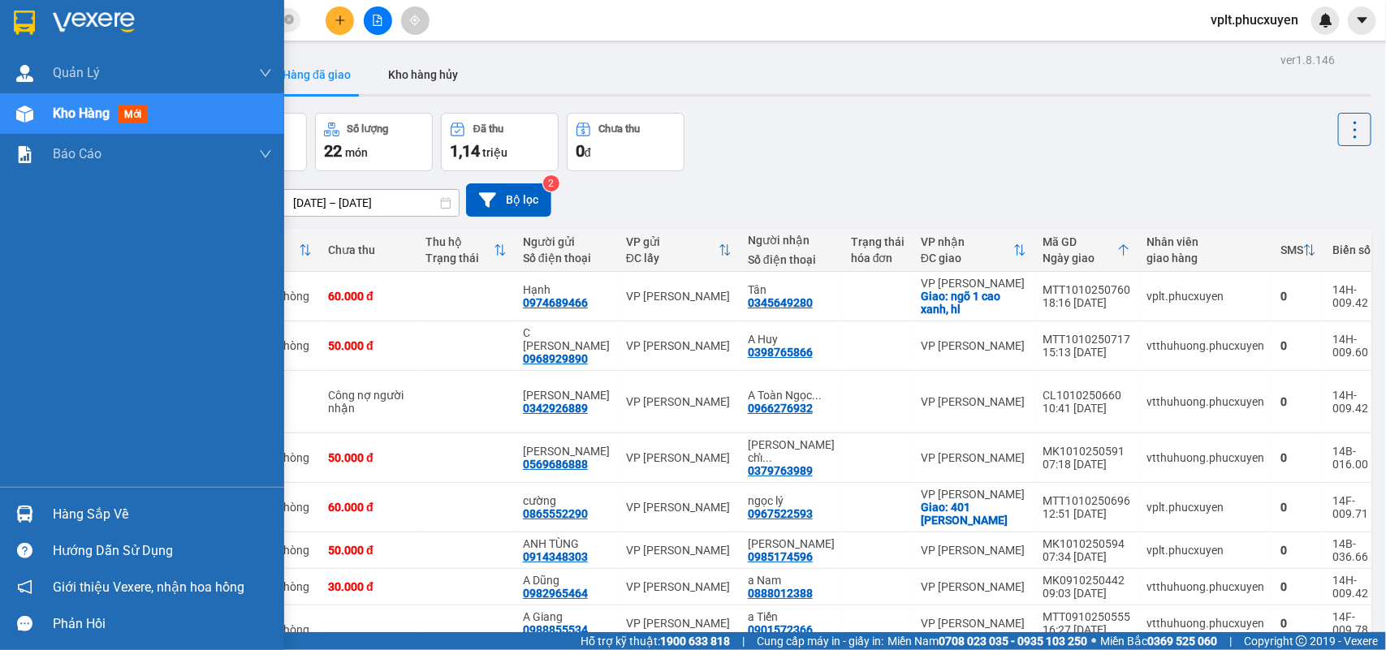
click at [102, 508] on div "Hàng sắp về" at bounding box center [162, 515] width 219 height 24
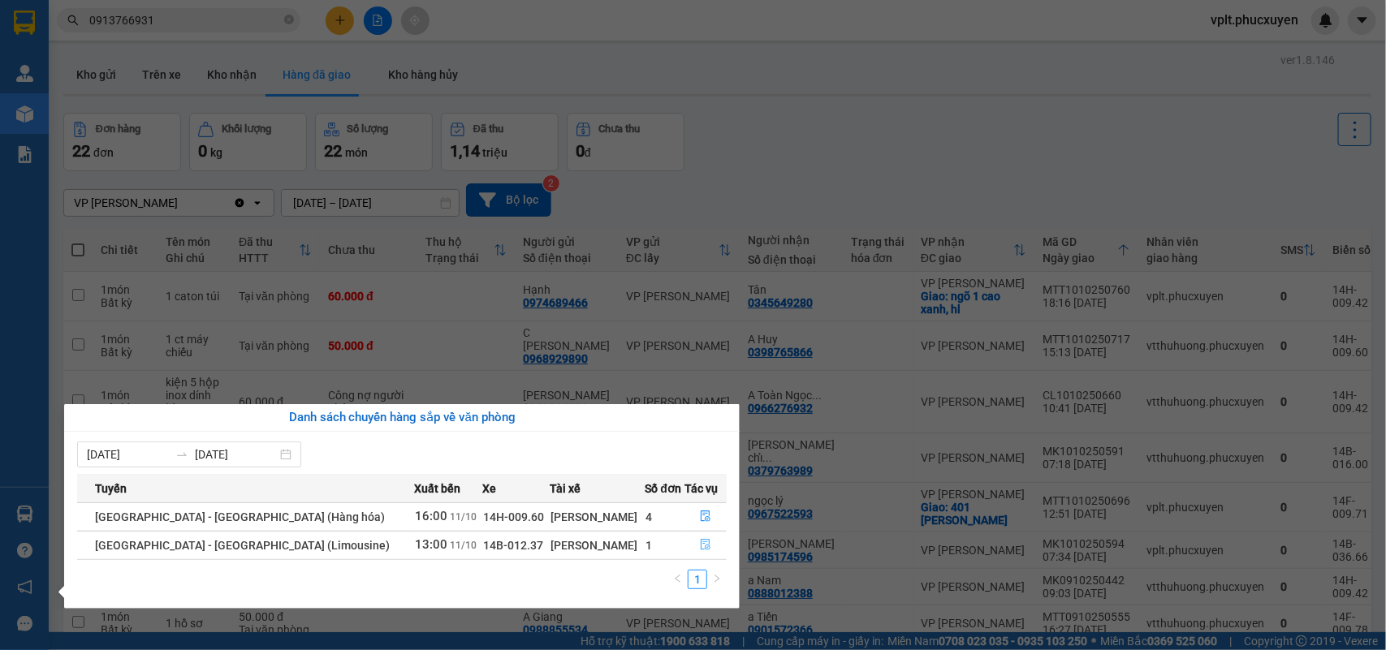
click at [700, 546] on icon "file-done" at bounding box center [705, 544] width 11 height 11
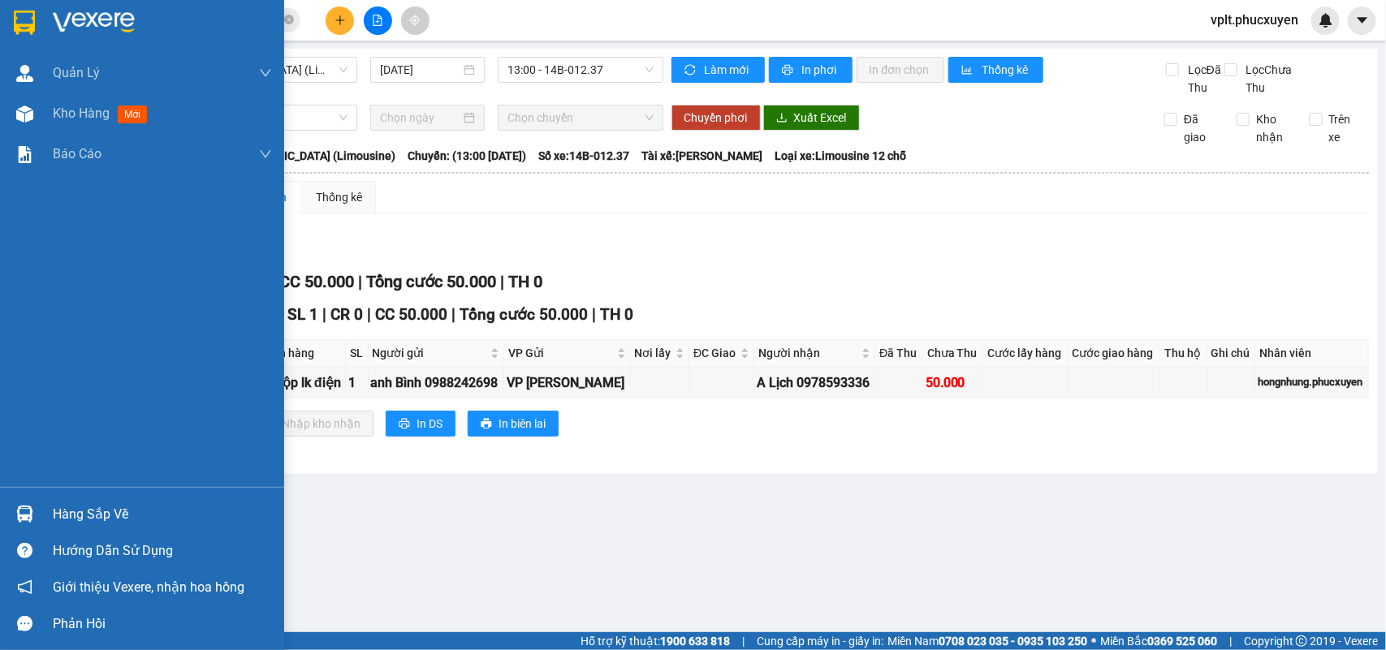
click at [145, 509] on div "Hàng sắp về" at bounding box center [162, 515] width 219 height 24
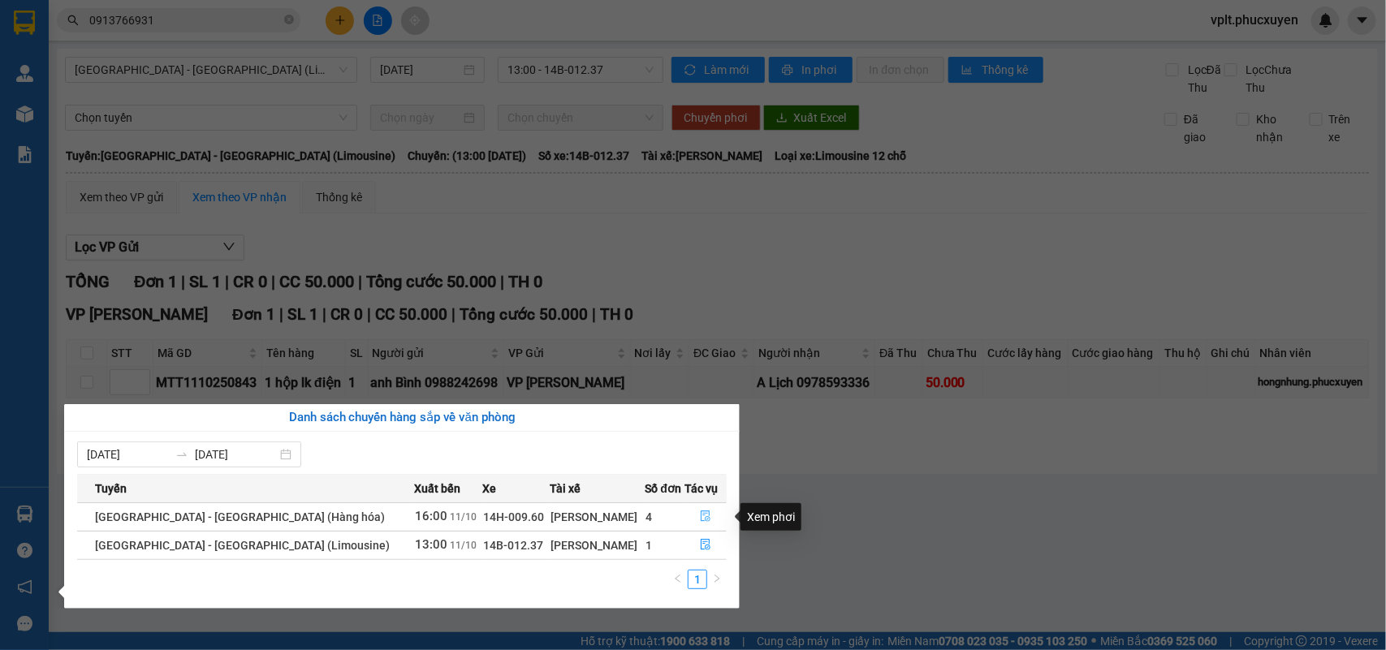
click at [700, 518] on icon "file-done" at bounding box center [705, 516] width 11 height 11
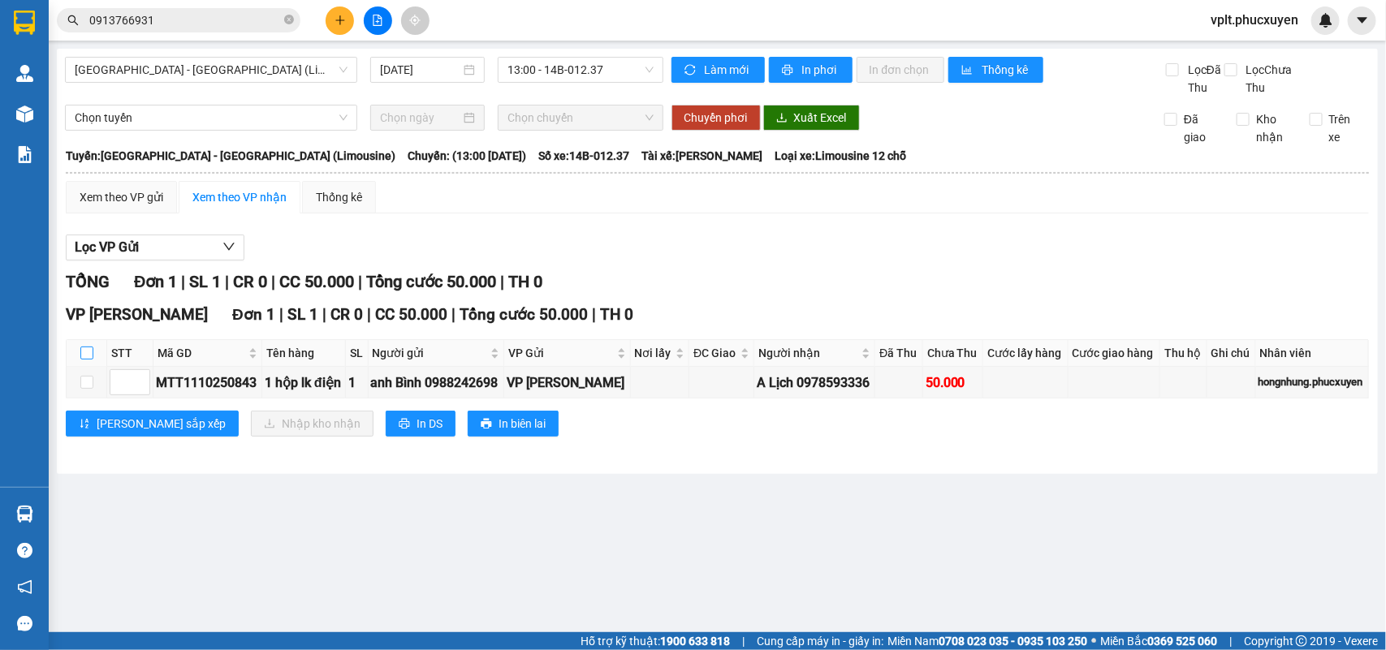
click at [89, 360] on input "checkbox" at bounding box center [86, 353] width 13 height 13
checkbox input "true"
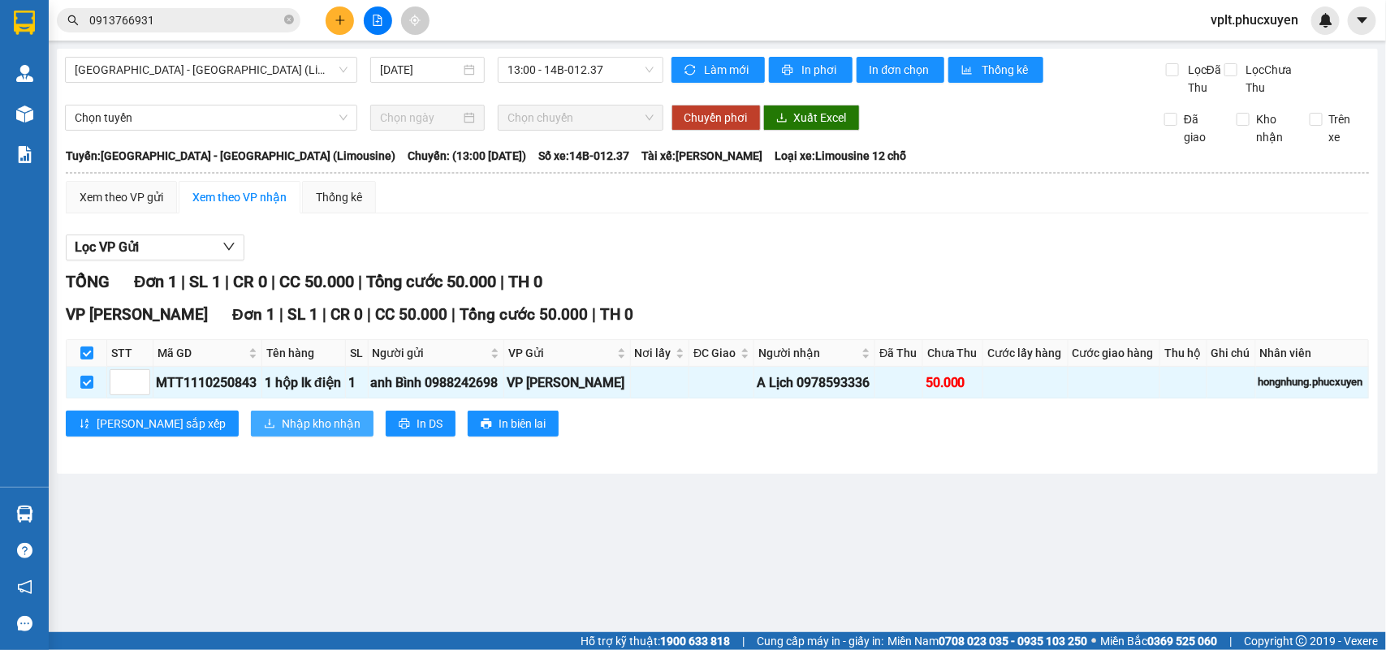
click at [282, 433] on span "Nhập kho nhận" at bounding box center [321, 424] width 79 height 18
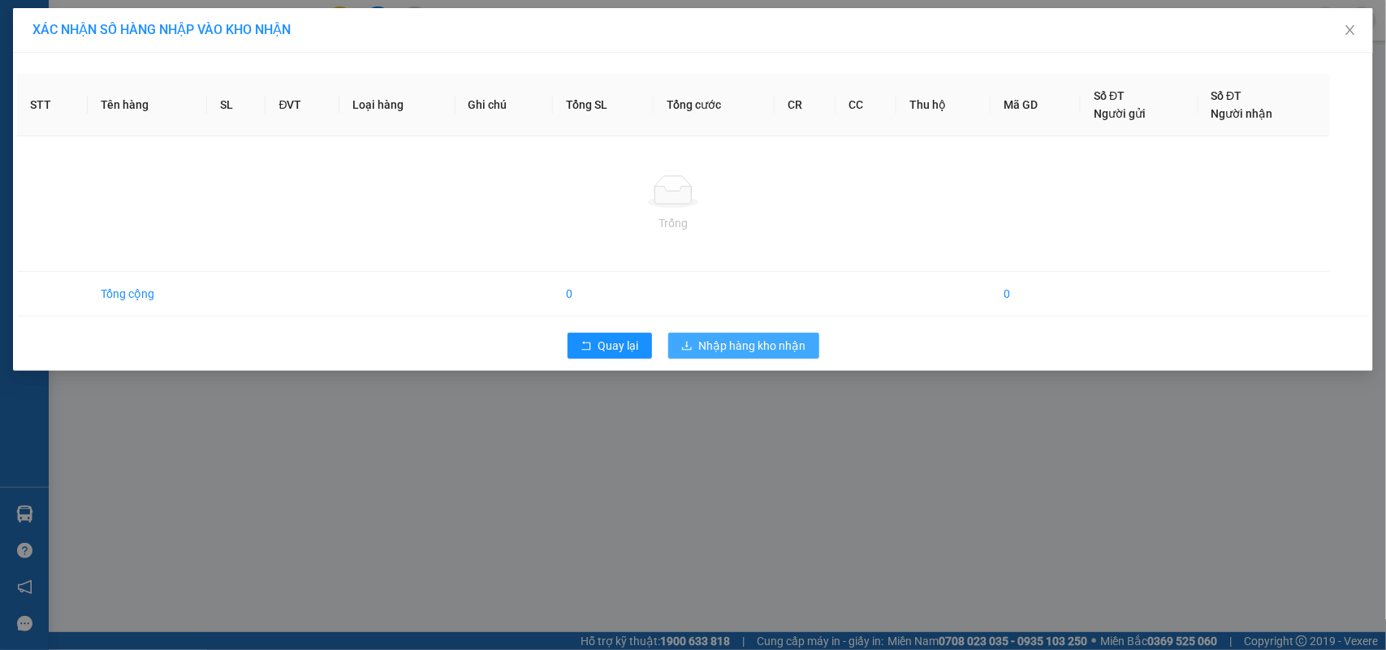
click at [793, 346] on div "XÁC NHẬN SỐ HÀNG NHẬP VÀO KHO NHẬN STT Tên hàng SL ĐVT Loại hàng Ghi chú Tổng S…" at bounding box center [693, 325] width 1386 height 650
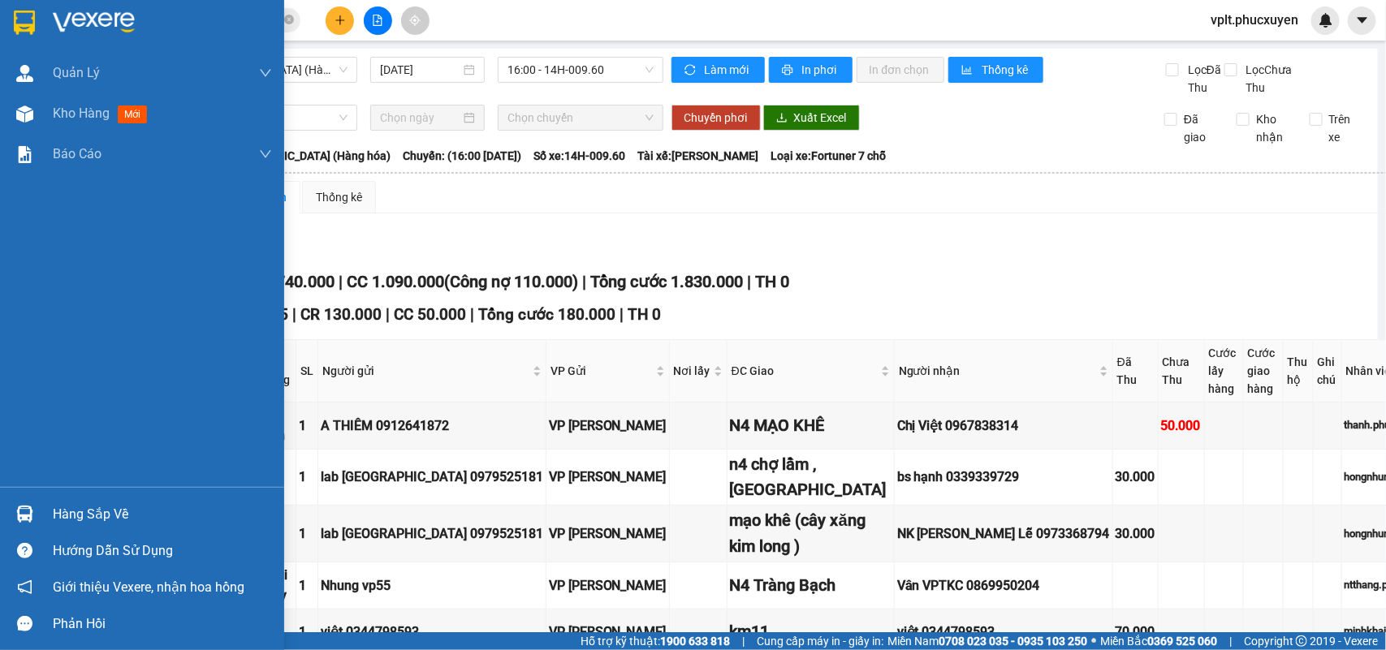
click at [112, 522] on div "Hàng sắp về" at bounding box center [162, 515] width 219 height 24
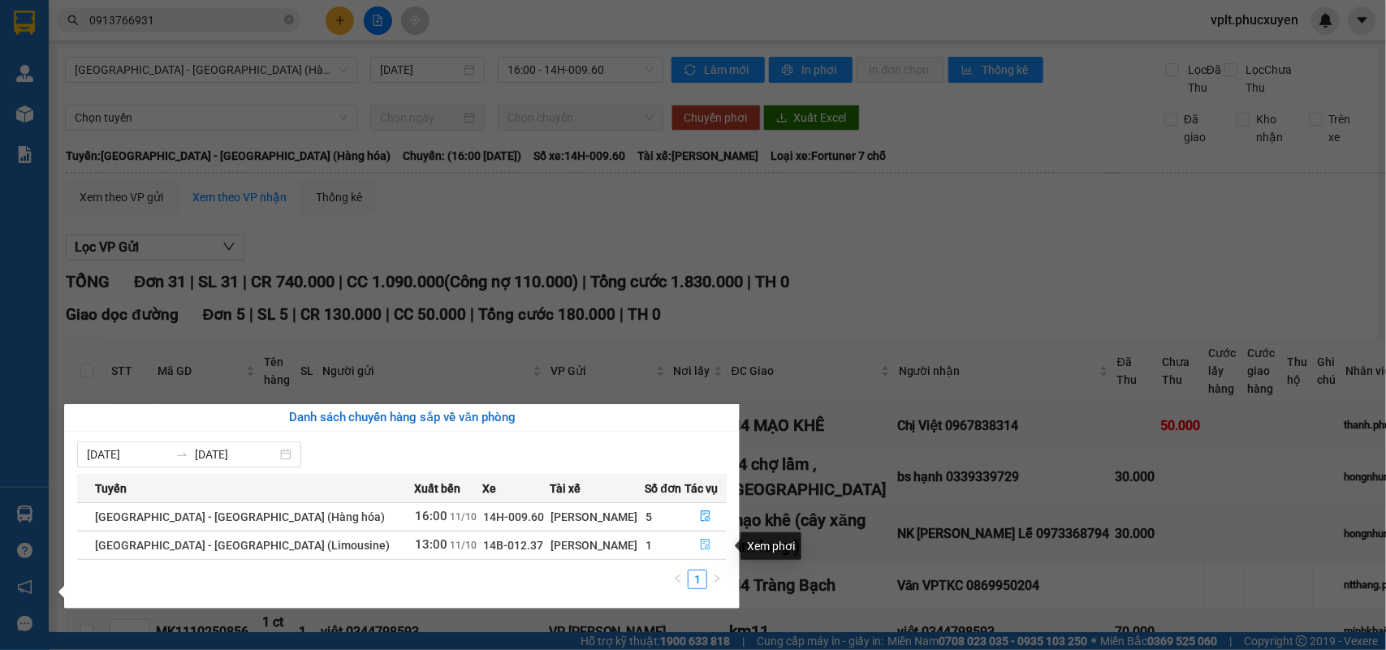
drag, startPoint x: 695, startPoint y: 545, endPoint x: 235, endPoint y: 506, distance: 461.3
click at [702, 546] on icon "file-done" at bounding box center [707, 544] width 10 height 11
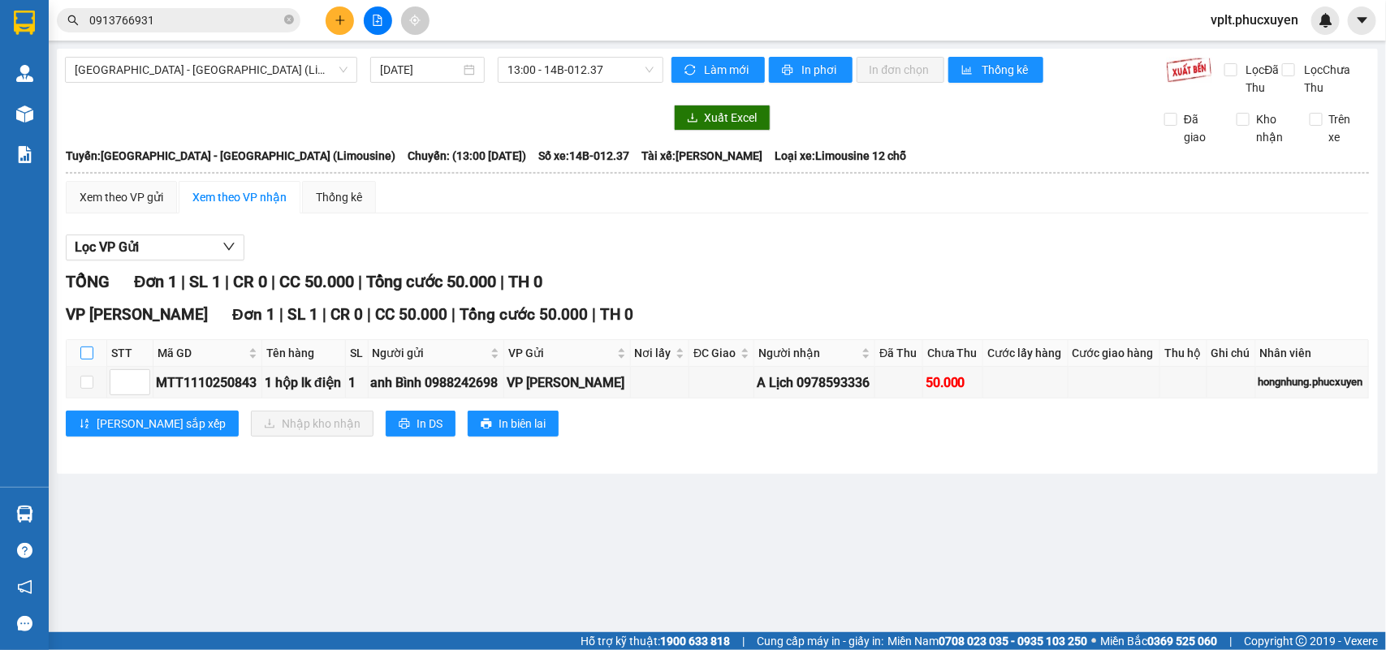
click at [88, 360] on input "checkbox" at bounding box center [86, 353] width 13 height 13
checkbox input "true"
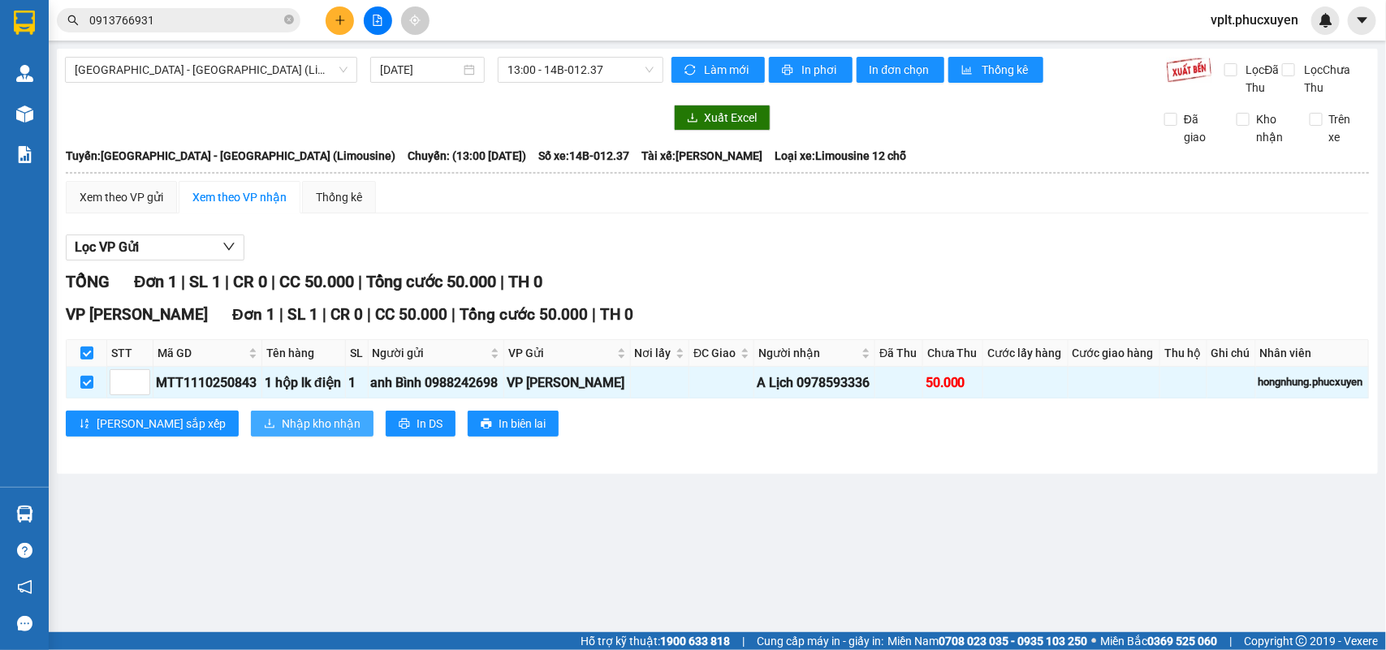
click at [282, 433] on span "Nhập kho nhận" at bounding box center [321, 424] width 79 height 18
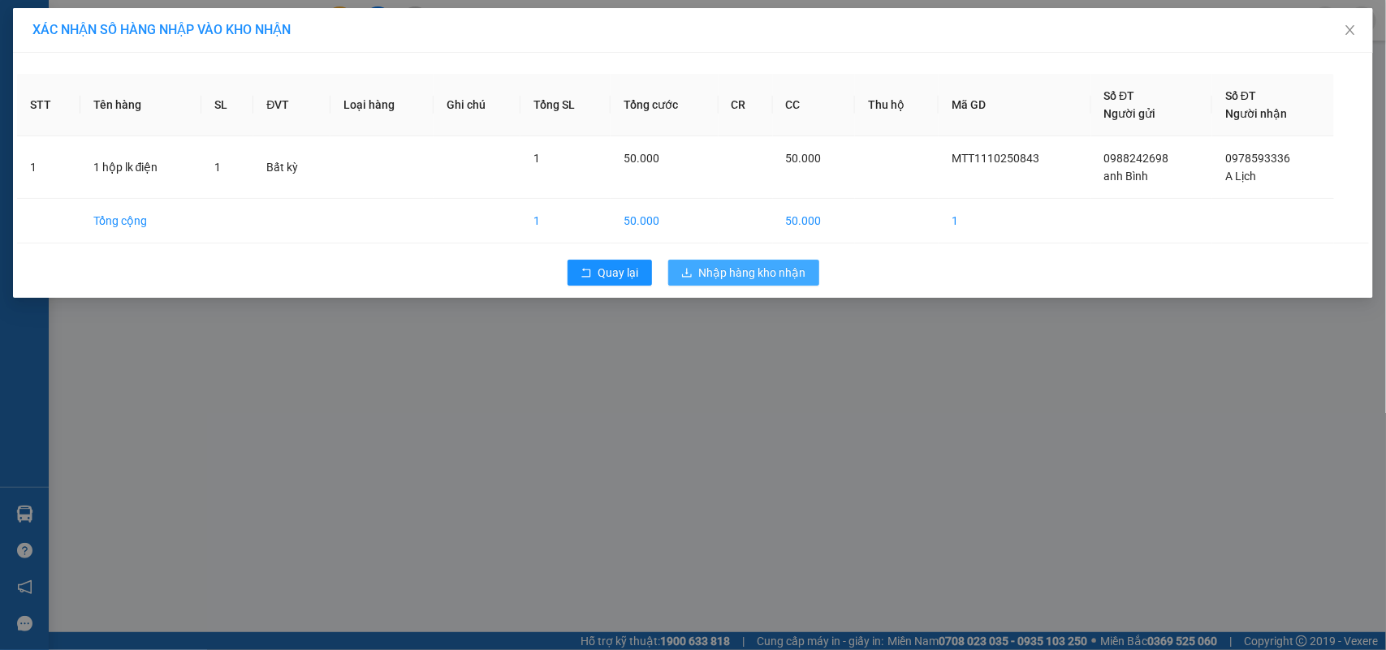
click at [755, 274] on span "Nhập hàng kho nhận" at bounding box center [752, 273] width 107 height 18
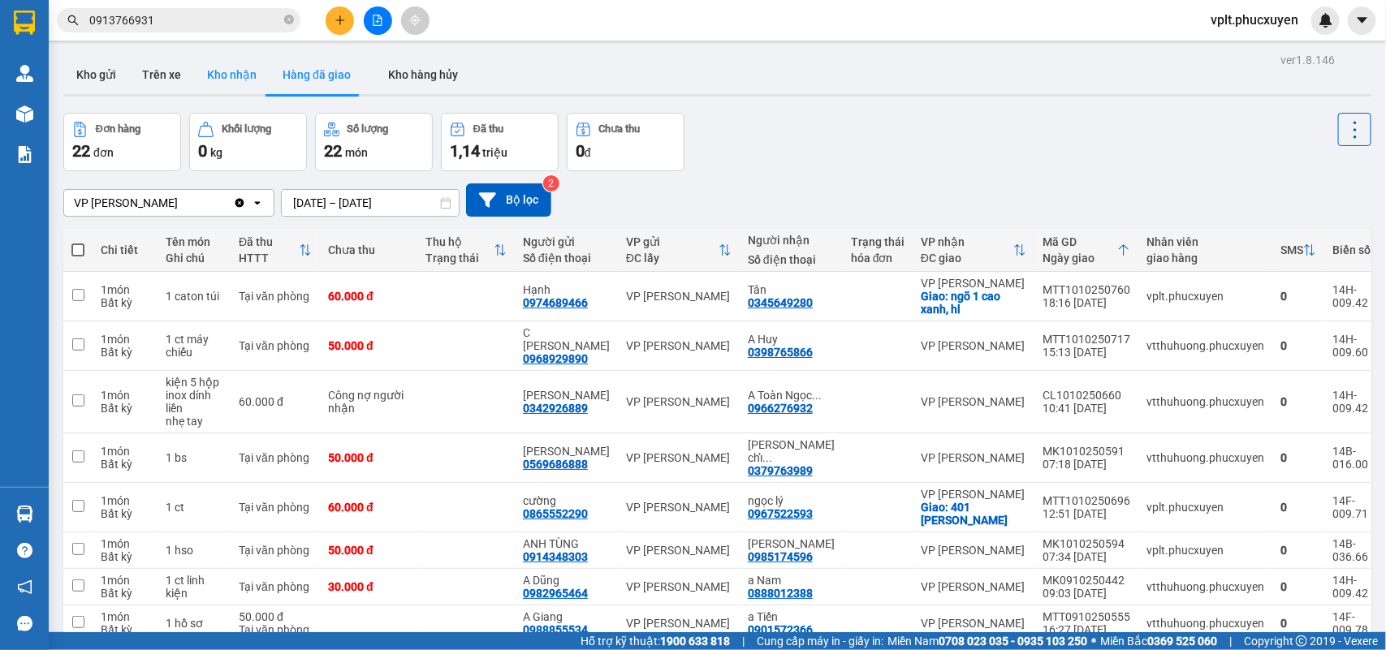
click at [214, 78] on button "Kho nhận" at bounding box center [232, 74] width 76 height 39
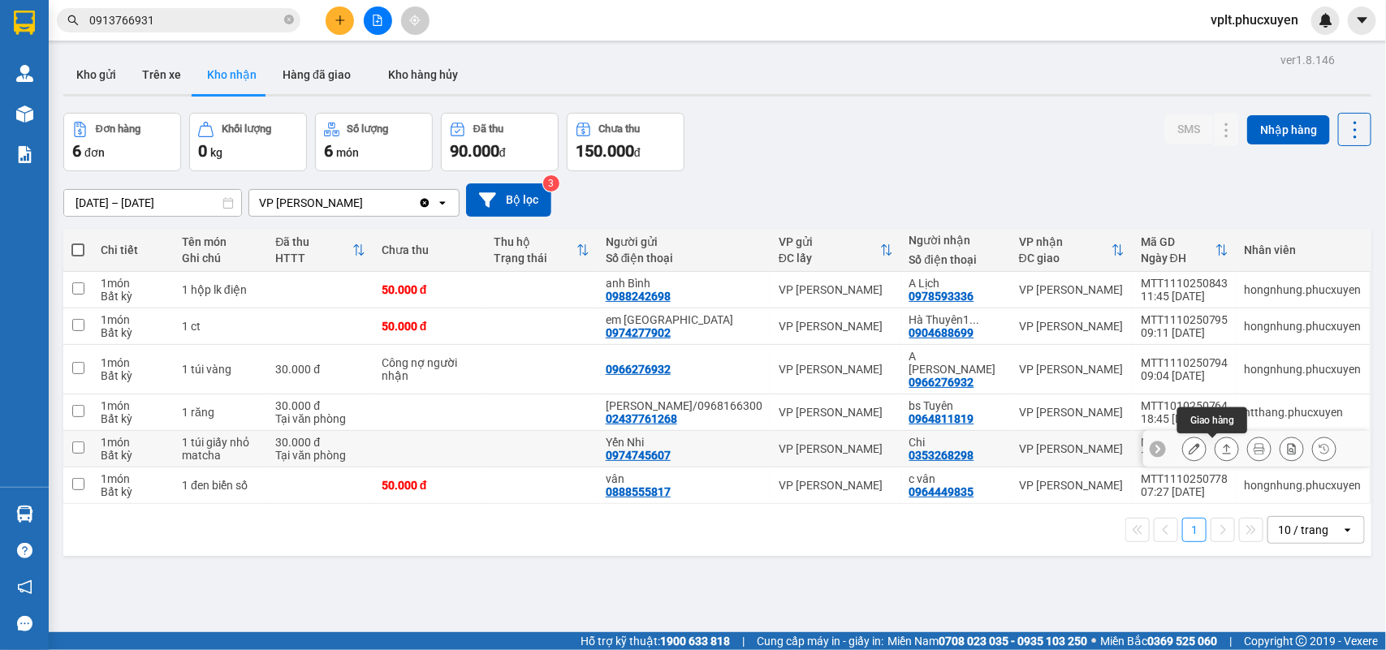
click at [1216, 456] on button at bounding box center [1227, 449] width 23 height 28
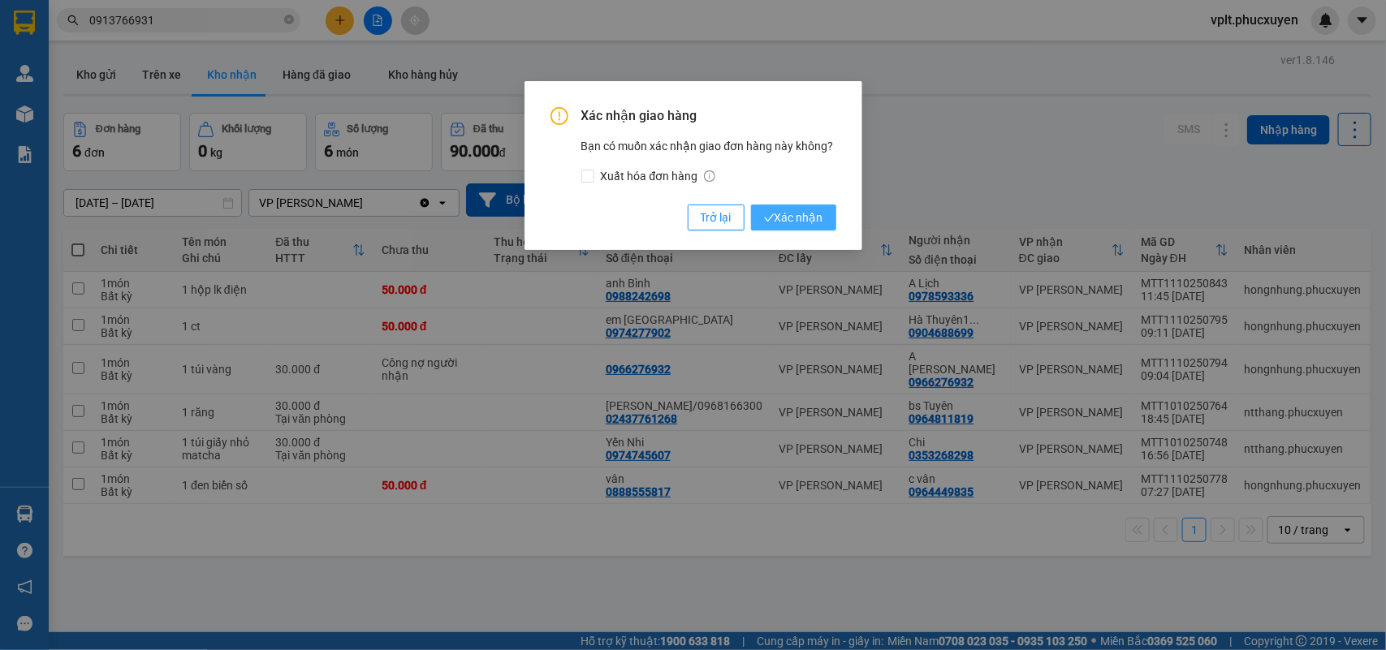
drag, startPoint x: 796, startPoint y: 205, endPoint x: 796, endPoint y: 219, distance: 14.6
click at [796, 212] on button "Xác nhận" at bounding box center [793, 218] width 85 height 26
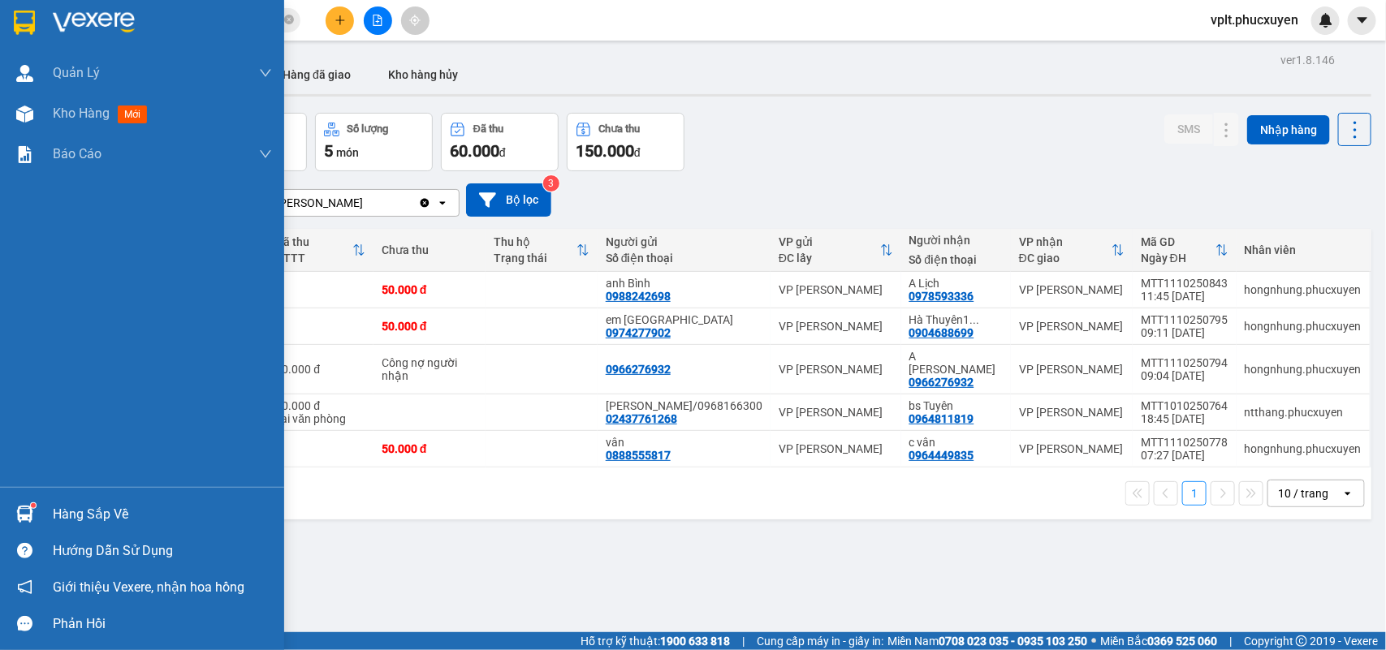
click at [157, 513] on div "Hàng sắp về" at bounding box center [162, 515] width 219 height 24
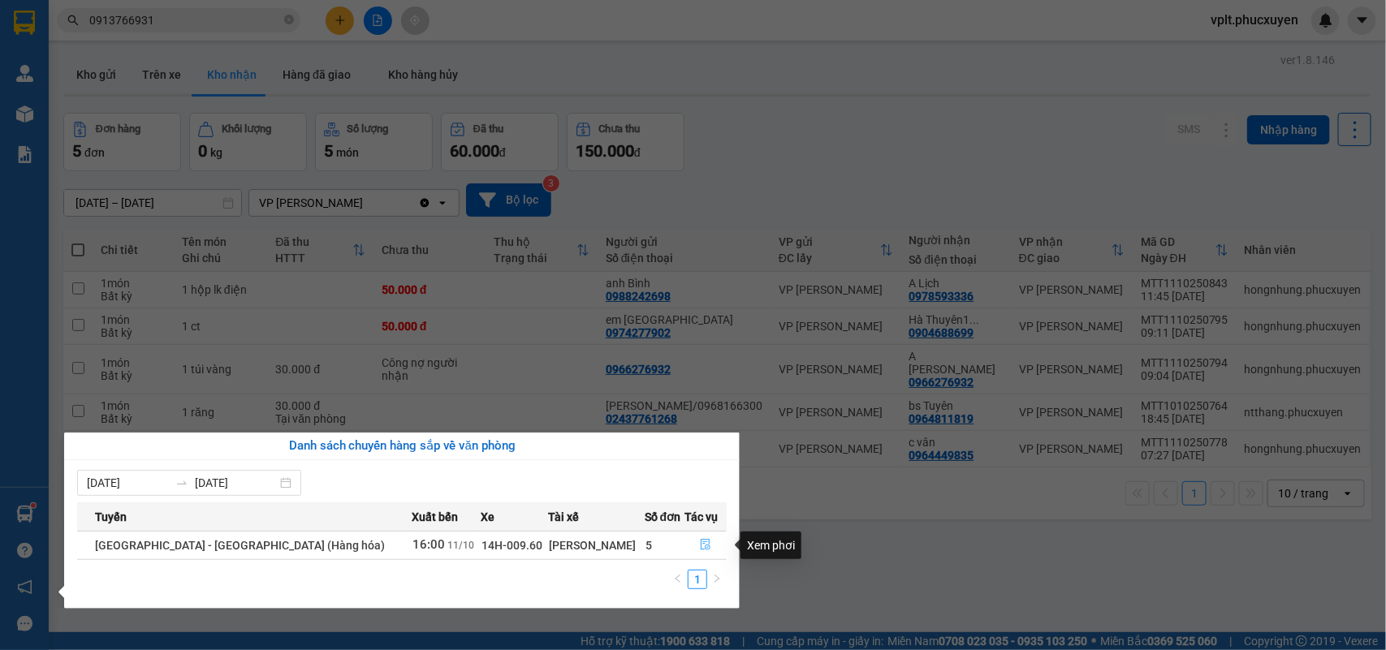
click at [692, 553] on button "button" at bounding box center [705, 546] width 41 height 26
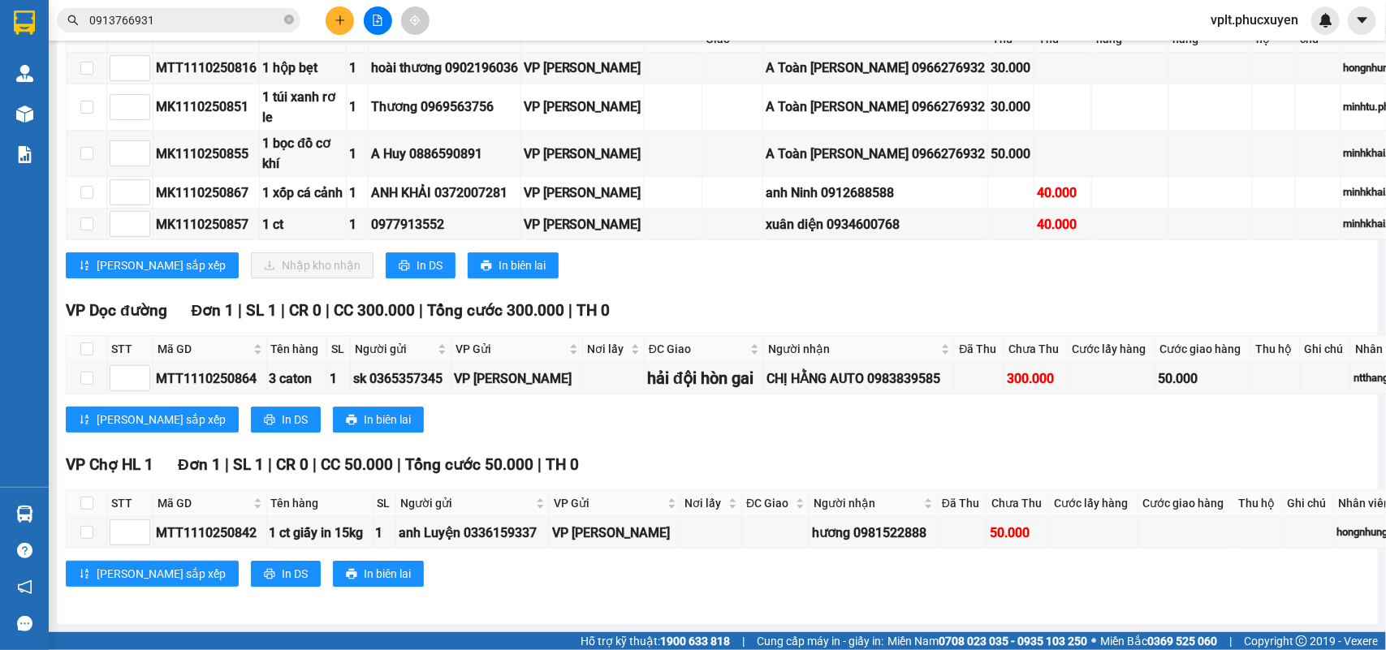
scroll to position [2233, 0]
click at [335, 19] on icon "plus" at bounding box center [340, 20] width 11 height 11
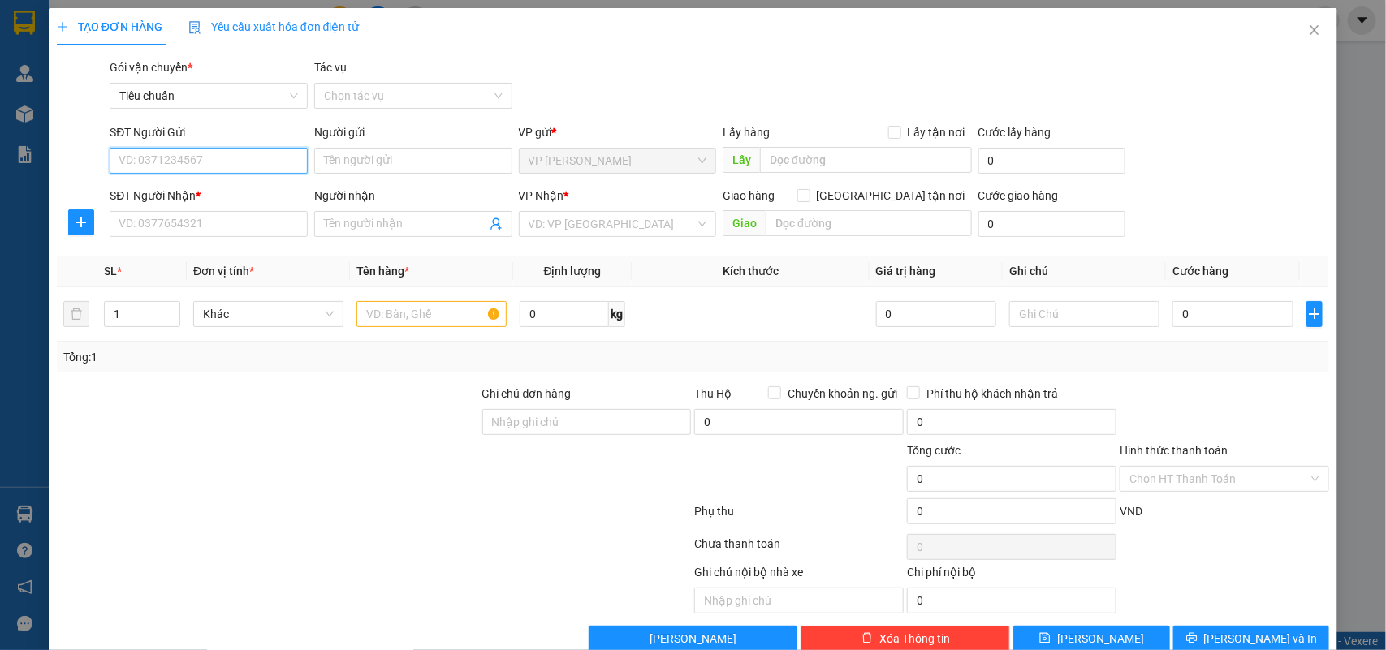
click at [230, 153] on input "SĐT Người Gửi" at bounding box center [209, 161] width 198 height 26
click at [359, 157] on input "Người gửi" at bounding box center [413, 161] width 198 height 26
type input "chi med"
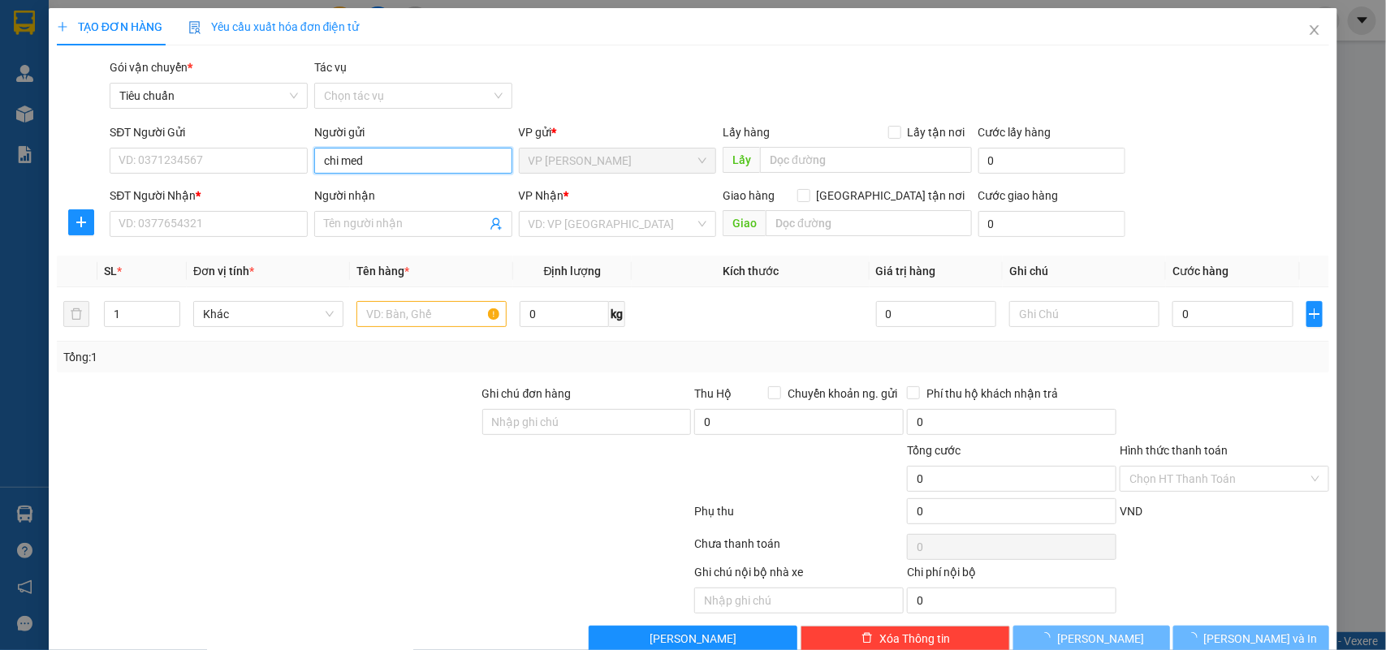
click at [363, 158] on input "chi med" at bounding box center [413, 161] width 198 height 26
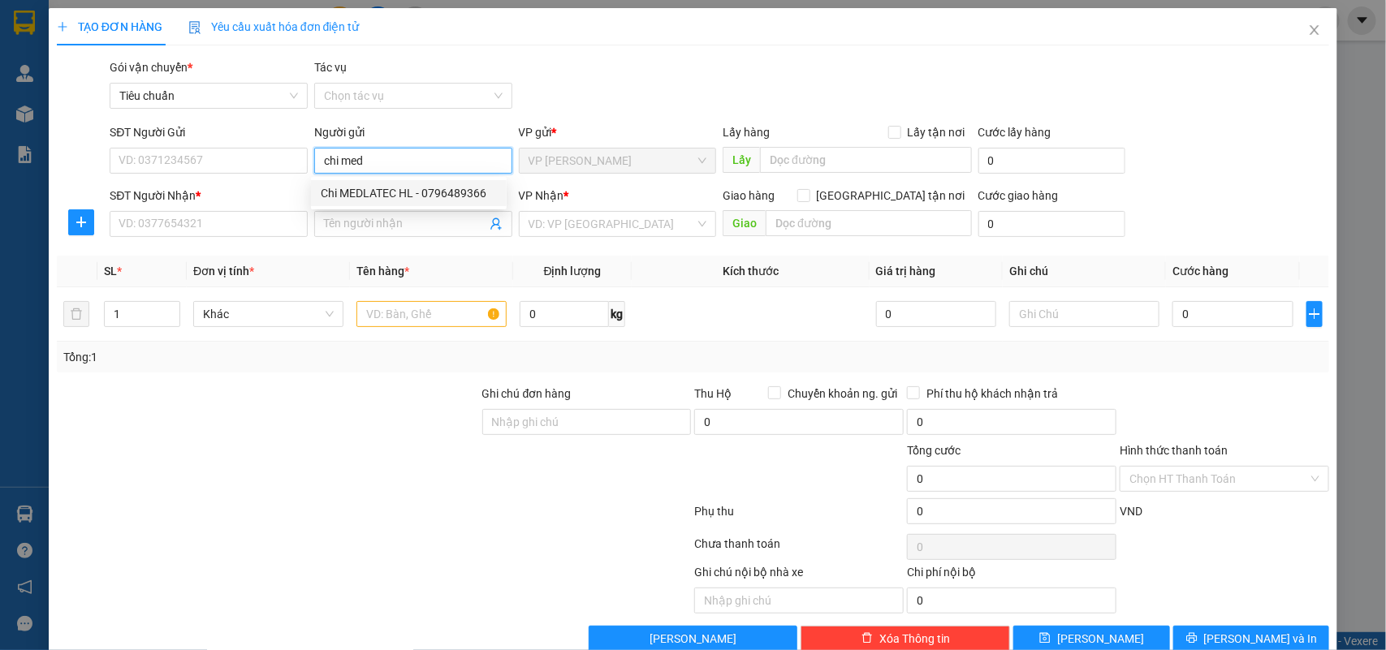
click at [395, 195] on div "Chi MEDLATEC HL - 0796489366" at bounding box center [409, 193] width 176 height 18
type input "0796489366"
type input "Chi MEDLATEC HL"
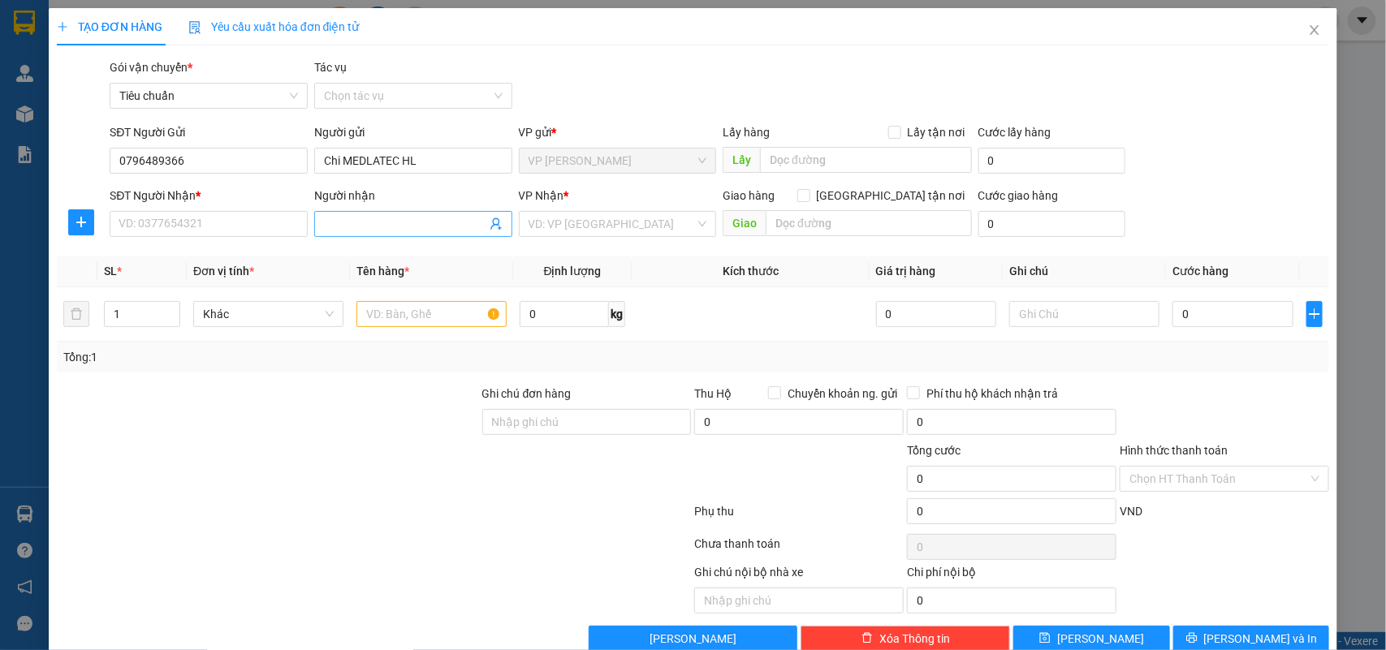
click at [492, 222] on icon "user-add" at bounding box center [496, 224] width 13 height 13
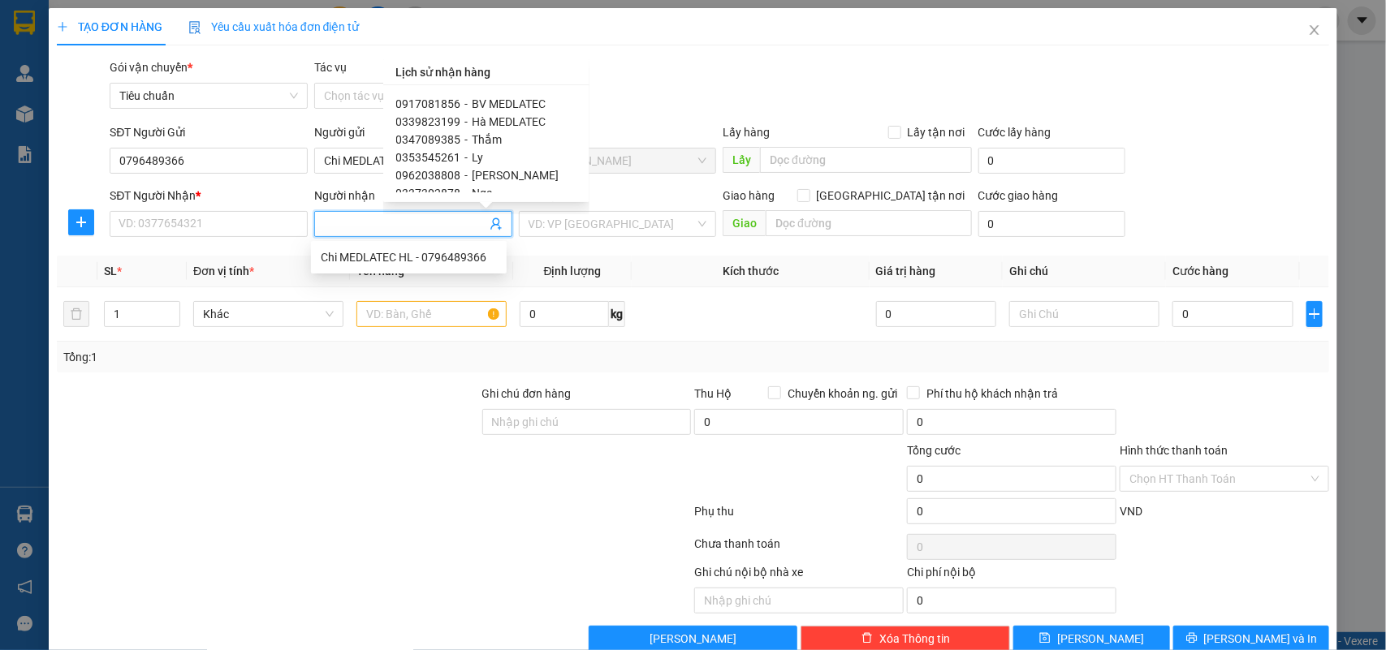
click at [490, 102] on span "BV MEDLATEC" at bounding box center [510, 103] width 74 height 13
type input "0917081856"
type input "BV MEDLATEC"
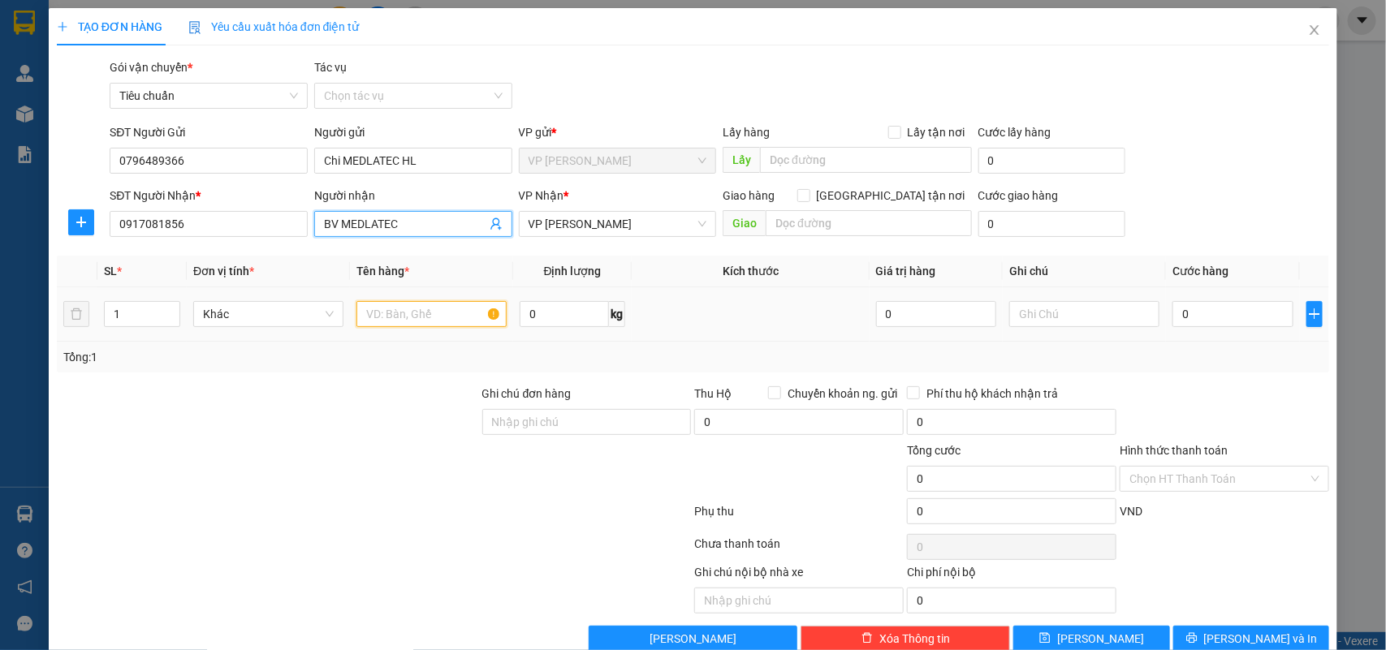
click at [445, 313] on input "text" at bounding box center [431, 314] width 150 height 26
type input "xốp mẫu"
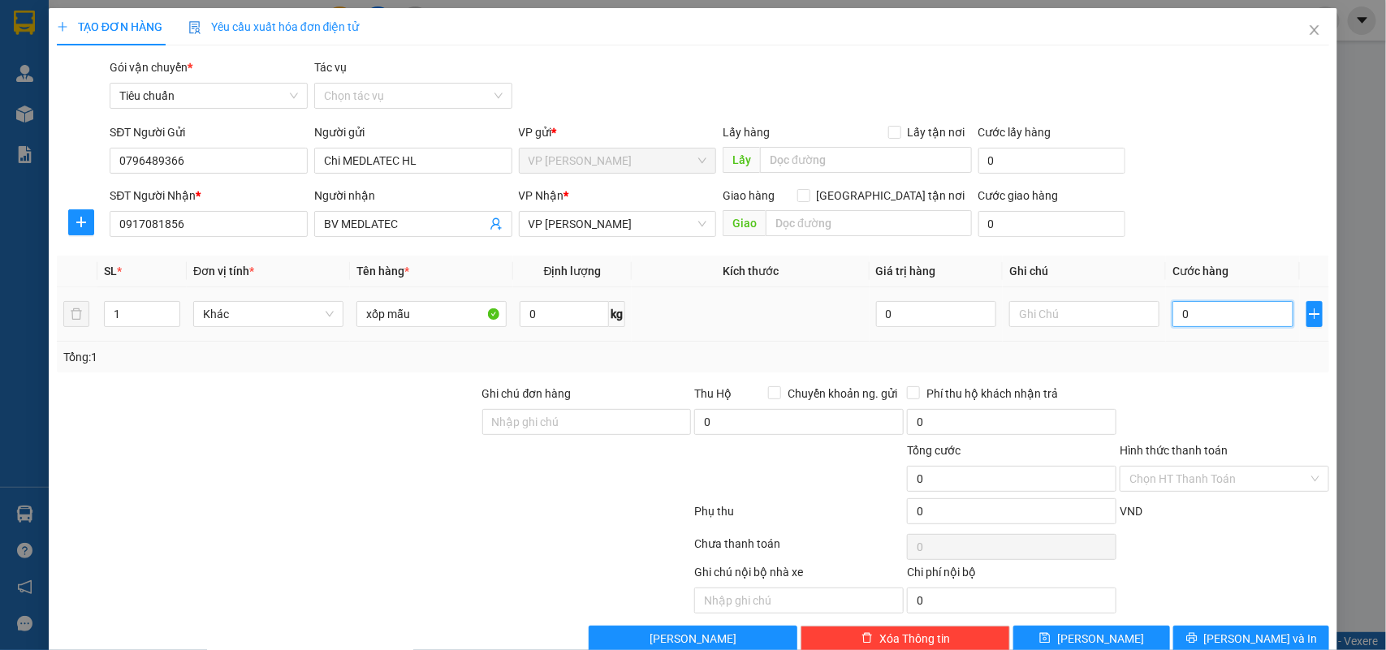
click at [1227, 318] on input "0" at bounding box center [1233, 314] width 120 height 26
type input "5"
type input "50"
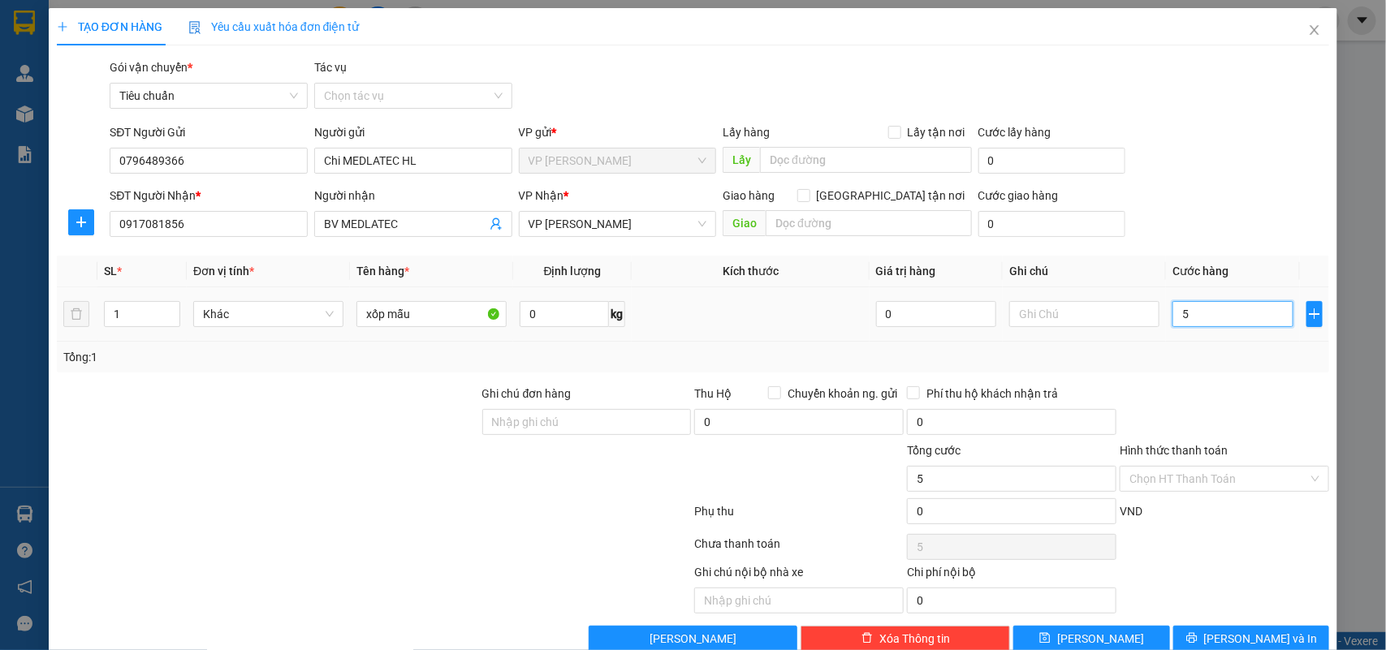
type input "50"
type input "50.000"
click at [1183, 484] on input "Hình thức thanh toán" at bounding box center [1219, 479] width 179 height 24
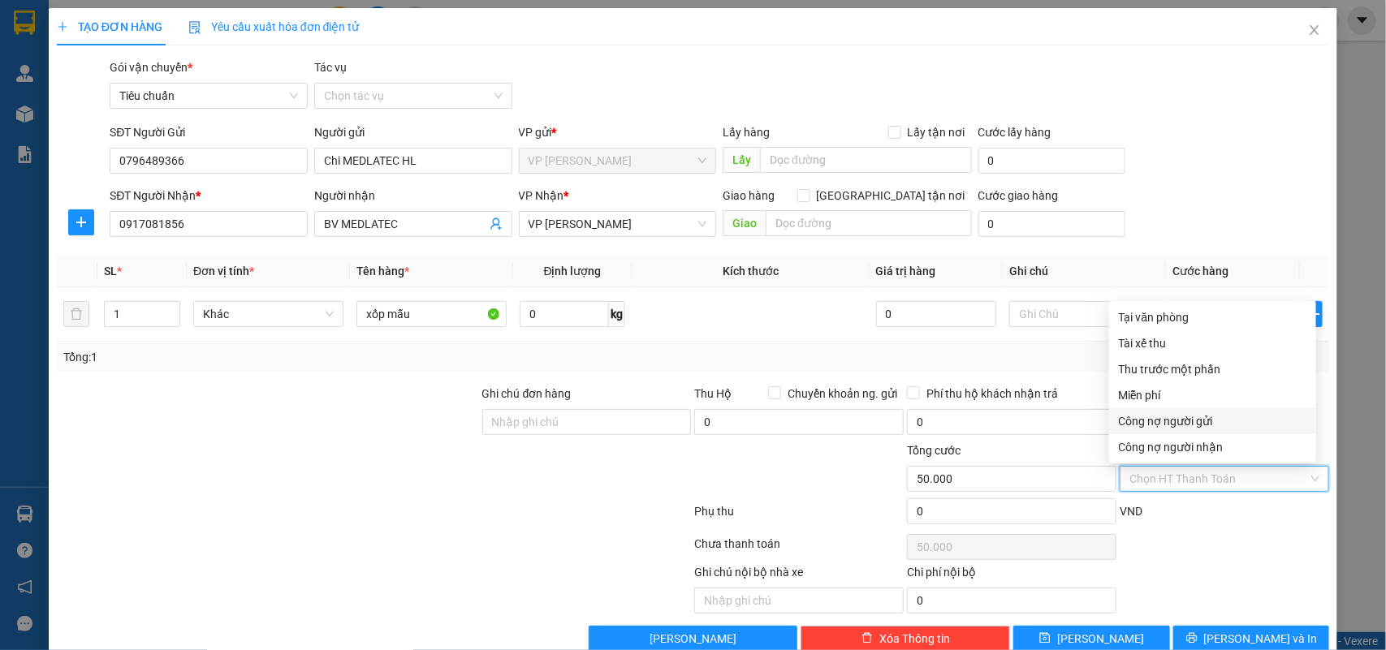
click at [1188, 410] on div "Công nợ người gửi" at bounding box center [1212, 421] width 207 height 26
type input "0"
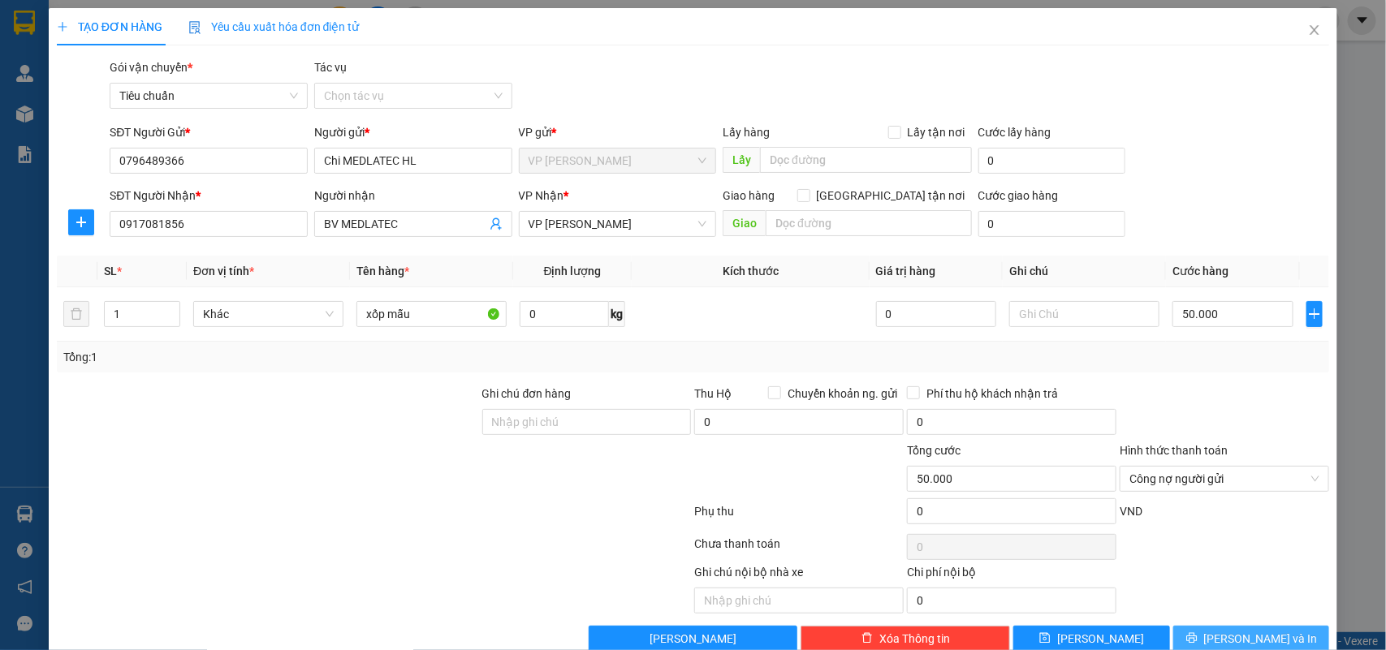
click at [1196, 650] on button "[PERSON_NAME] và In" at bounding box center [1251, 639] width 156 height 26
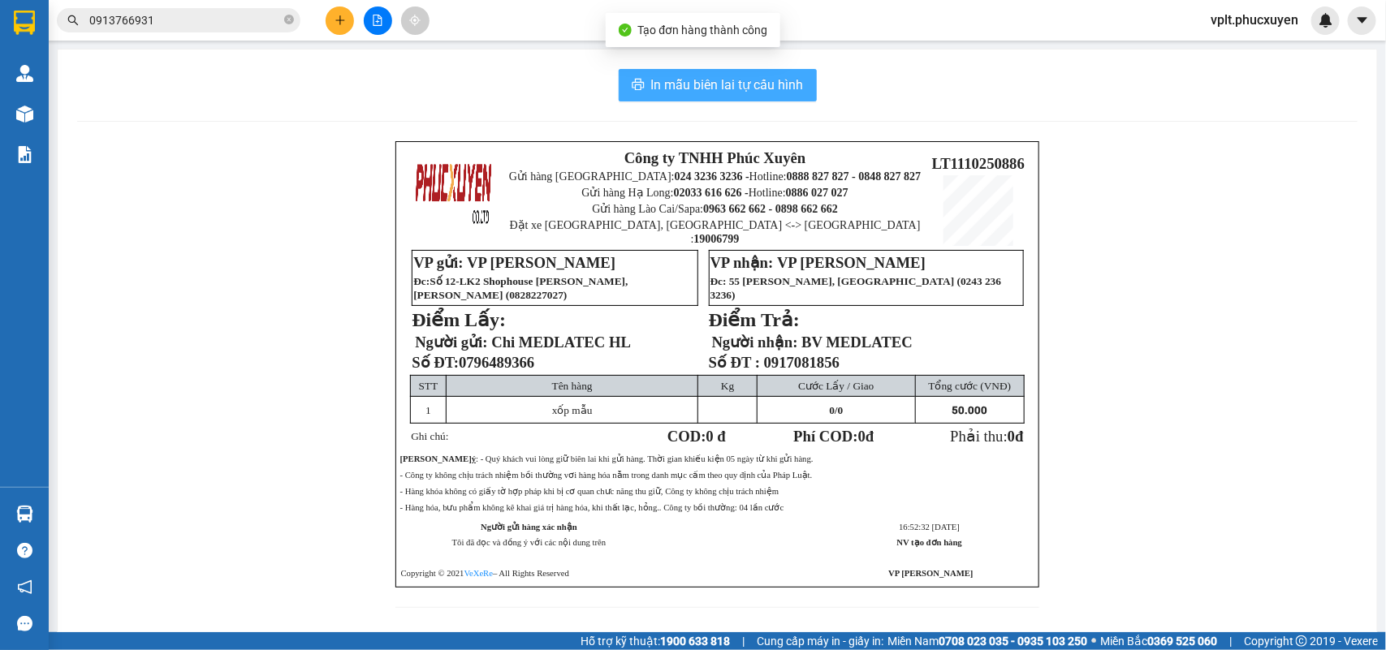
click at [668, 94] on span "In mẫu biên lai tự cấu hình" at bounding box center [727, 85] width 153 height 20
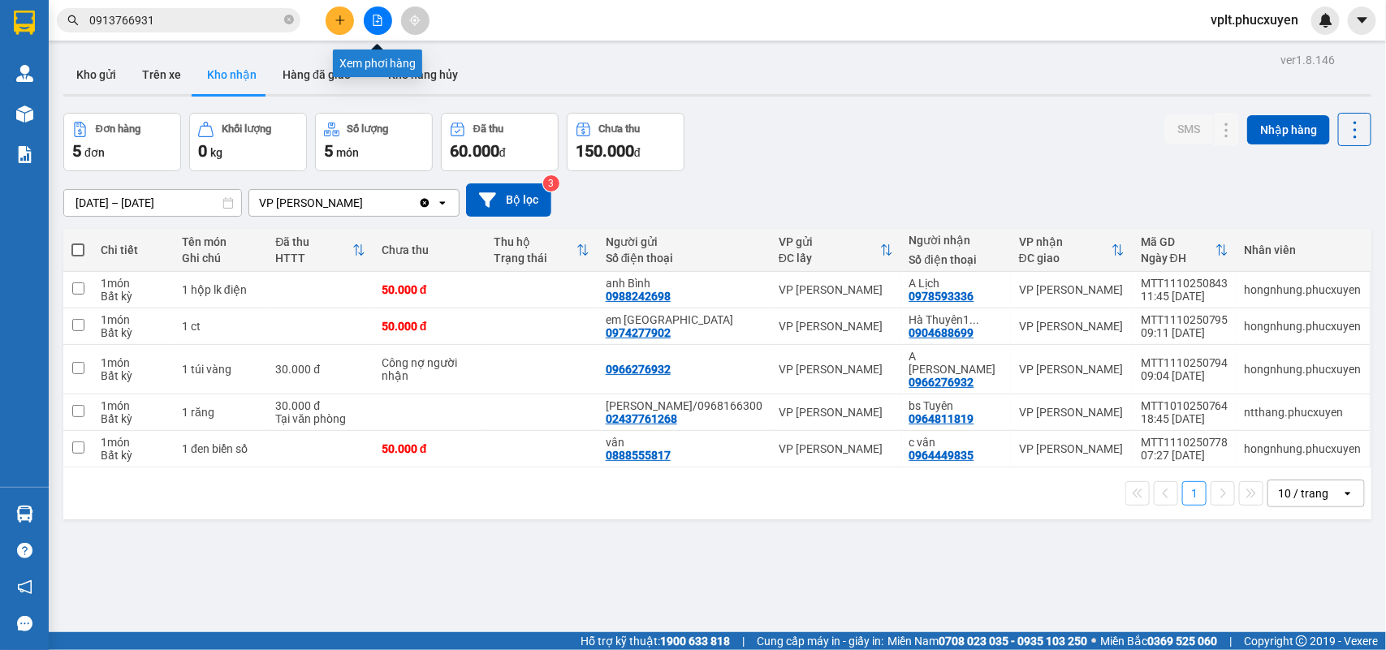
click at [374, 22] on icon "file-add" at bounding box center [378, 20] width 9 height 11
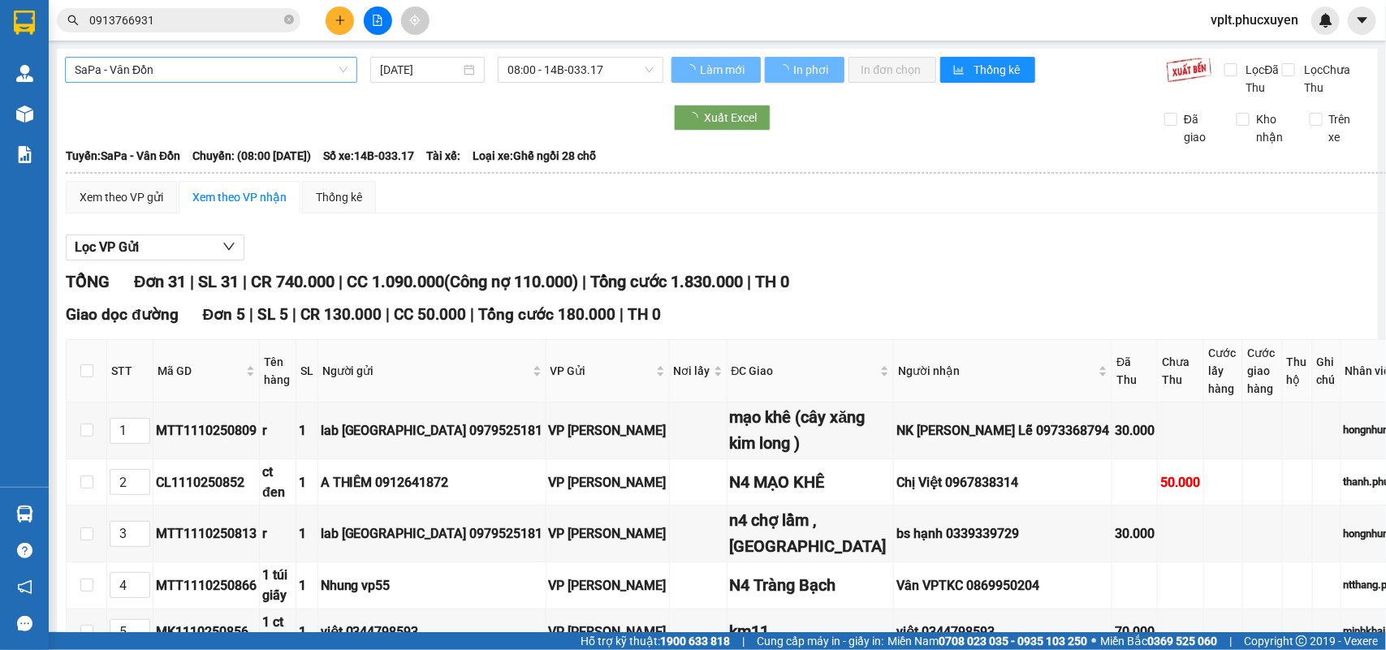
click at [234, 73] on span "SaPa - Vân Đồn" at bounding box center [211, 70] width 273 height 24
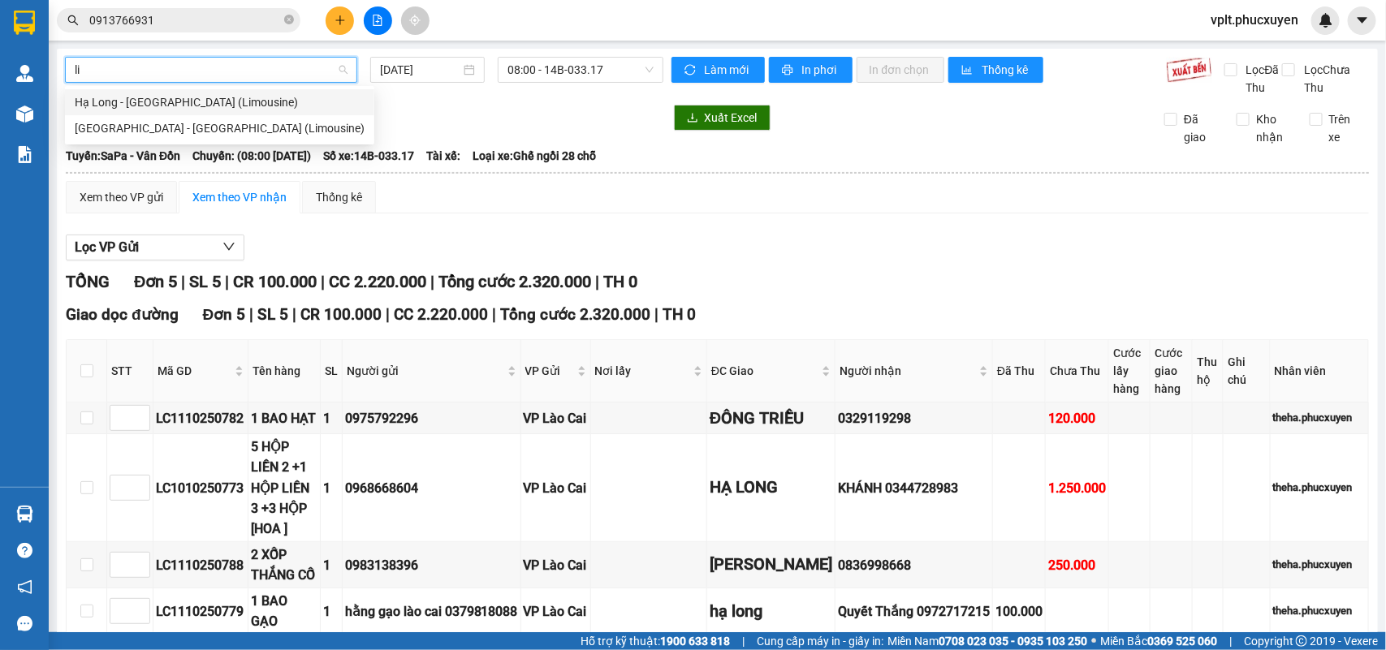
type input "lim"
click at [223, 98] on div "Hạ Long - [GEOGRAPHIC_DATA] (Limousine)" at bounding box center [220, 102] width 290 height 18
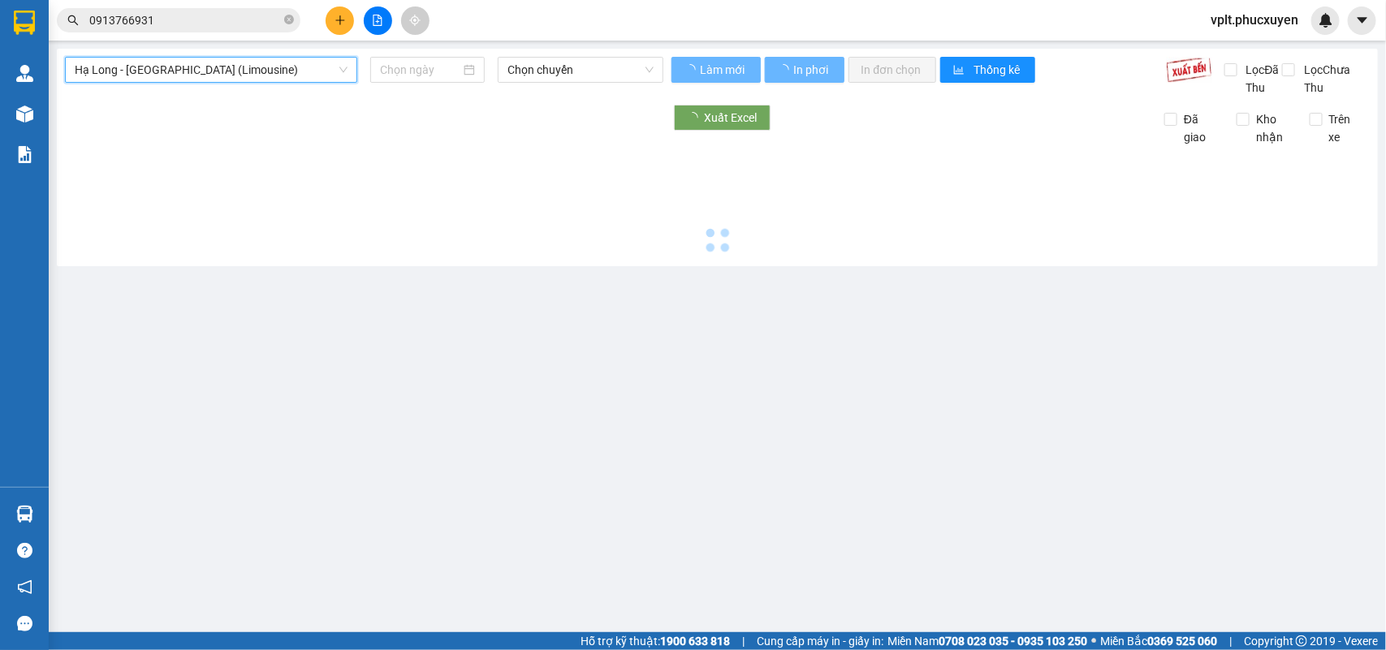
type input "[DATE]"
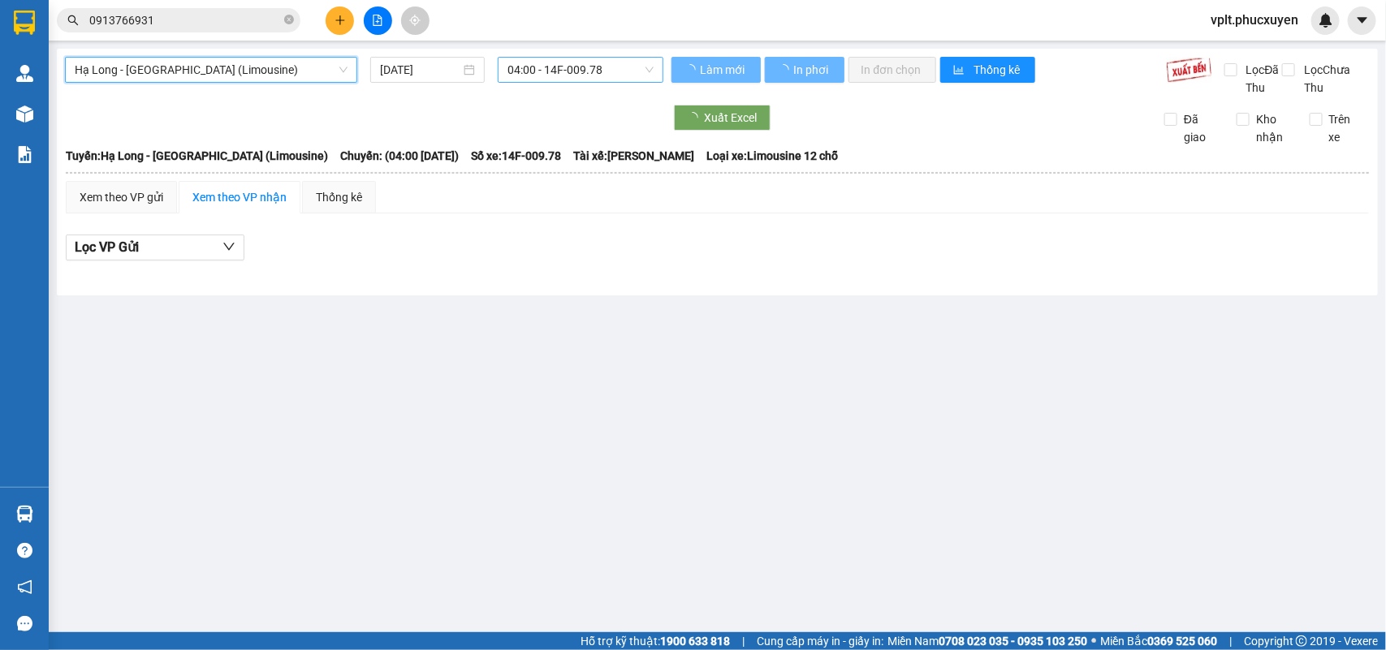
click at [591, 62] on span "04:00 - 14F-009.78" at bounding box center [580, 70] width 145 height 24
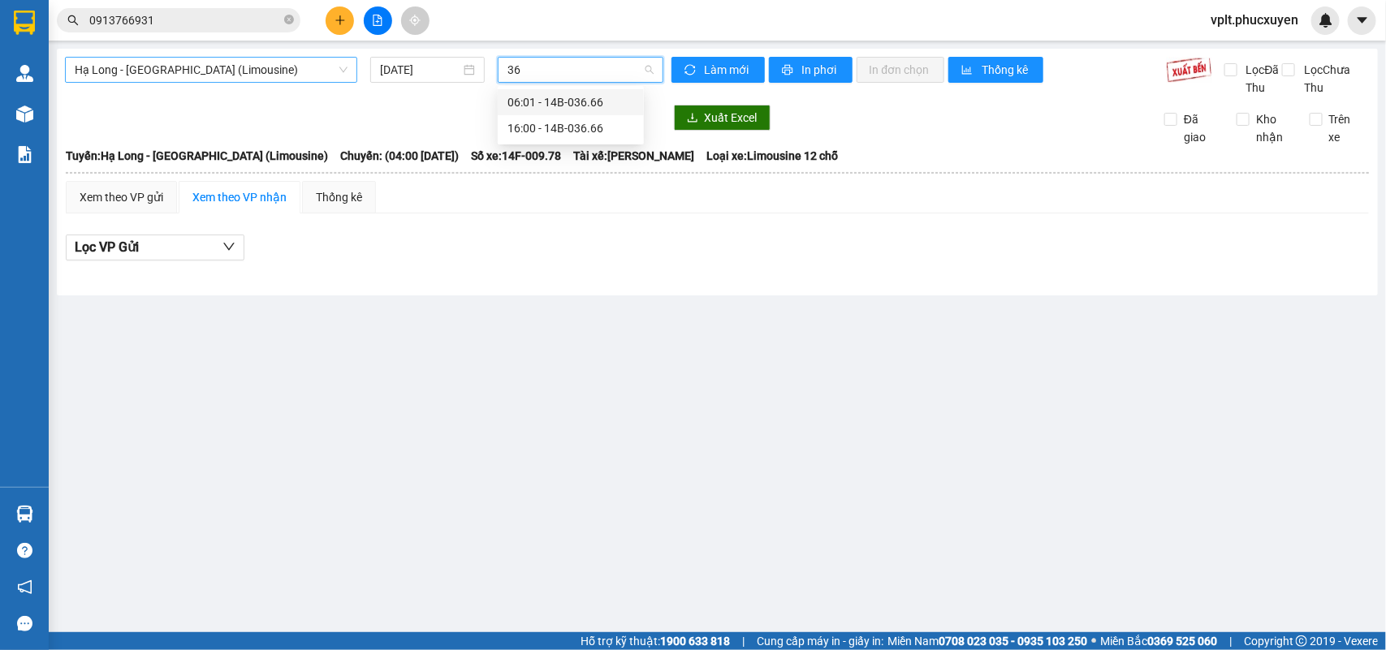
type input "3"
type input "1600"
click at [594, 98] on div "13:04 (TC) - 14B-016.00" at bounding box center [571, 102] width 127 height 18
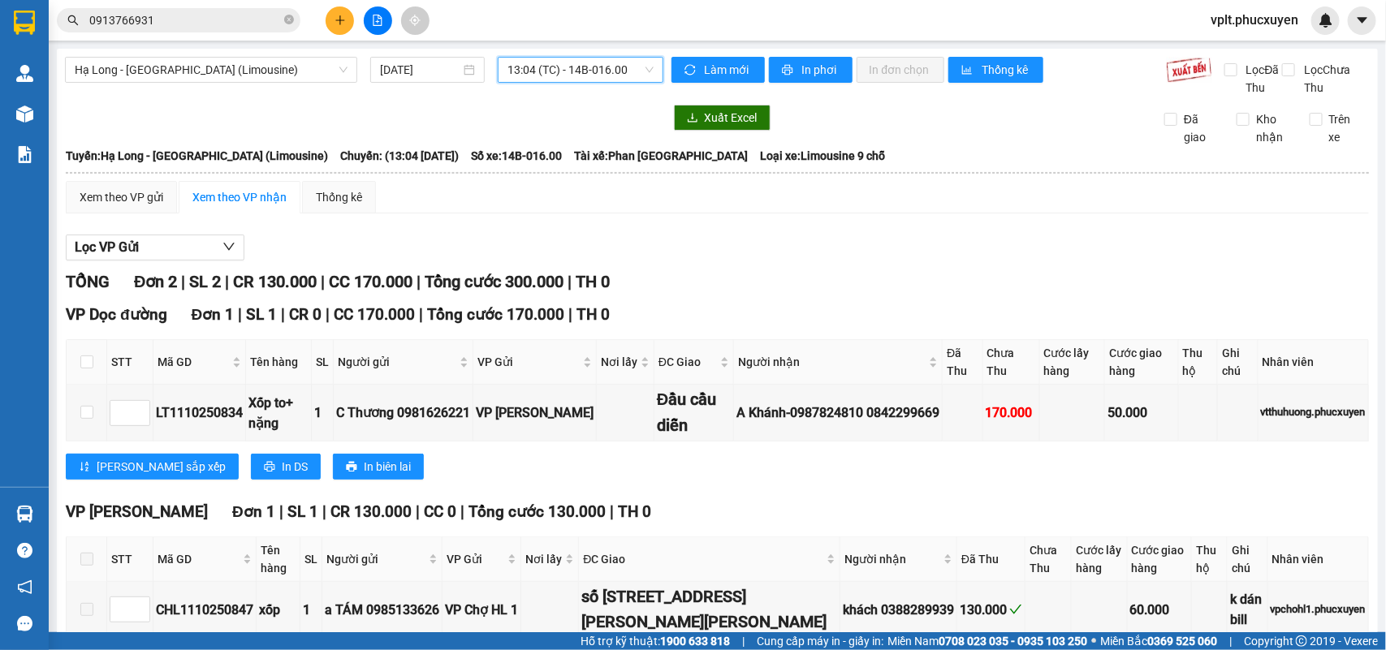
scroll to position [135, 0]
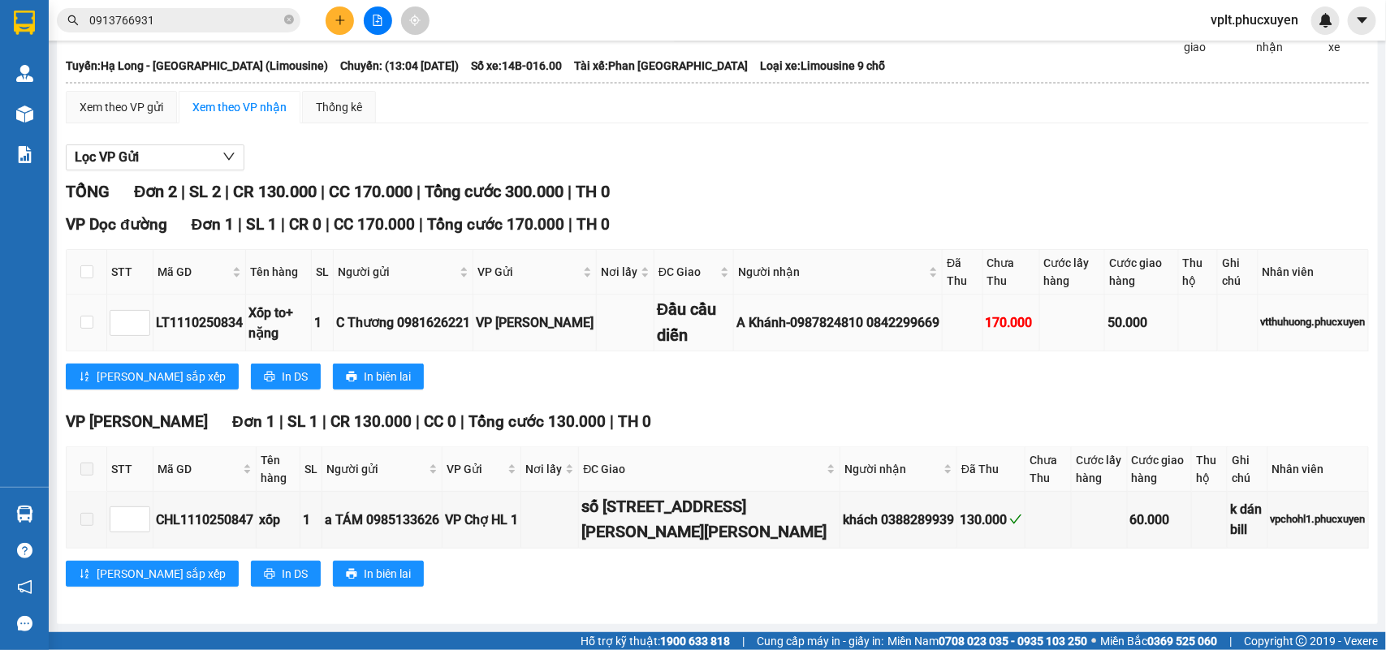
click at [199, 313] on div "LT1110250834" at bounding box center [199, 323] width 87 height 20
copy div "LT1110250834"
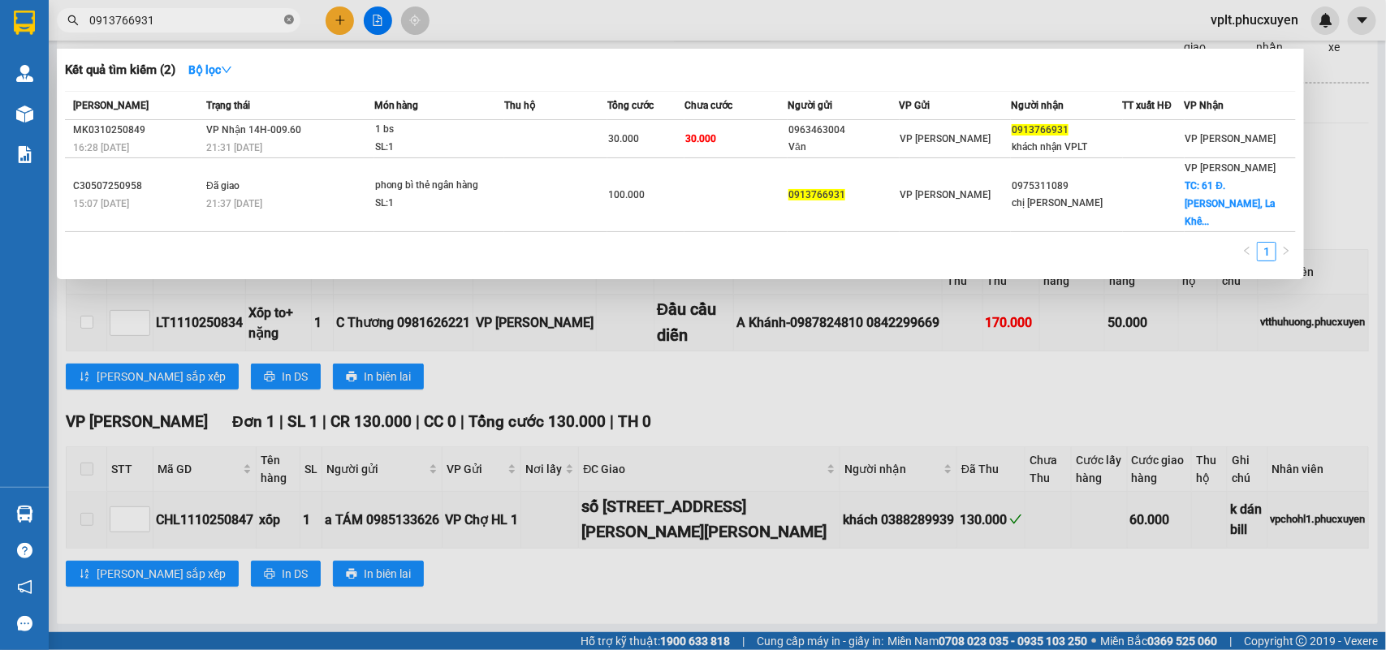
click at [292, 18] on icon "close-circle" at bounding box center [289, 20] width 10 height 10
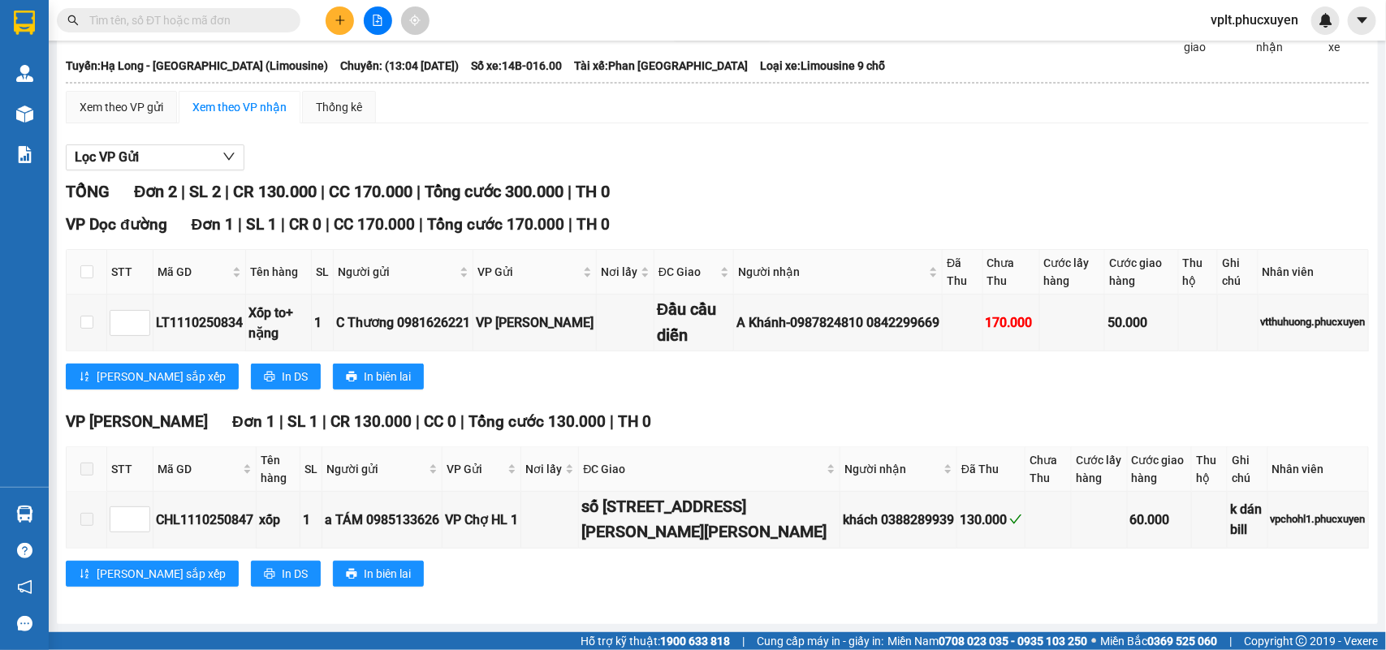
click at [195, 17] on input "text" at bounding box center [185, 20] width 192 height 18
paste input "LT1110250834"
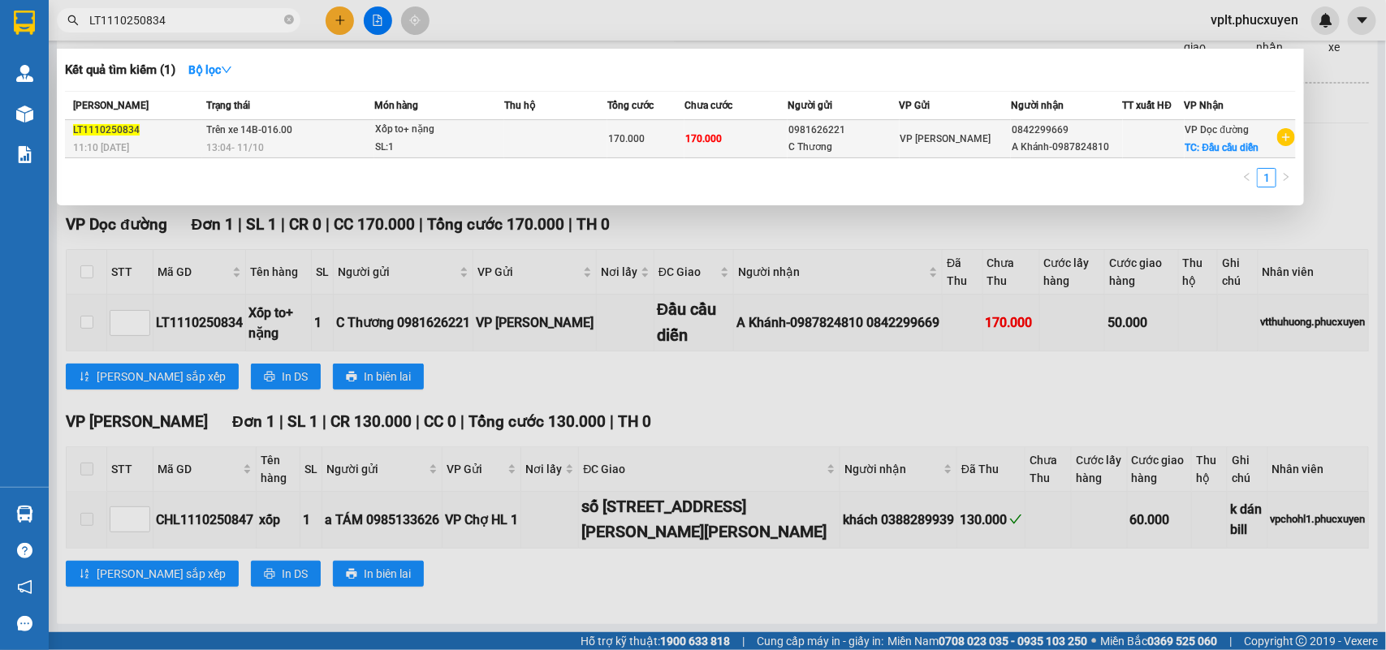
type input "LT1110250834"
click at [516, 132] on td at bounding box center [555, 139] width 103 height 38
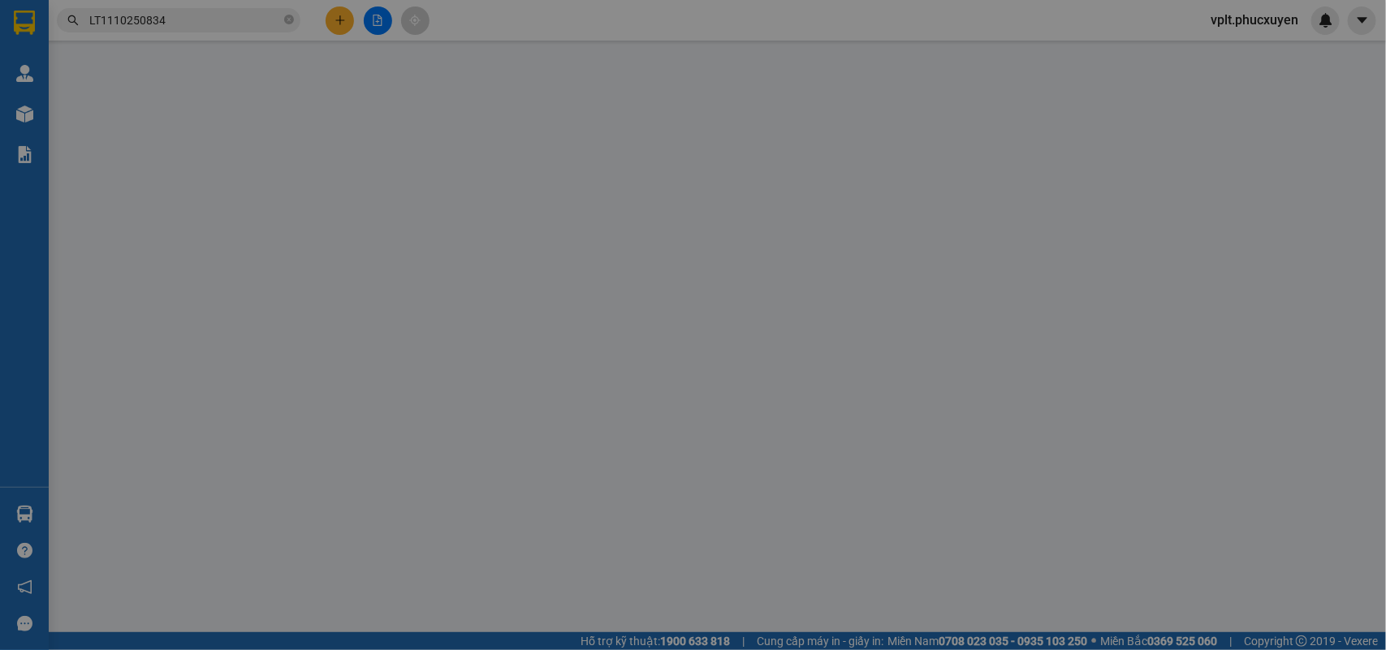
click at [519, 132] on div "VP gửi *" at bounding box center [618, 136] width 198 height 18
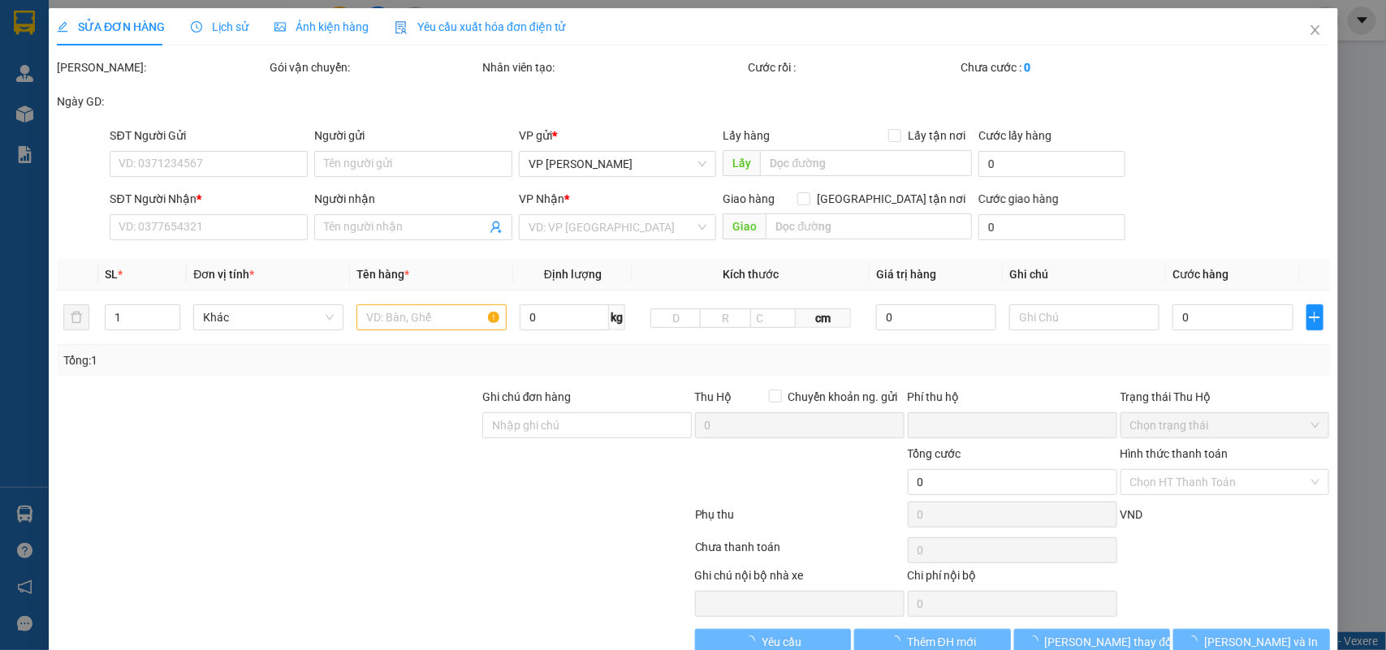
type input "0981626221"
type input "C Thương"
type input "0842299669"
type input "A Khánh-0987824810"
checkbox input "true"
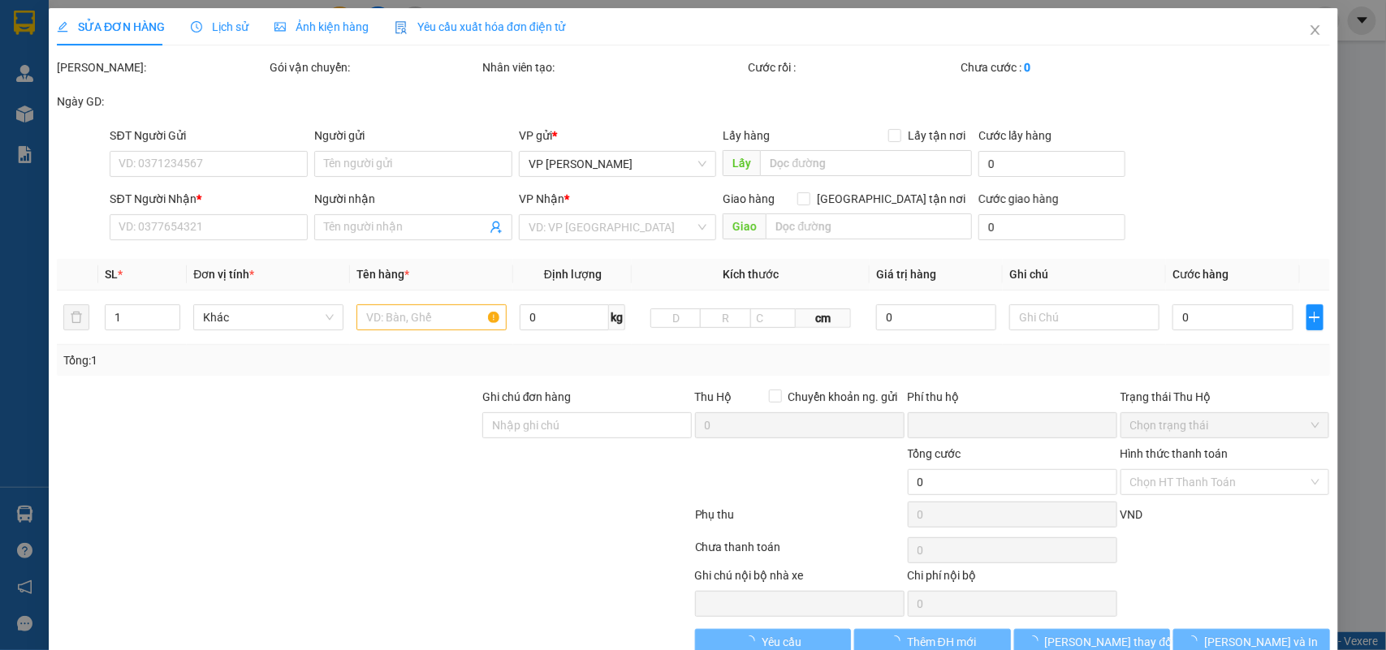
type input "Đầu cầu diễn"
type input "0"
type input "170.000"
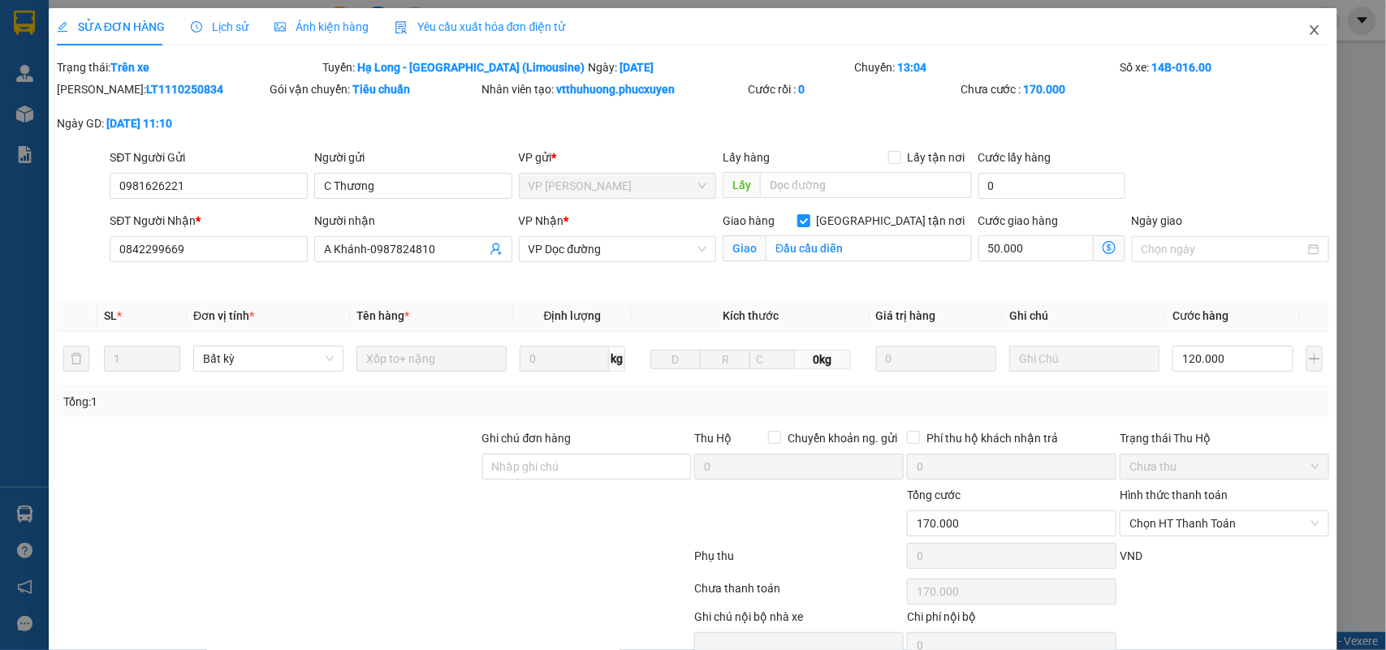
click at [1308, 33] on icon "close" at bounding box center [1314, 30] width 13 height 13
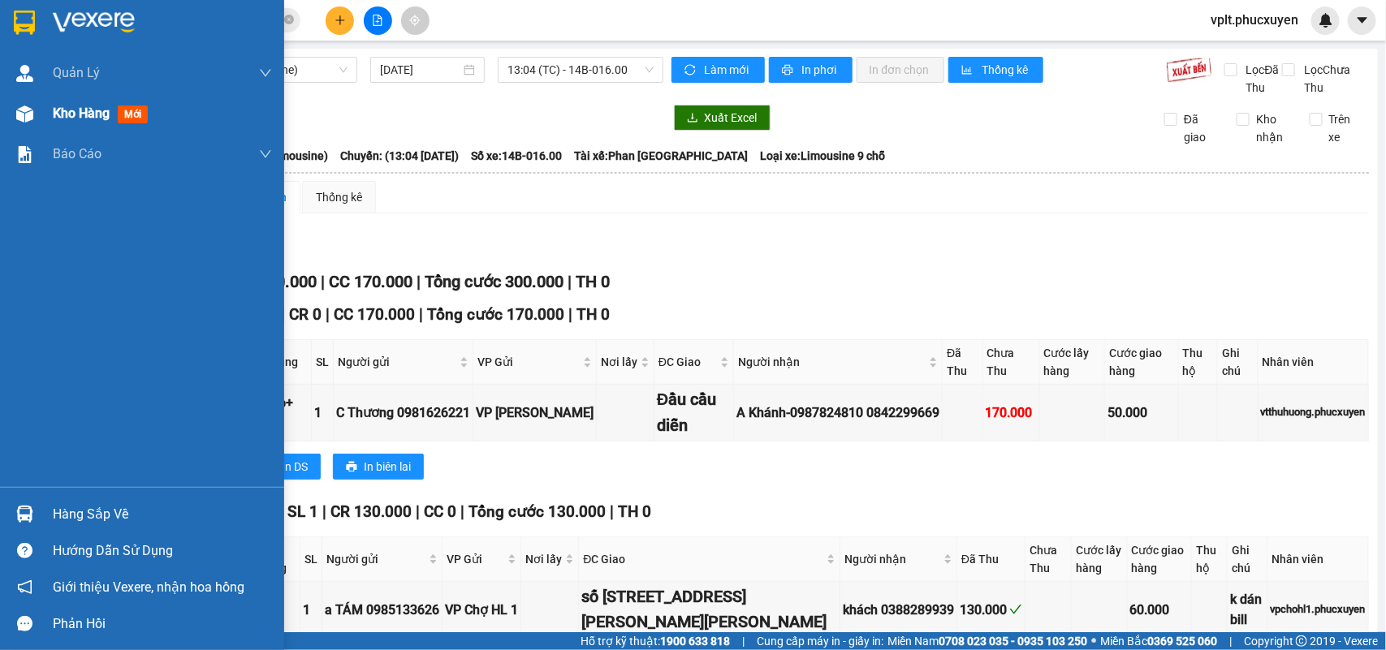
click at [63, 120] on span "Kho hàng" at bounding box center [81, 113] width 57 height 15
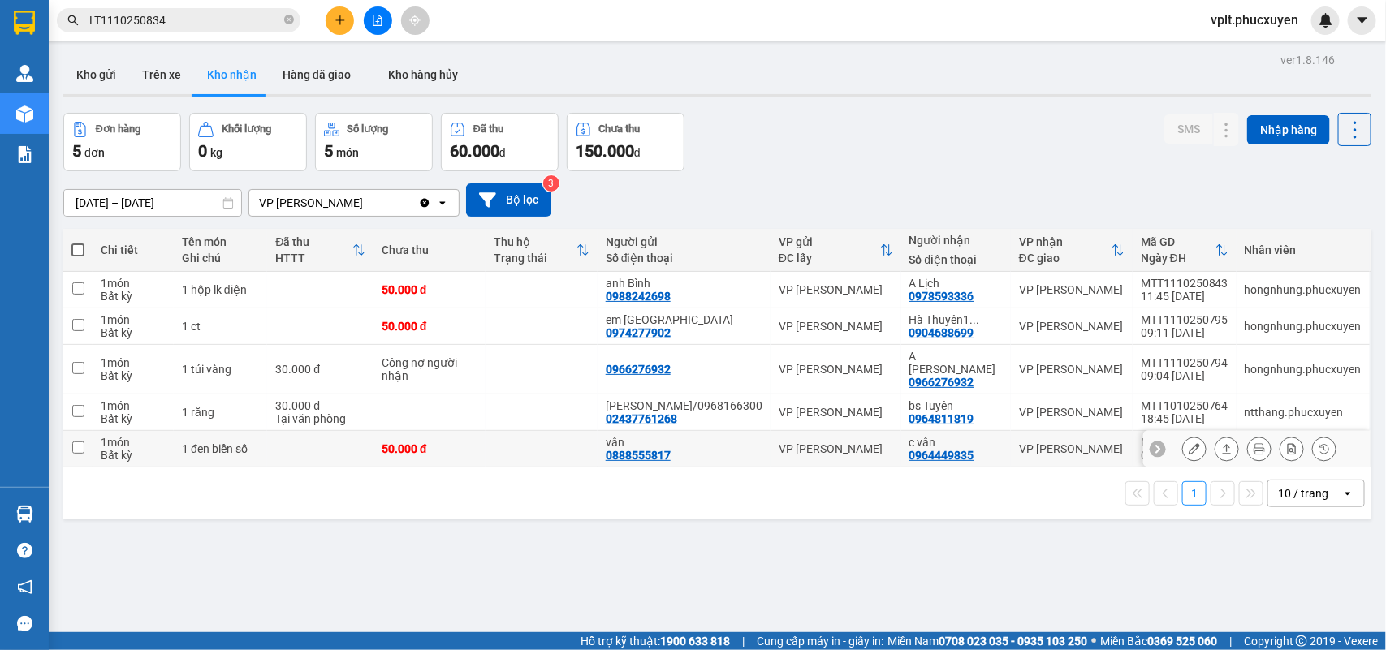
click at [1216, 443] on button at bounding box center [1227, 449] width 23 height 28
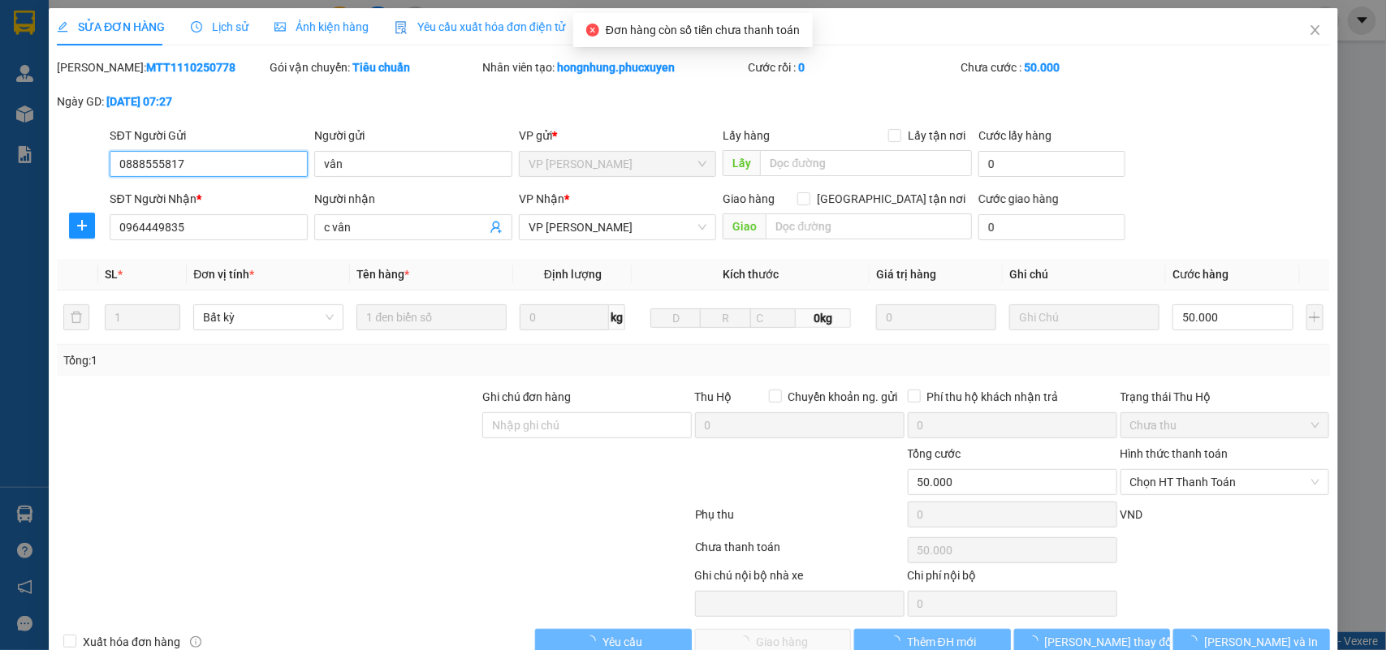
type input "0888555817"
type input "vân"
type input "0964449835"
type input "c vân"
type input "0"
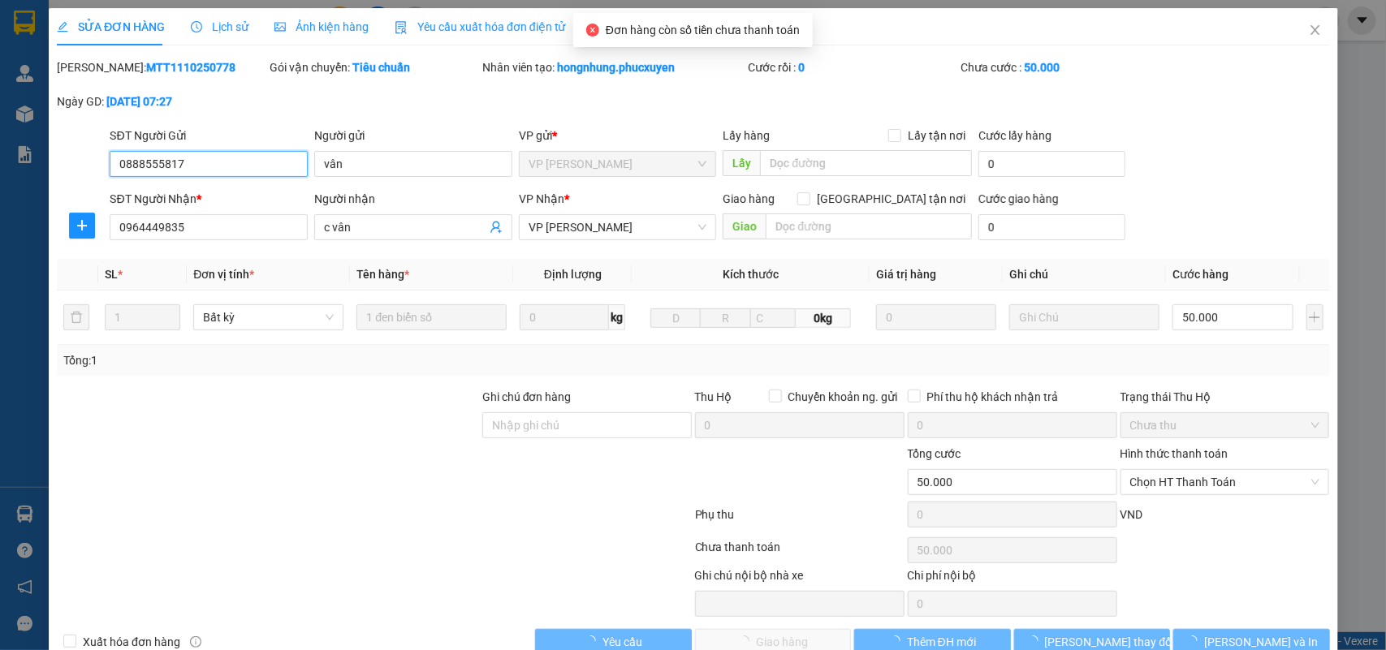
type input "50.000"
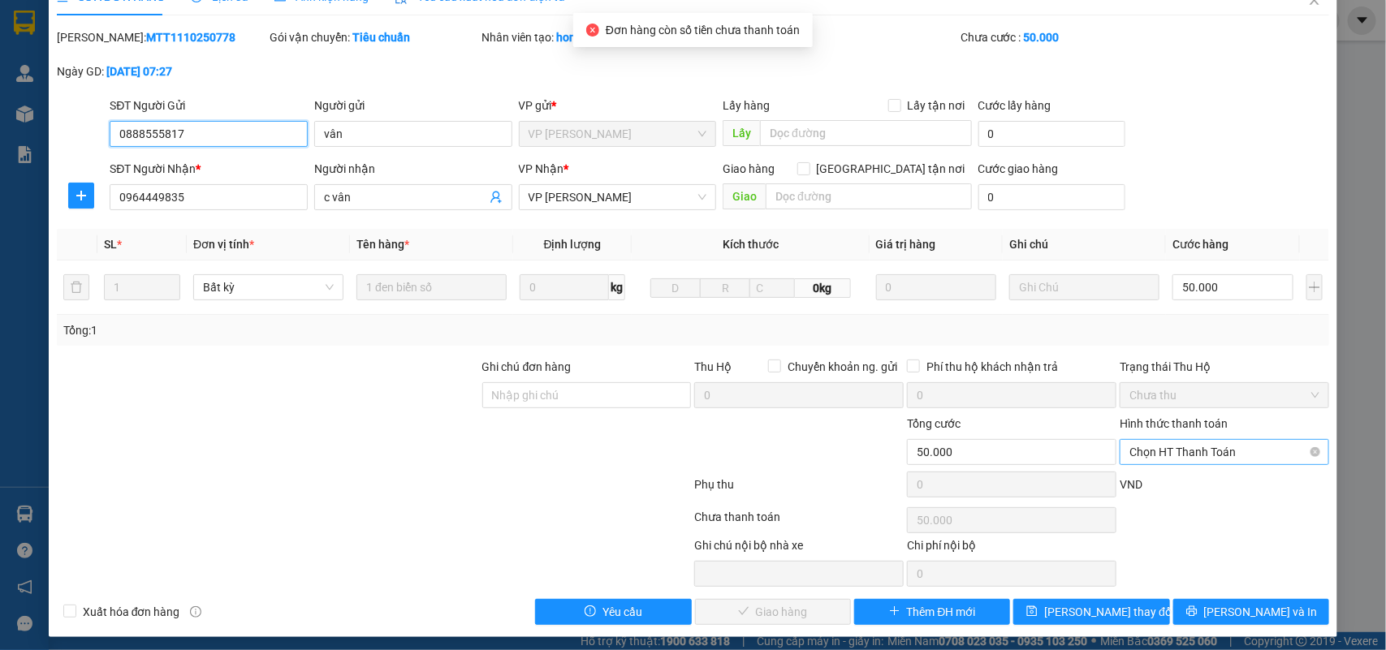
click at [1179, 457] on span "Chọn HT Thanh Toán" at bounding box center [1225, 452] width 190 height 24
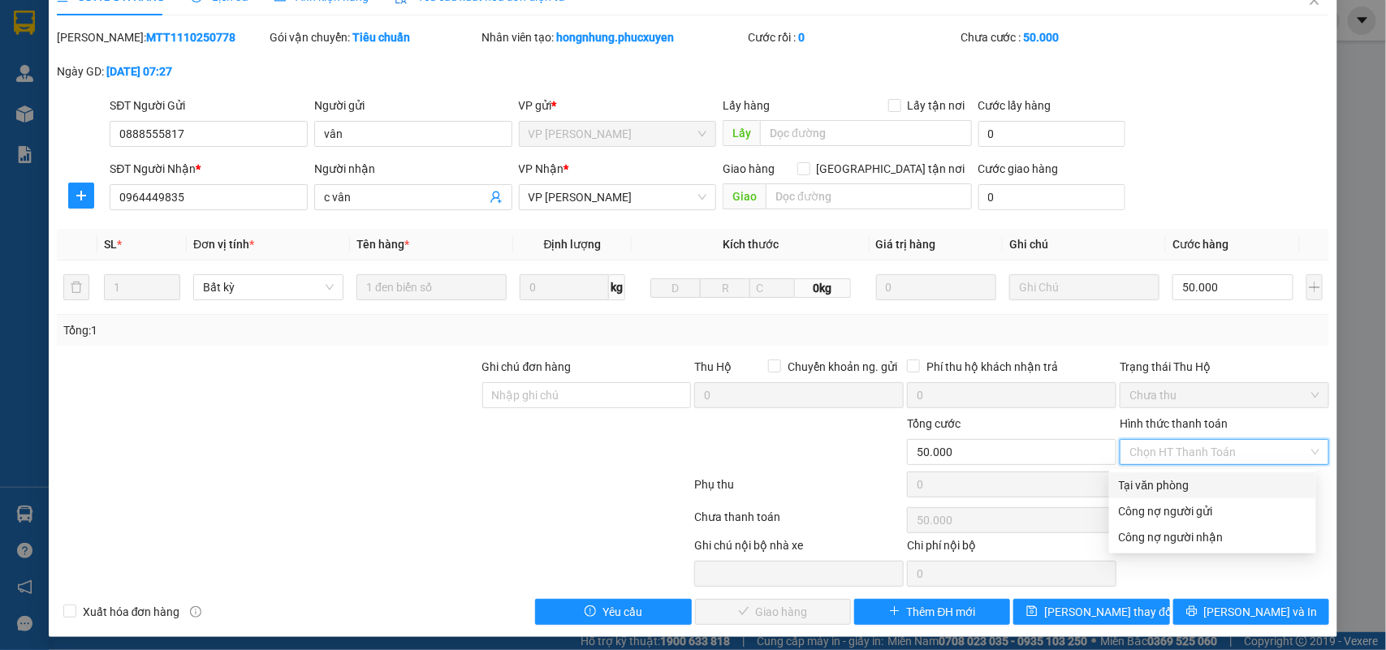
click at [1177, 492] on div "Tại văn phòng" at bounding box center [1213, 486] width 188 height 18
type input "0"
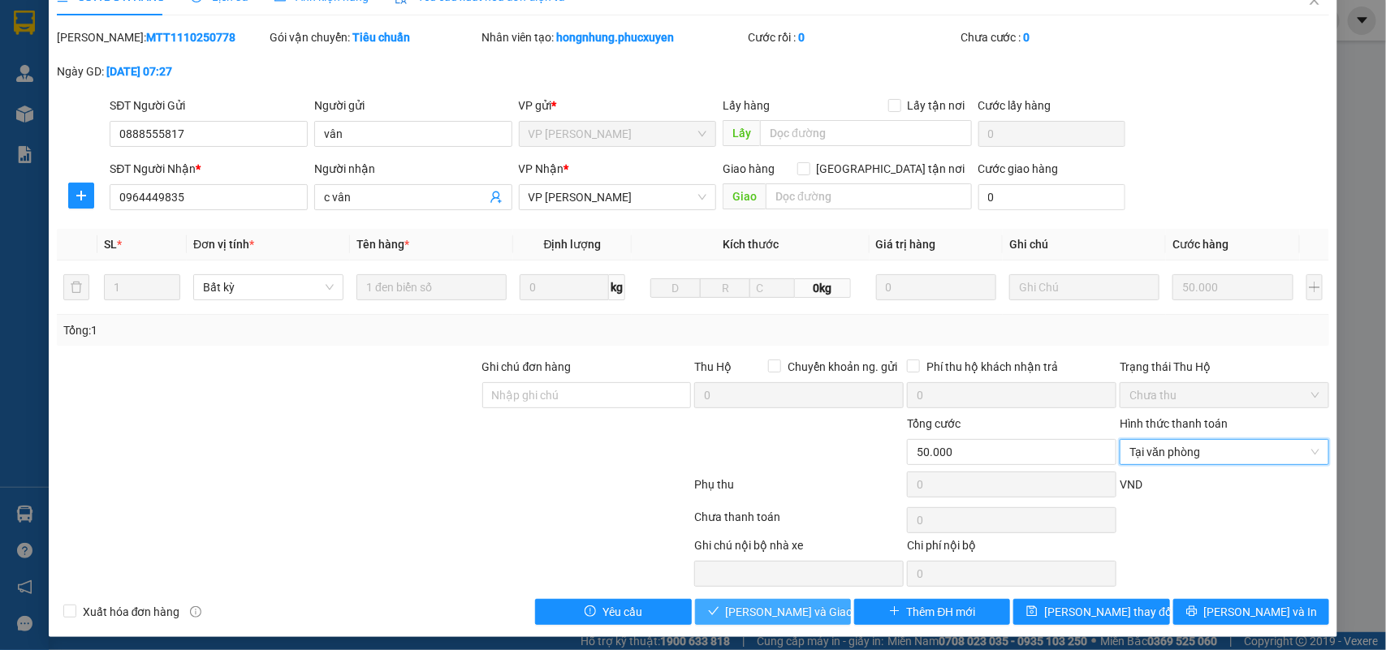
click at [793, 614] on span "[PERSON_NAME] và Giao hàng" at bounding box center [804, 612] width 156 height 18
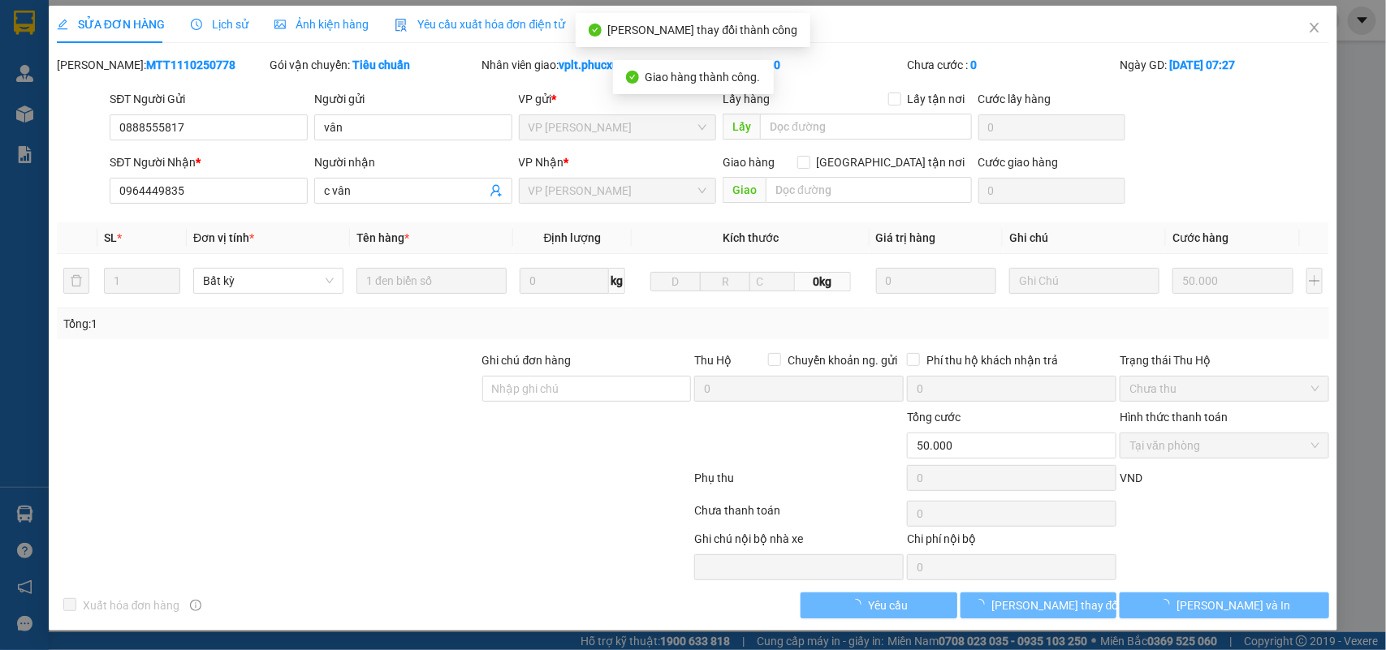
scroll to position [4, 0]
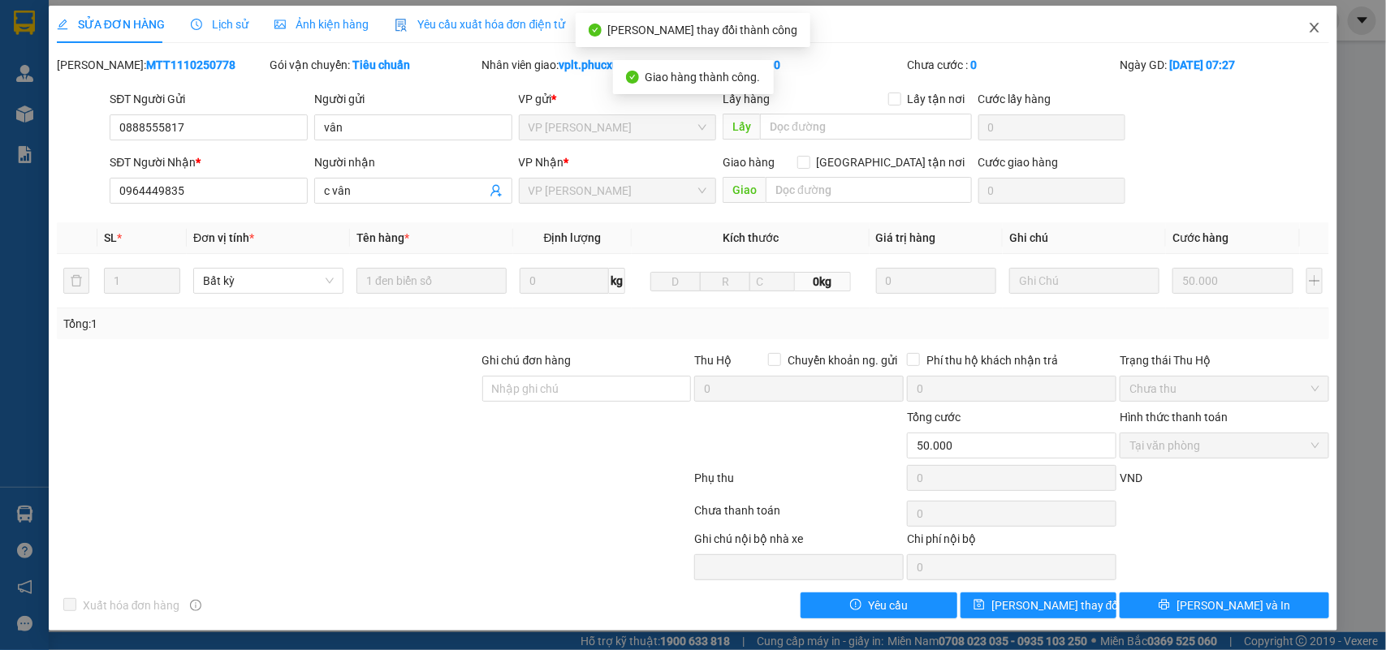
click at [1308, 23] on icon "close" at bounding box center [1314, 27] width 13 height 13
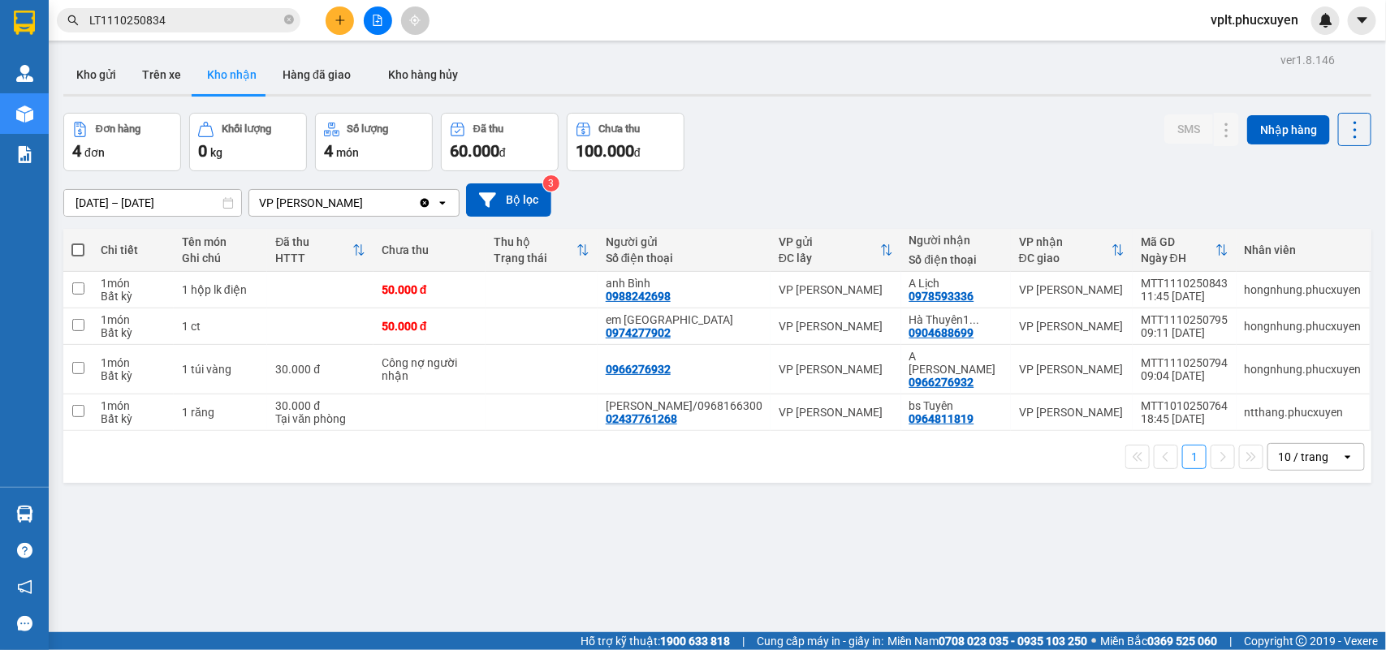
click at [115, 201] on input "[DATE] – [DATE]" at bounding box center [152, 203] width 177 height 26
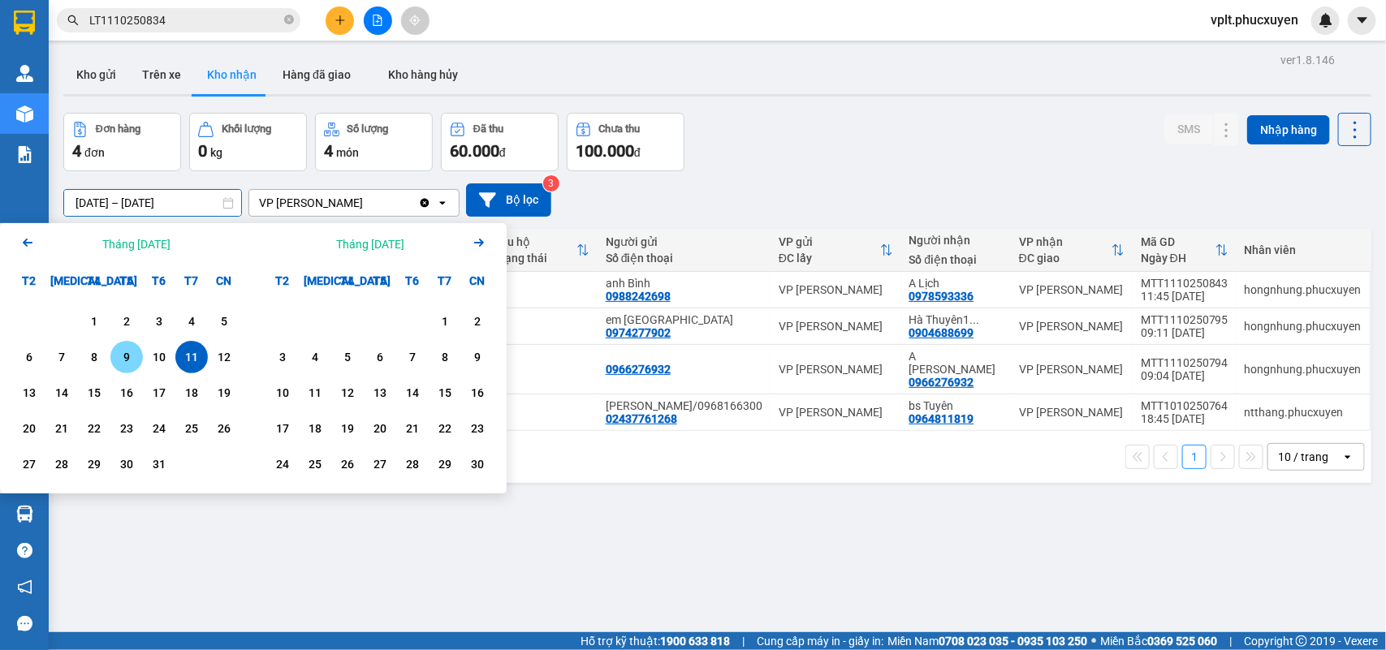
click at [115, 356] on div "9" at bounding box center [126, 357] width 23 height 19
click at [200, 357] on div "11" at bounding box center [191, 357] width 23 height 19
type input "[DATE] – [DATE]"
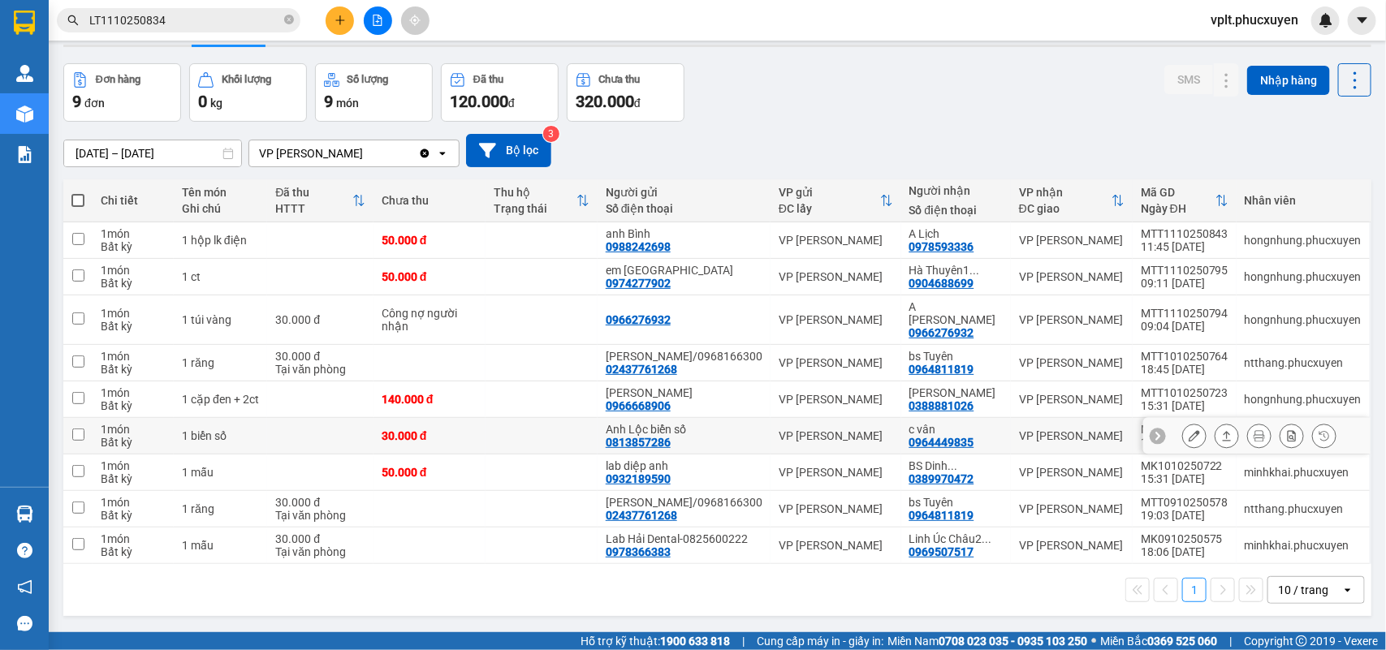
scroll to position [77, 0]
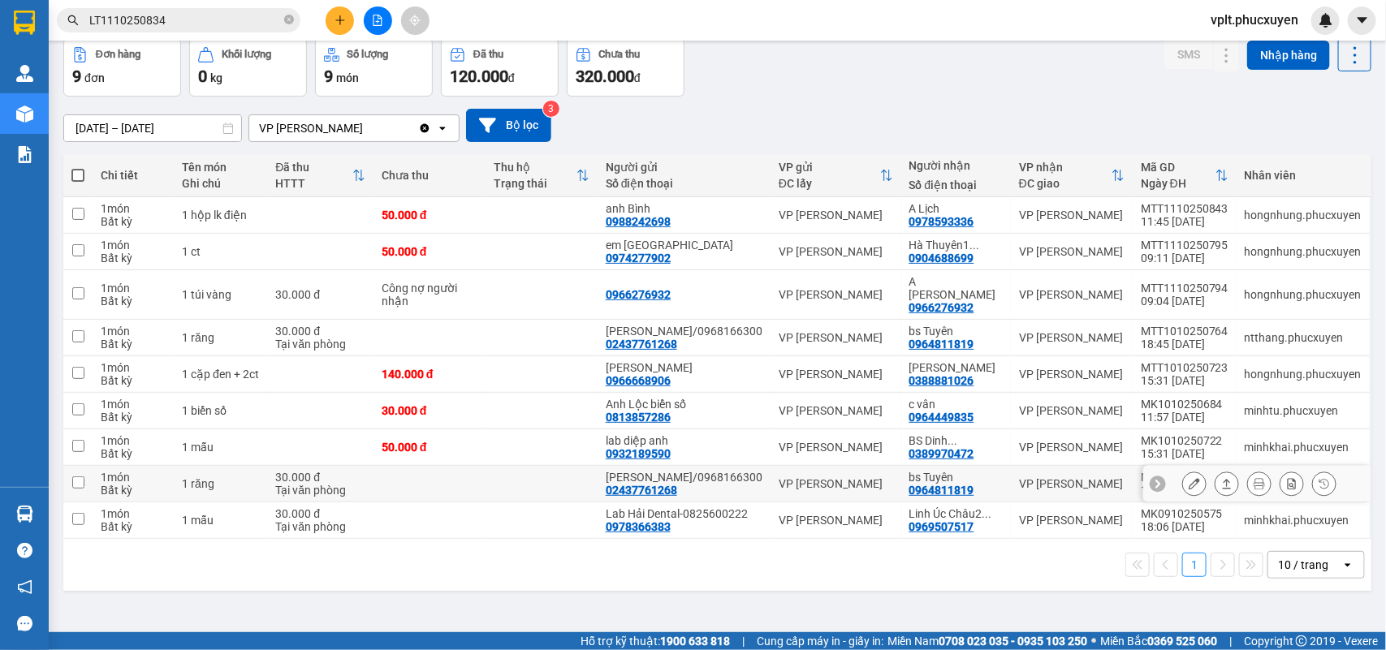
click at [1216, 498] on button at bounding box center [1227, 484] width 23 height 28
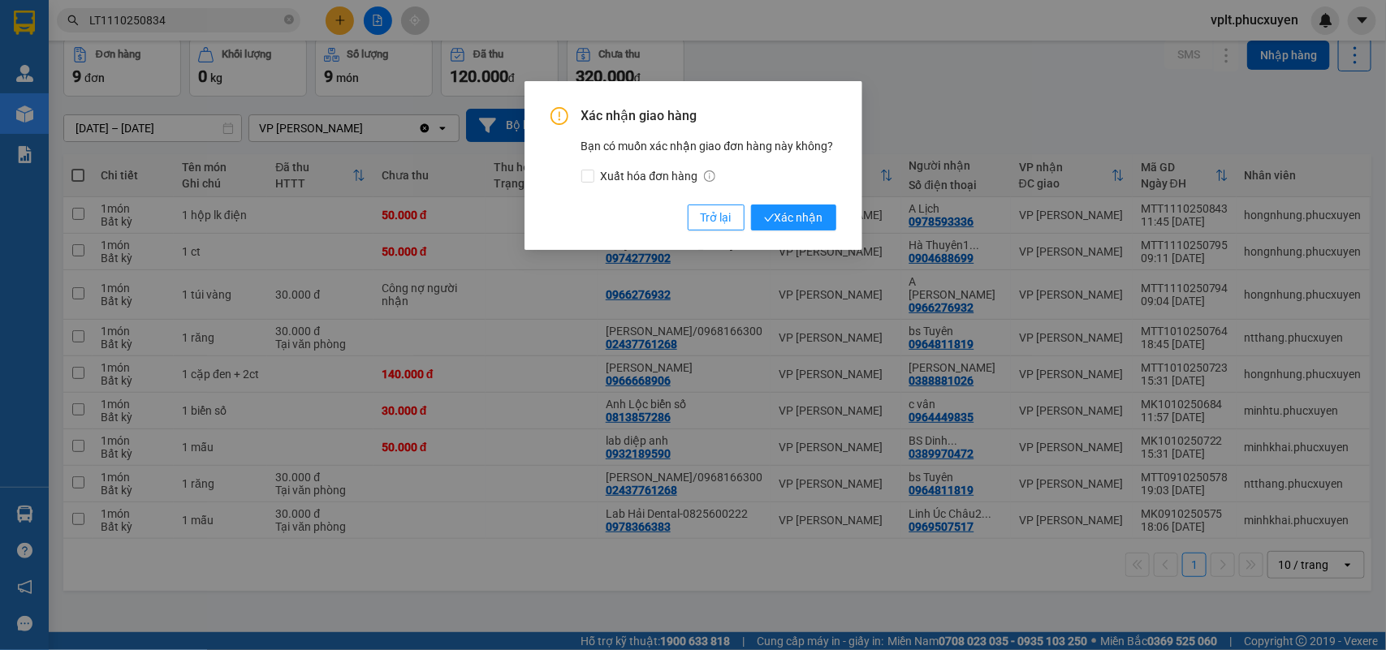
click at [796, 201] on div "Xác nhận giao hàng Bạn có muốn xác nhận giao đơn hàng này không? Xuất hóa đơn h…" at bounding box center [694, 168] width 286 height 123
click at [796, 211] on span "Xác nhận" at bounding box center [793, 218] width 59 height 18
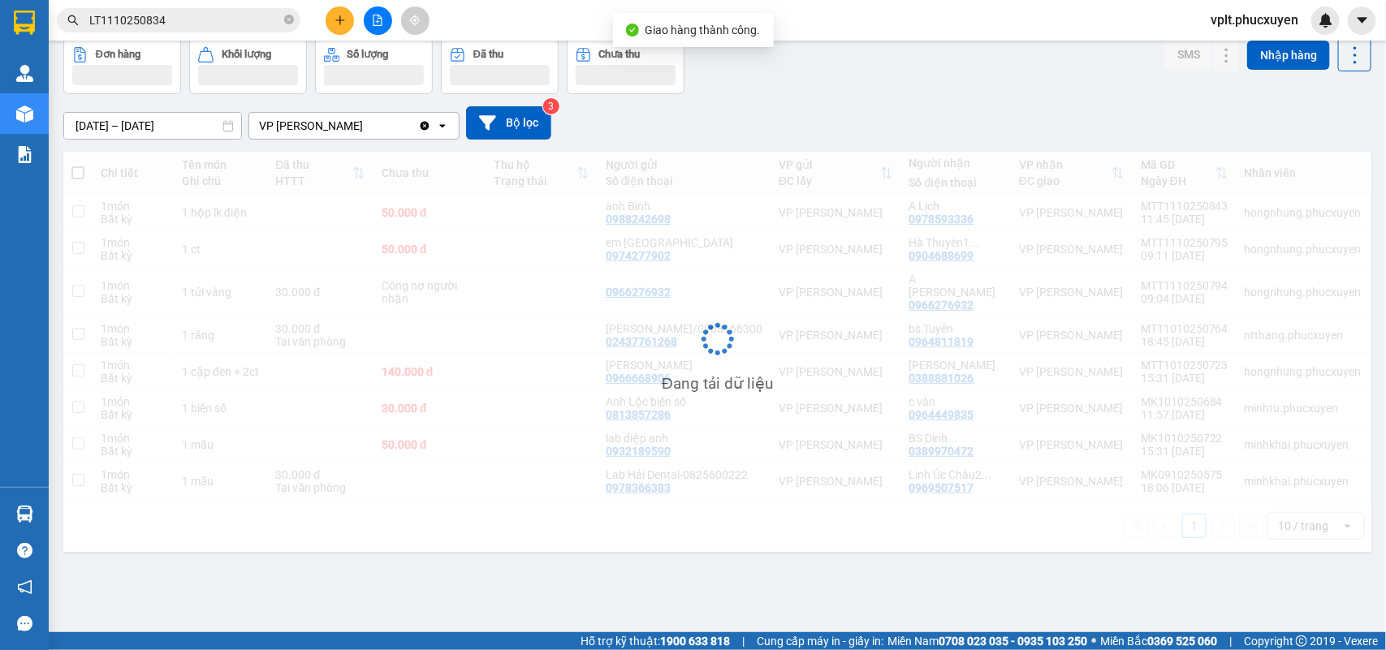
scroll to position [75, 0]
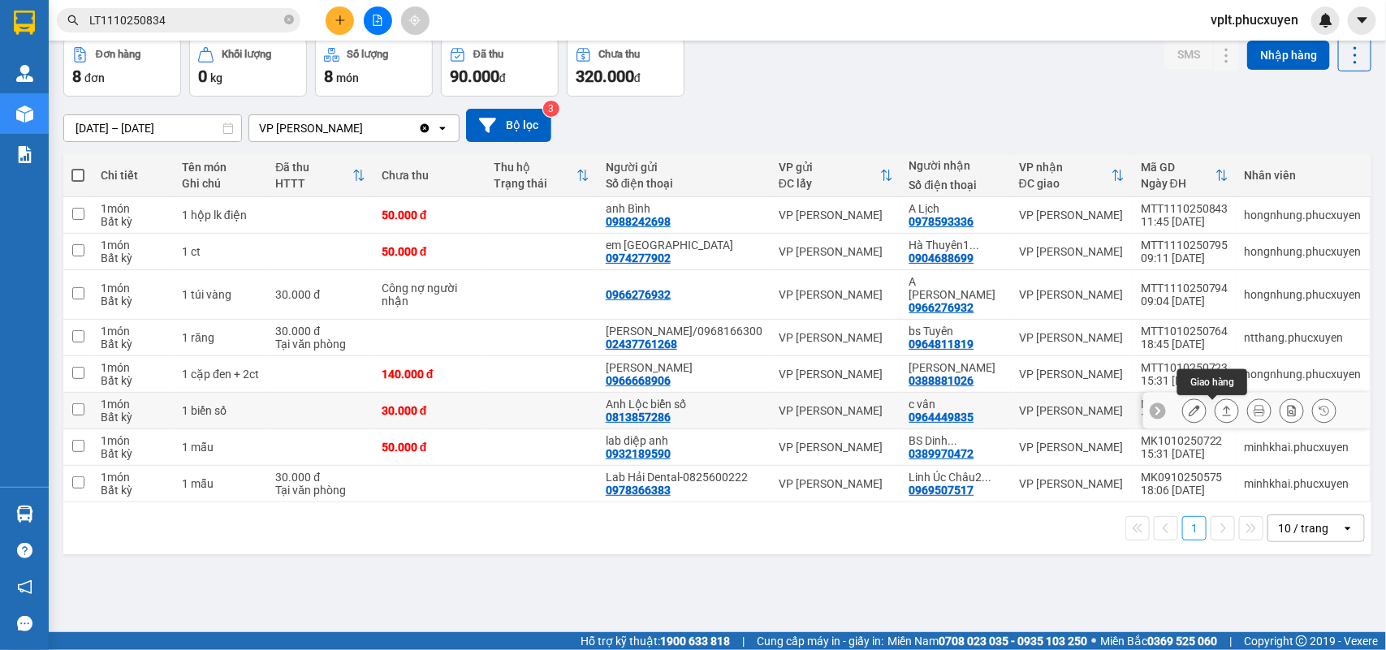
click at [1221, 416] on icon at bounding box center [1226, 410] width 11 height 11
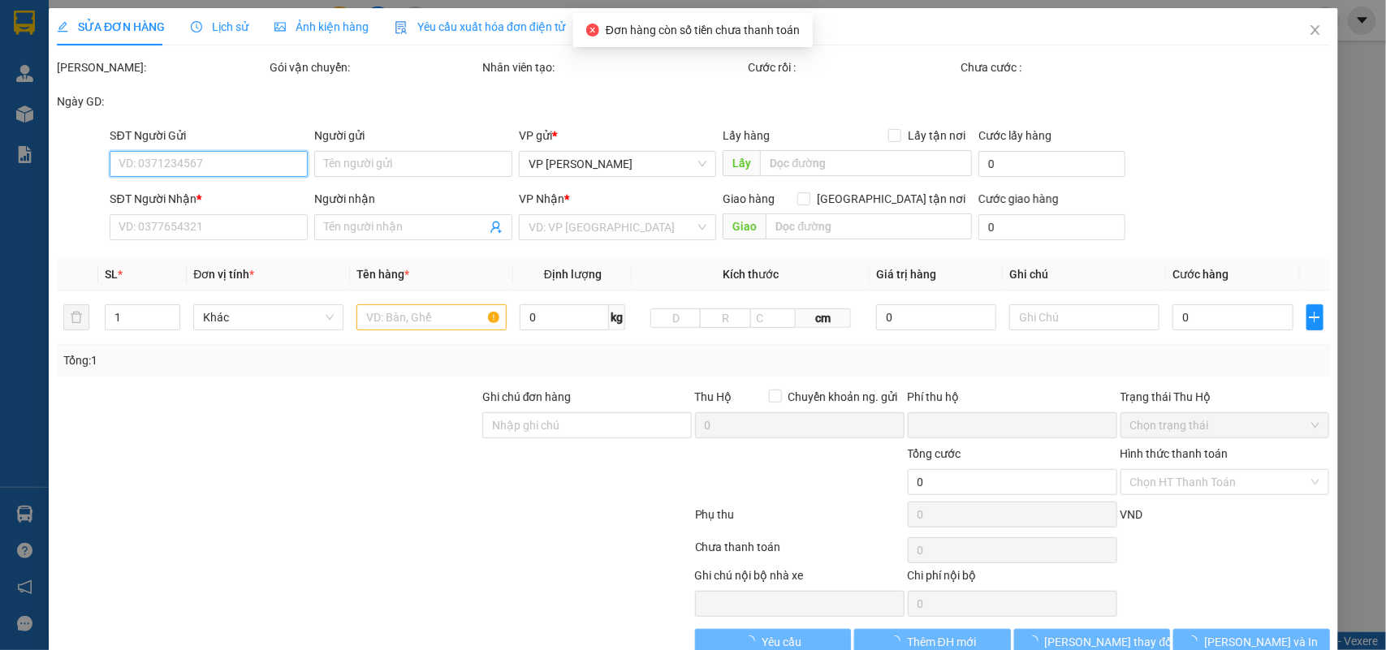
type input "0813857286"
type input "Anh Lộc biển số"
type input "0964449835"
type input "c vân"
type input "0"
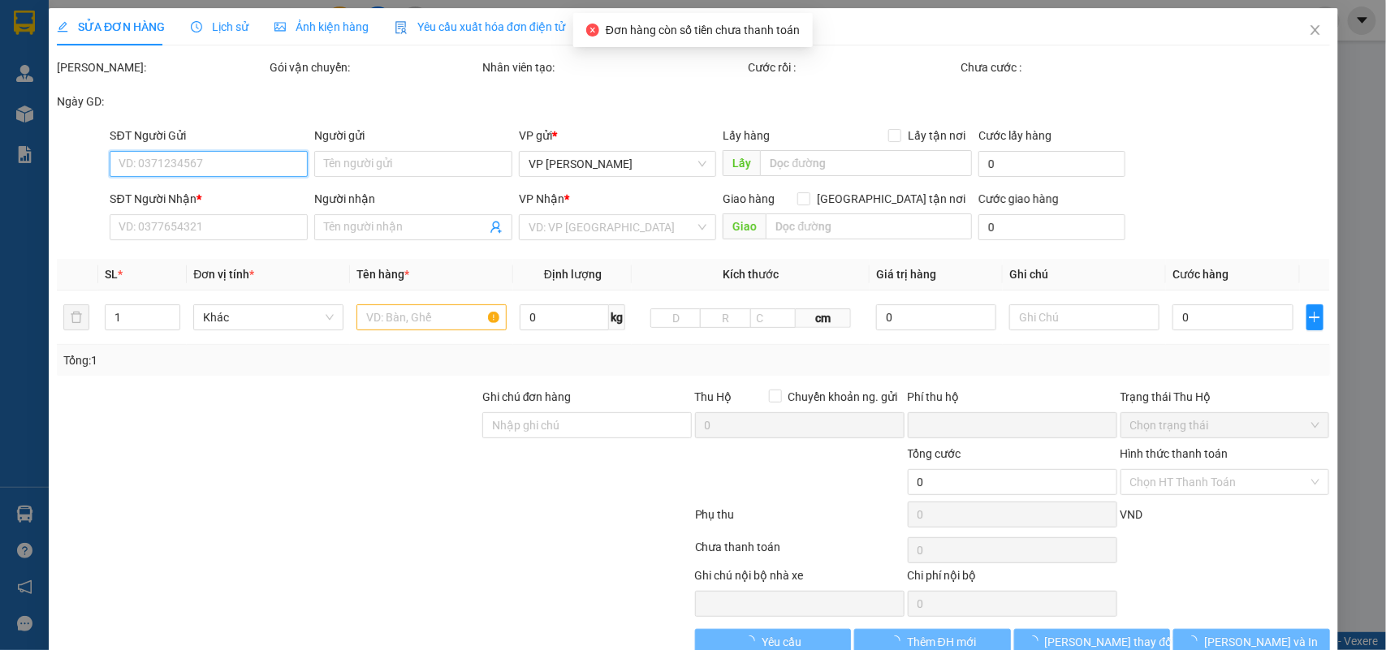
type input "30.000"
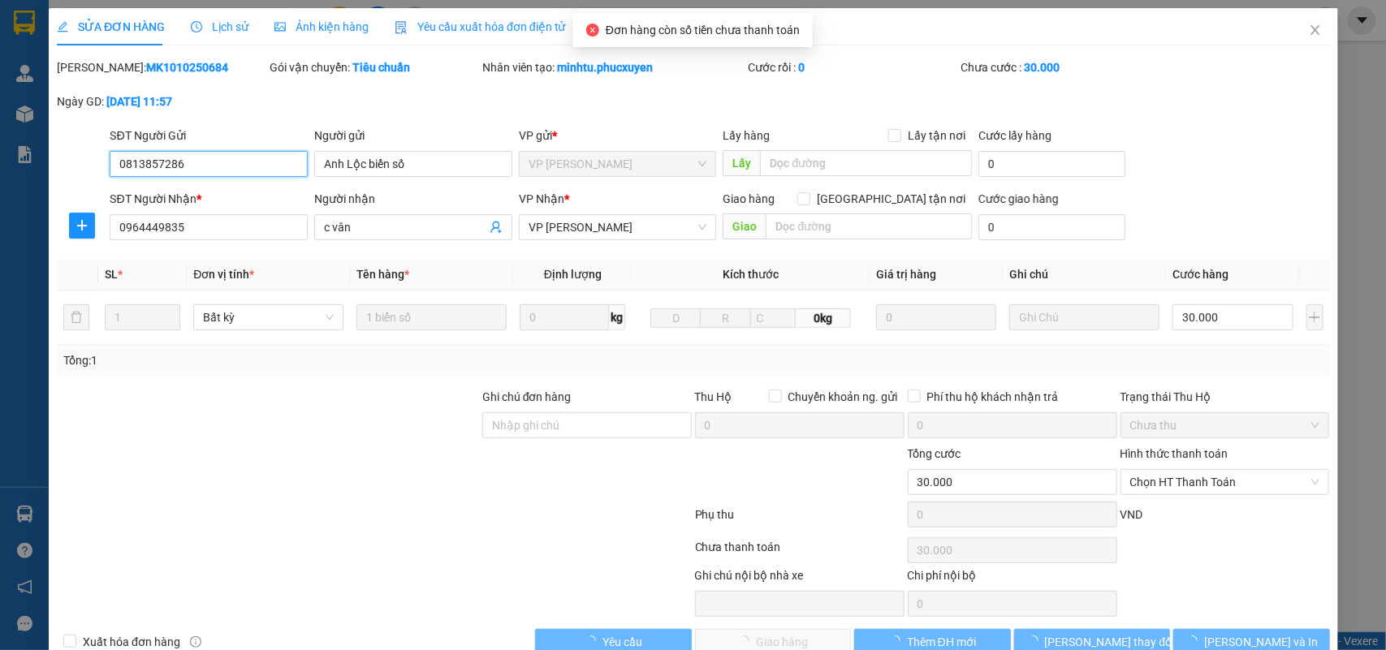
click at [1174, 483] on span "Chọn HT Thanh Toán" at bounding box center [1225, 482] width 190 height 24
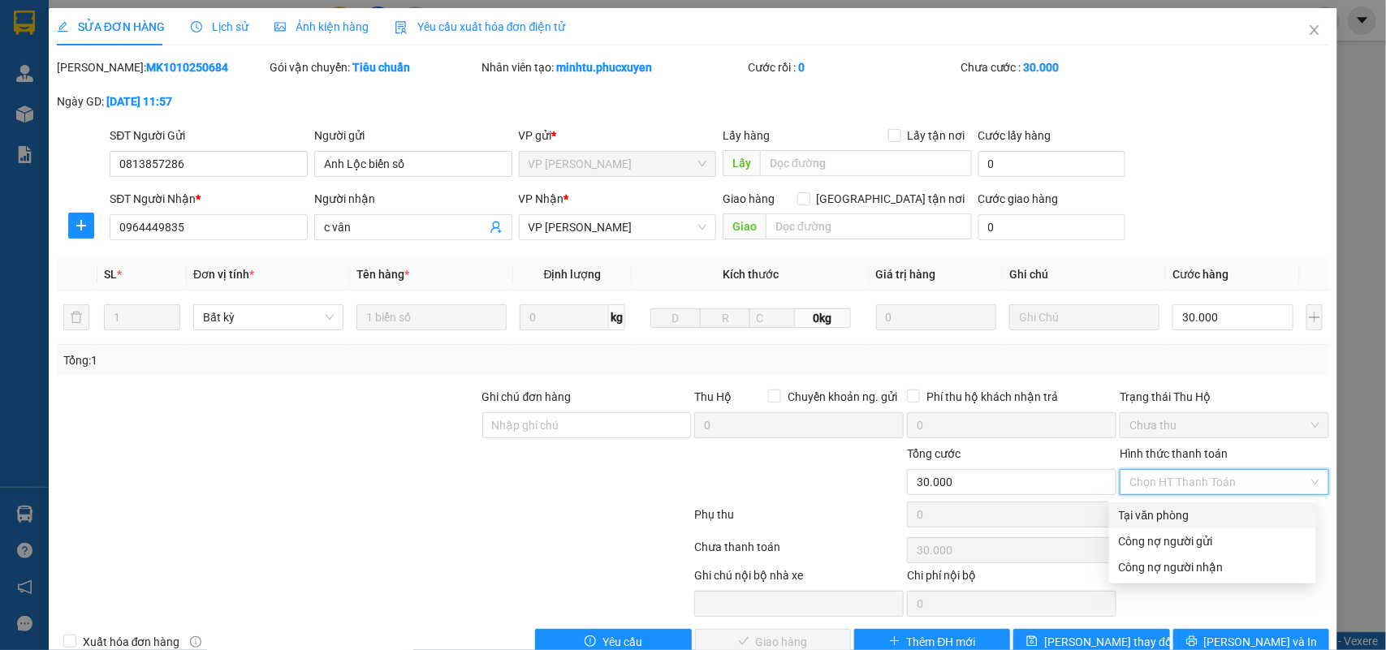
click at [1157, 521] on div "Tại văn phòng" at bounding box center [1213, 516] width 188 height 18
type input "0"
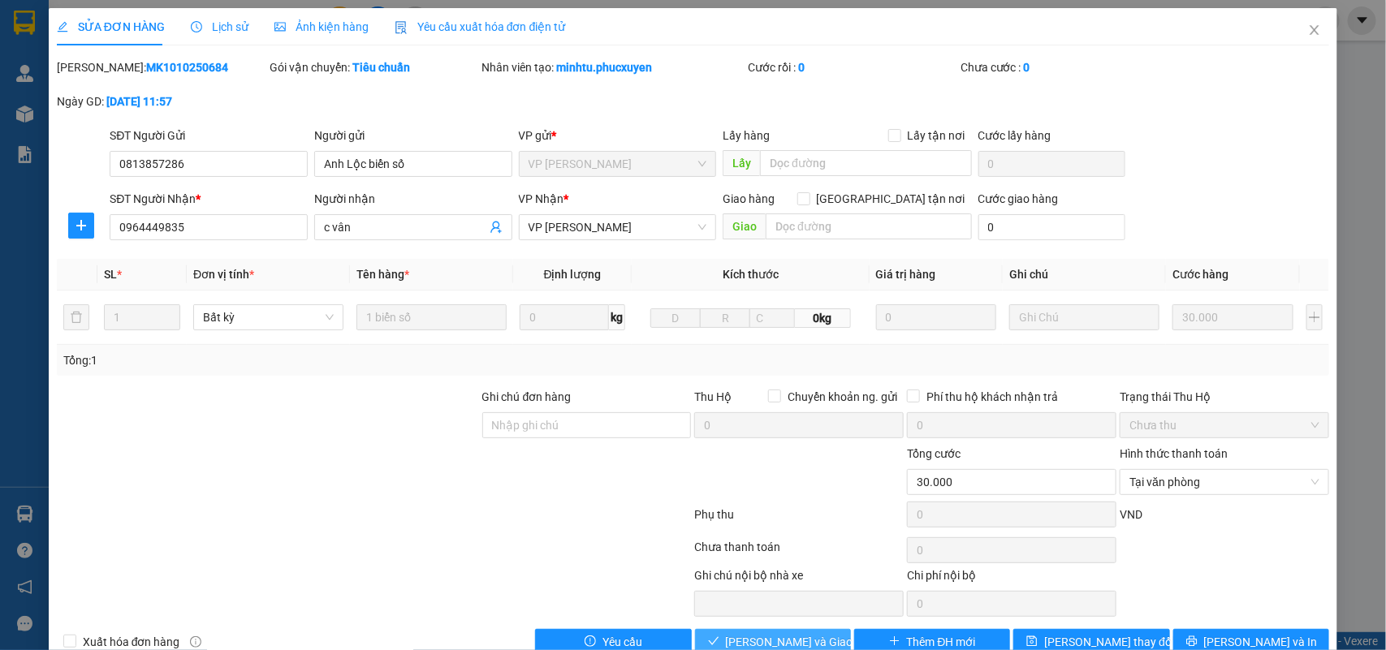
click at [806, 638] on span "[PERSON_NAME] và Giao hàng" at bounding box center [804, 642] width 156 height 18
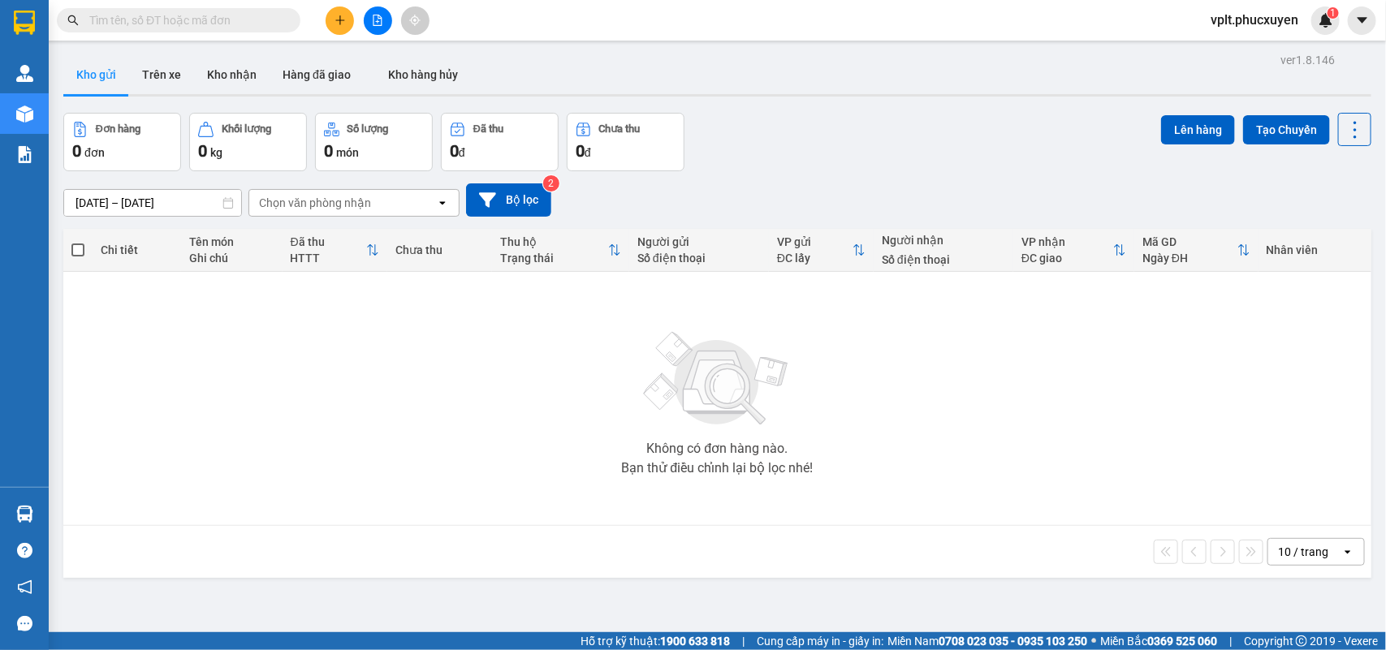
click at [1036, 147] on div "Đơn hàng 0 đơn Khối lượng 0 kg Số lượng 0 món Đã thu 0 đ Chưa thu 0 đ Lên hàng …" at bounding box center [717, 142] width 1308 height 58
click at [159, 78] on button "Trên xe" at bounding box center [161, 74] width 65 height 39
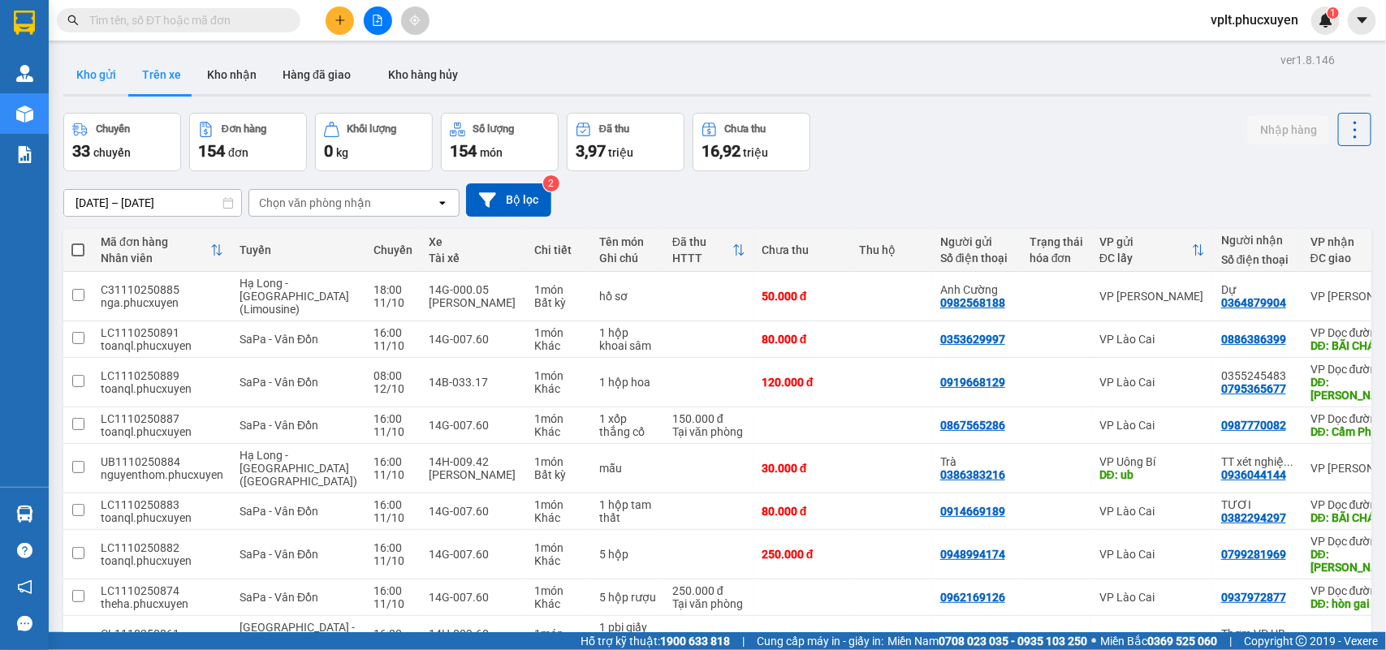
click at [92, 79] on button "Kho gửi" at bounding box center [96, 74] width 66 height 39
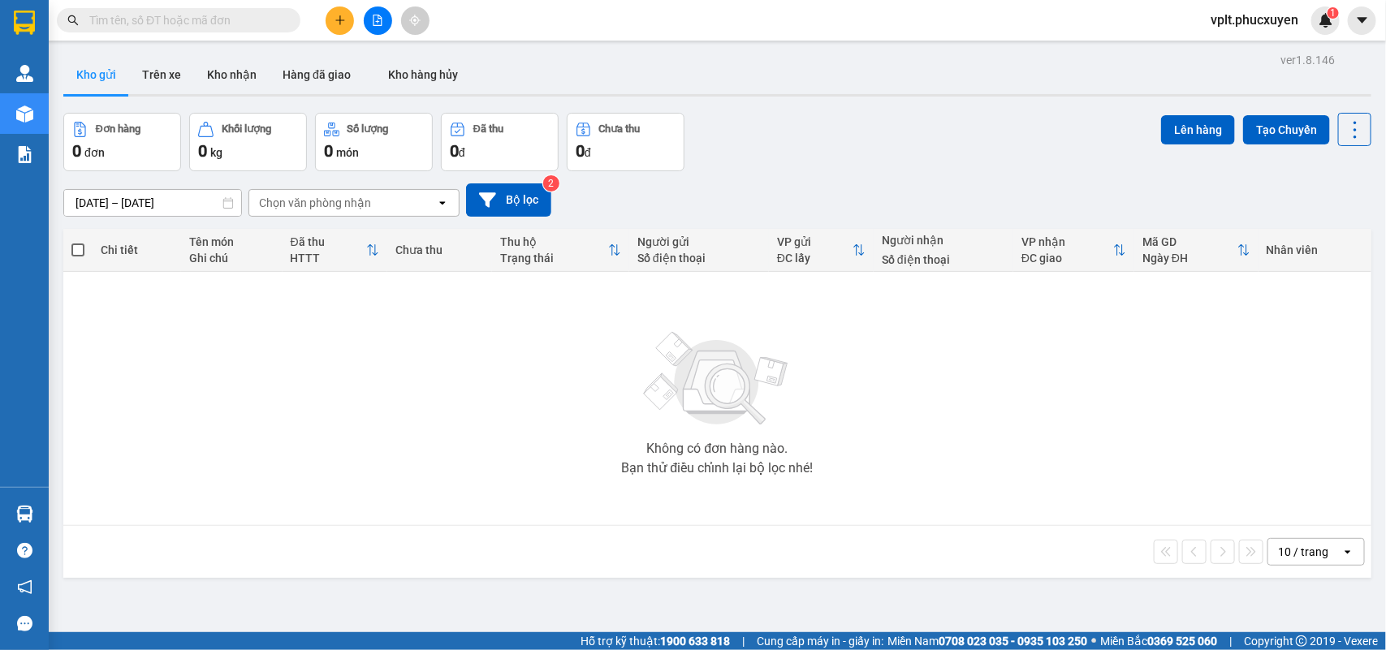
click at [224, 205] on icon at bounding box center [227, 202] width 11 height 11
click at [197, 211] on div "ver 1.8.146 Kho gửi Trên xe Kho nhận Hàng đã giao Kho hàng hủy Đơn hàng 0 đơn K…" at bounding box center [717, 374] width 1321 height 650
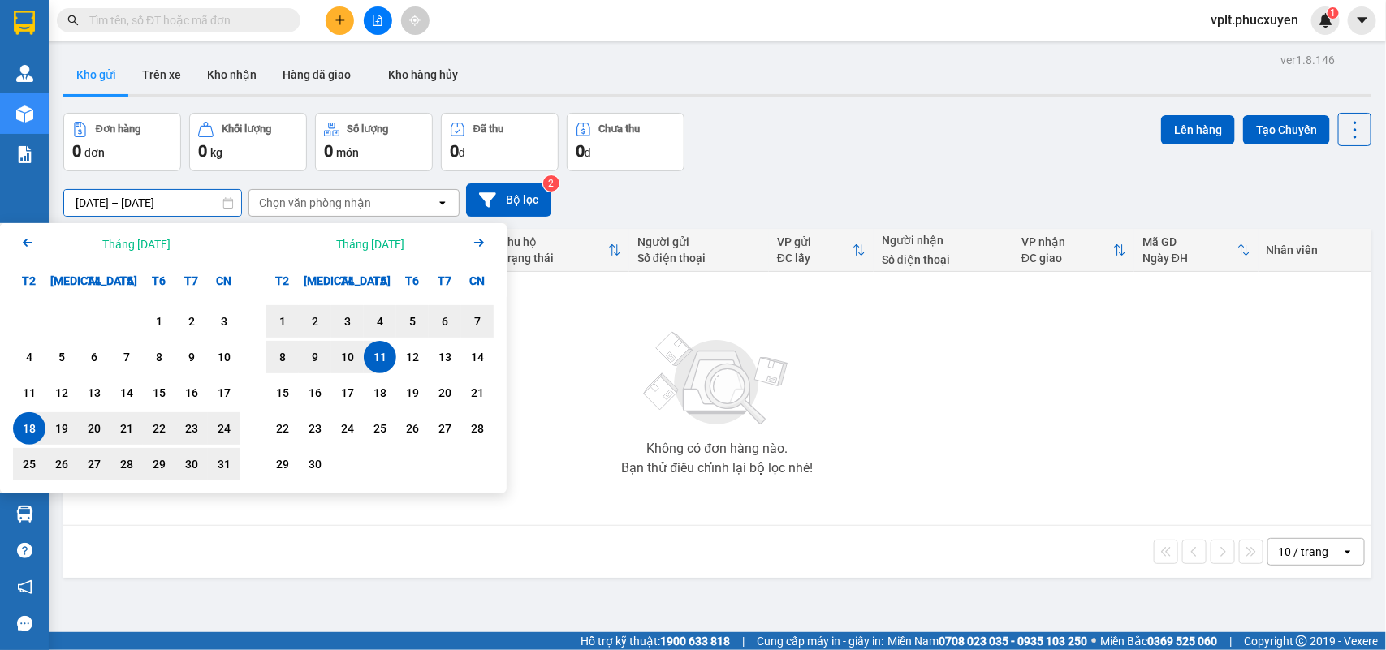
click at [479, 238] on icon "Arrow Right" at bounding box center [478, 242] width 19 height 19
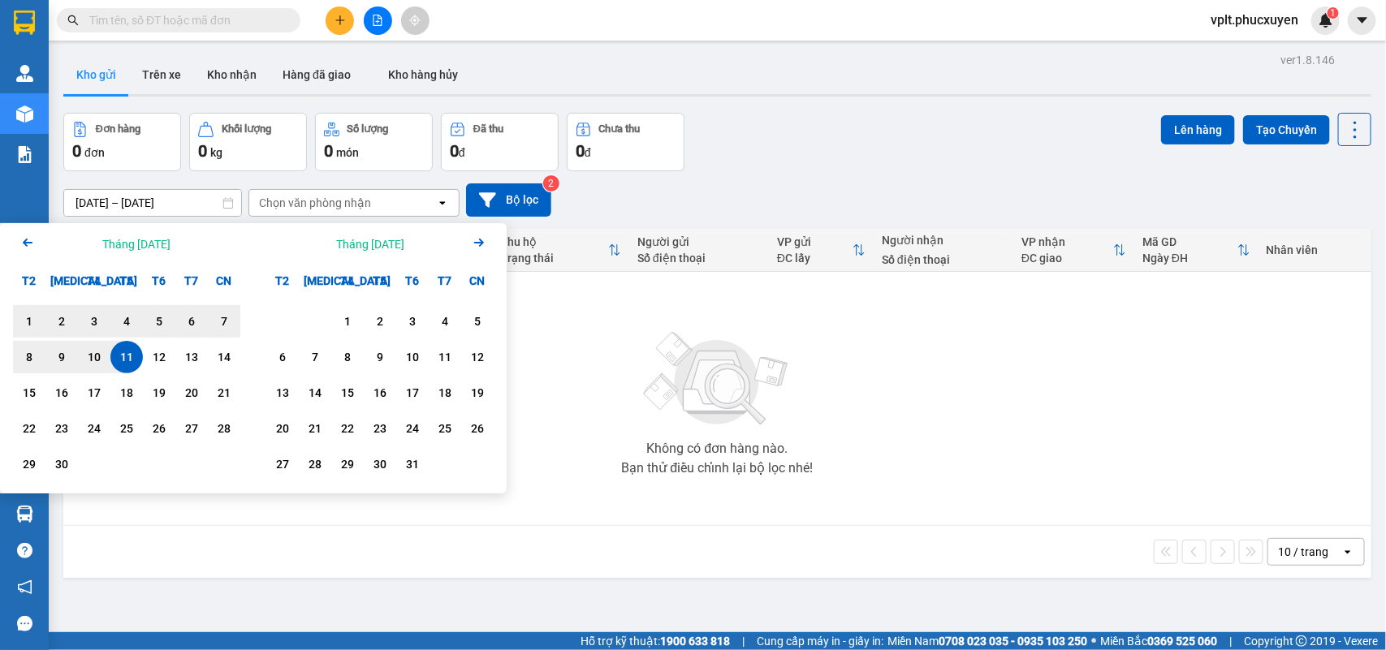
click at [126, 351] on div "11" at bounding box center [126, 357] width 23 height 19
click at [127, 360] on div "11" at bounding box center [126, 357] width 23 height 19
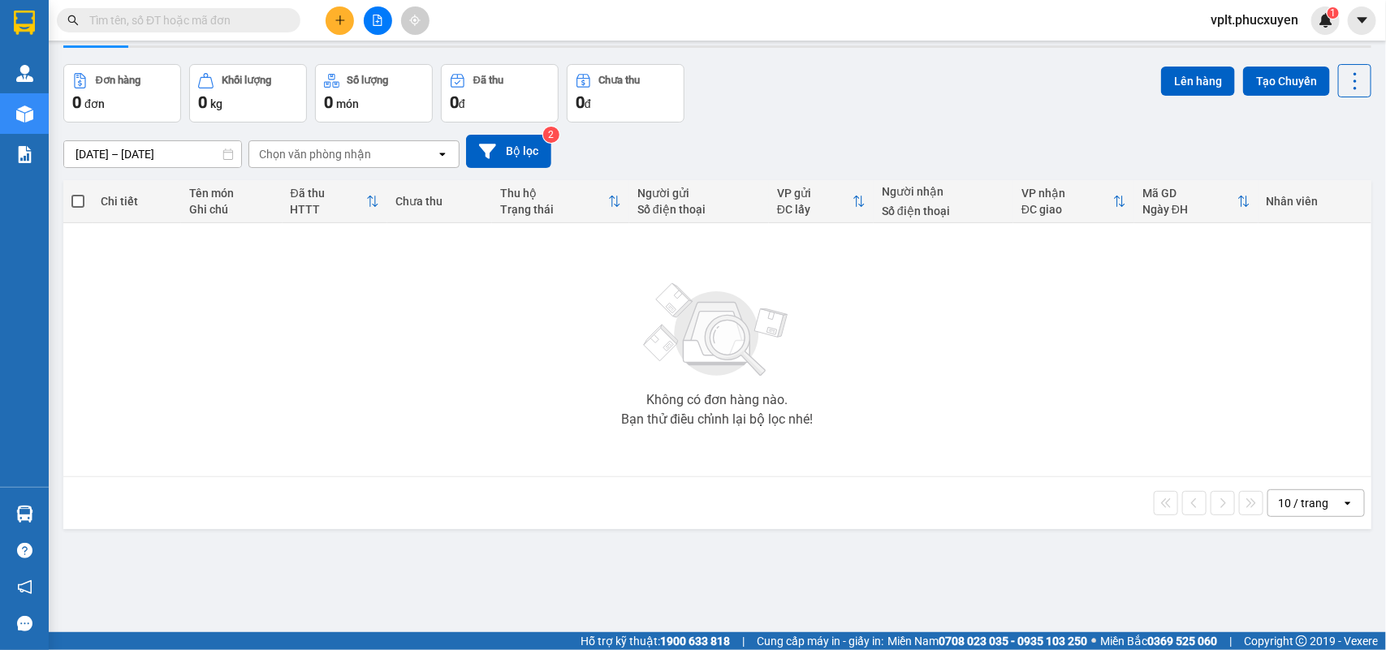
scroll to position [75, 0]
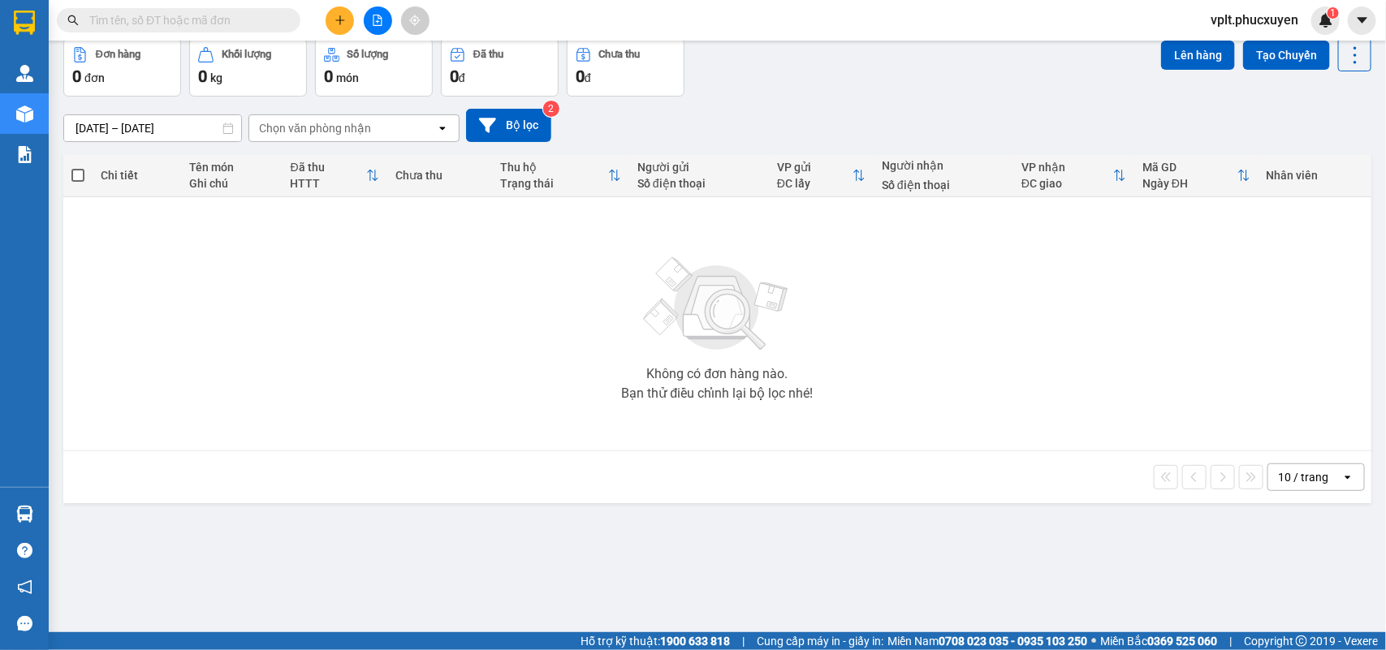
click at [1341, 477] on icon "open" at bounding box center [1347, 477] width 13 height 13
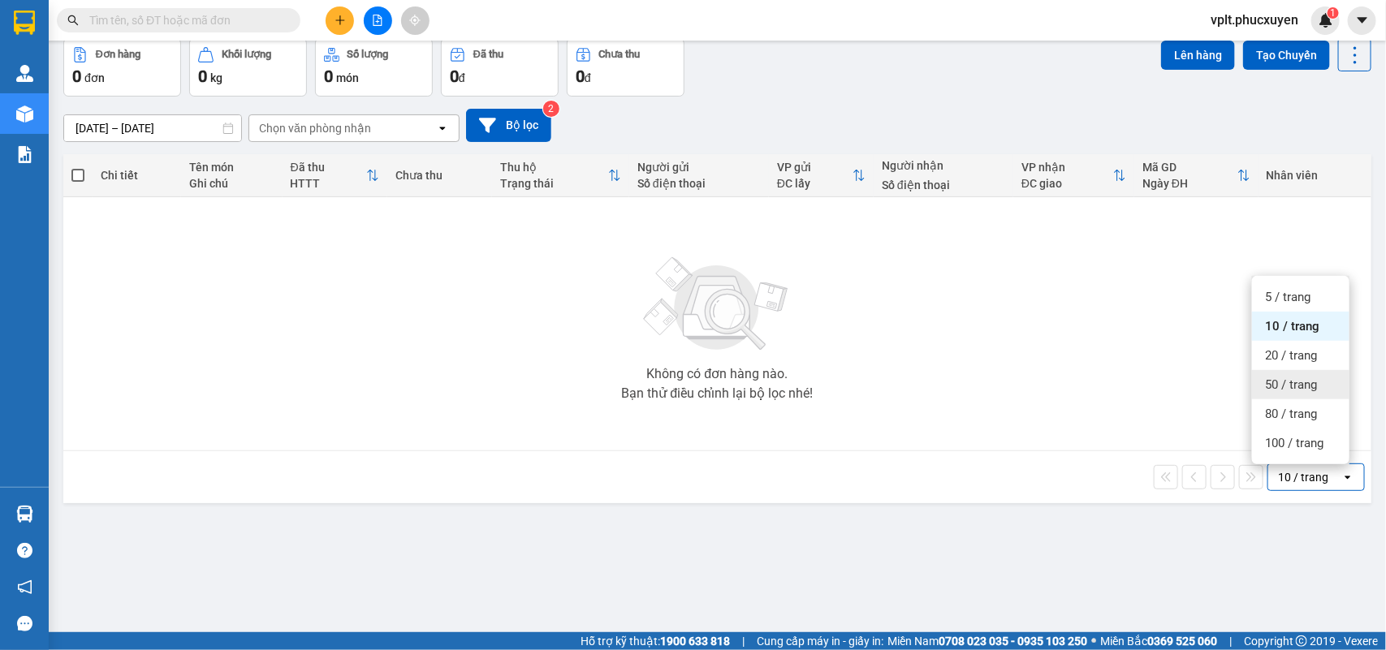
scroll to position [0, 0]
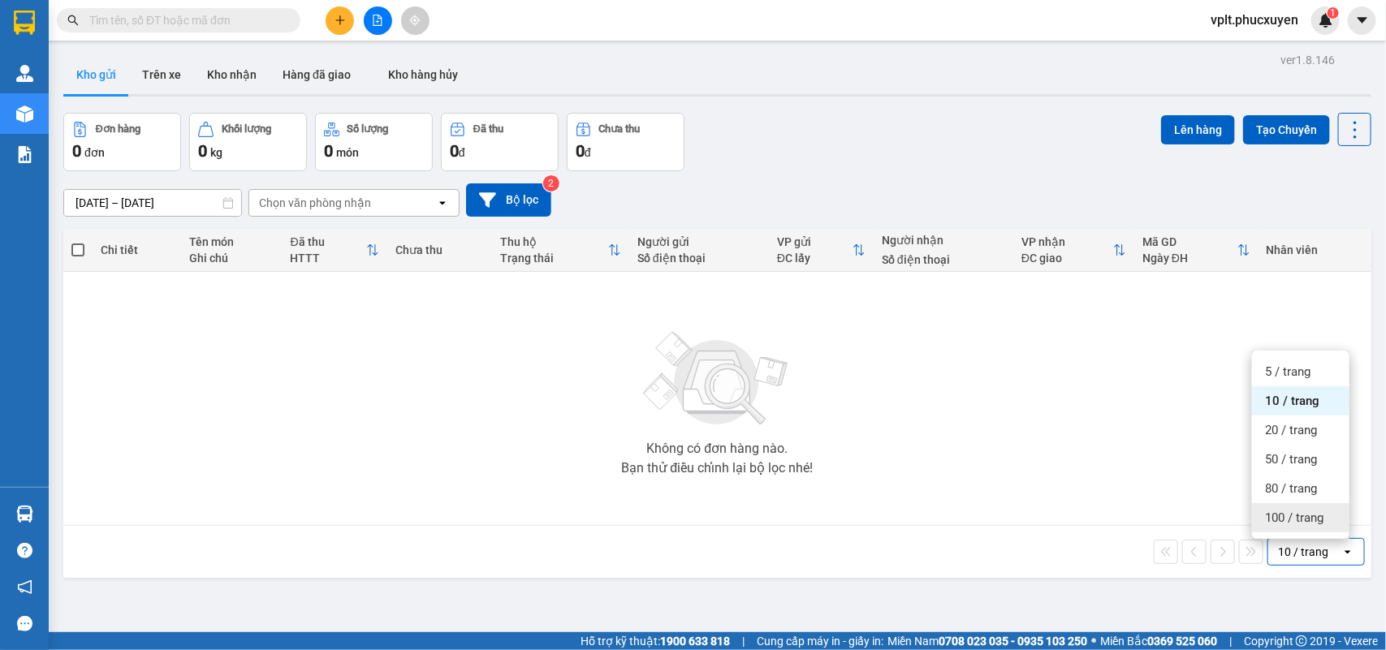
click at [940, 387] on div "Không có đơn hàng nào. Bạn thử điều chỉnh lại bộ lọc nhé!" at bounding box center [717, 399] width 1292 height 244
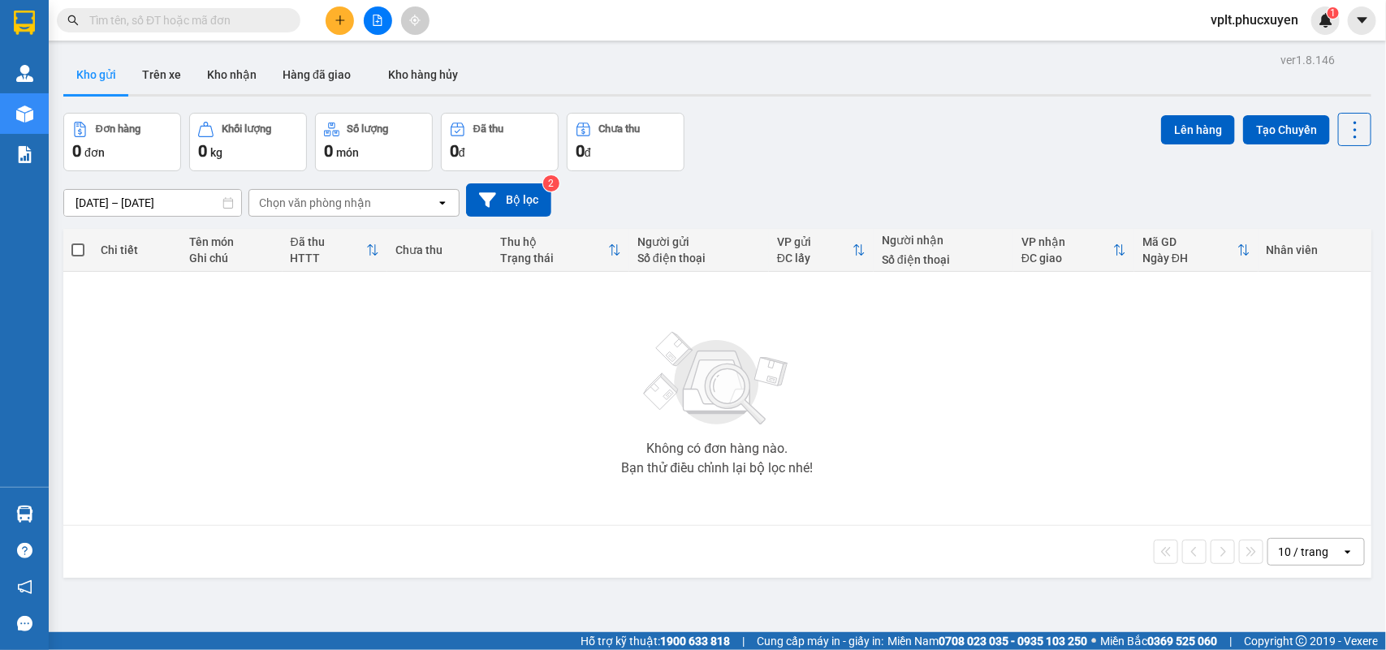
click at [224, 205] on icon at bounding box center [227, 202] width 11 height 11
click at [169, 203] on input "11/09/2025 – 11/09/2025" at bounding box center [152, 203] width 177 height 26
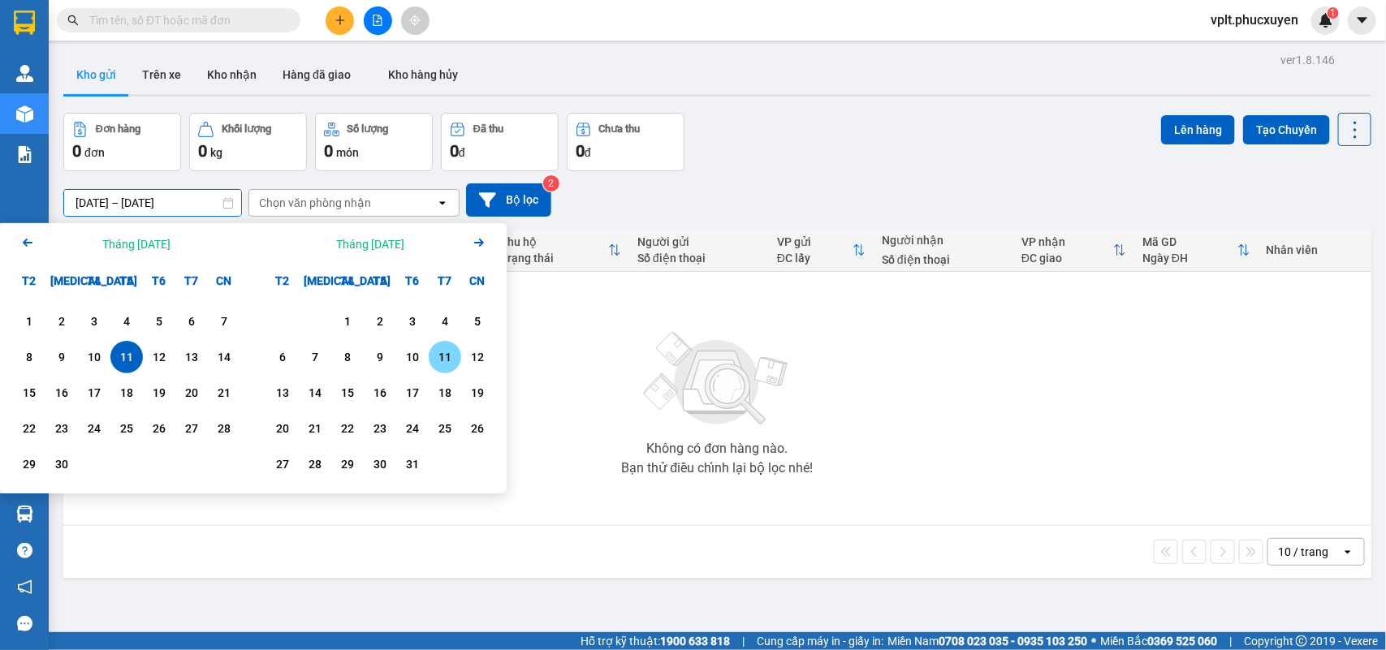
click at [449, 358] on div "11" at bounding box center [445, 357] width 23 height 19
type input "[DATE] – [DATE]"
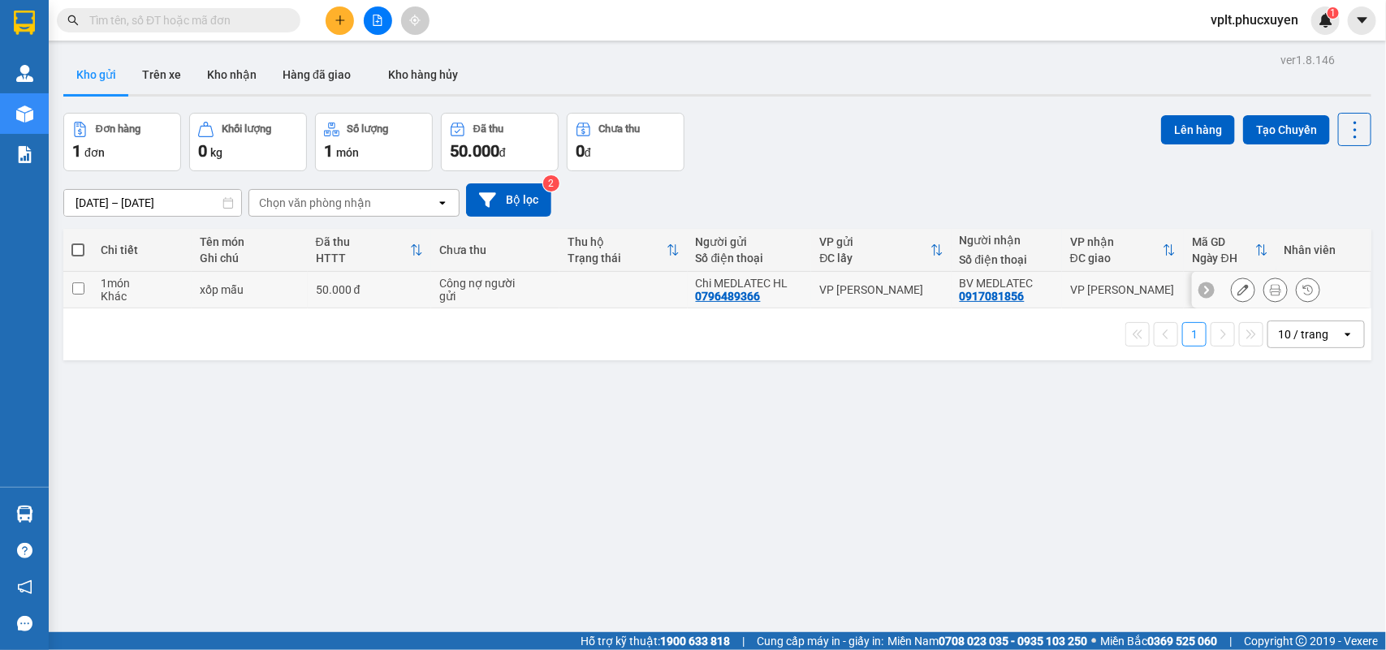
drag, startPoint x: 261, startPoint y: 287, endPoint x: 617, endPoint y: 205, distance: 365.0
click at [266, 287] on div "xốp mẫu" at bounding box center [250, 289] width 100 height 13
checkbox input "true"
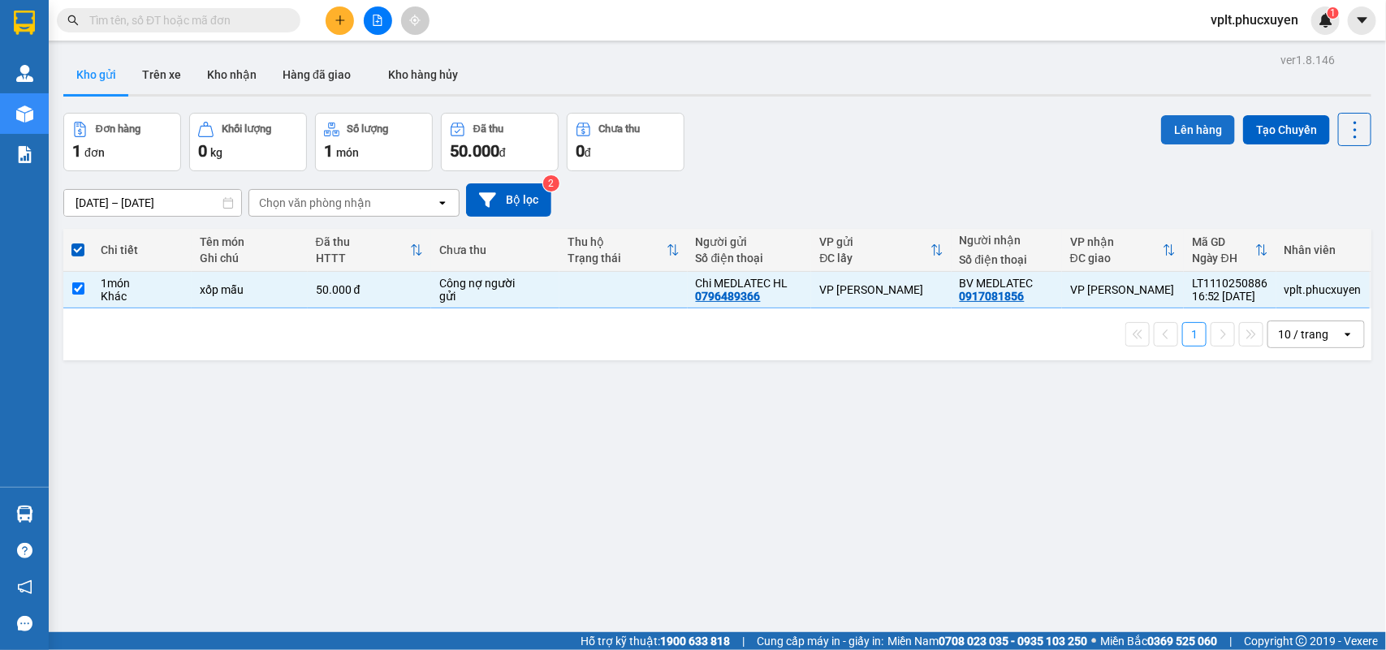
click at [1202, 118] on button "Lên hàng" at bounding box center [1198, 129] width 74 height 29
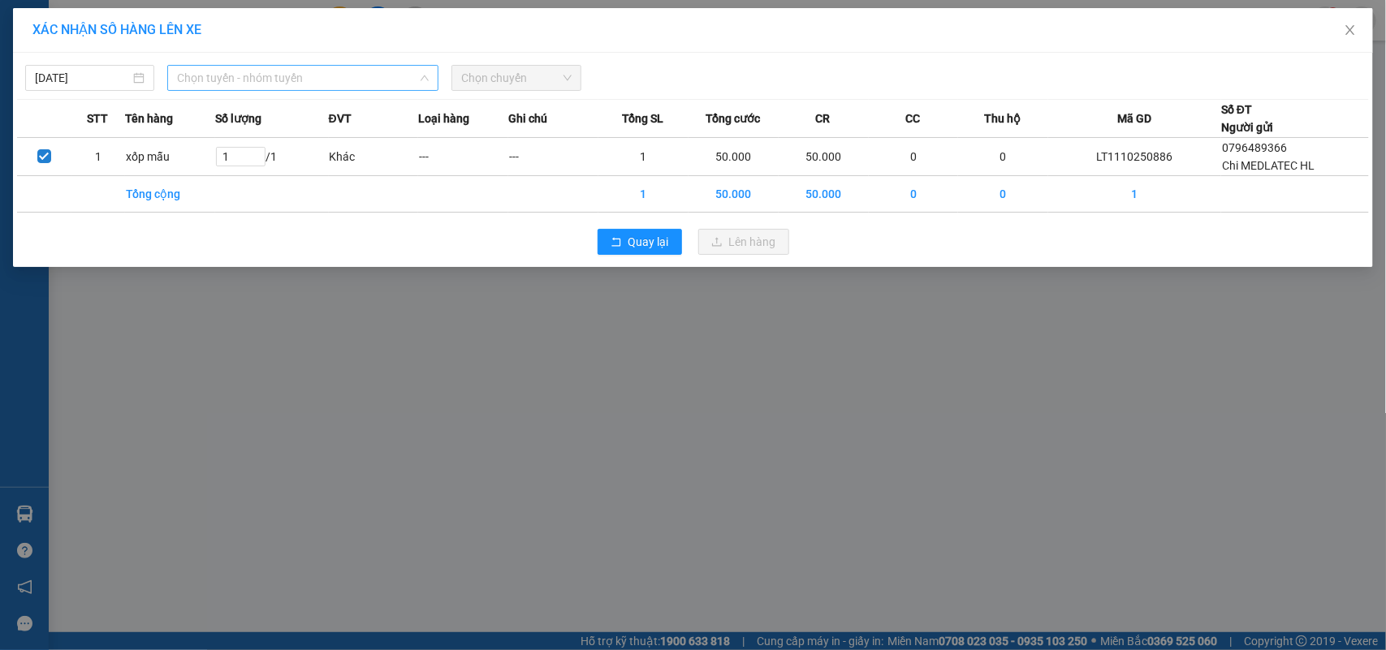
click at [354, 79] on span "Chọn tuyến - nhóm tuyến" at bounding box center [303, 78] width 252 height 24
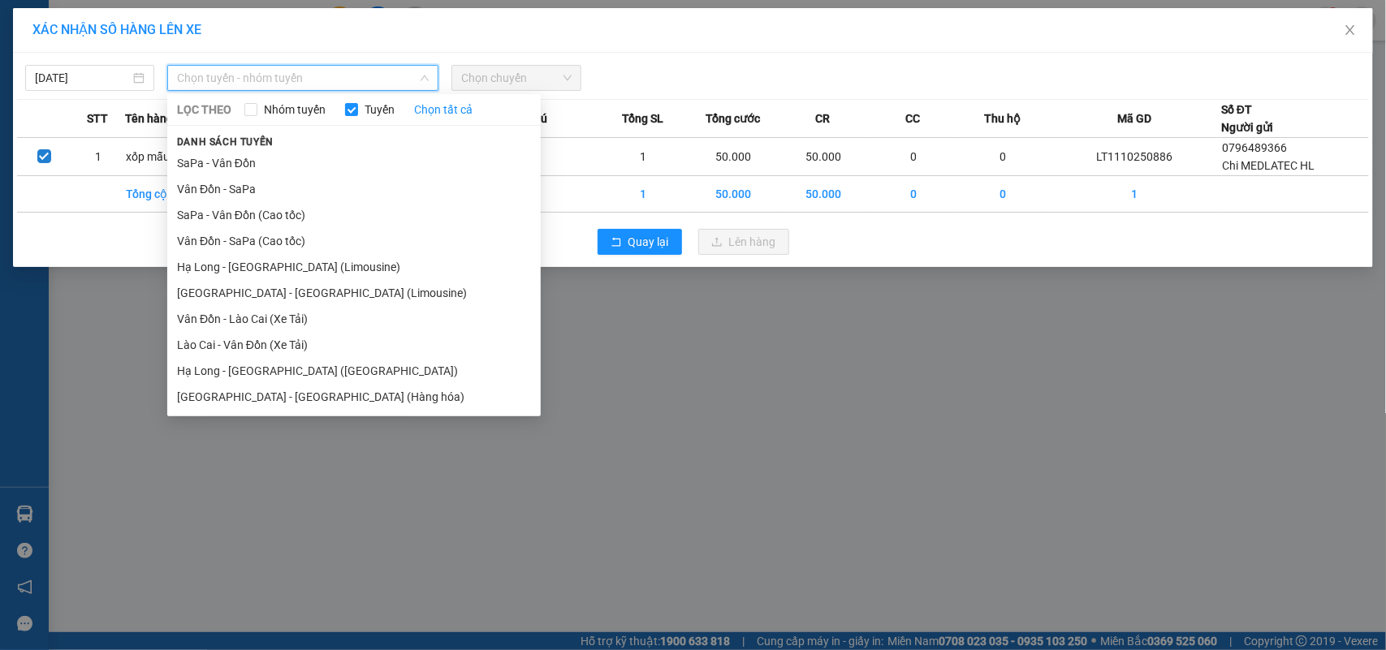
type input "k"
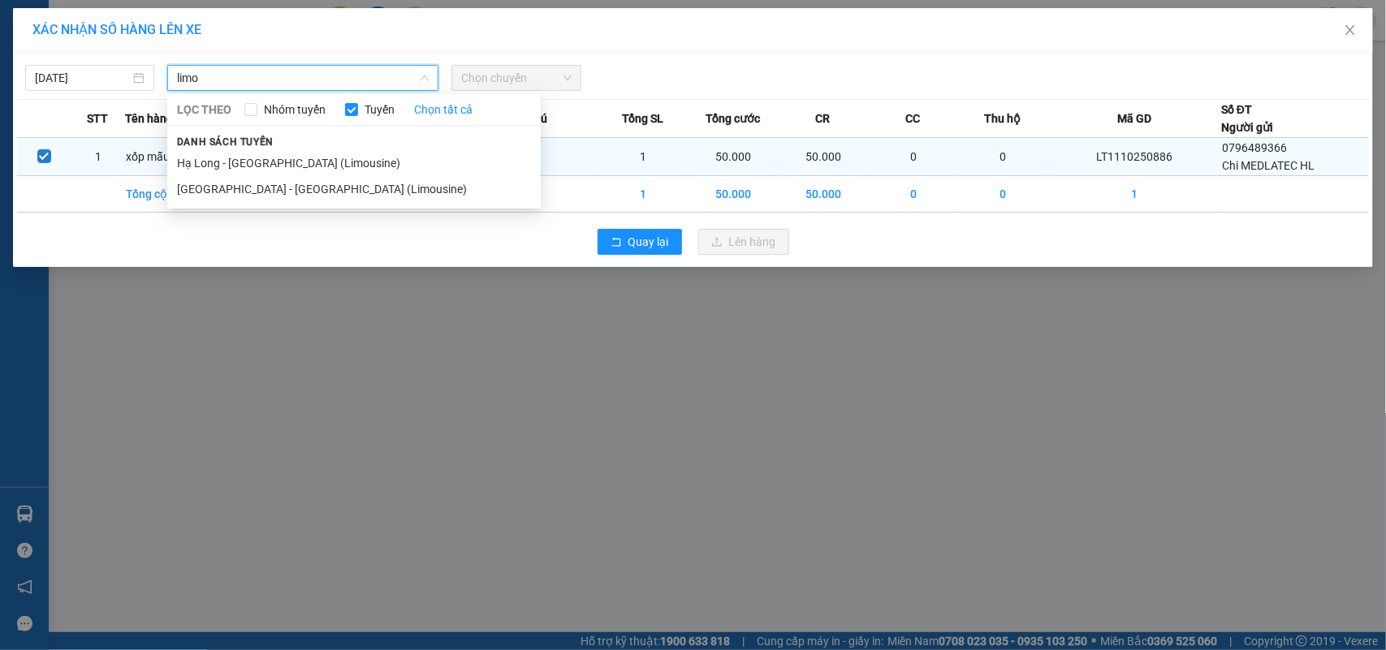
type input "limo"
click at [277, 154] on li "Hạ Long - [GEOGRAPHIC_DATA] (Limousine)" at bounding box center [354, 163] width 374 height 26
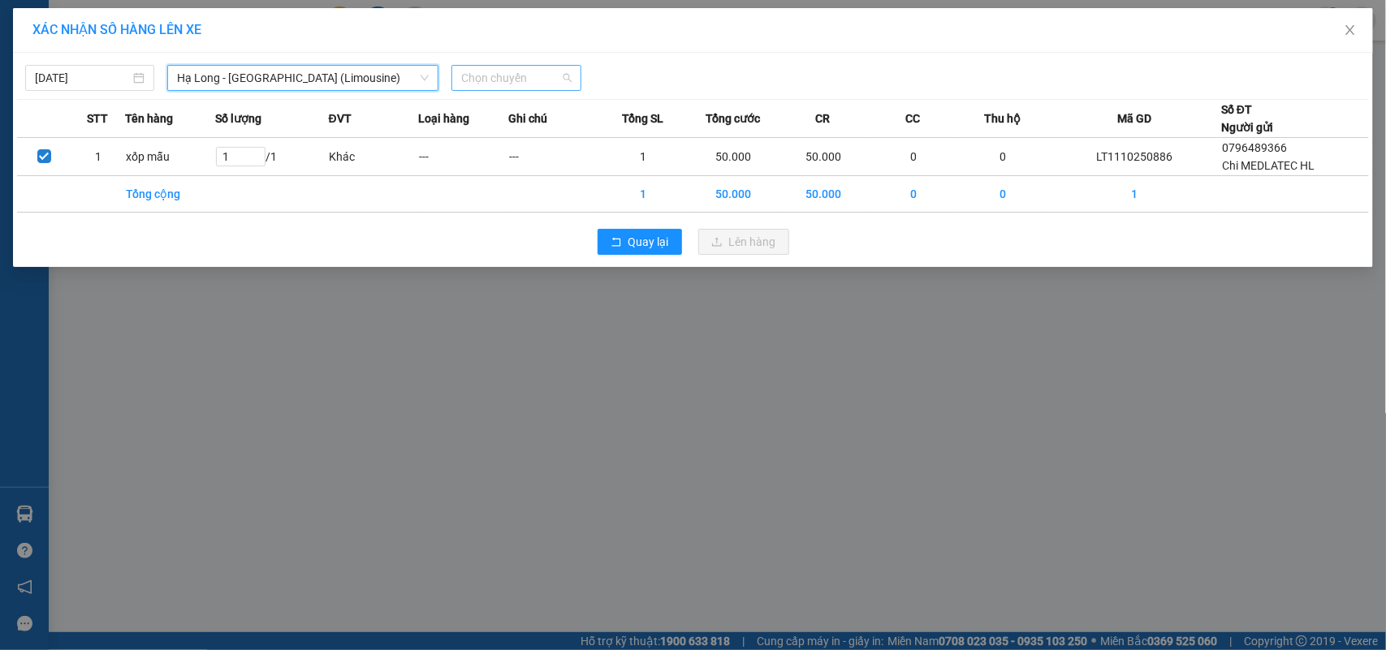
click at [493, 89] on span "Chọn chuyến" at bounding box center [516, 78] width 110 height 24
type input "0005"
click at [533, 150] on div "Thêm chuyến " 00:05 "" at bounding box center [525, 163] width 146 height 28
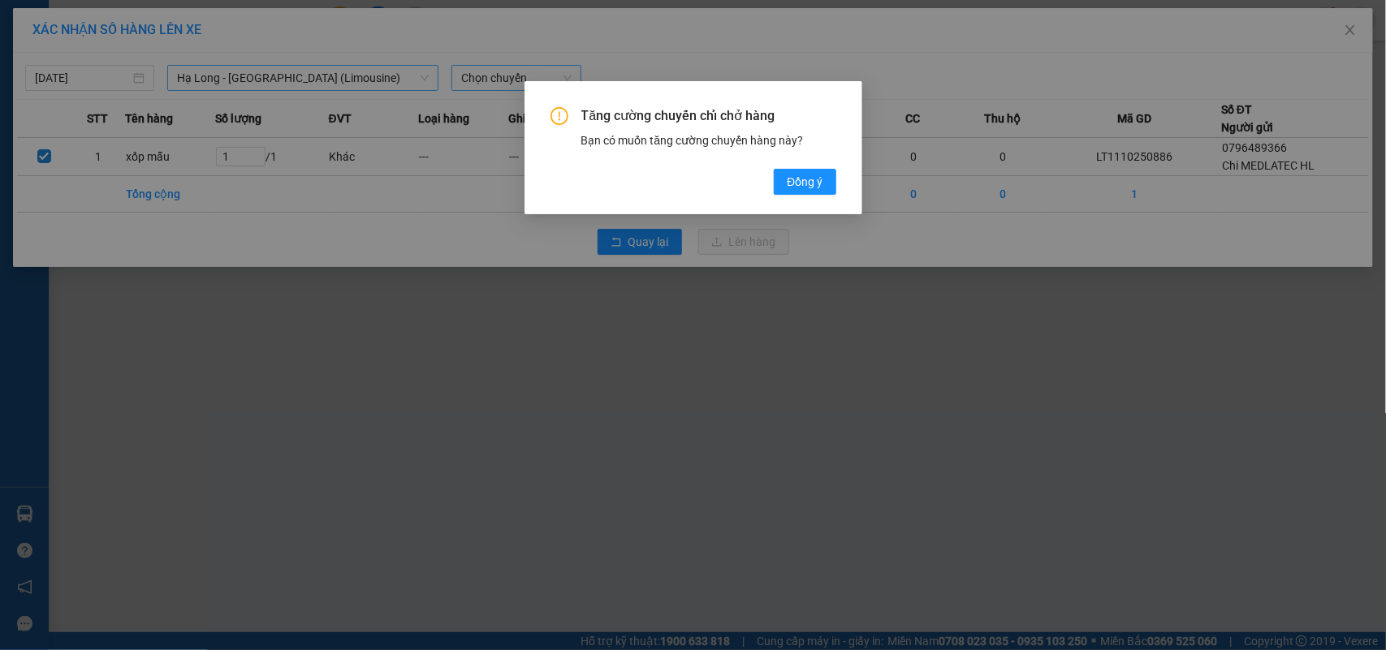
click at [751, 361] on div "Tăng cường chuyến chỉ chở hàng Bạn có muốn tăng cường chuyến hàng này? Đồng ý" at bounding box center [693, 325] width 1386 height 650
click at [597, 266] on div "Tăng cường chuyến chỉ chở hàng Bạn có muốn tăng cường chuyến hàng này? Đồng ý" at bounding box center [693, 325] width 1386 height 650
click at [892, 73] on div "Tăng cường chuyến chỉ chở hàng Bạn có muốn tăng cường chuyến hàng này? Đồng ý" at bounding box center [693, 325] width 1386 height 650
click at [483, 315] on div "Tăng cường chuyến chỉ chở hàng Bạn có muốn tăng cường chuyến hàng này? Đồng ý" at bounding box center [693, 325] width 1386 height 650
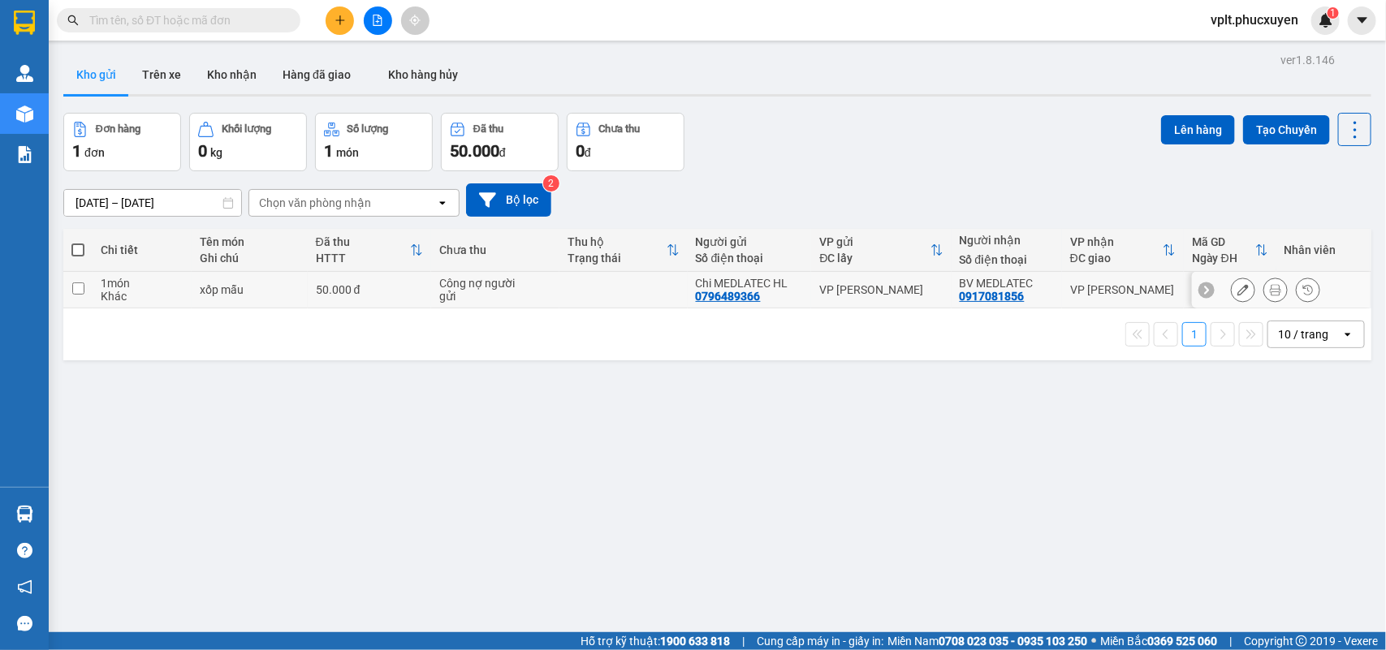
click at [192, 293] on td "xốp mẫu" at bounding box center [250, 290] width 116 height 37
checkbox input "true"
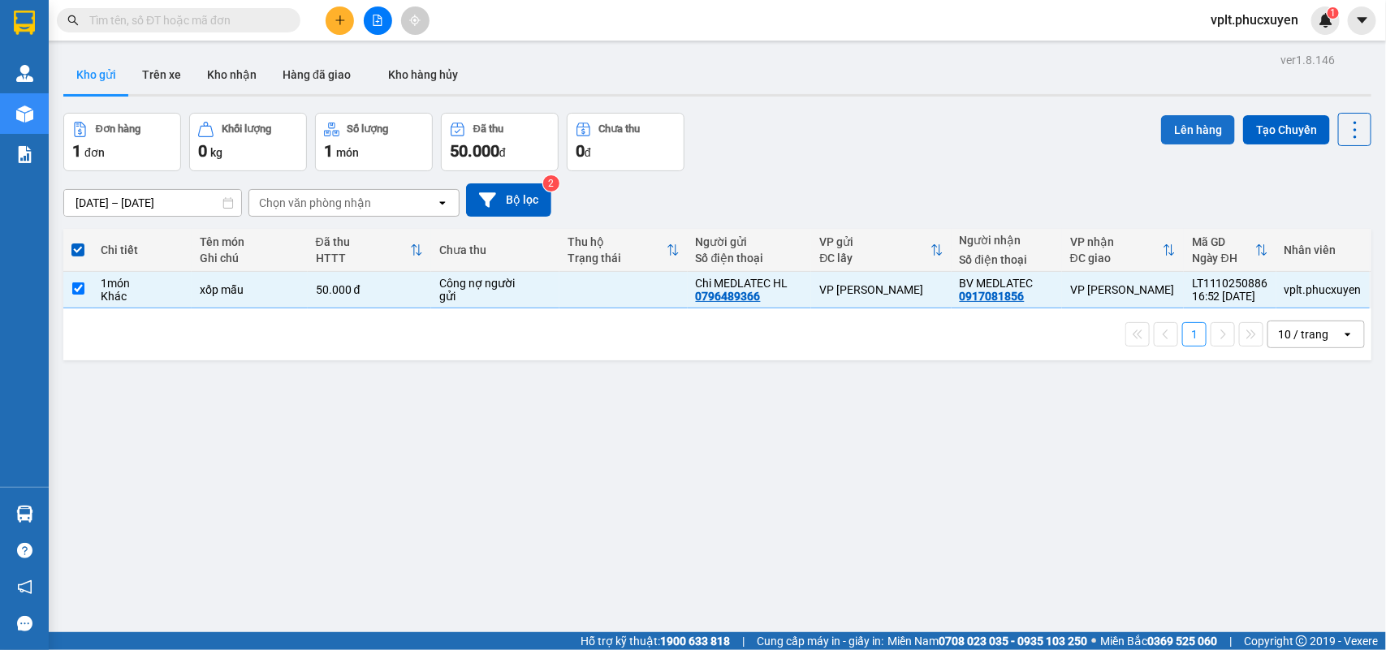
click at [1182, 126] on button "Lên hàng" at bounding box center [1198, 129] width 74 height 29
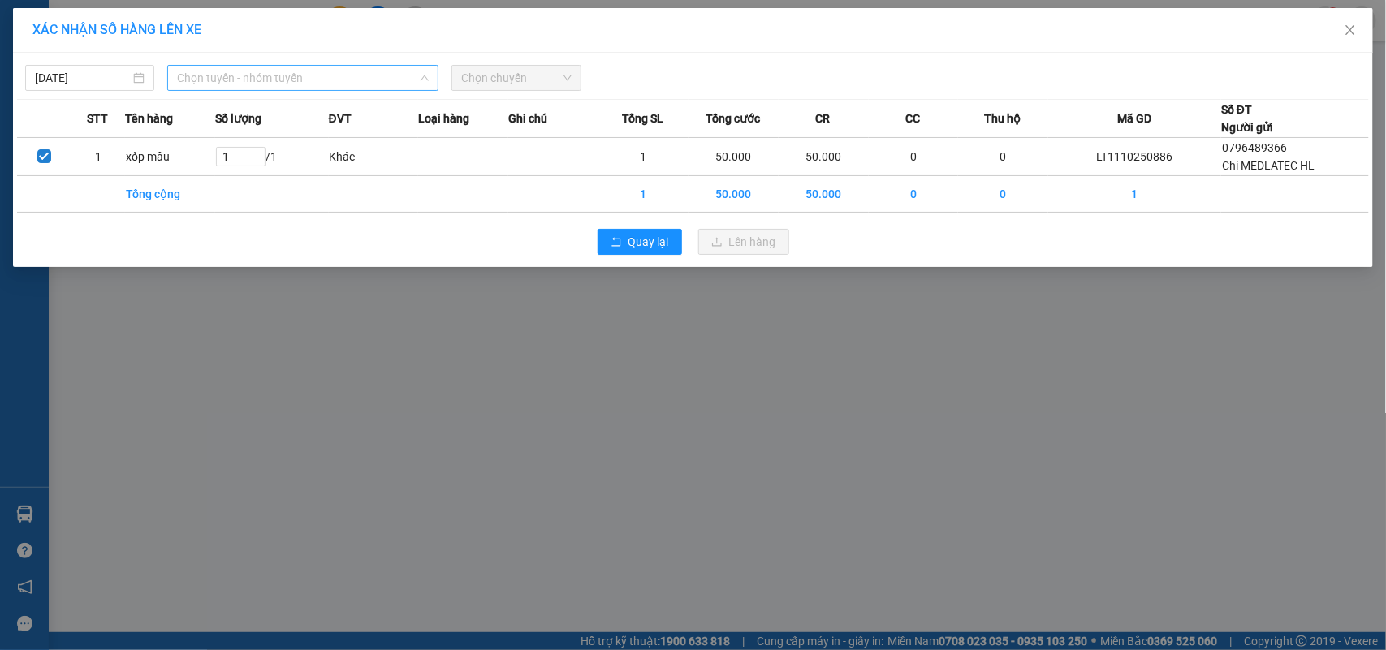
click at [228, 69] on span "Chọn tuyến - nhóm tuyến" at bounding box center [303, 78] width 252 height 24
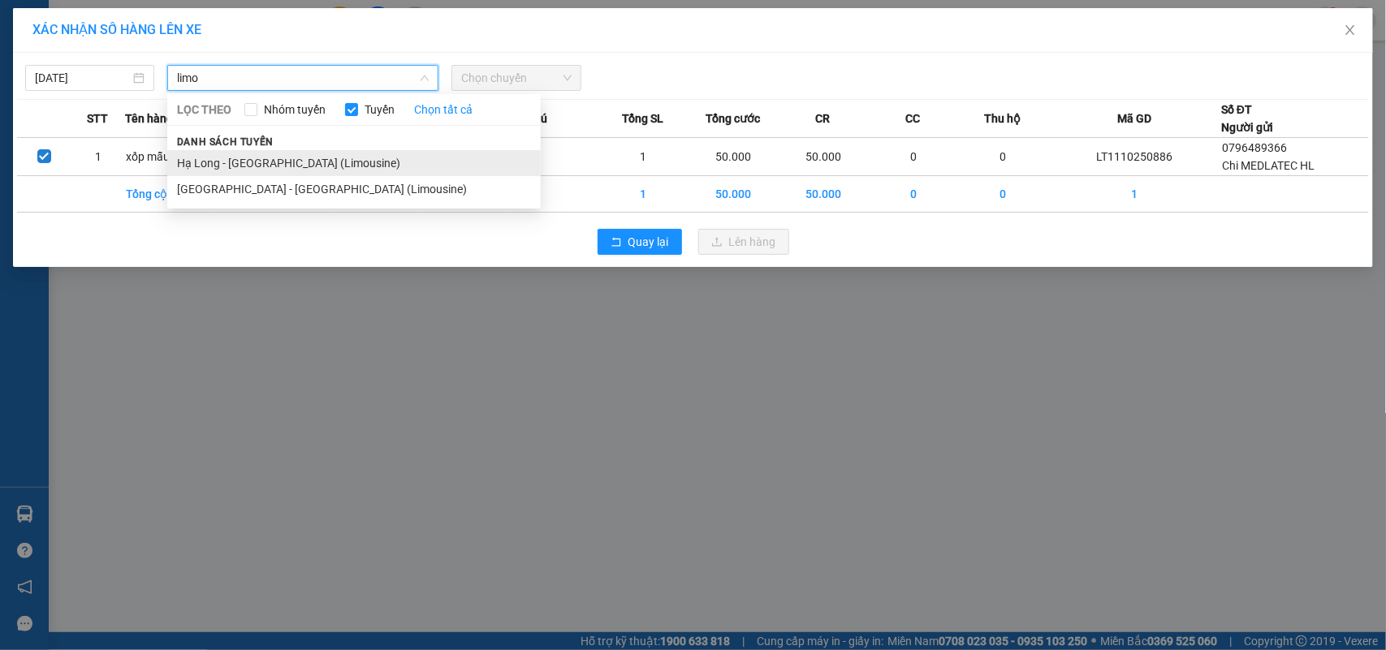
type input "limo"
drag, startPoint x: 354, startPoint y: 160, endPoint x: 526, endPoint y: 136, distance: 173.8
click at [358, 160] on li "Hạ Long - [GEOGRAPHIC_DATA] (Limousine)" at bounding box center [354, 163] width 374 height 26
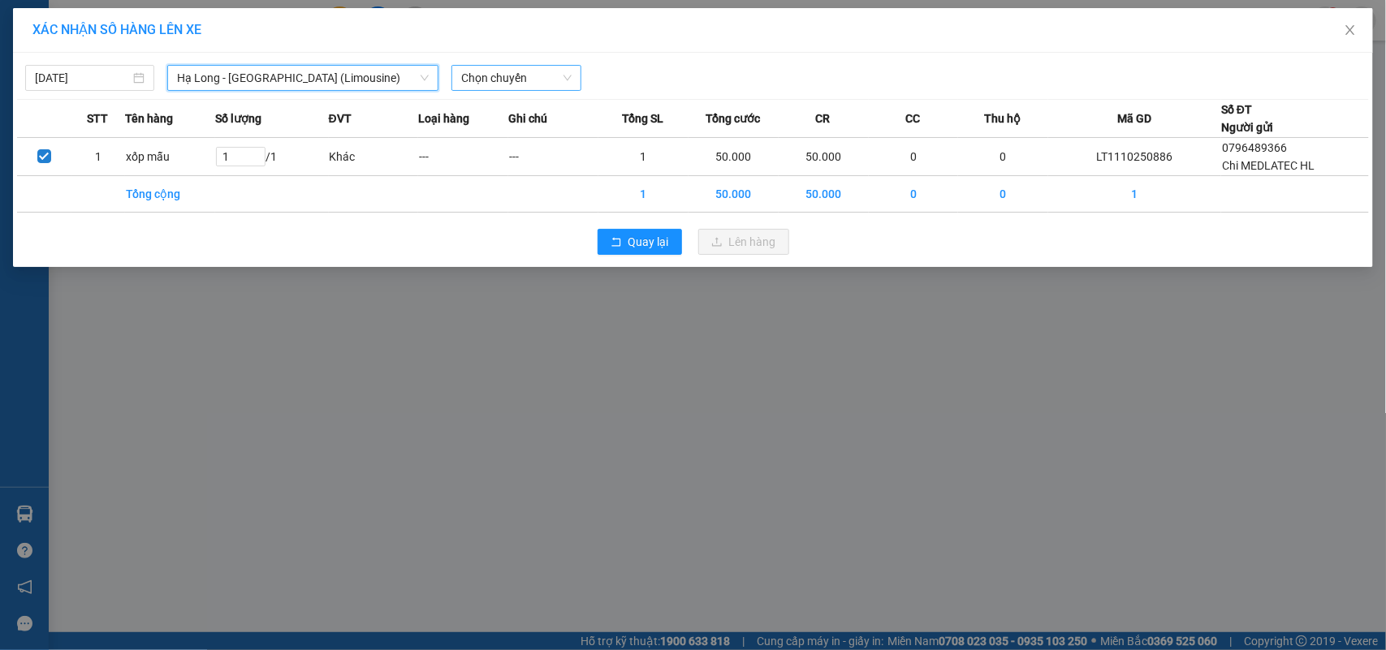
click at [497, 82] on span "Chọn chuyến" at bounding box center [516, 78] width 110 height 24
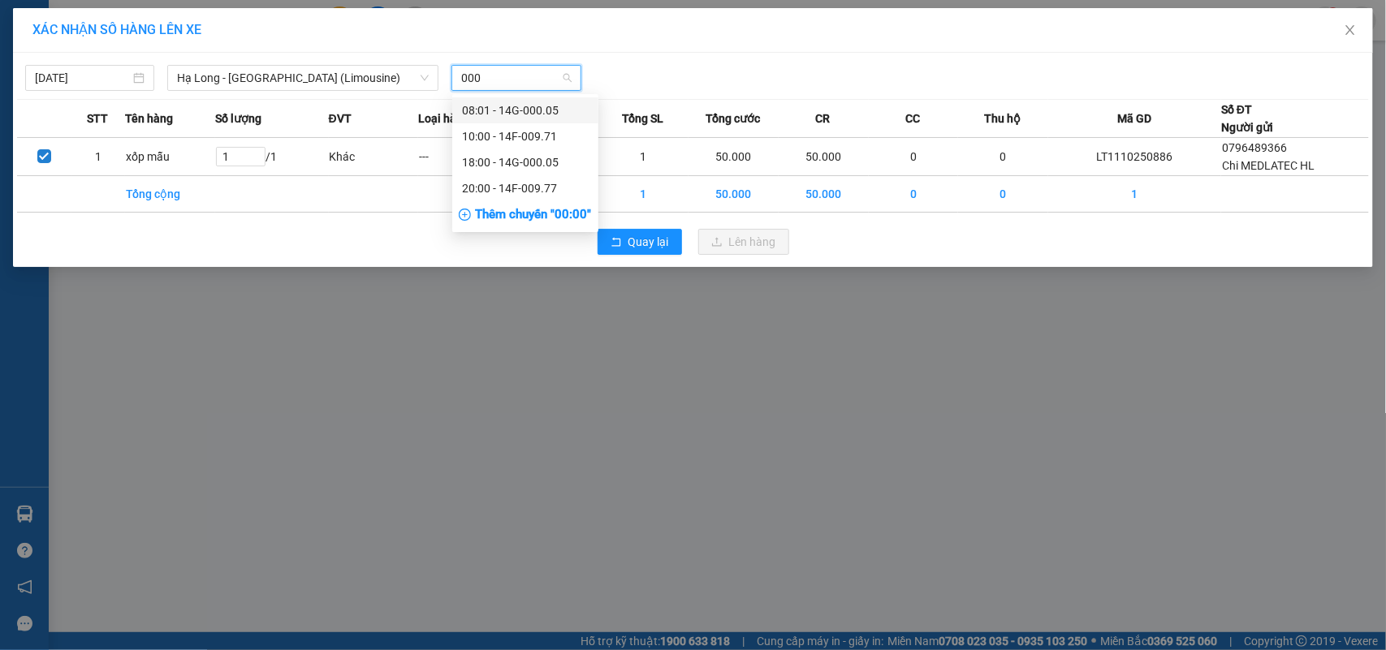
type input "0005"
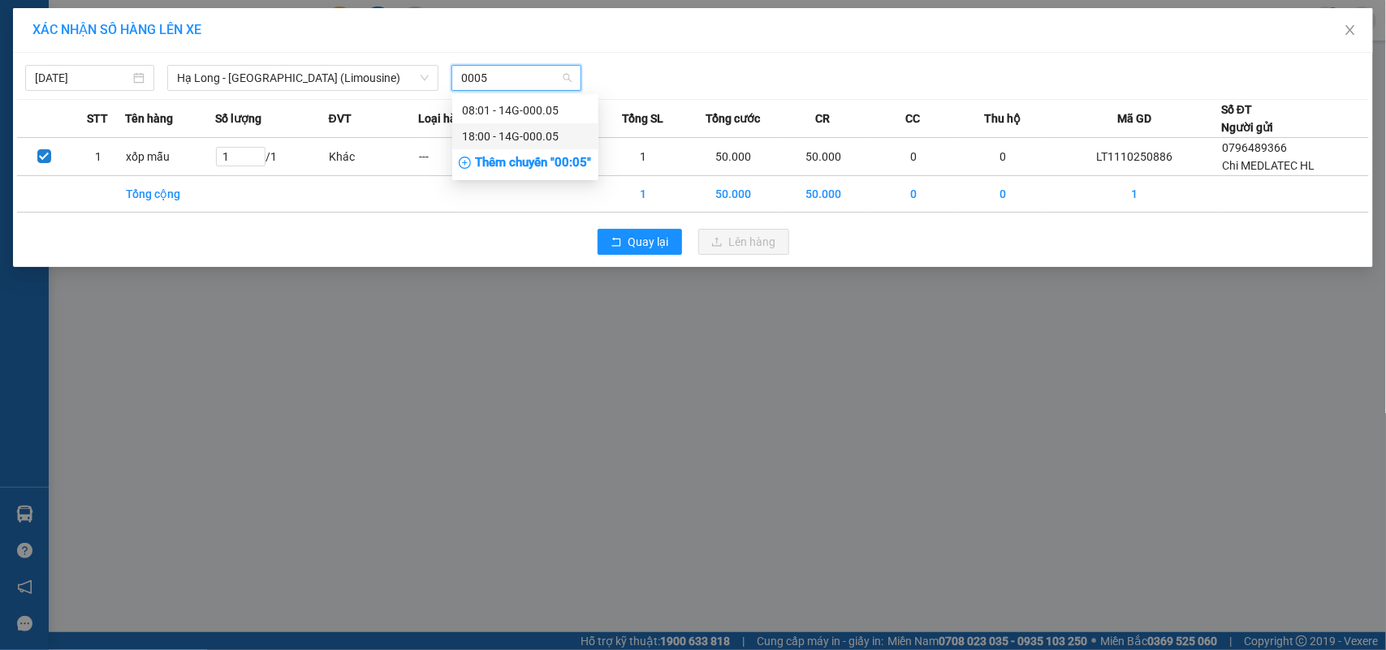
click at [496, 134] on div "18:00 - 14G-000.05" at bounding box center [525, 136] width 127 height 18
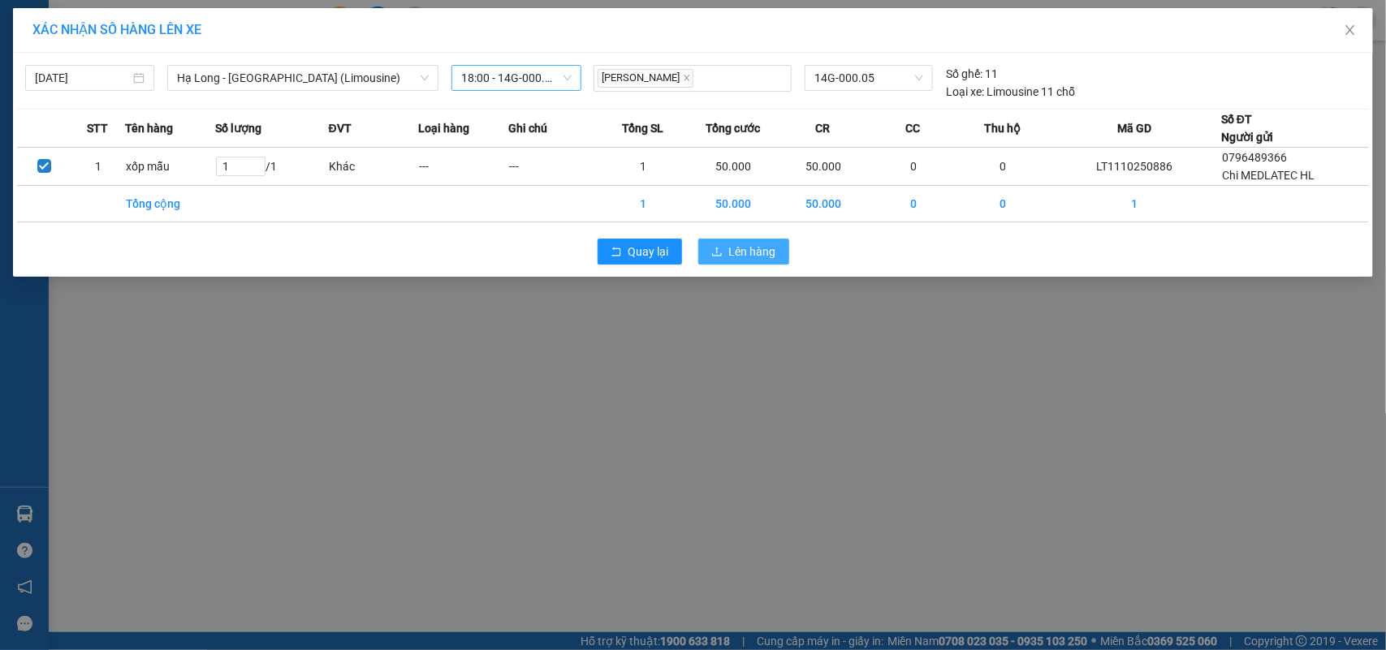
click at [771, 257] on span "Lên hàng" at bounding box center [752, 252] width 47 height 18
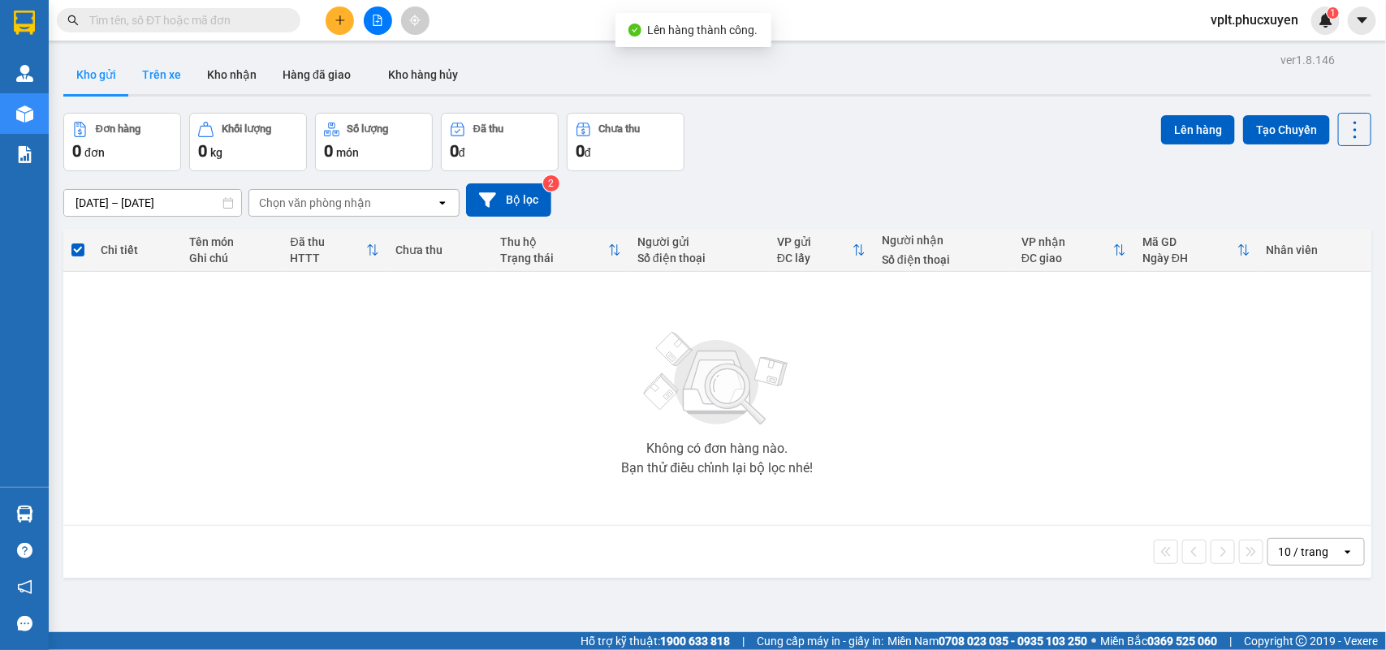
click at [164, 82] on button "Trên xe" at bounding box center [161, 74] width 65 height 39
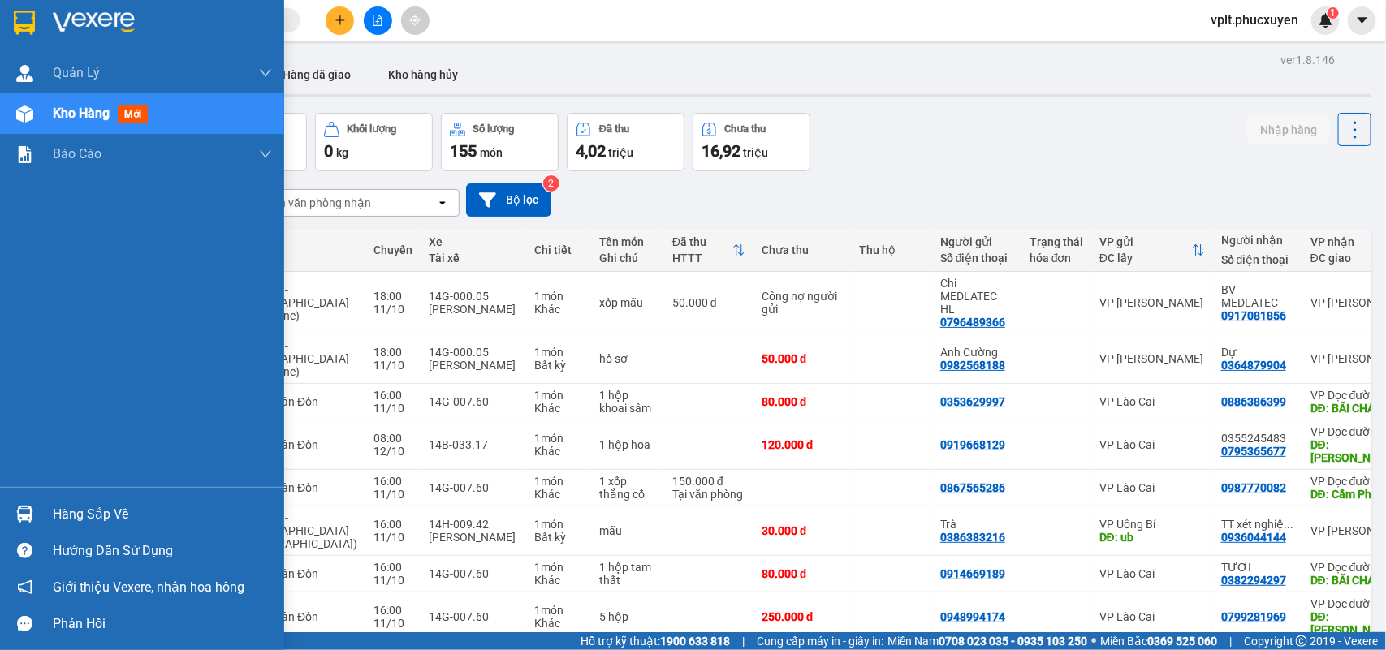
click at [78, 504] on div "Hàng sắp về" at bounding box center [162, 515] width 219 height 24
